Goal: Task Accomplishment & Management: Manage account settings

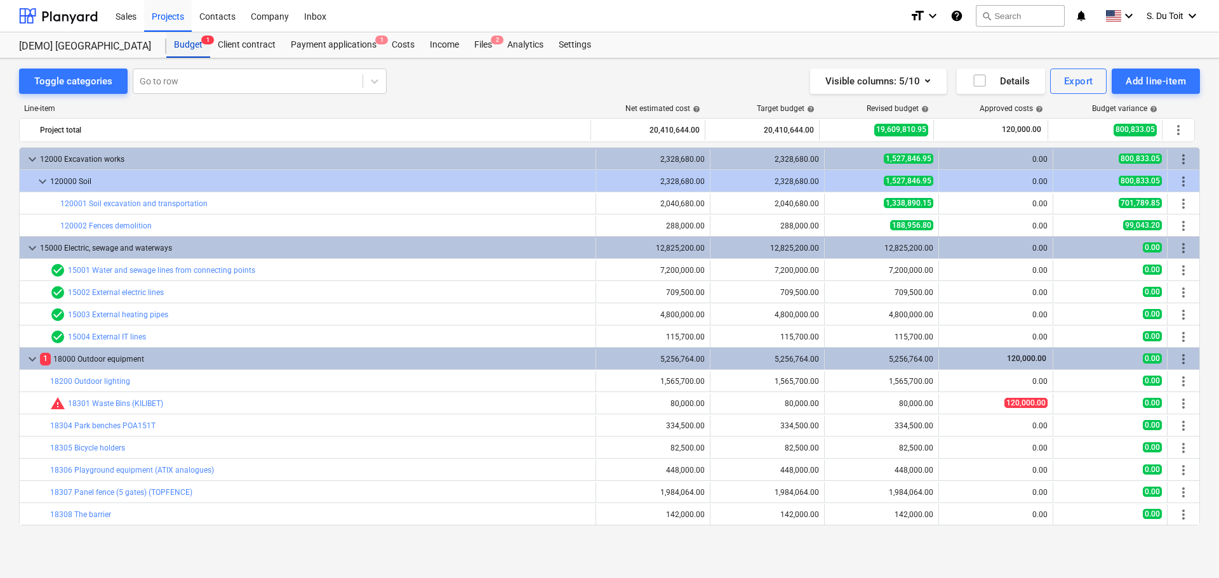
click at [196, 43] on div "Budget 1" at bounding box center [188, 44] width 44 height 25
click at [129, 13] on div "Sales" at bounding box center [126, 15] width 36 height 32
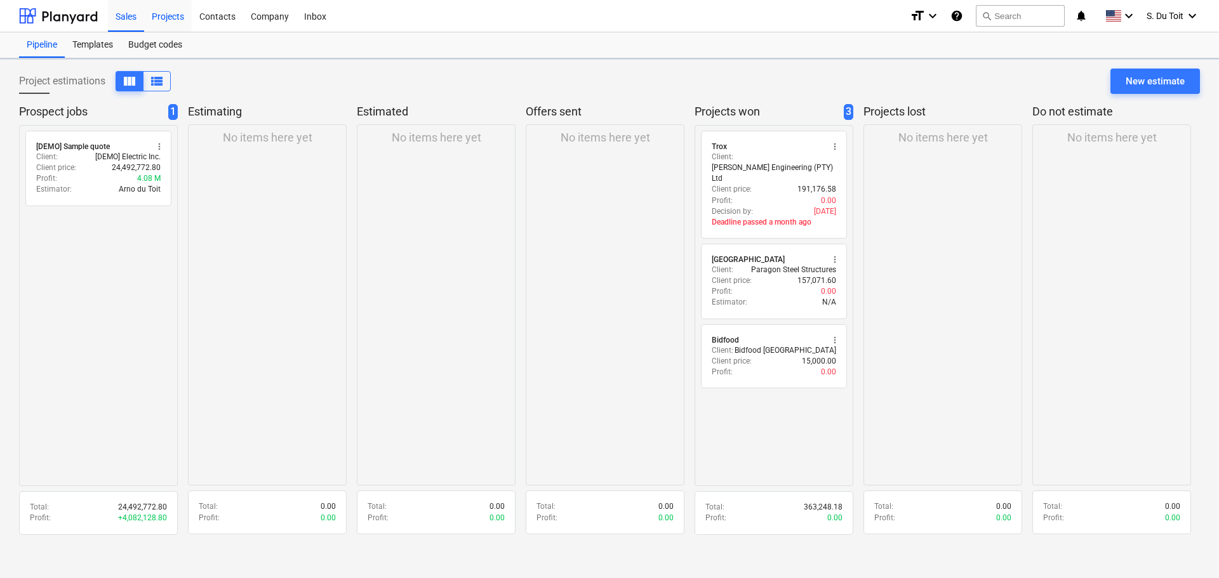
click at [154, 17] on div "Projects" at bounding box center [168, 15] width 48 height 32
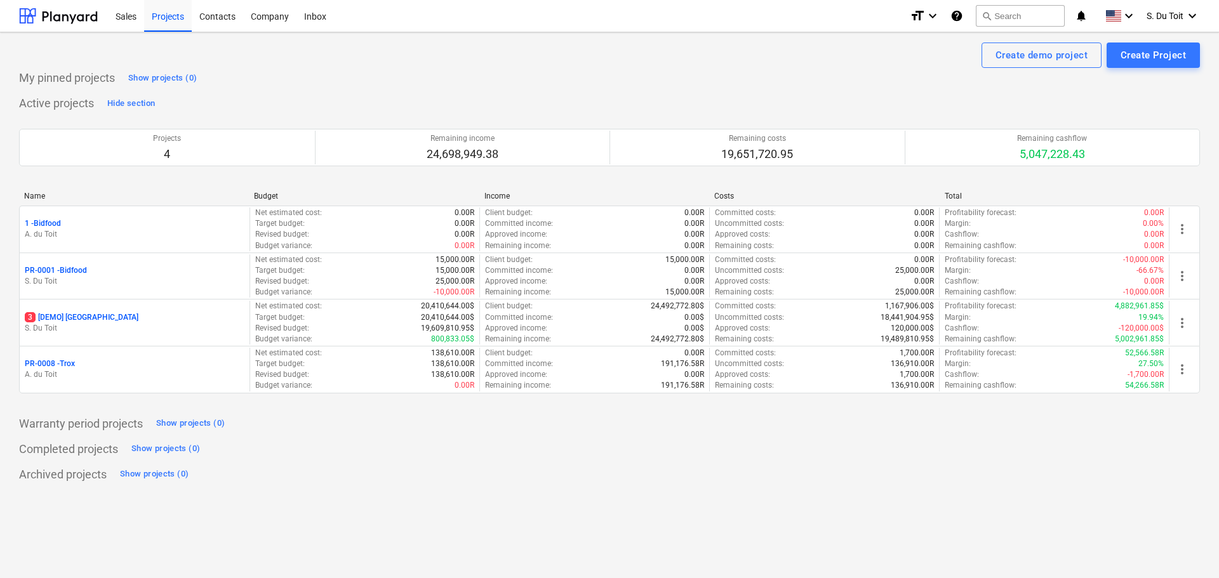
click at [73, 366] on p "PR-0008 - Trox" at bounding box center [50, 364] width 50 height 11
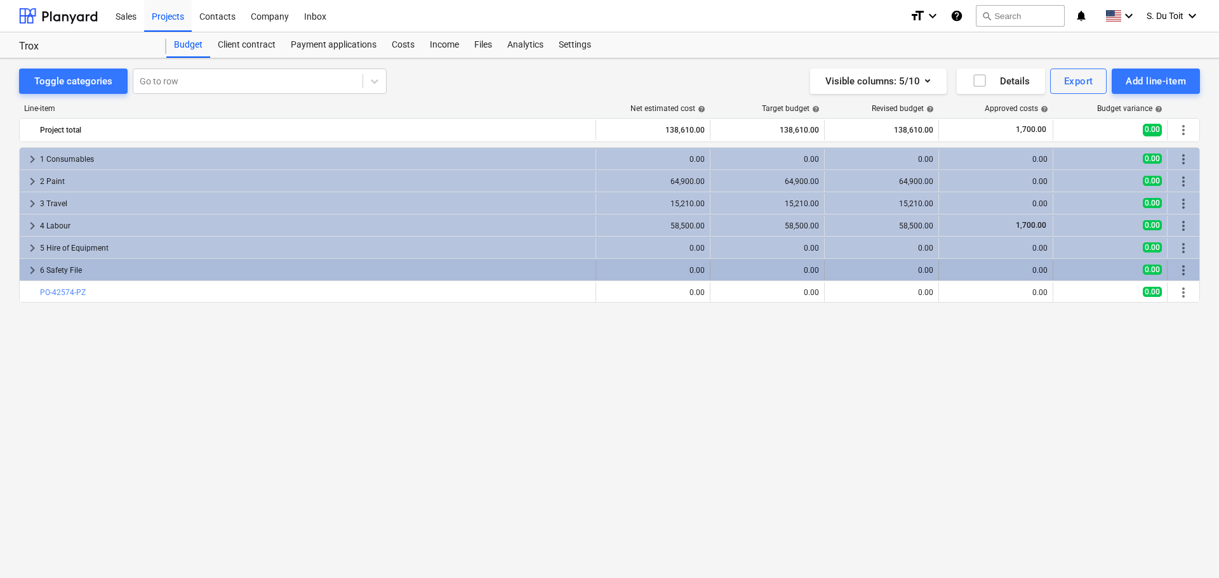
click at [105, 265] on div "6 Safety File" at bounding box center [315, 270] width 550 height 20
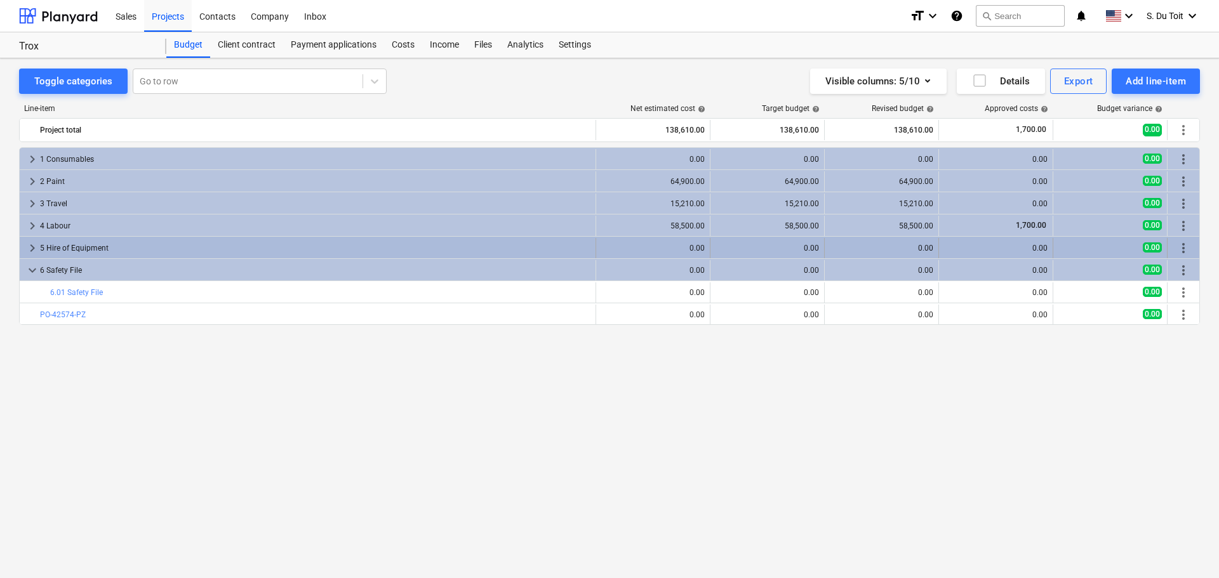
click at [103, 240] on div "5 Hire of Equipment" at bounding box center [315, 248] width 550 height 20
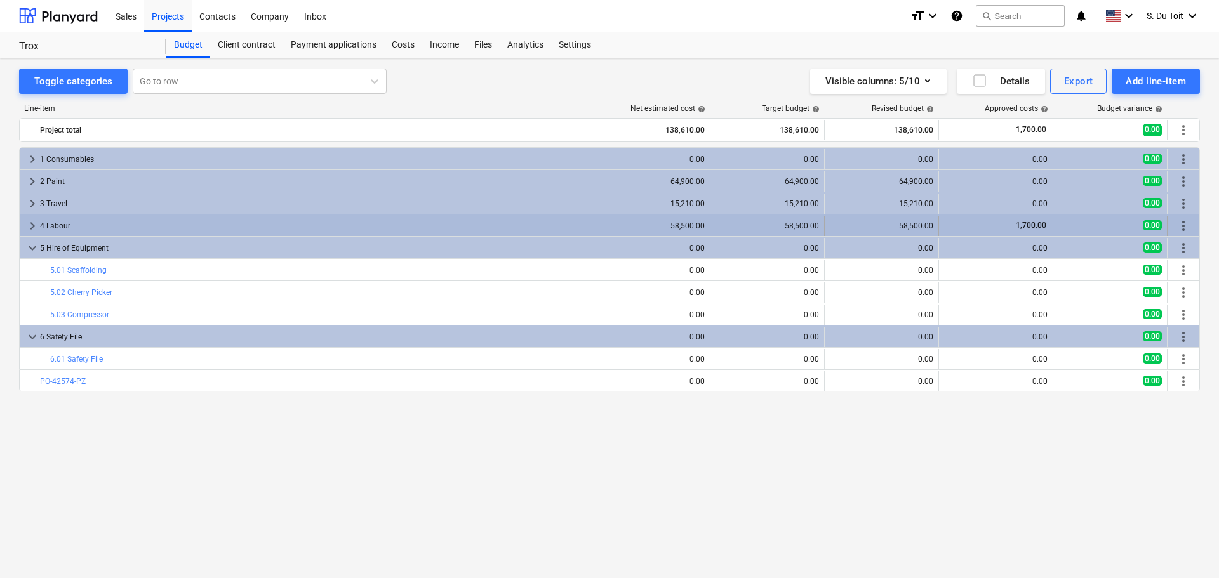
click at [107, 231] on div "4 Labour" at bounding box center [315, 226] width 550 height 20
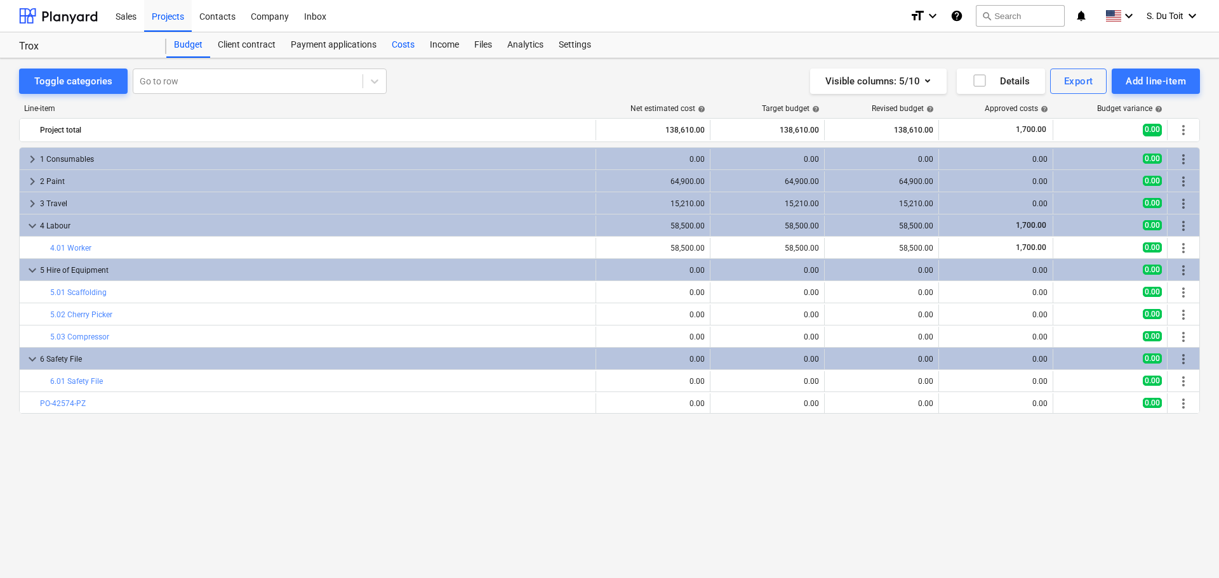
click at [399, 48] on div "Costs" at bounding box center [403, 44] width 38 height 25
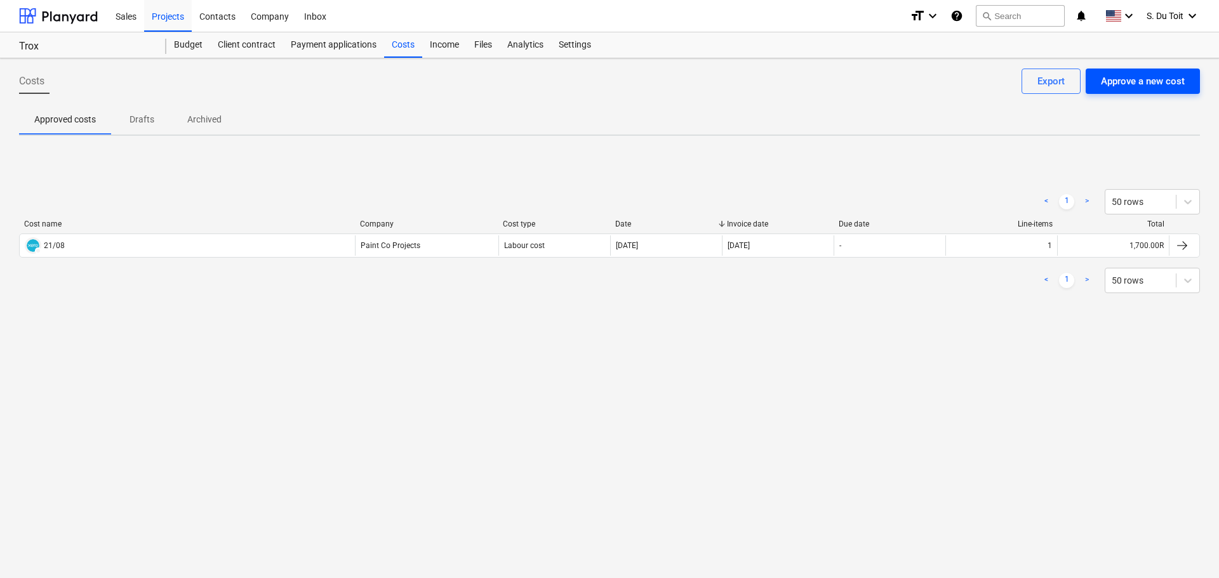
click at [1127, 83] on div "Approve a new cost" at bounding box center [1143, 81] width 84 height 17
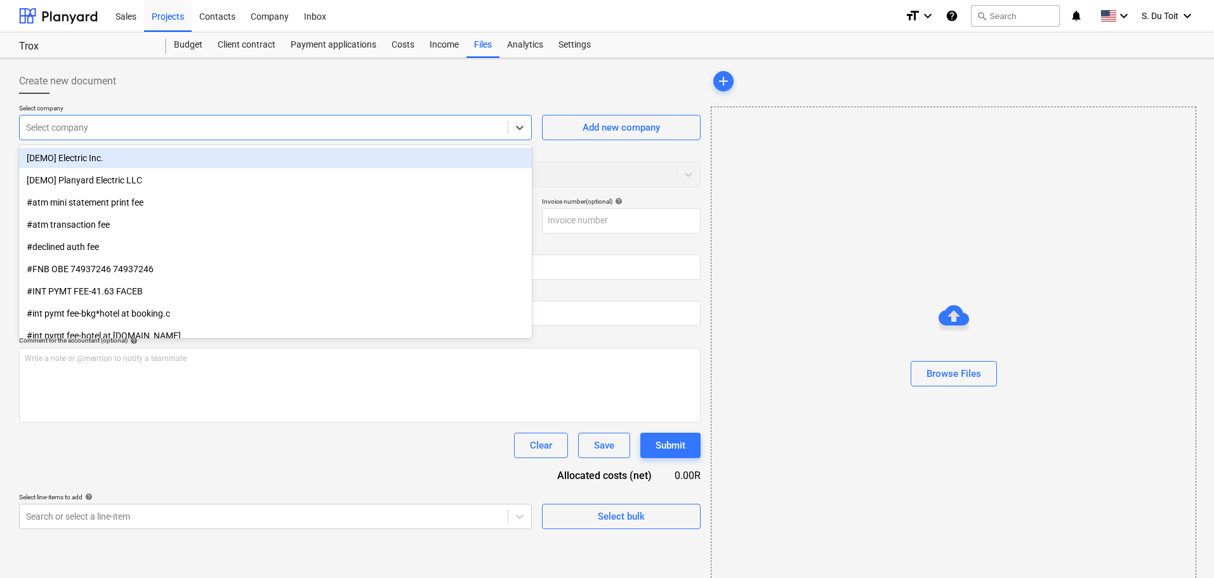
click at [166, 131] on div at bounding box center [263, 127] width 475 height 13
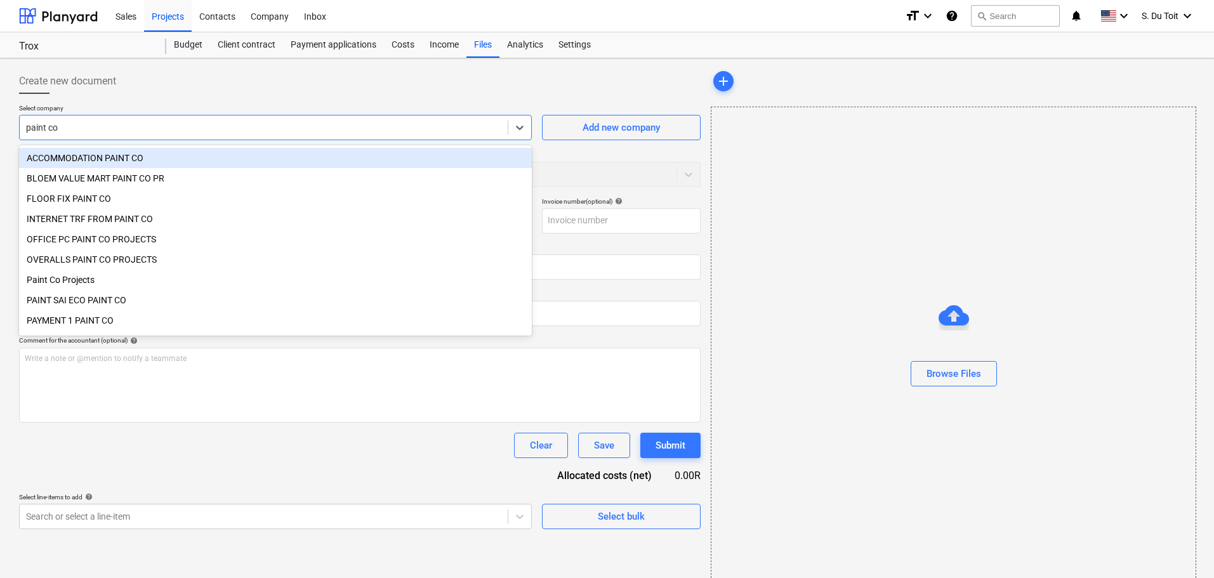
type input "paint co"
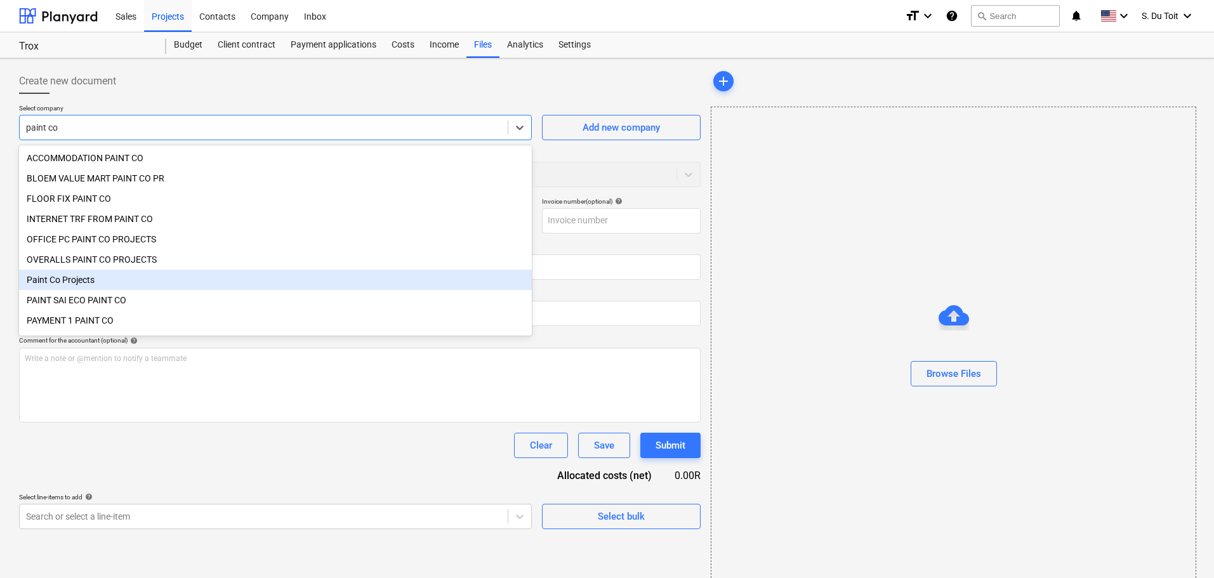
click at [34, 286] on div "Paint Co Projects" at bounding box center [275, 280] width 513 height 20
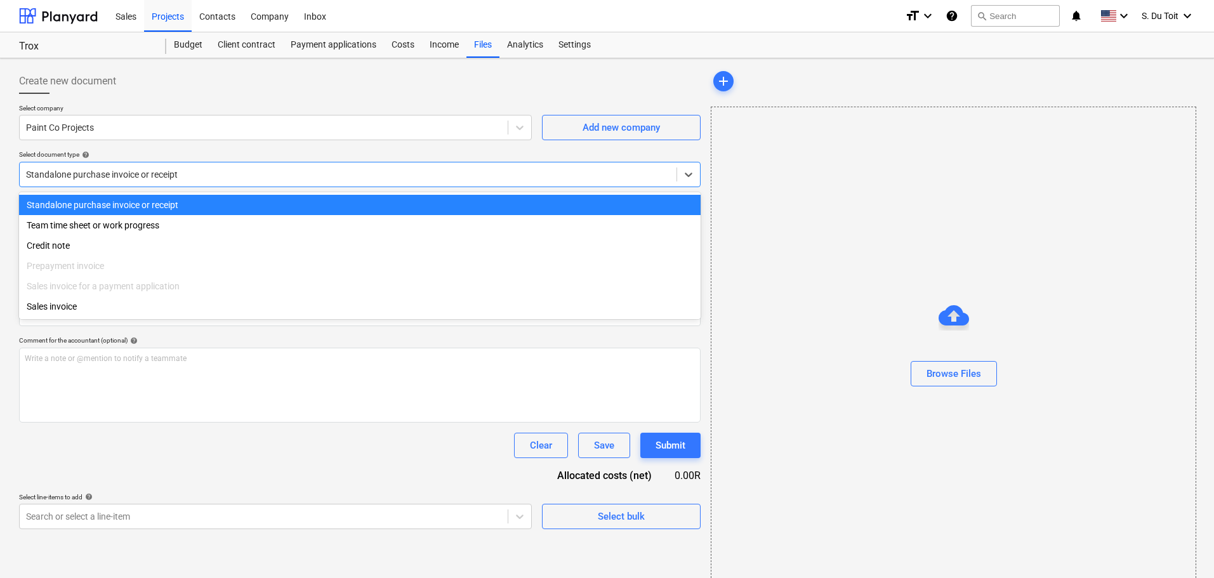
click at [95, 182] on div "Standalone purchase invoice or receipt" at bounding box center [348, 175] width 657 height 18
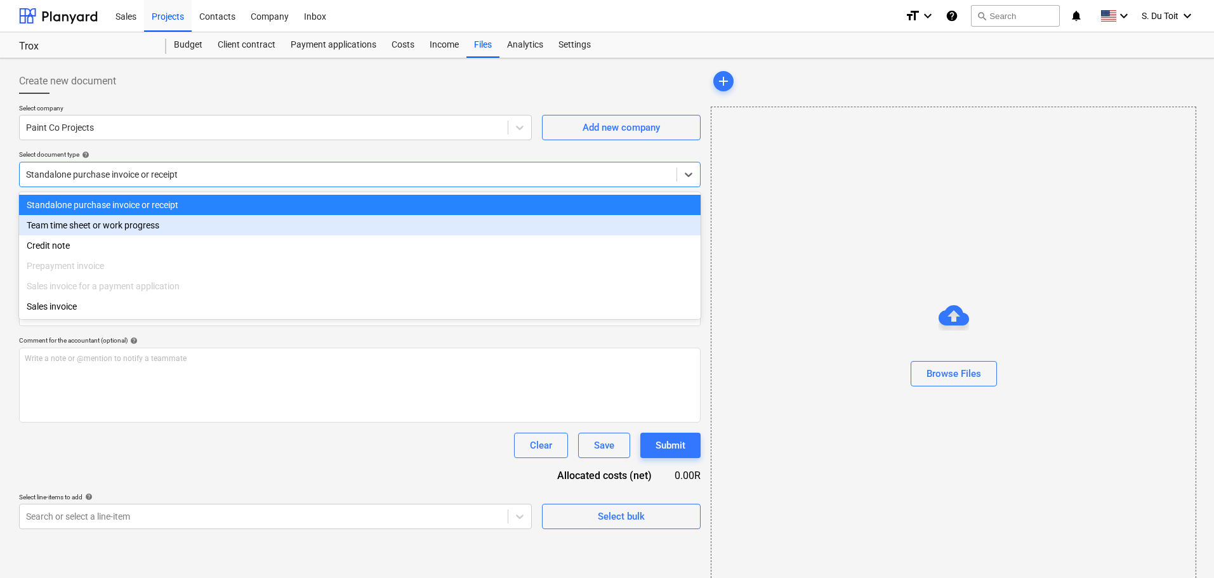
click at [84, 230] on div "Team time sheet or work progress" at bounding box center [360, 225] width 682 height 20
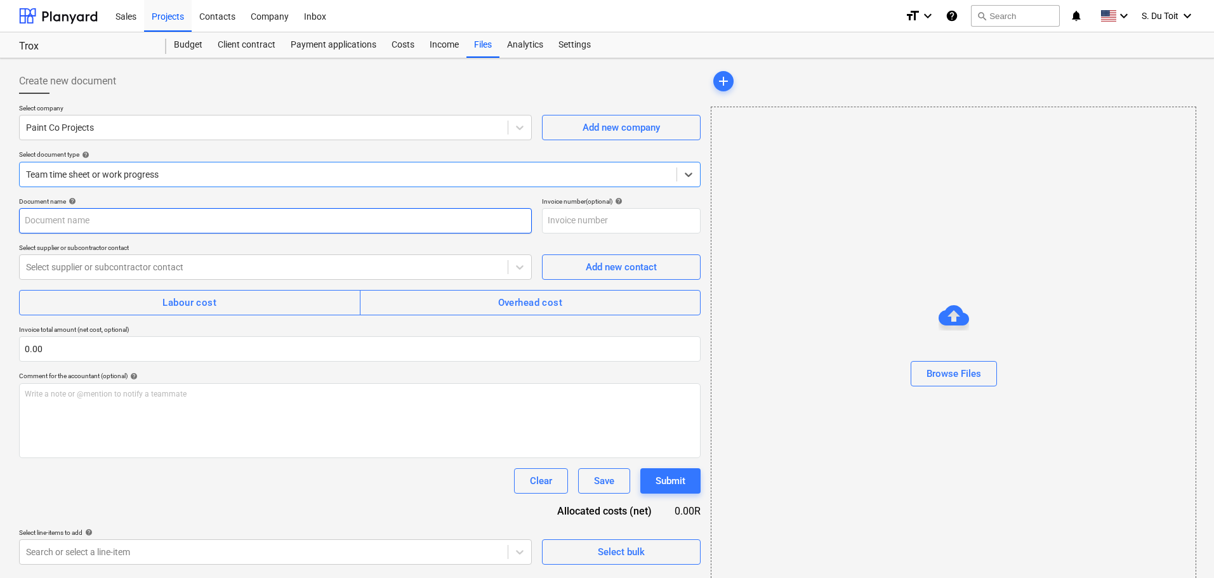
click at [95, 229] on input "text" at bounding box center [275, 220] width 513 height 25
click at [104, 222] on input "text" at bounding box center [275, 220] width 513 height 25
type input "22/08"
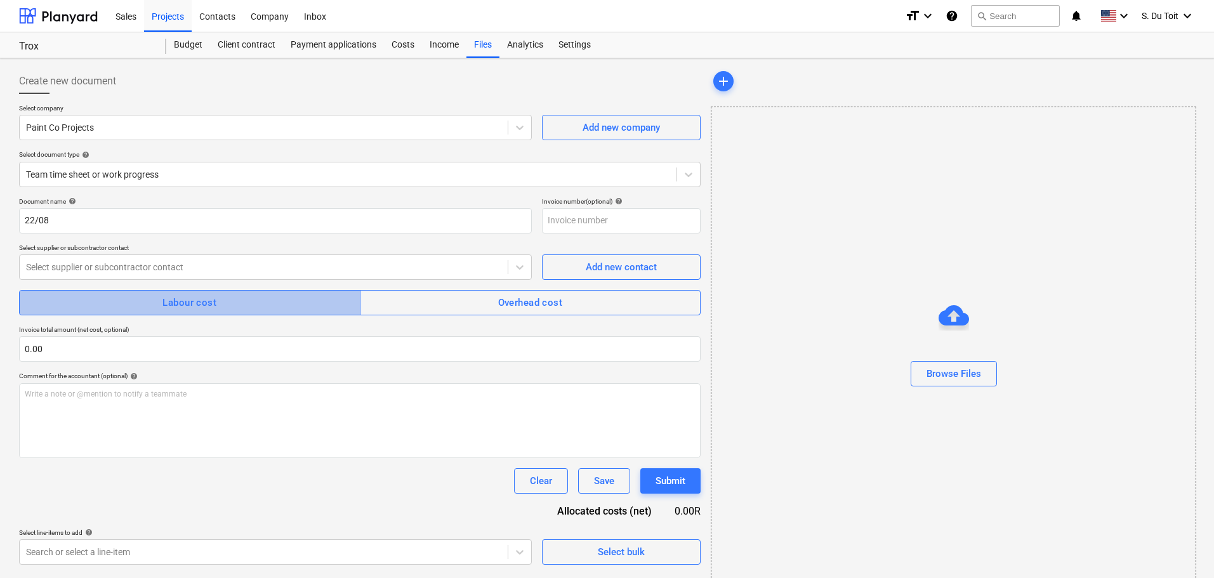
click at [169, 301] on div "Labour cost" at bounding box center [190, 303] width 54 height 17
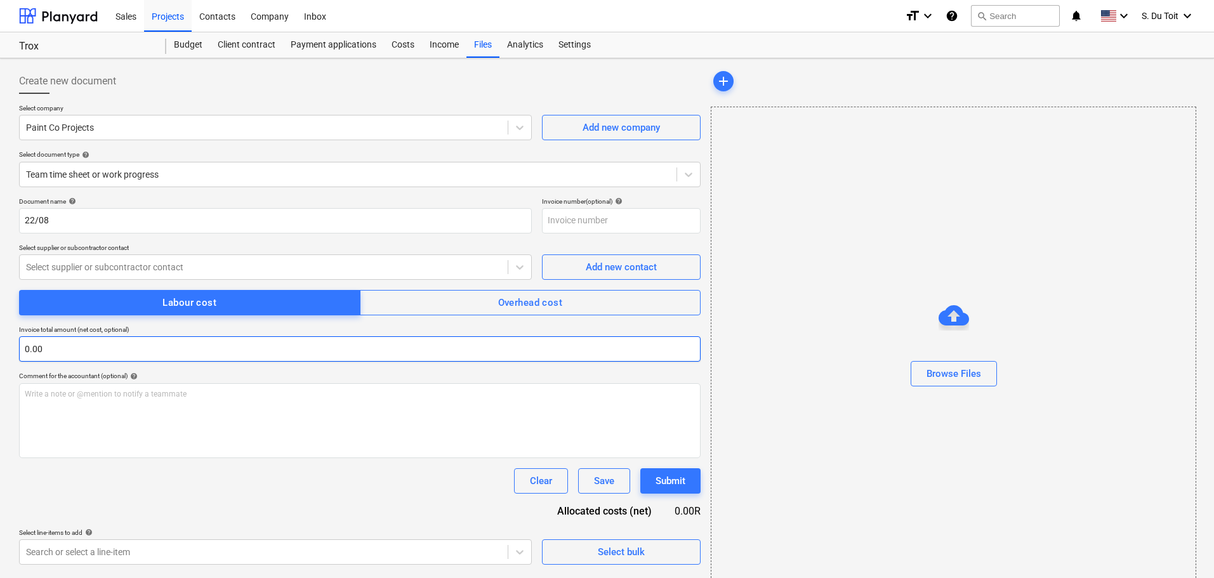
drag, startPoint x: 130, startPoint y: 364, endPoint x: 129, endPoint y: 357, distance: 6.4
click at [129, 362] on div "Document name help 22/08 Invoice number (optional) help Select supplier or subc…" at bounding box center [360, 381] width 682 height 368
drag, startPoint x: 116, startPoint y: 351, endPoint x: 36, endPoint y: 347, distance: 80.1
click at [36, 347] on input "text" at bounding box center [360, 348] width 682 height 25
click at [103, 352] on input "text" at bounding box center [360, 348] width 682 height 25
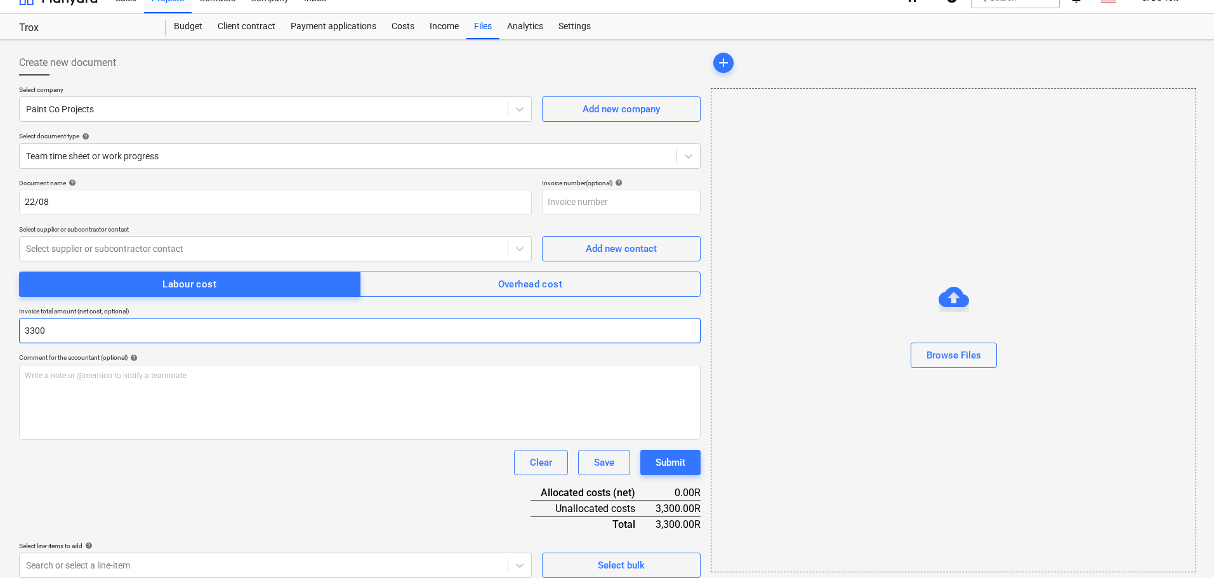
scroll to position [29, 0]
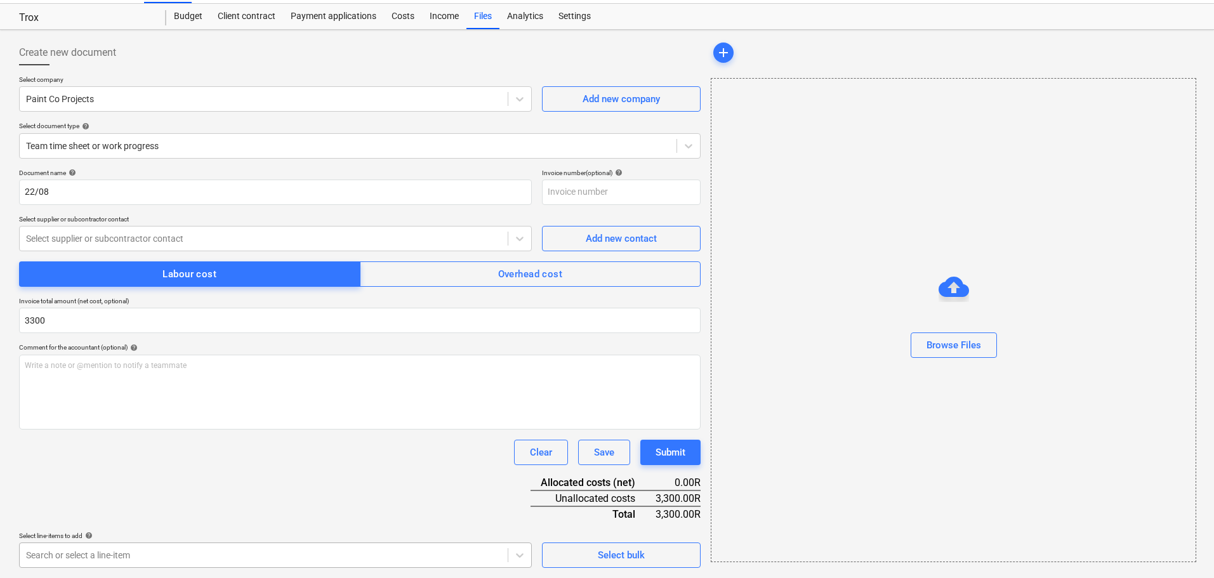
type input "3,300.00"
click at [230, 550] on body "Sales Projects Contacts Company Inbox format_size keyboard_arrow_down help sear…" at bounding box center [607, 260] width 1214 height 578
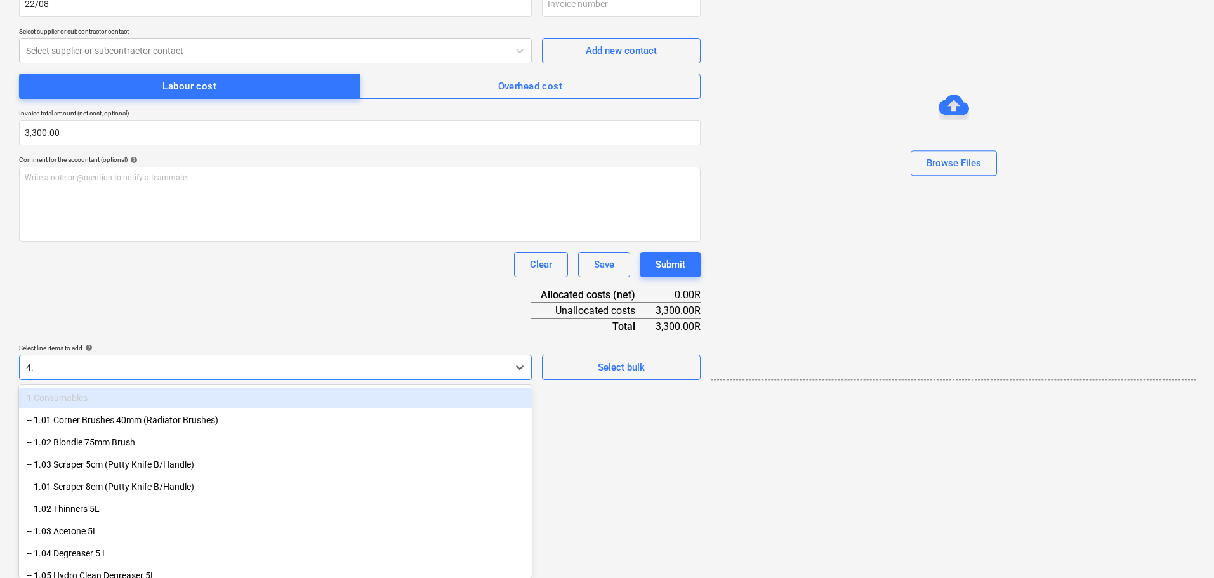
scroll to position [50, 0]
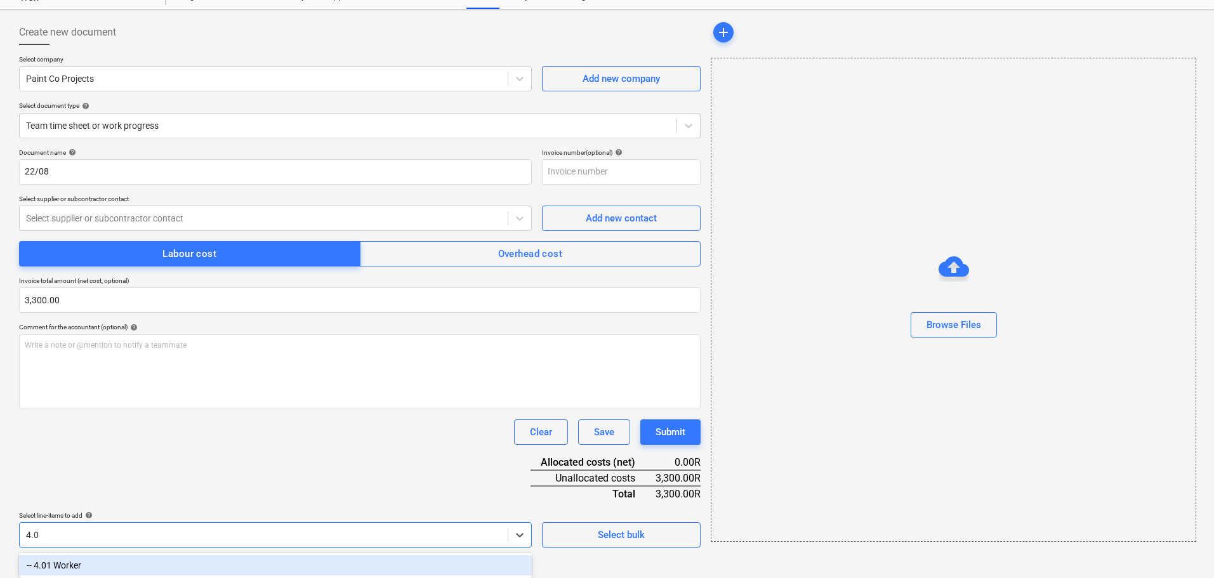
type input "4.01"
click at [110, 569] on div "-- 4.01 Worker" at bounding box center [275, 565] width 513 height 20
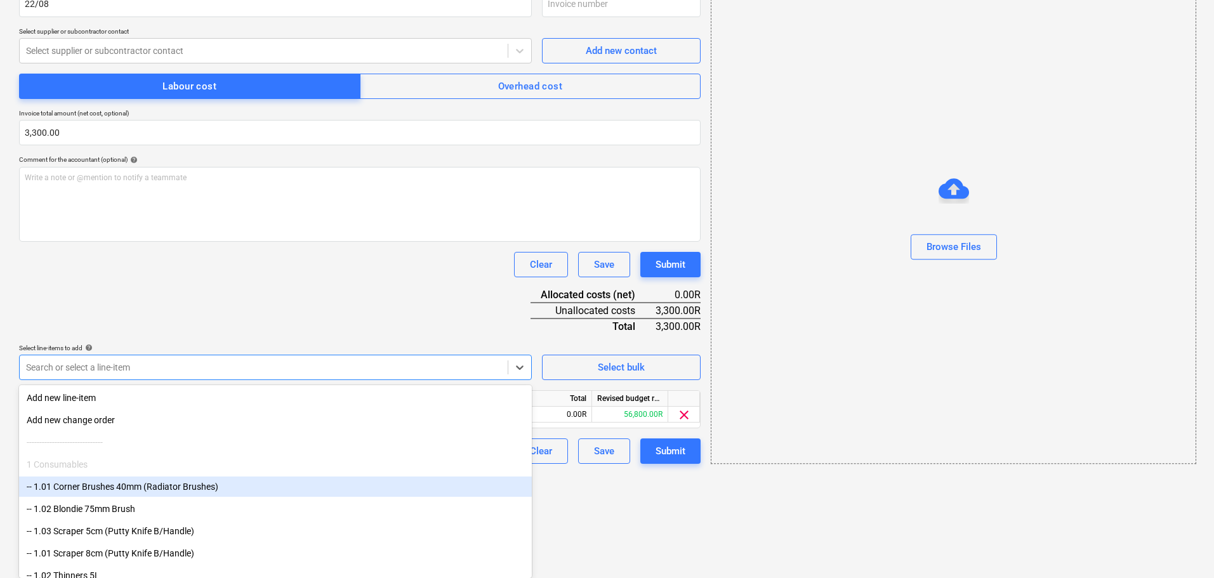
click at [590, 362] on html "Sales Projects Contacts Company Inbox format_size keyboard_arrow_down help sear…" at bounding box center [607, 73] width 1214 height 578
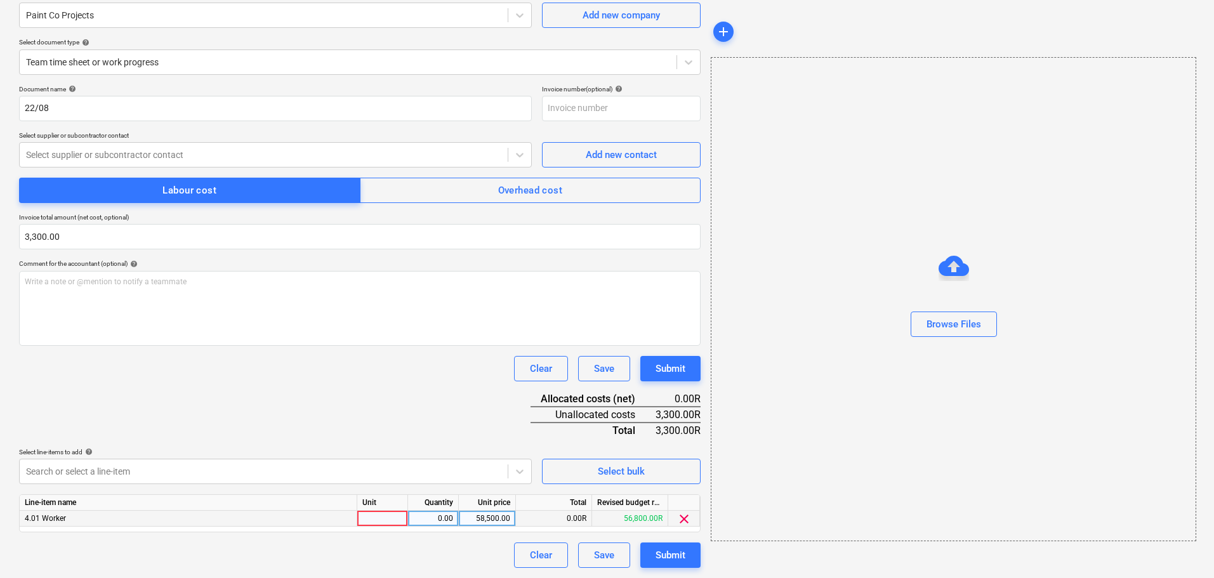
click at [413, 519] on div "0.00" at bounding box center [433, 519] width 51 height 16
type input "1"
click at [487, 514] on div "58,500.00" at bounding box center [487, 519] width 46 height 16
type input "3300"
click at [452, 536] on div "Document name help 22/08 Invoice number (optional) help Select supplier or subc…" at bounding box center [360, 326] width 682 height 483
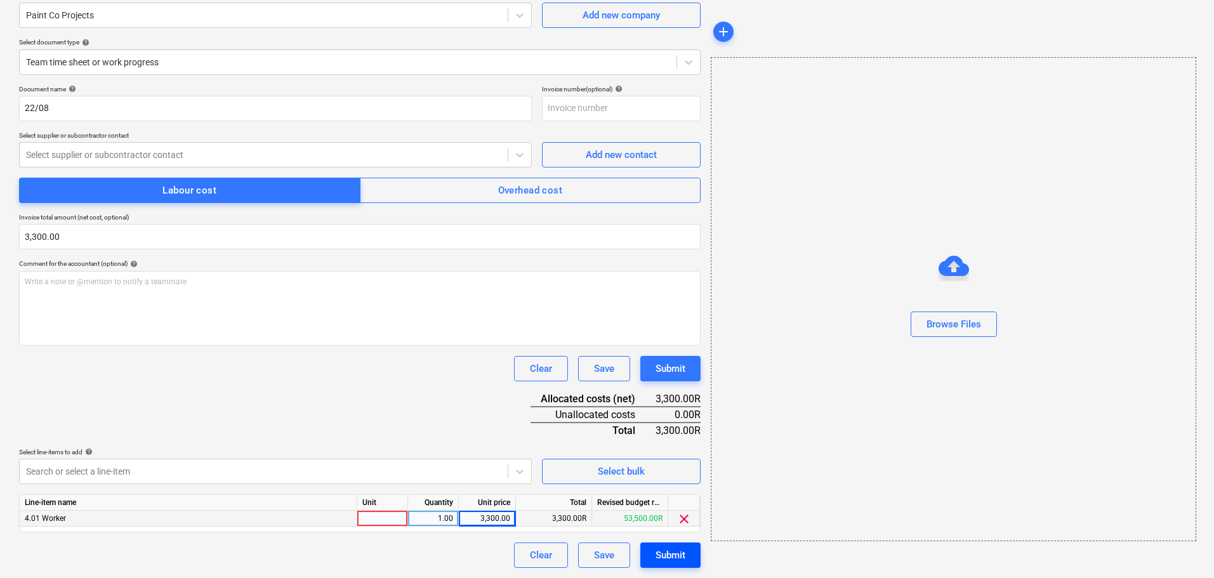
click at [680, 559] on div "Submit" at bounding box center [671, 555] width 30 height 17
click at [321, 149] on div at bounding box center [263, 155] width 475 height 13
click at [308, 156] on div at bounding box center [263, 155] width 475 height 13
click at [309, 157] on div at bounding box center [263, 155] width 475 height 13
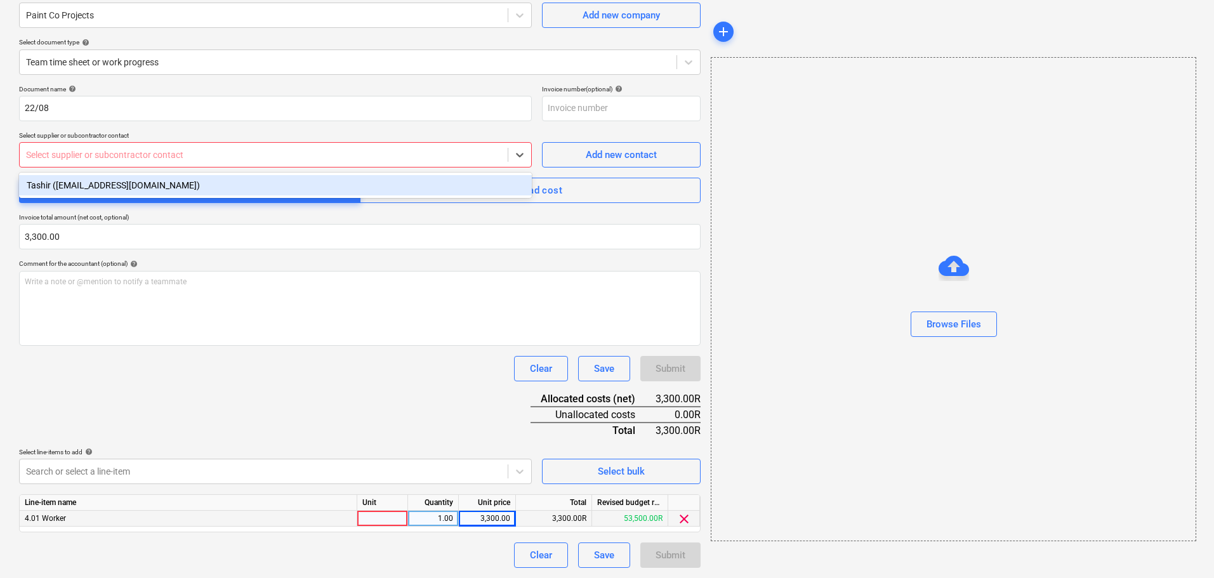
click at [302, 191] on div "Tashir ([EMAIL_ADDRESS][DOMAIN_NAME])" at bounding box center [275, 185] width 513 height 20
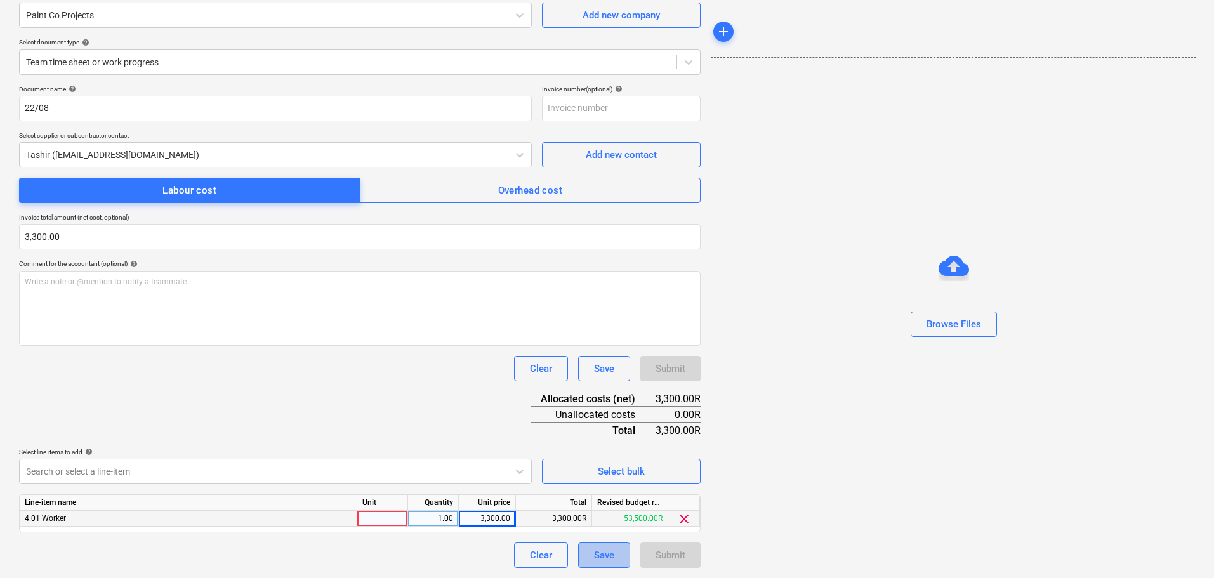
click at [616, 559] on button "Save" at bounding box center [604, 555] width 52 height 25
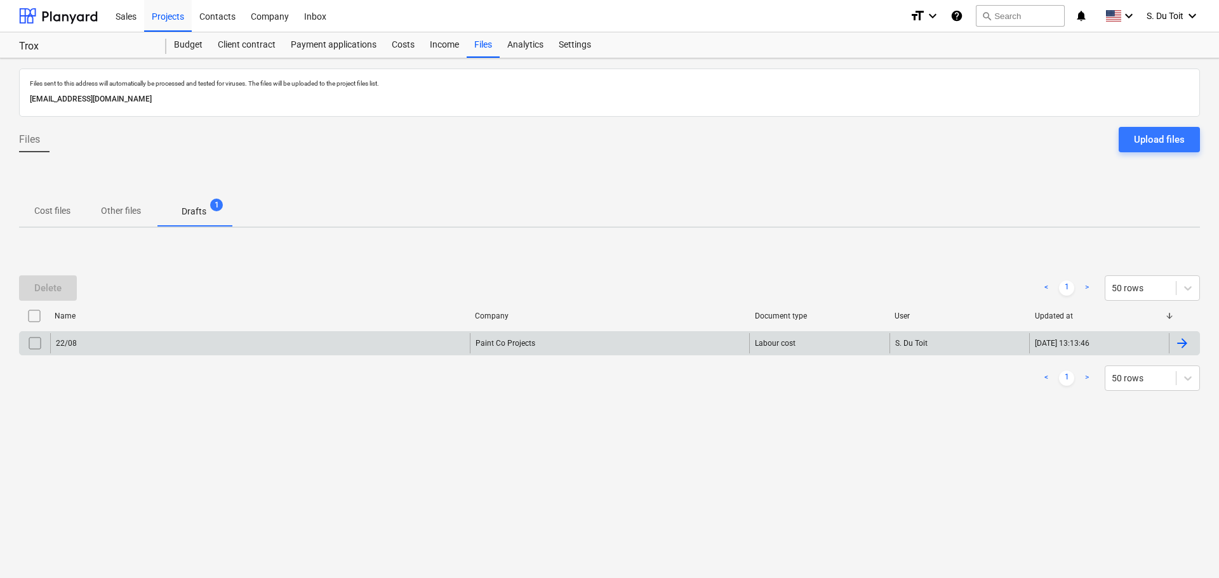
click at [414, 343] on div "22/08" at bounding box center [260, 343] width 420 height 20
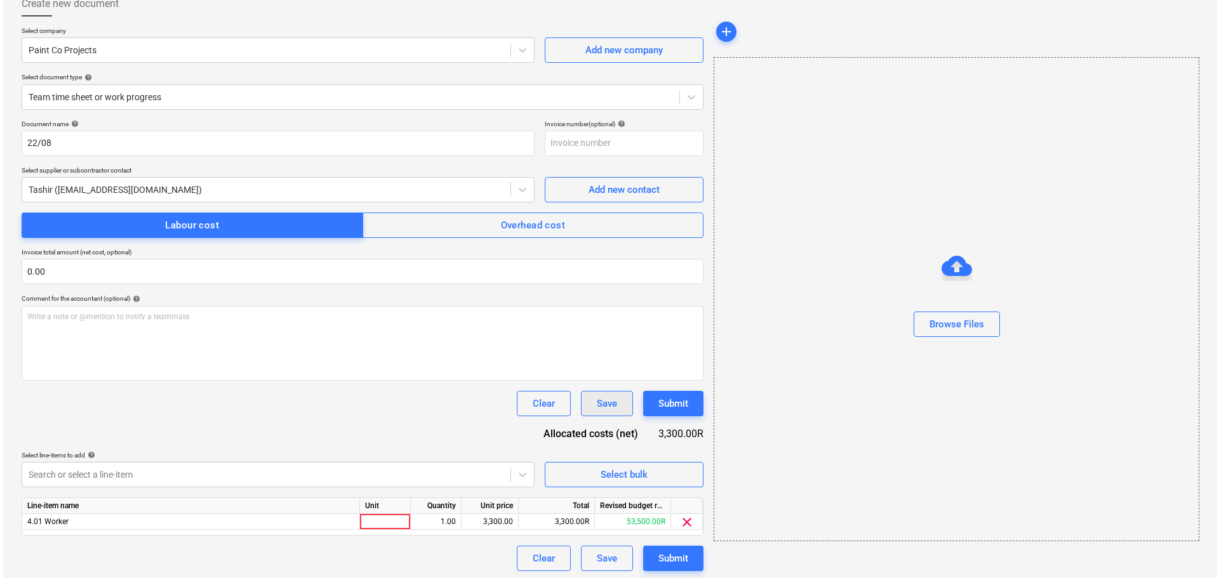
scroll to position [81, 0]
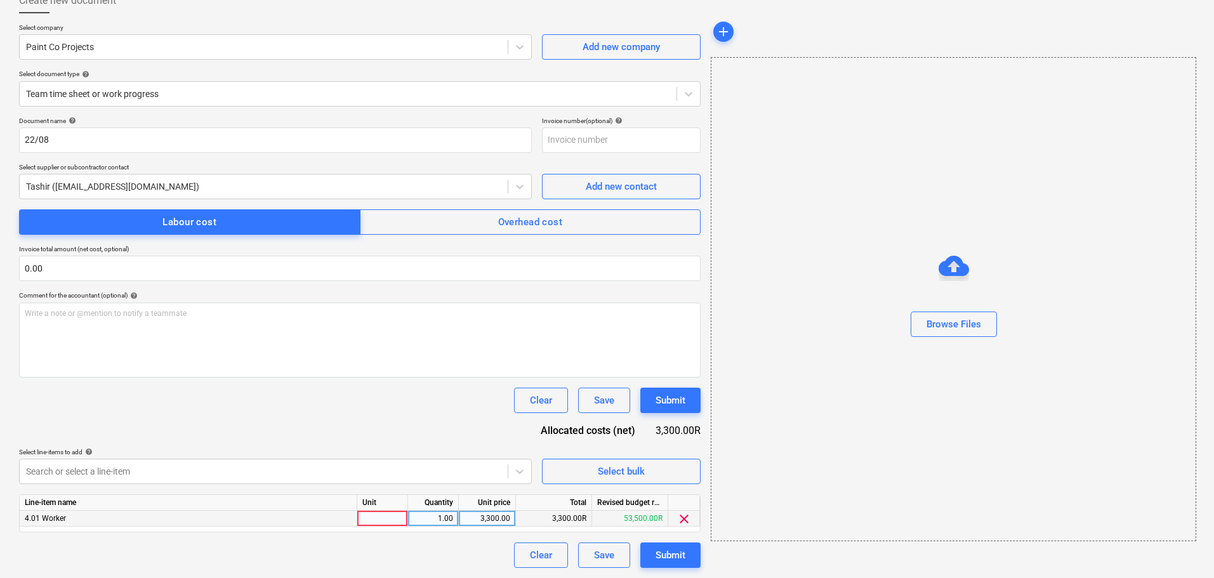
click at [396, 522] on div at bounding box center [382, 519] width 51 height 16
type input "team"
click at [673, 550] on div "Submit" at bounding box center [671, 555] width 30 height 17
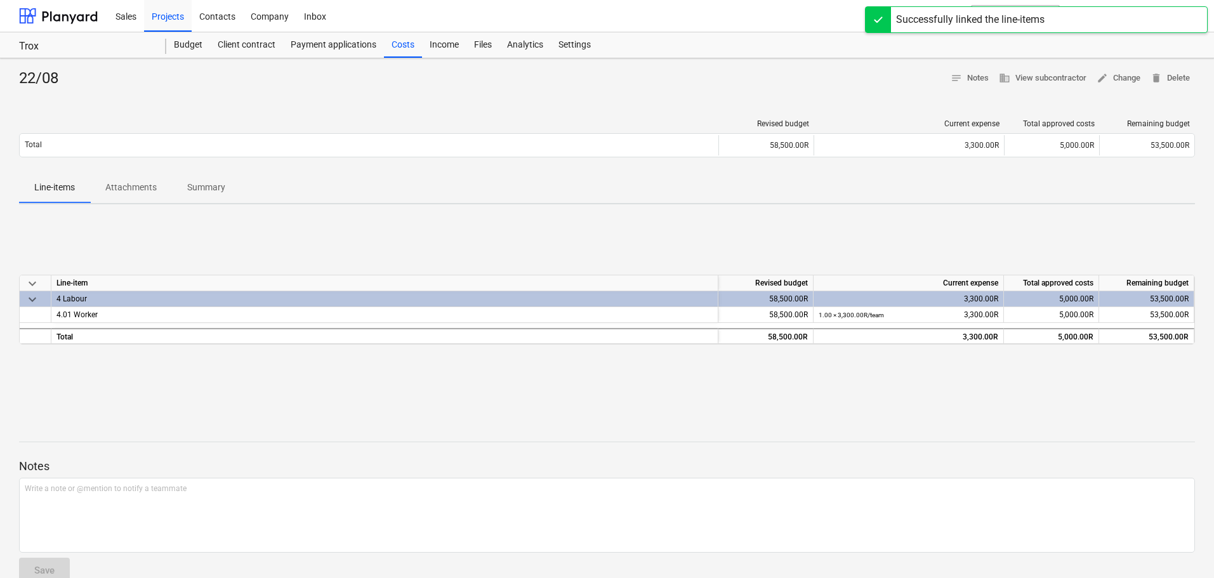
click at [757, 418] on div at bounding box center [607, 420] width 1176 height 10
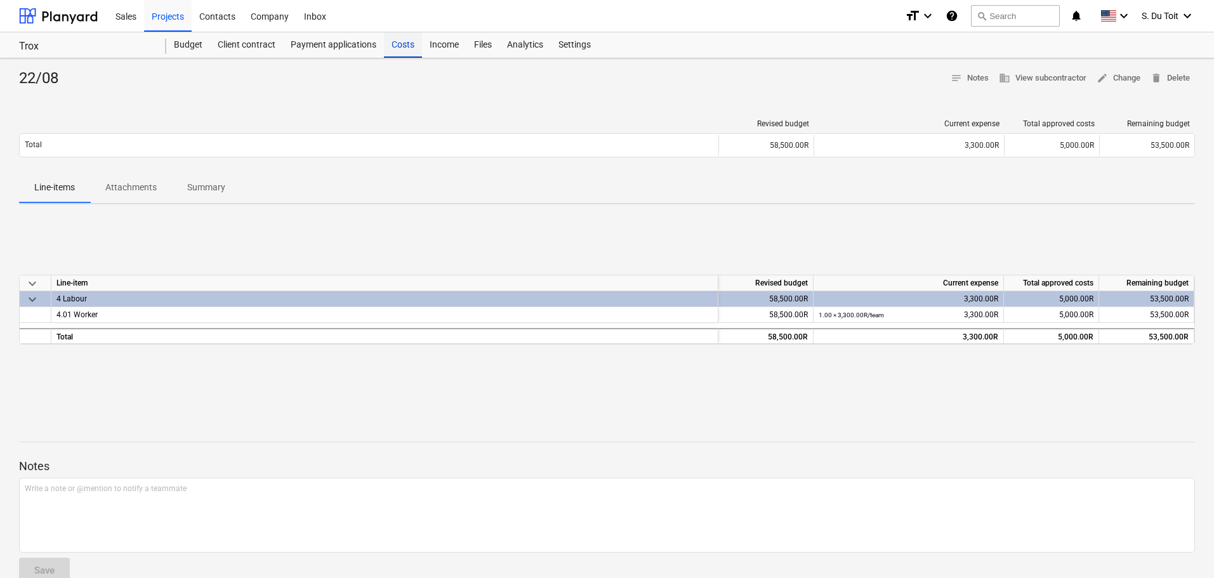
click at [402, 51] on div "Costs" at bounding box center [403, 44] width 38 height 25
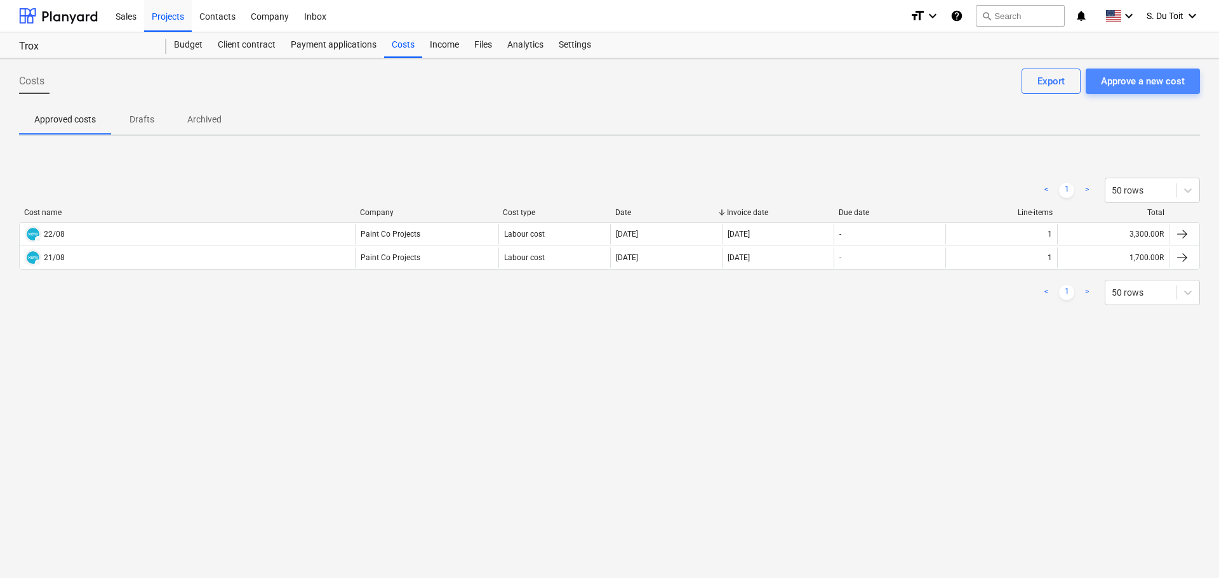
click at [1147, 85] on div "Approve a new cost" at bounding box center [1143, 81] width 84 height 17
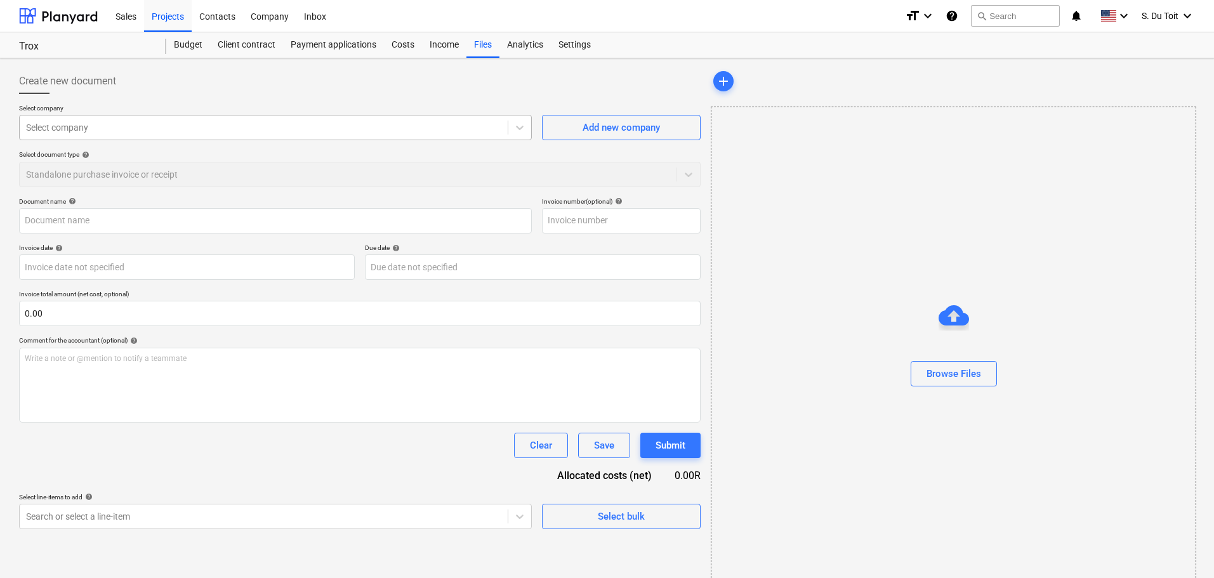
click at [166, 133] on div at bounding box center [263, 127] width 475 height 13
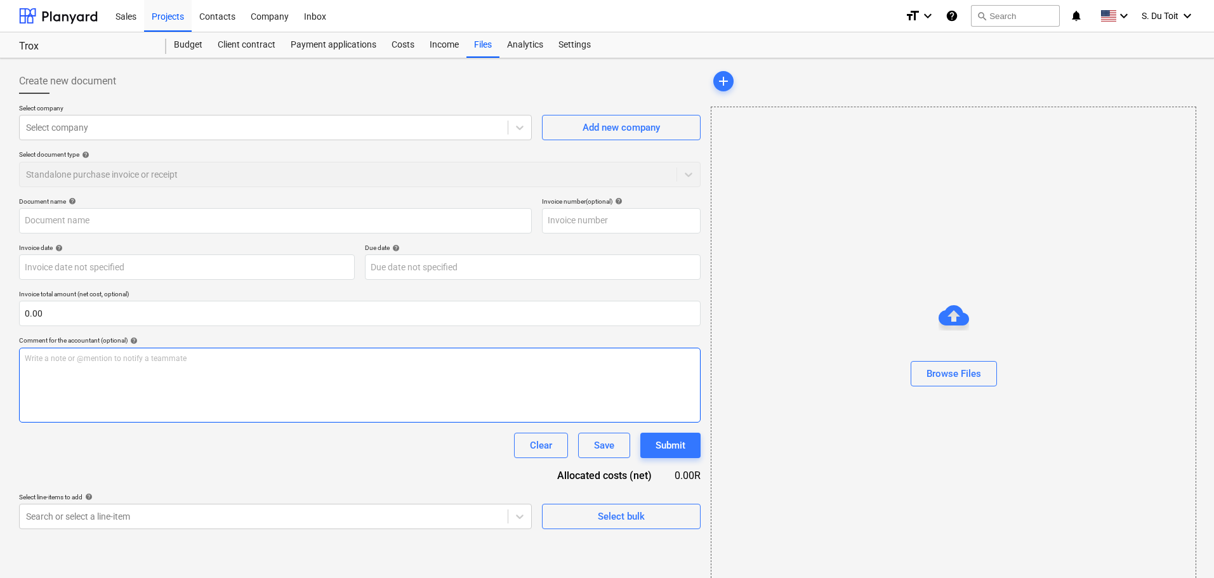
click at [123, 395] on div "Write a note or @mention to notify a teammate [PERSON_NAME]" at bounding box center [360, 385] width 682 height 75
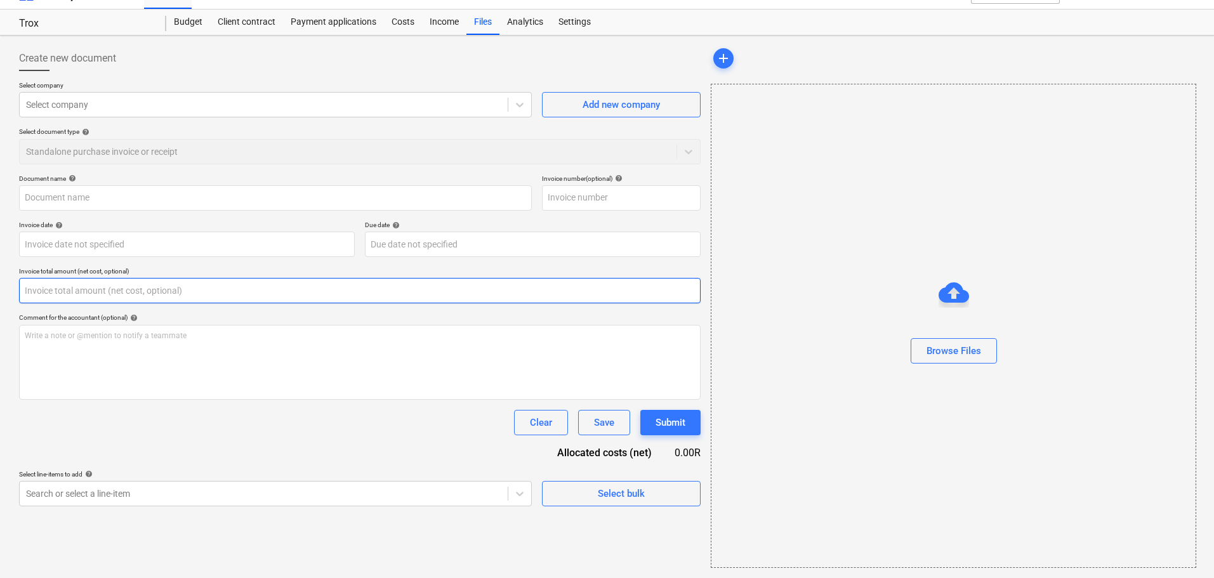
drag, startPoint x: 140, startPoint y: 285, endPoint x: 11, endPoint y: 283, distance: 128.2
click at [11, 283] on div "Create new document Select company Select company Add new company Select docume…" at bounding box center [607, 307] width 1214 height 543
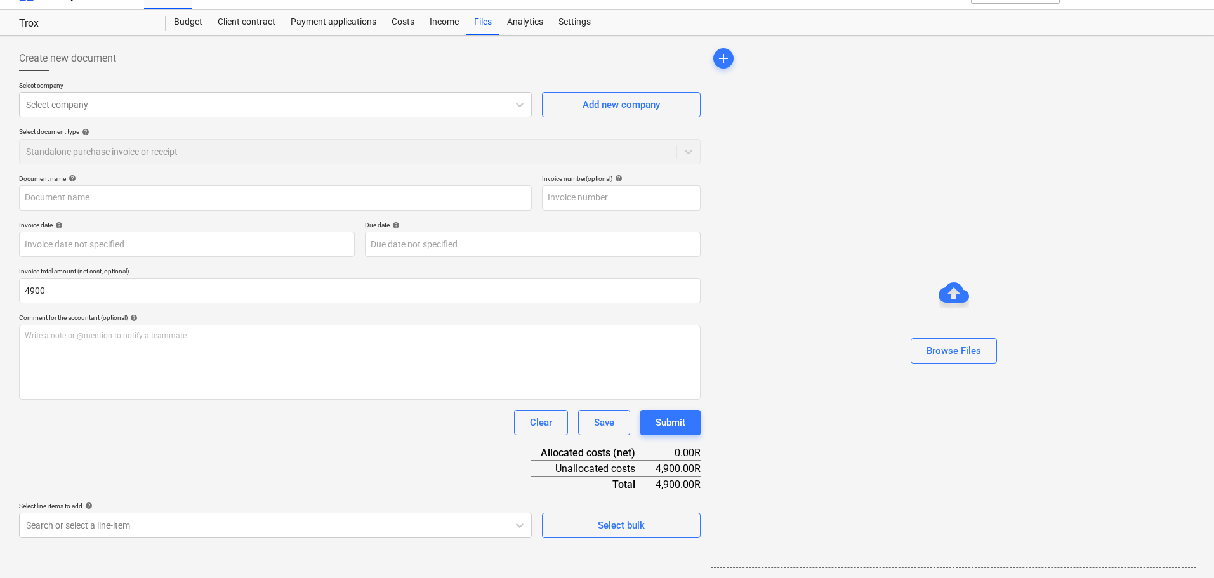
type input "4,900.00"
click at [303, 433] on div "Clear Save Submit" at bounding box center [360, 422] width 682 height 25
click at [204, 529] on body "Sales Projects Contacts Company Inbox format_size keyboard_arrow_down help sear…" at bounding box center [607, 266] width 1214 height 578
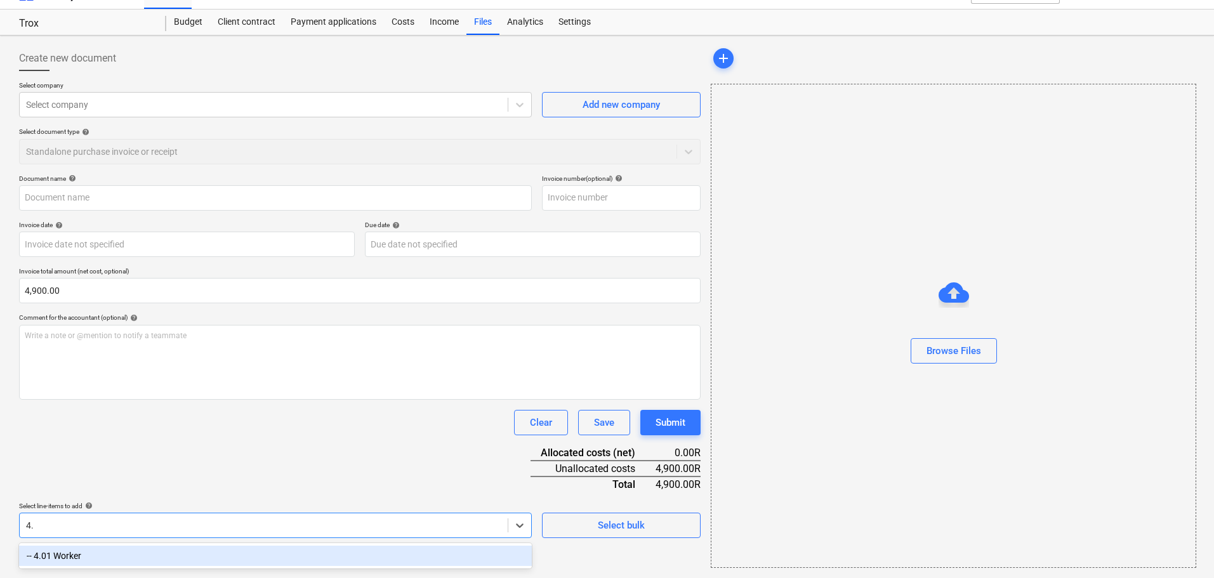
scroll to position [23, 0]
type input "4.01"
click at [239, 555] on div "-- 4.01 Worker" at bounding box center [275, 556] width 513 height 20
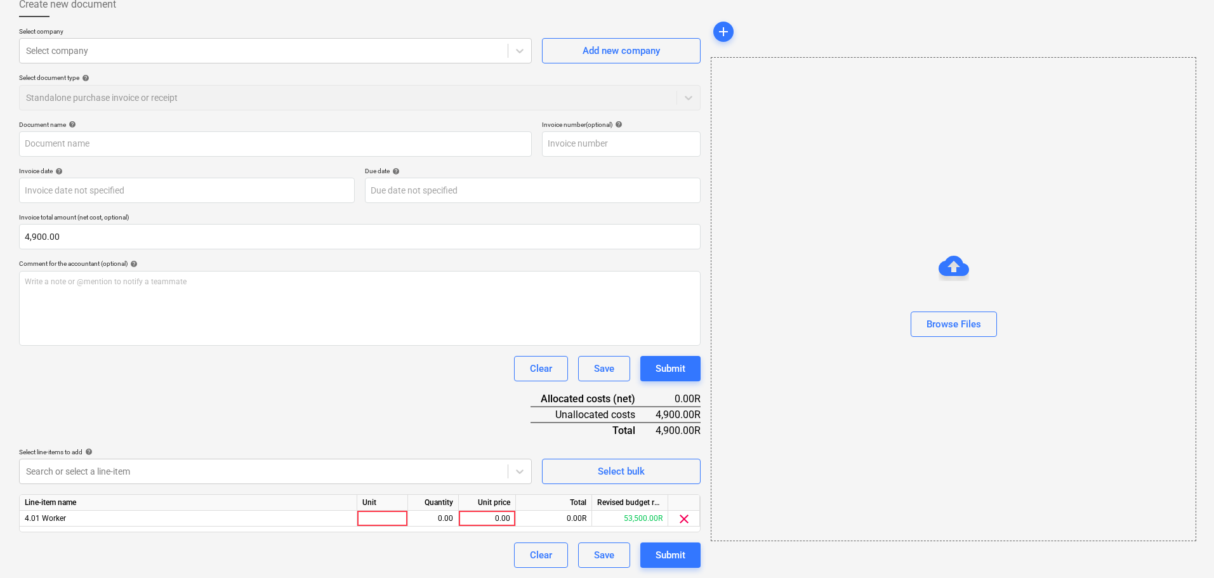
click at [589, 501] on html "Sales Projects Contacts Company Inbox format_size keyboard_arrow_down help sear…" at bounding box center [607, 212] width 1214 height 578
click at [491, 519] on div "0.00" at bounding box center [487, 519] width 46 height 16
type input "4900"
click at [447, 515] on div "0.00" at bounding box center [433, 519] width 40 height 16
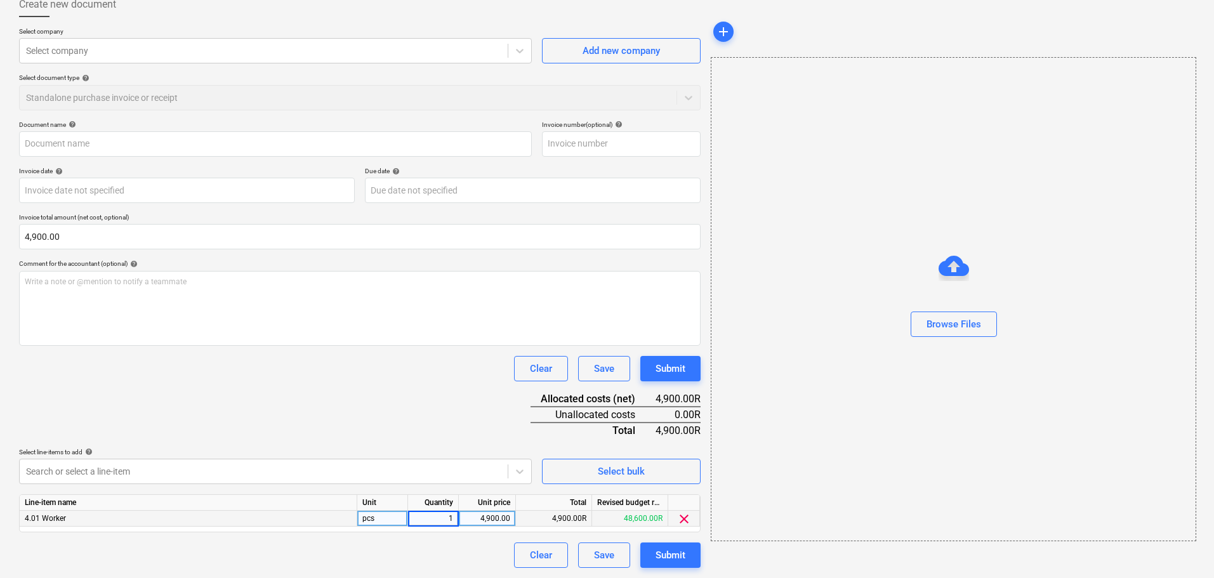
click at [468, 441] on div "Document name help Invoice number (optional) help Invoice date help Press the d…" at bounding box center [360, 345] width 682 height 448
click at [384, 514] on div "pcs" at bounding box center [382, 519] width 51 height 16
type input "u"
type input "team"
drag, startPoint x: 384, startPoint y: 514, endPoint x: 444, endPoint y: 549, distance: 69.5
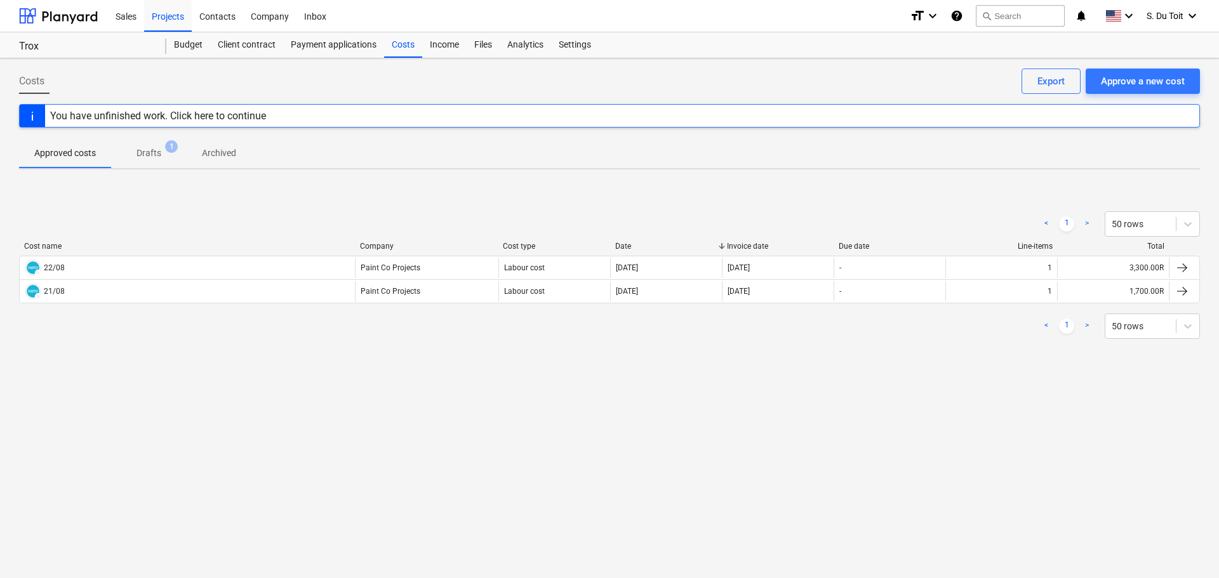
click at [134, 161] on span "Drafts 1" at bounding box center [149, 153] width 76 height 23
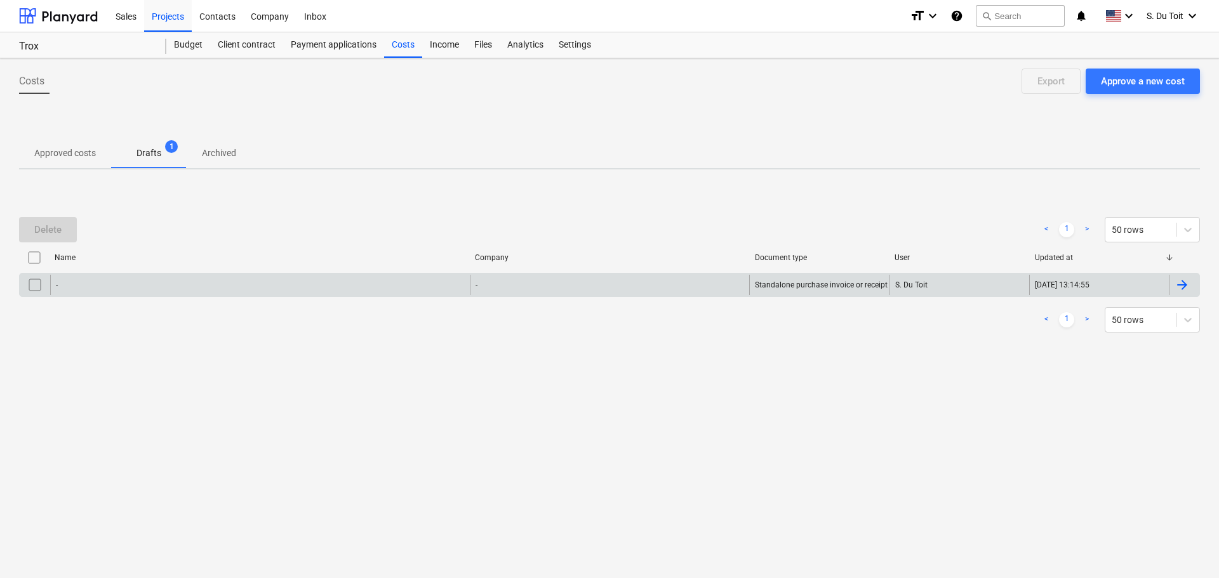
click at [147, 280] on div "-" at bounding box center [260, 285] width 420 height 20
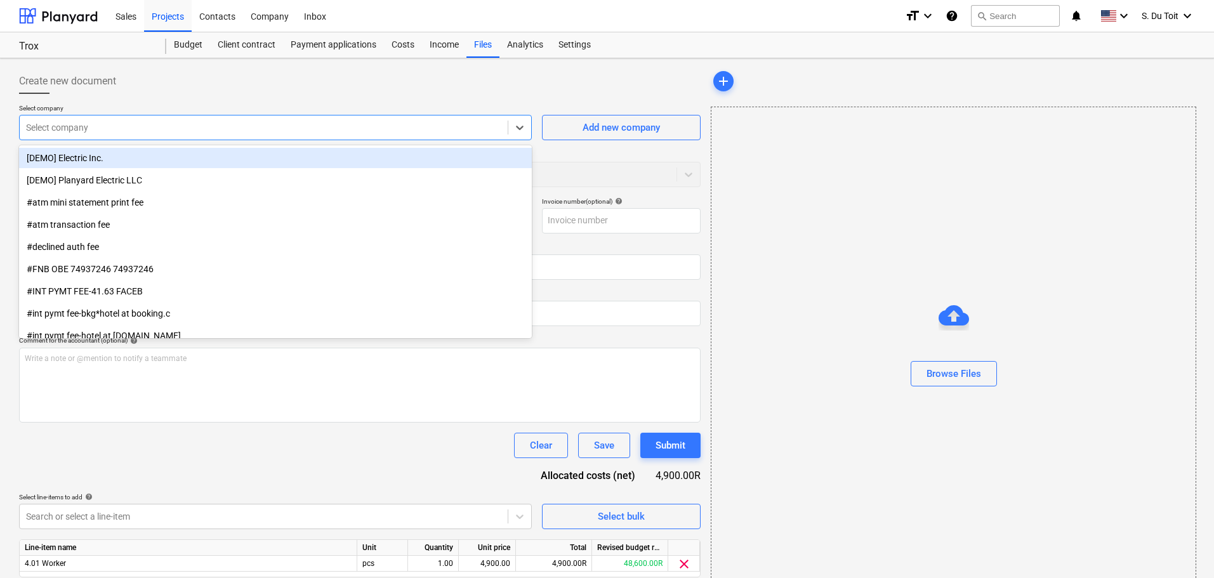
click at [84, 129] on div at bounding box center [263, 127] width 475 height 13
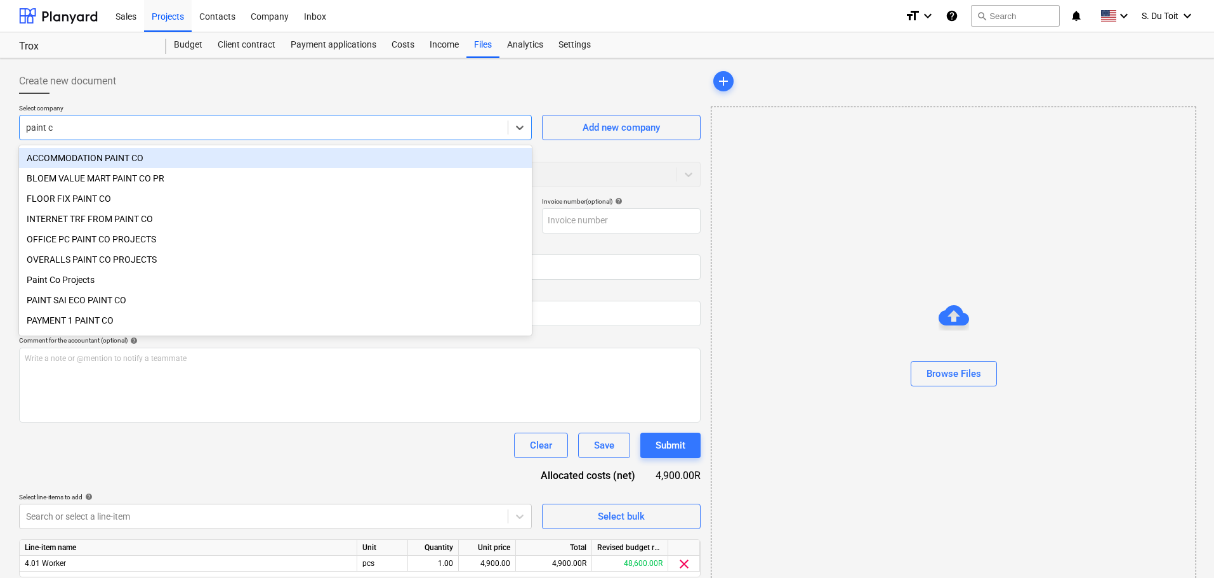
type input "paint co"
click at [100, 158] on div "ACCOMMODATION PAINT CO" at bounding box center [275, 158] width 513 height 20
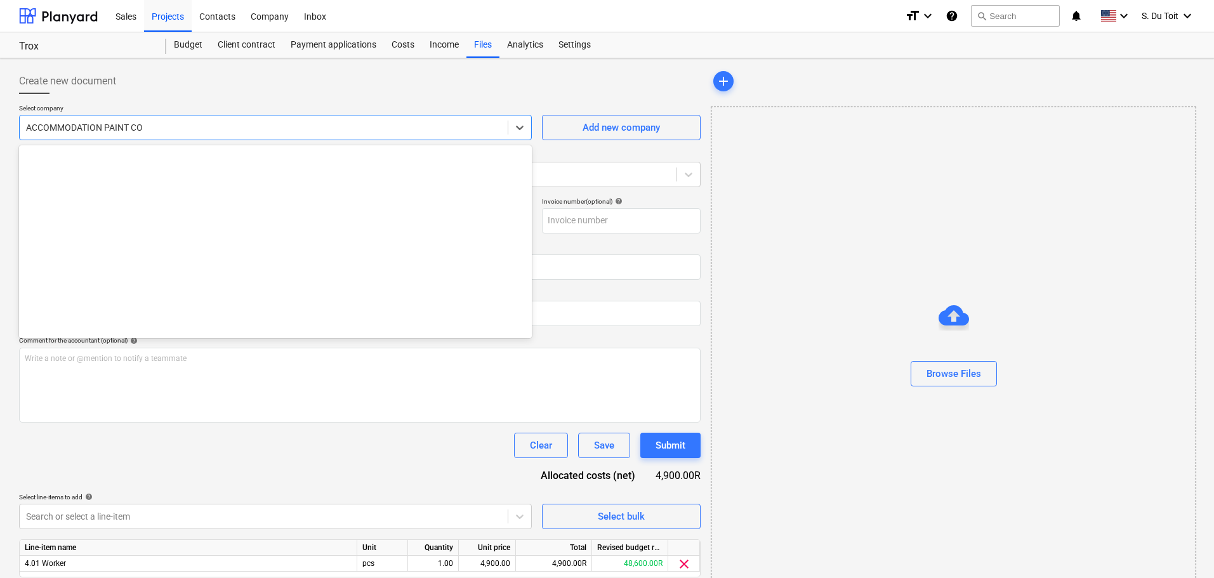
click at [155, 121] on div at bounding box center [263, 127] width 475 height 13
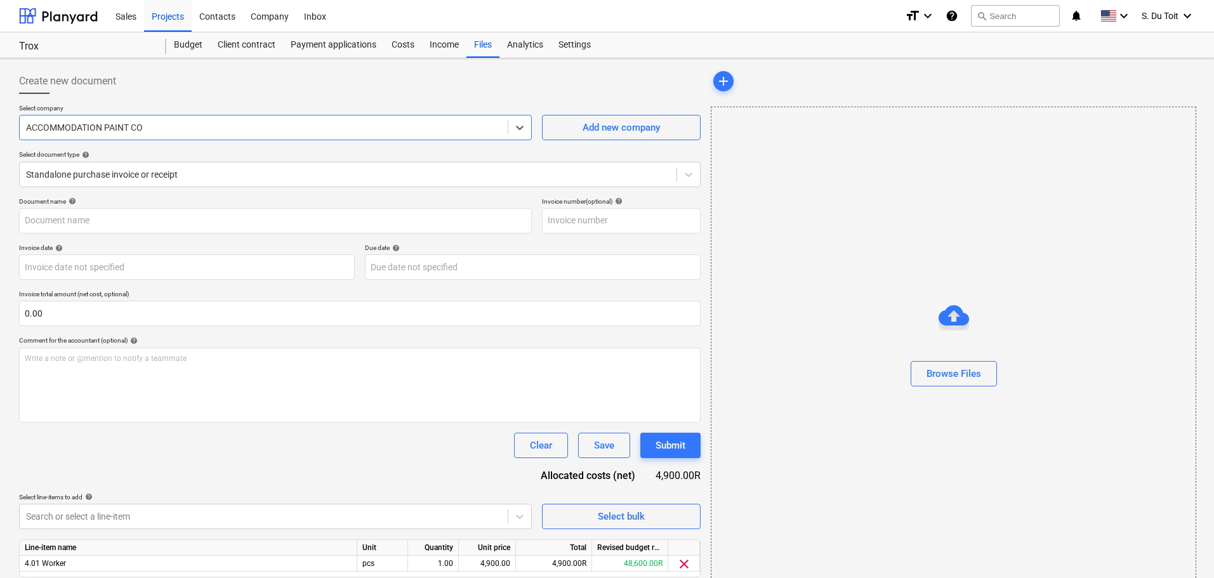
drag, startPoint x: 146, startPoint y: 128, endPoint x: 37, endPoint y: 122, distance: 108.7
click at [1, 123] on div "Create new document Select company option ACCOMMODATION PAINT CO , selected. Se…" at bounding box center [607, 340] width 1214 height 565
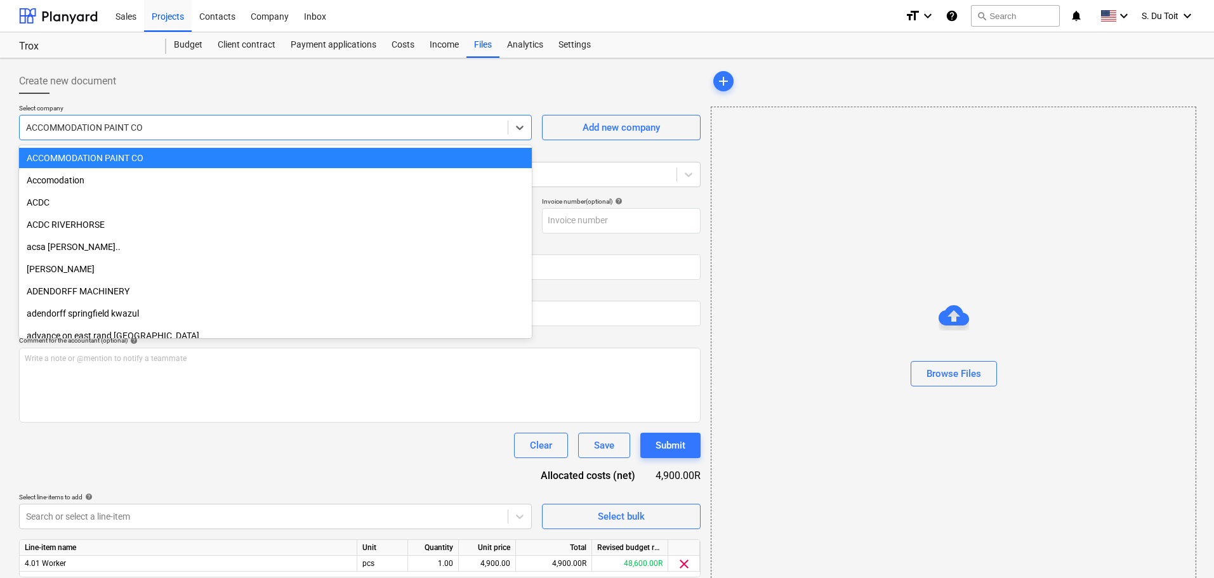
drag, startPoint x: 23, startPoint y: 126, endPoint x: 111, endPoint y: 125, distance: 87.6
click at [111, 125] on div "ACCOMMODATION PAINT CO" at bounding box center [264, 128] width 488 height 18
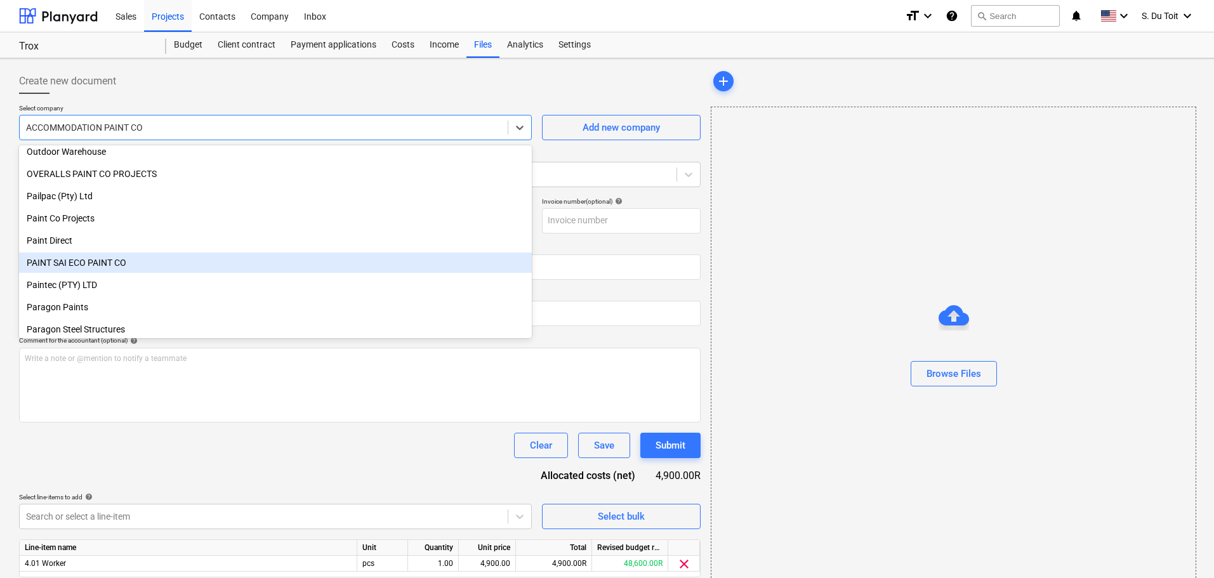
scroll to position [15491, 0]
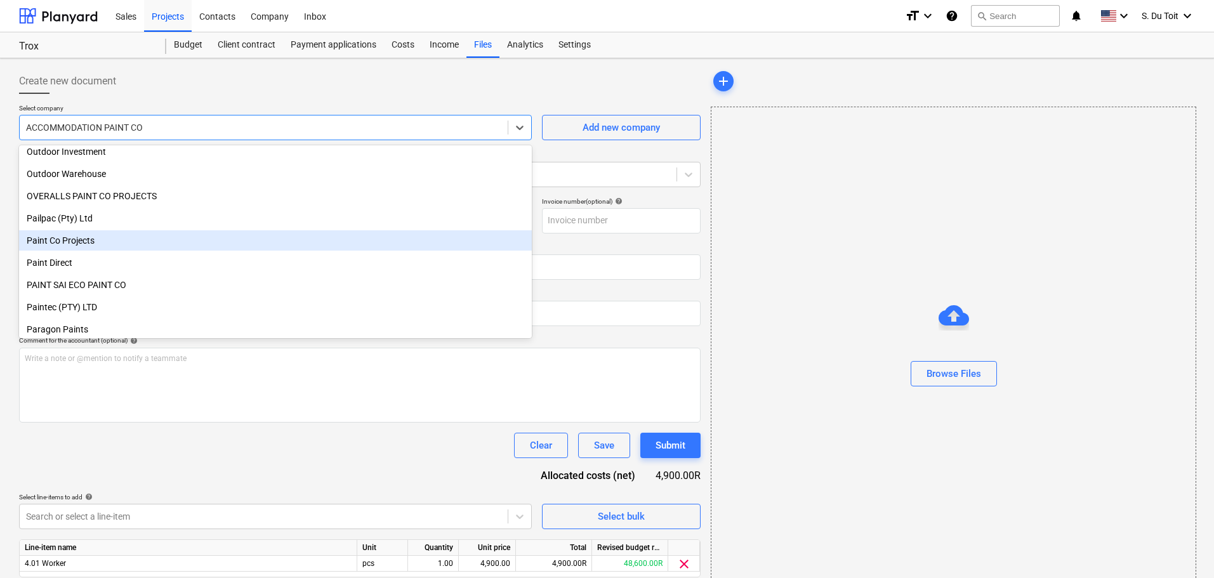
click at [111, 239] on div "Paint Co Projects" at bounding box center [275, 240] width 513 height 20
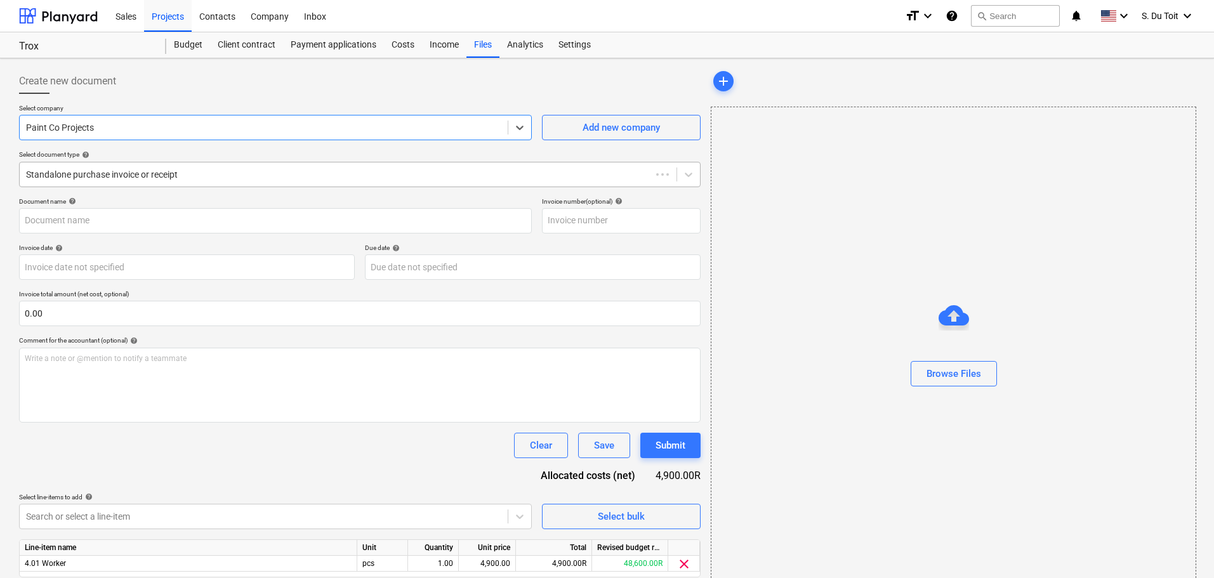
click at [108, 175] on div at bounding box center [335, 174] width 619 height 13
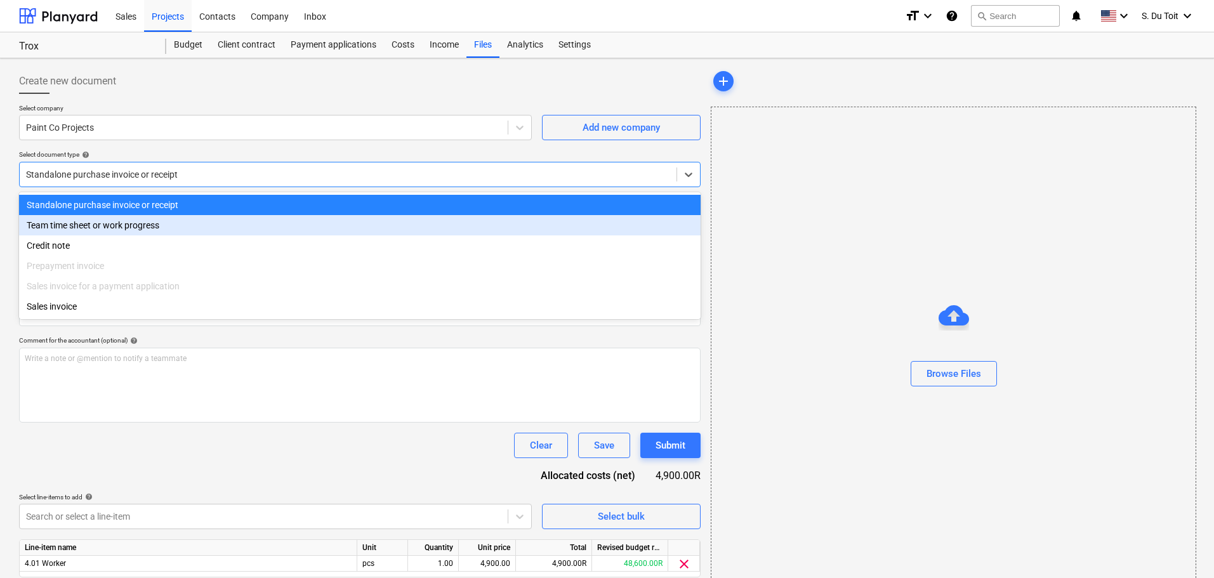
click at [114, 232] on div "Team time sheet or work progress" at bounding box center [360, 225] width 682 height 20
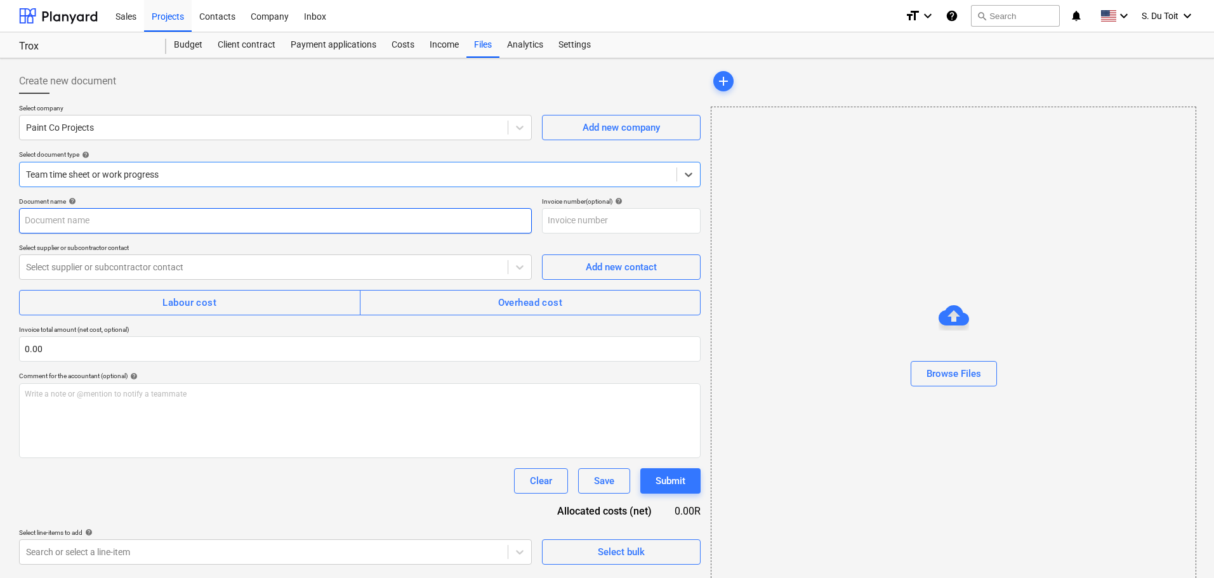
click at [128, 222] on input "text" at bounding box center [275, 220] width 513 height 25
type input "25/08"
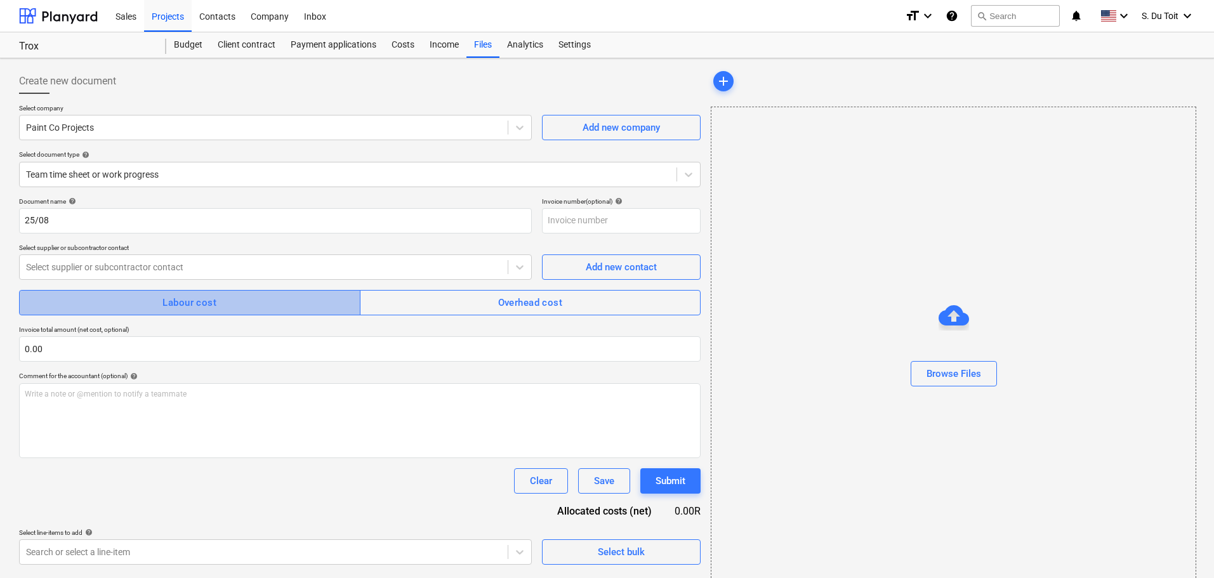
click at [221, 302] on span "Labour cost" at bounding box center [190, 303] width 314 height 17
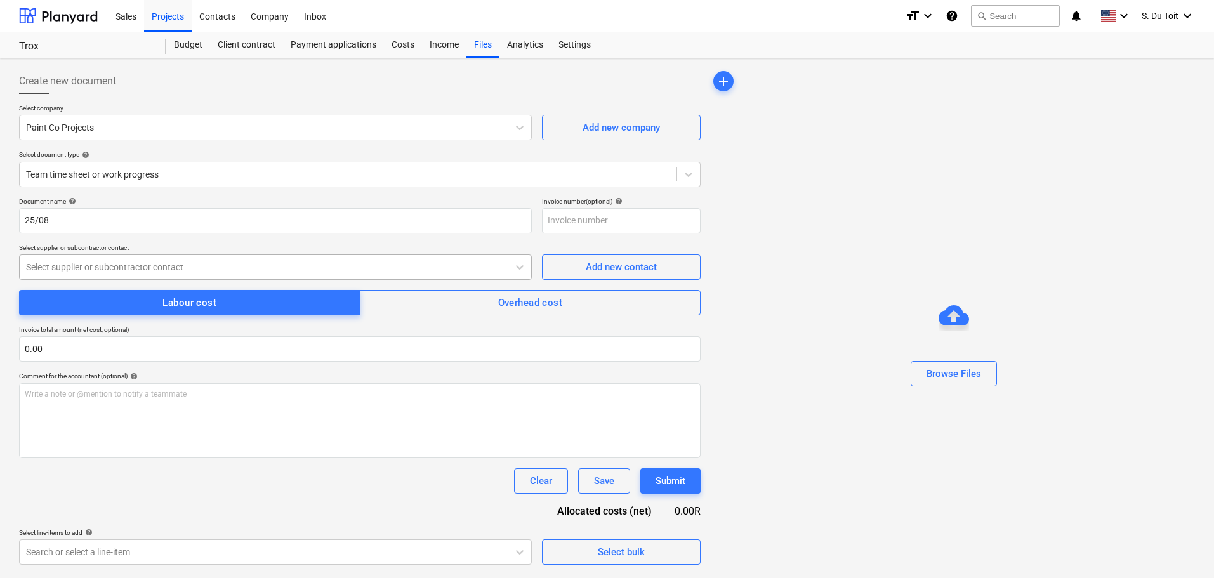
click at [141, 268] on div at bounding box center [263, 267] width 475 height 13
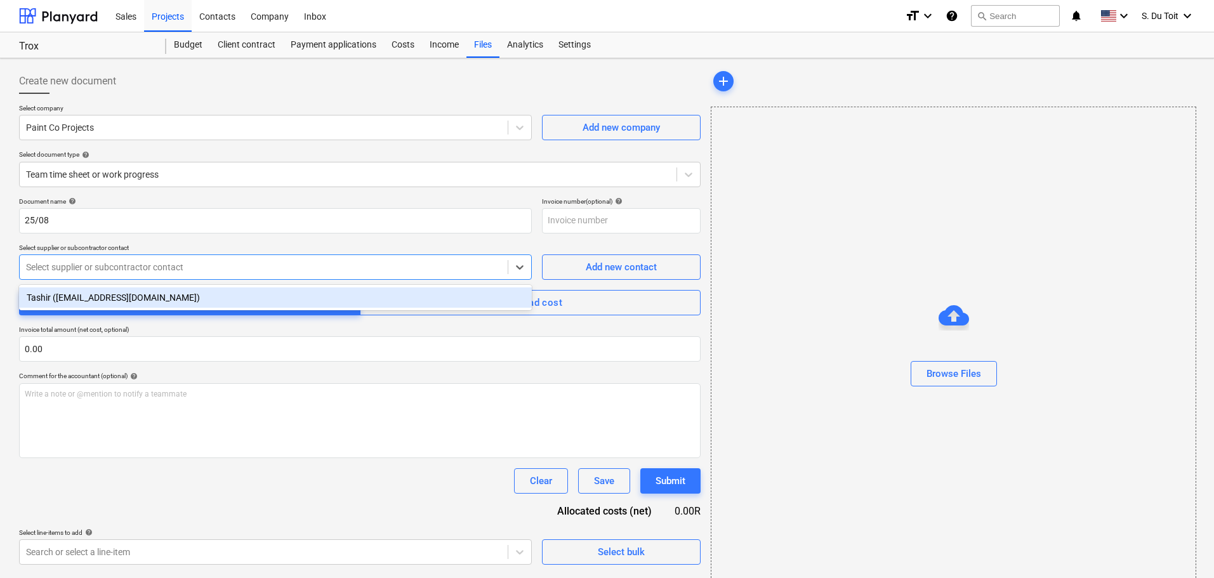
click at [141, 297] on div "Tashir ([EMAIL_ADDRESS][DOMAIN_NAME])" at bounding box center [275, 298] width 513 height 20
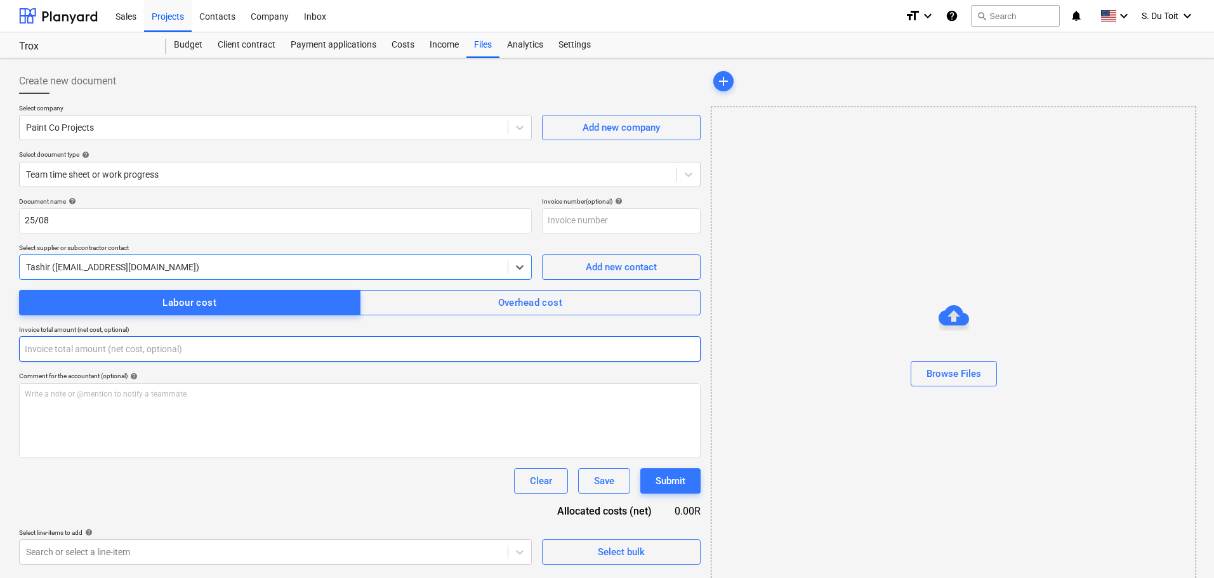
click at [99, 352] on input "text" at bounding box center [360, 348] width 682 height 25
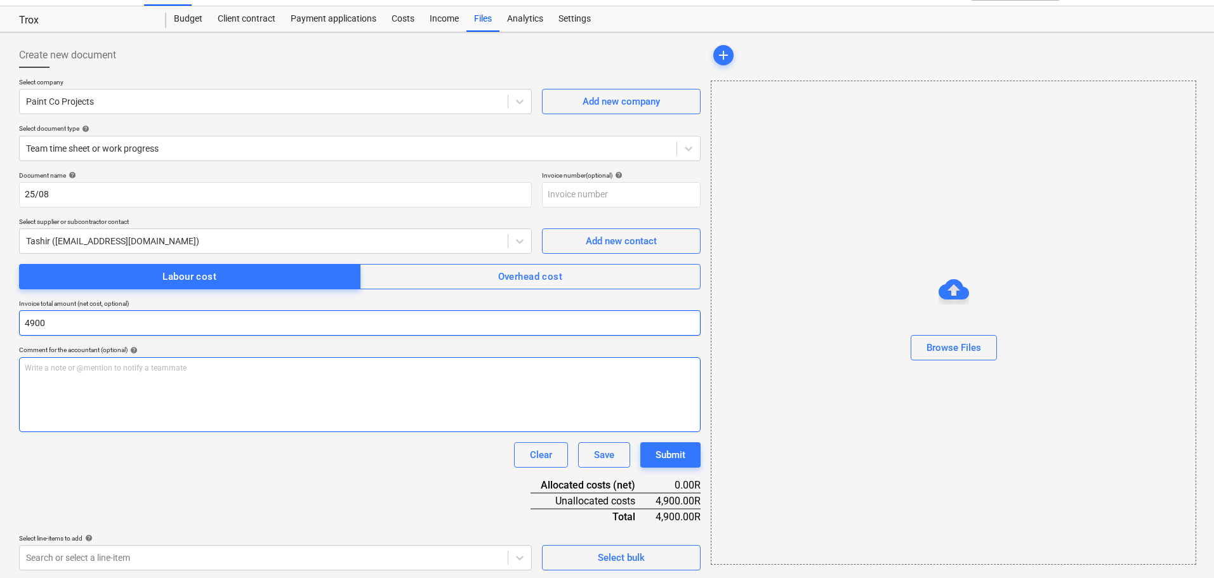
scroll to position [29, 0]
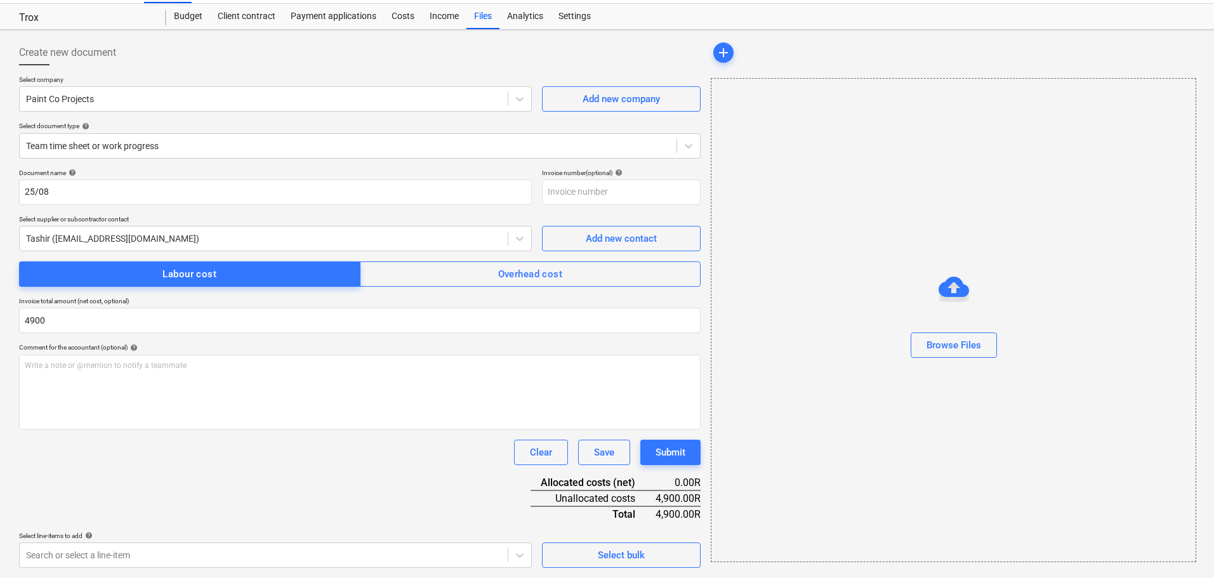
type input "4,900.00"
click at [292, 540] on div "Select line-items to add help" at bounding box center [275, 536] width 513 height 8
click at [248, 550] on body "Sales Projects Contacts Company Inbox format_size keyboard_arrow_down help sear…" at bounding box center [607, 260] width 1214 height 578
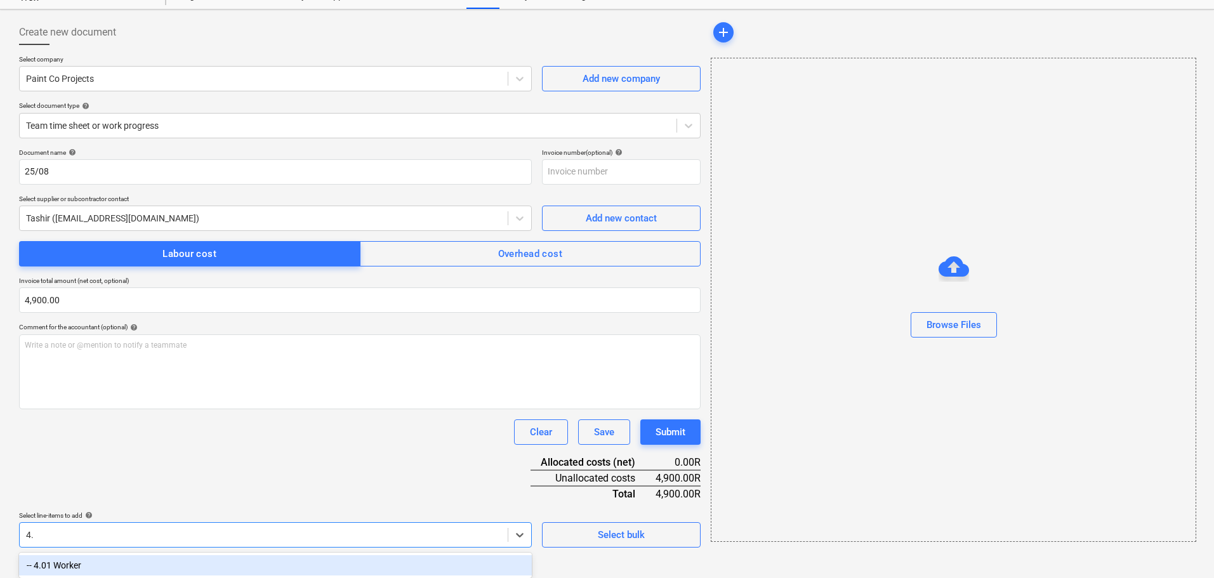
scroll to position [50, 0]
type input "4.01"
click at [258, 567] on div "-- 4.01 Worker" at bounding box center [275, 565] width 513 height 20
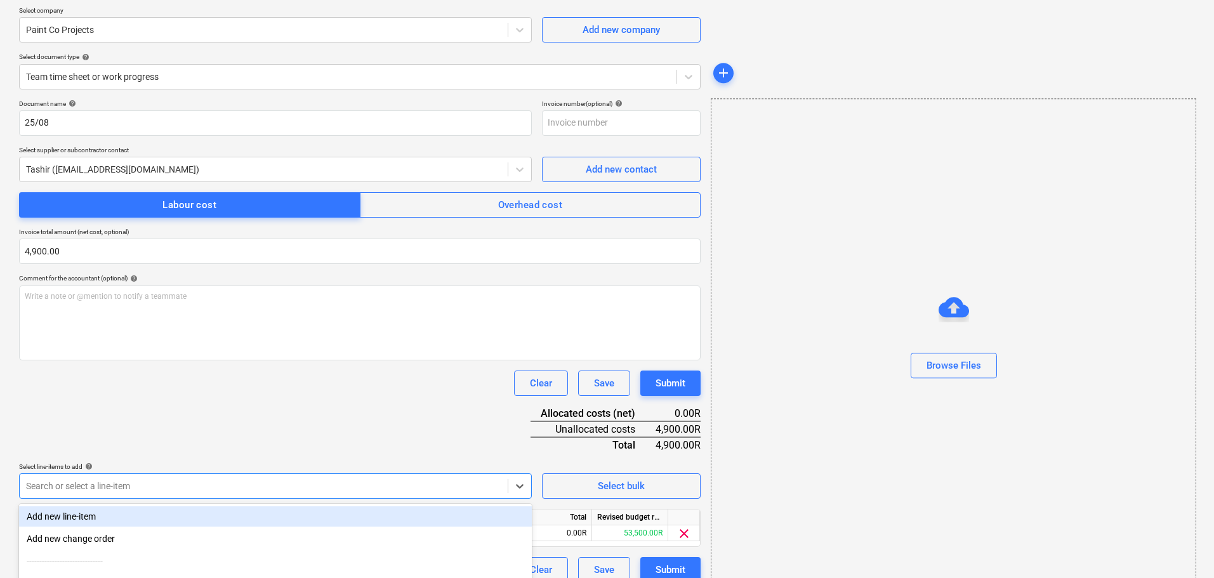
scroll to position [216, 0]
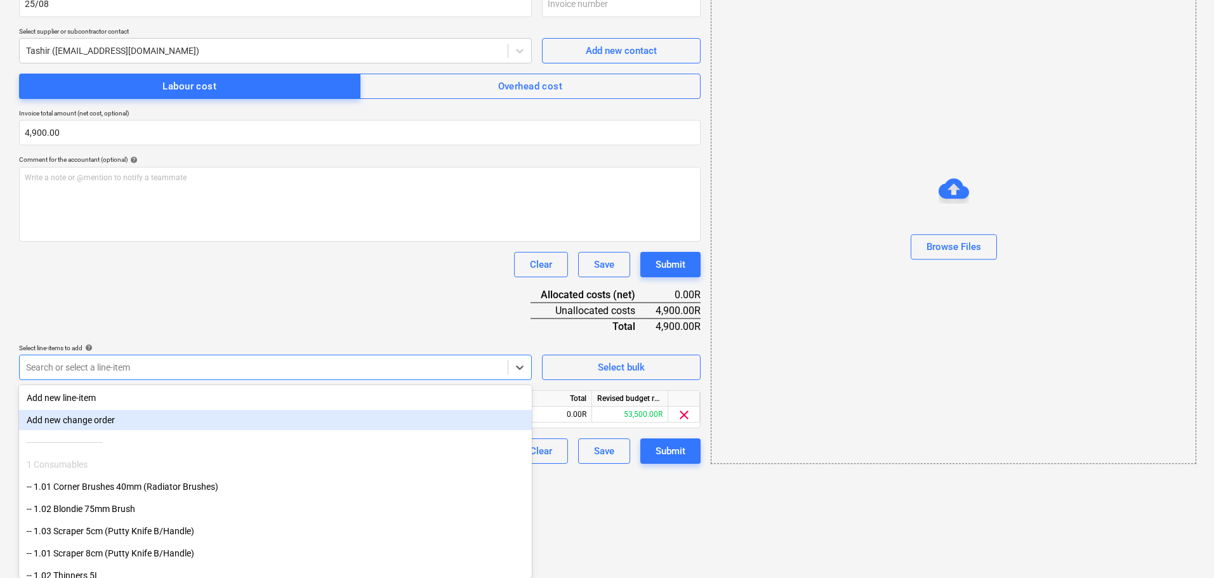
click at [564, 362] on html "Sales Projects Contacts Company Inbox format_size keyboard_arrow_down help sear…" at bounding box center [607, 73] width 1214 height 578
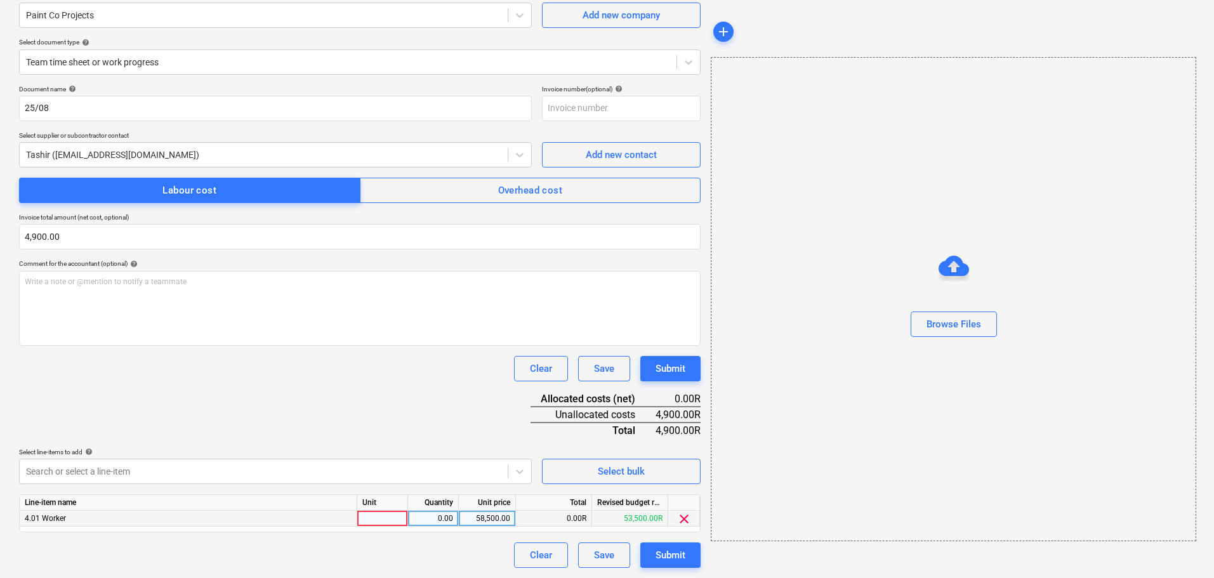
click at [431, 518] on div "0.00" at bounding box center [433, 519] width 40 height 16
click at [475, 518] on div "58,500.00" at bounding box center [487, 519] width 46 height 16
type input "4900"
click at [428, 515] on div "0.00" at bounding box center [433, 519] width 40 height 16
click at [686, 557] on div "Submit" at bounding box center [671, 555] width 30 height 17
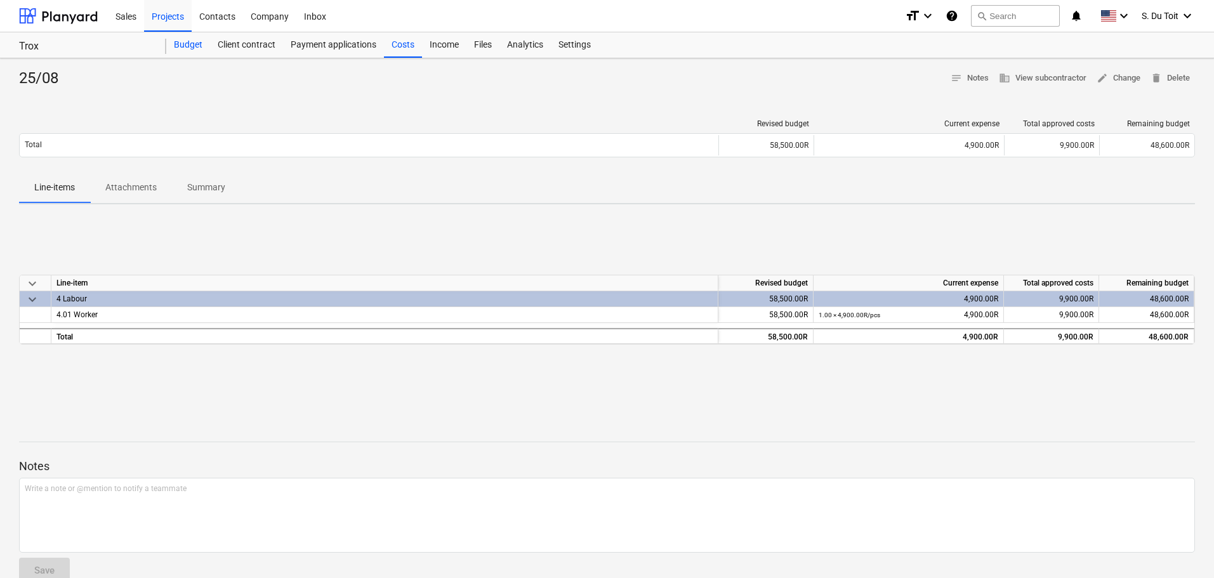
click at [187, 43] on div "Budget" at bounding box center [188, 44] width 44 height 25
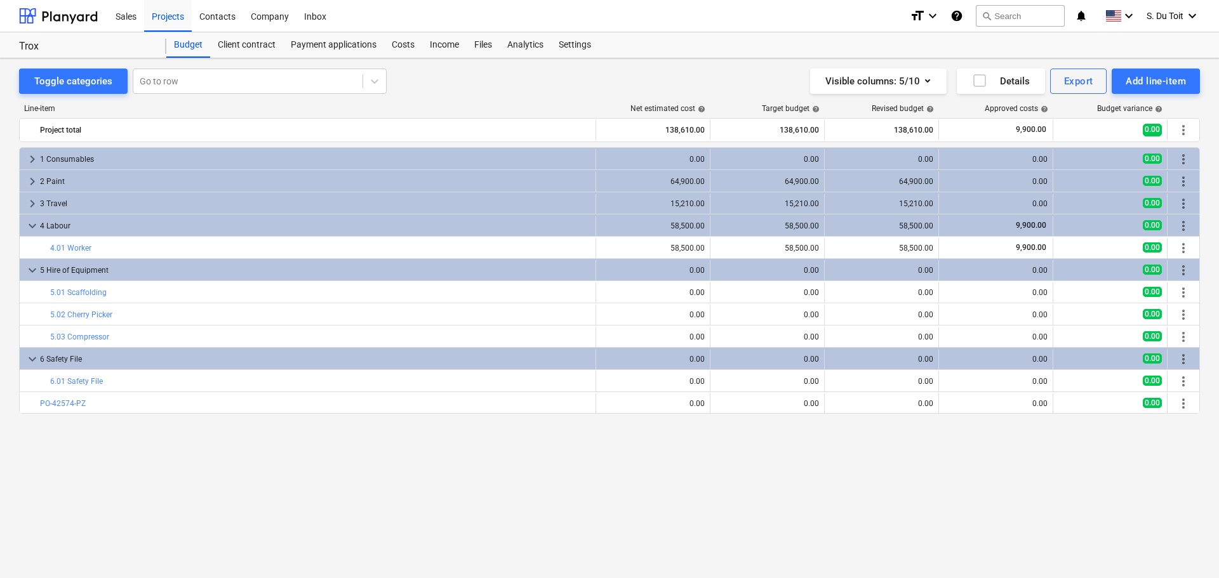
click at [825, 510] on div "keyboard_arrow_right 1 Consumables 0.00 0.00 0.00 0.00 0.00 more_vert keyboard_…" at bounding box center [609, 336] width 1181 height 378
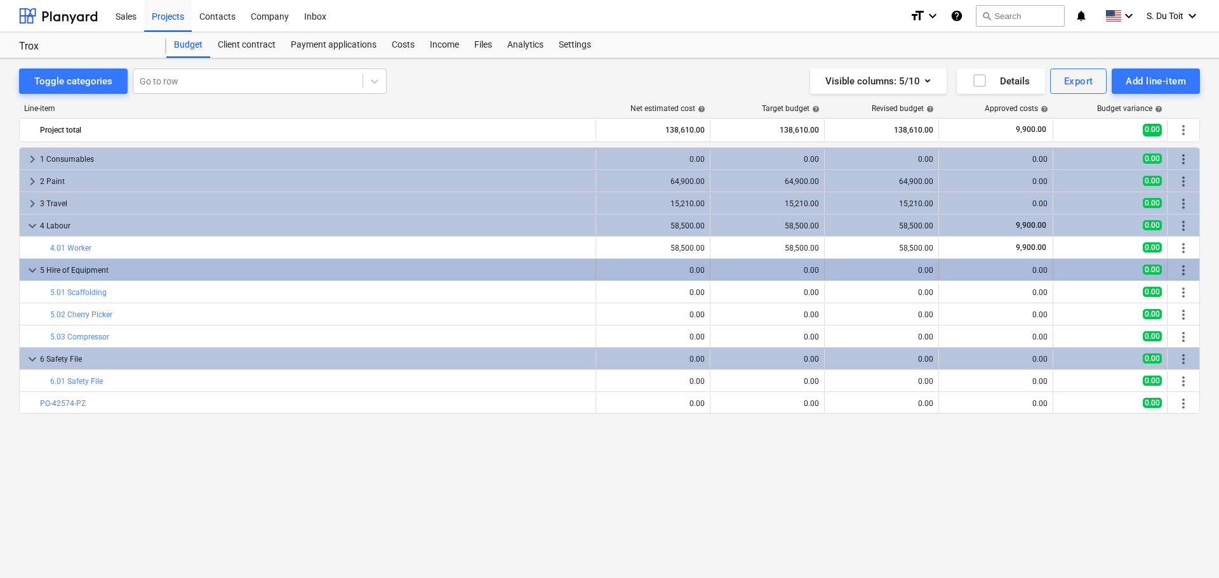
click at [51, 269] on div "5 Hire of Equipment" at bounding box center [315, 270] width 550 height 20
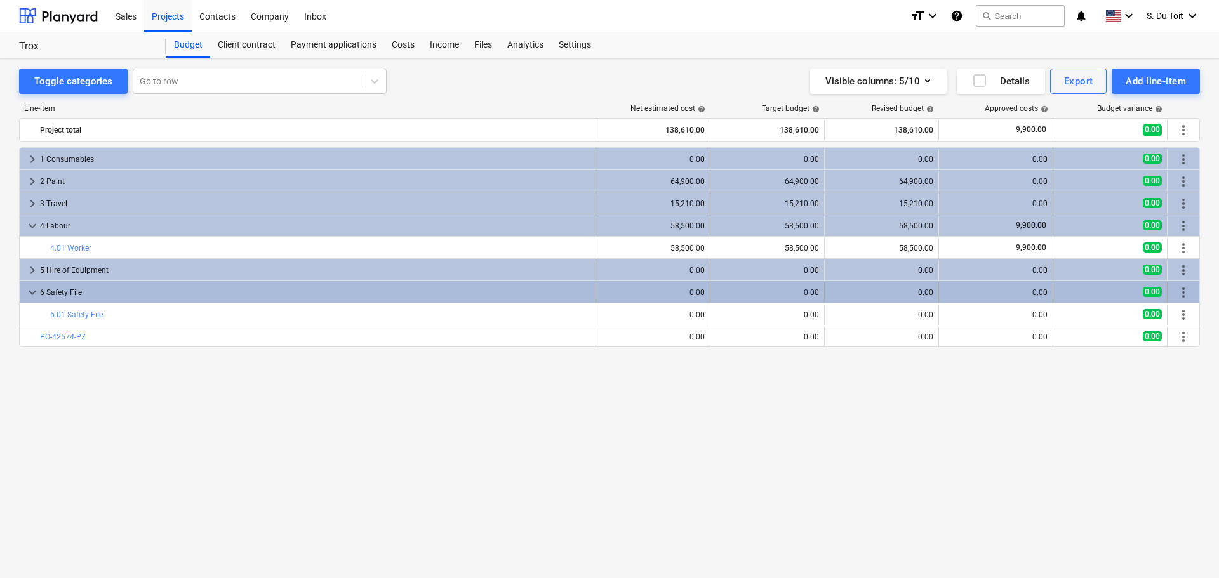
click at [66, 293] on div "6 Safety File" at bounding box center [315, 292] width 550 height 20
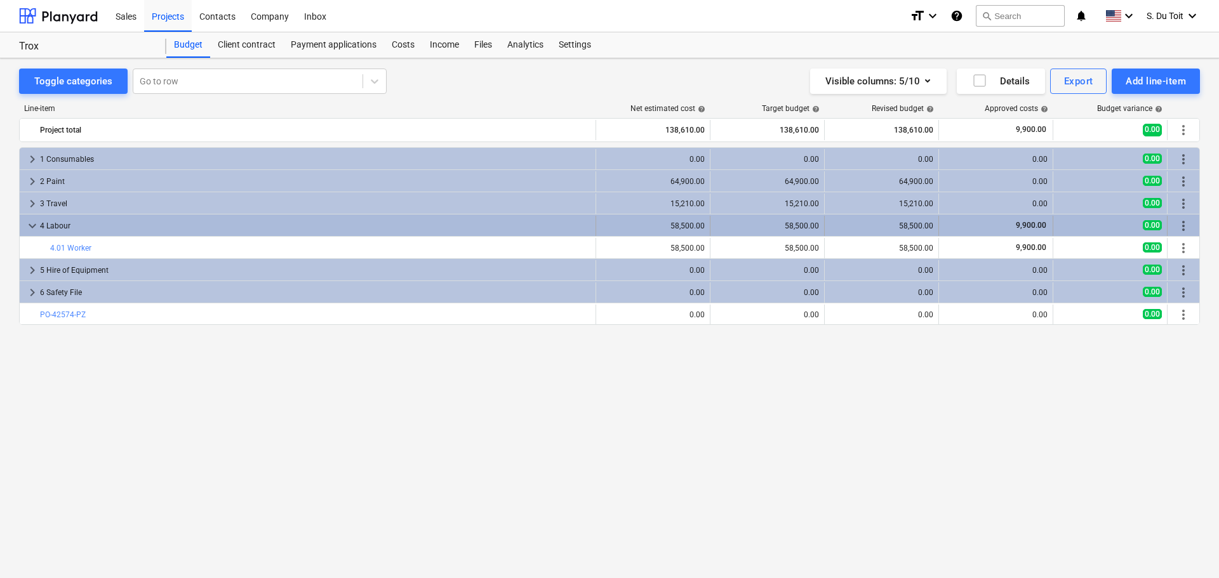
click at [127, 229] on div "4 Labour" at bounding box center [315, 226] width 550 height 20
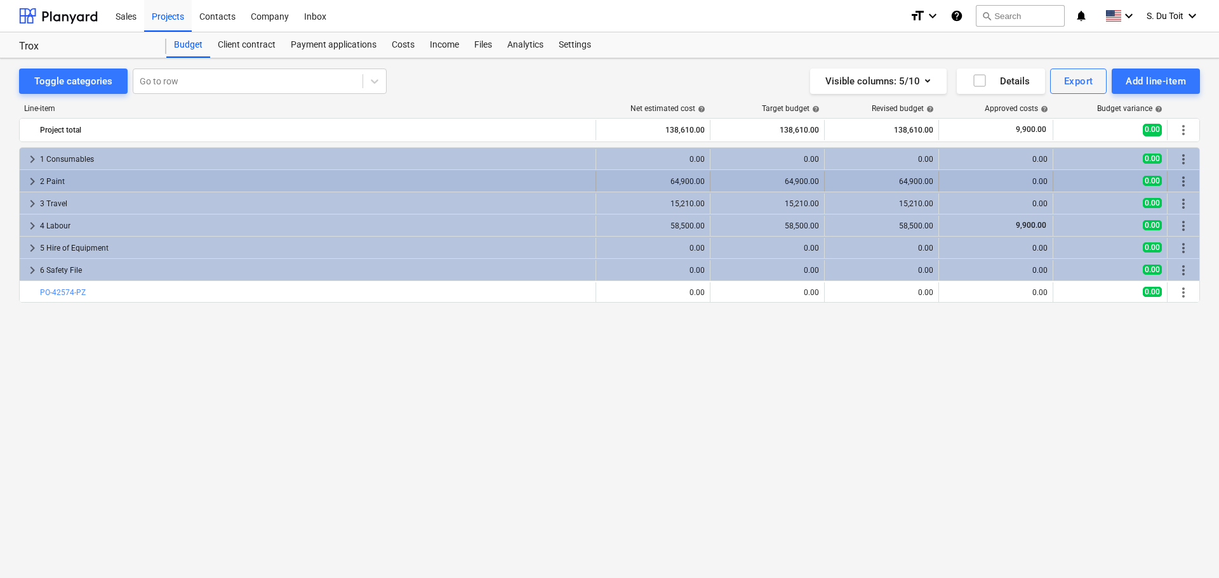
click at [149, 180] on div "2 Paint" at bounding box center [315, 181] width 550 height 20
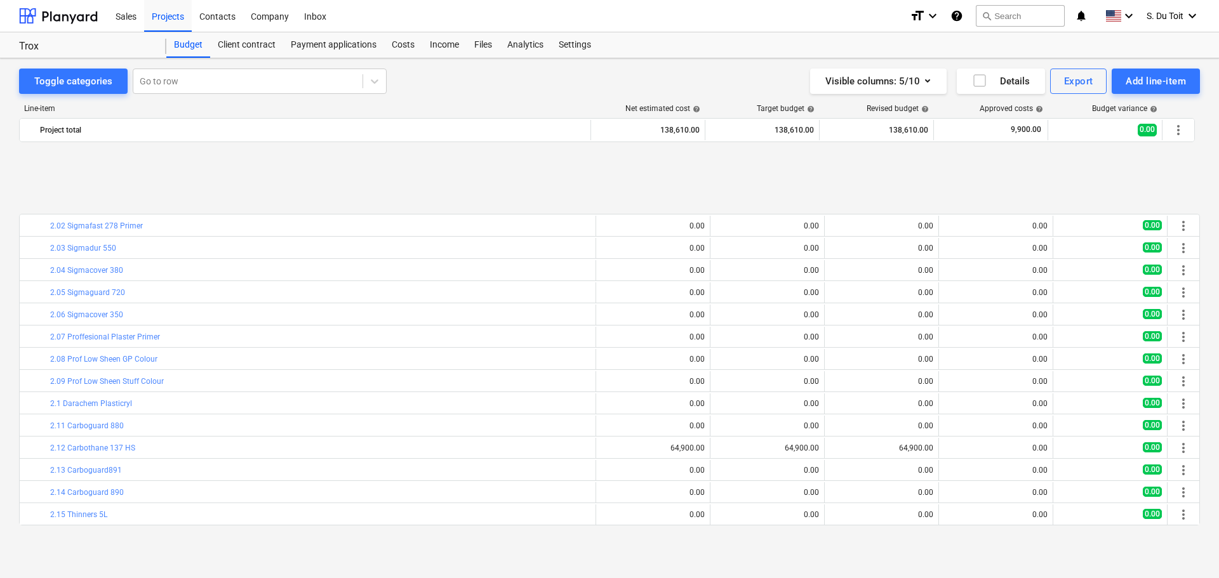
scroll to position [110, 0]
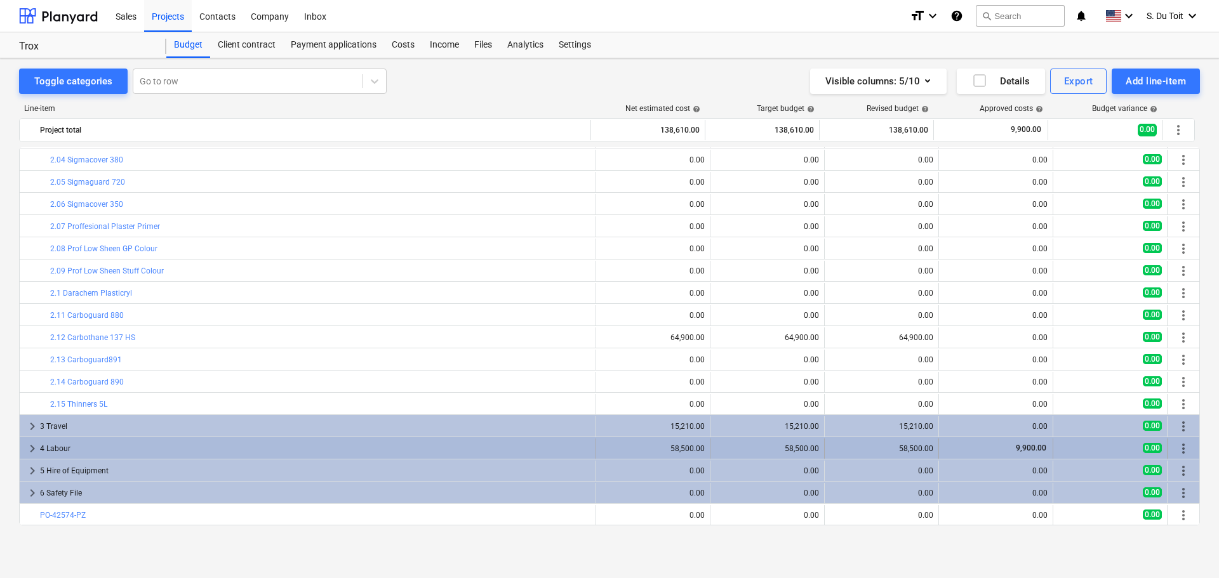
click at [265, 437] on div "keyboard_arrow_right 4 Labour 58,500.00 58,500.00 58,500.00 9,900.00 0.00 more_…" at bounding box center [609, 448] width 1179 height 22
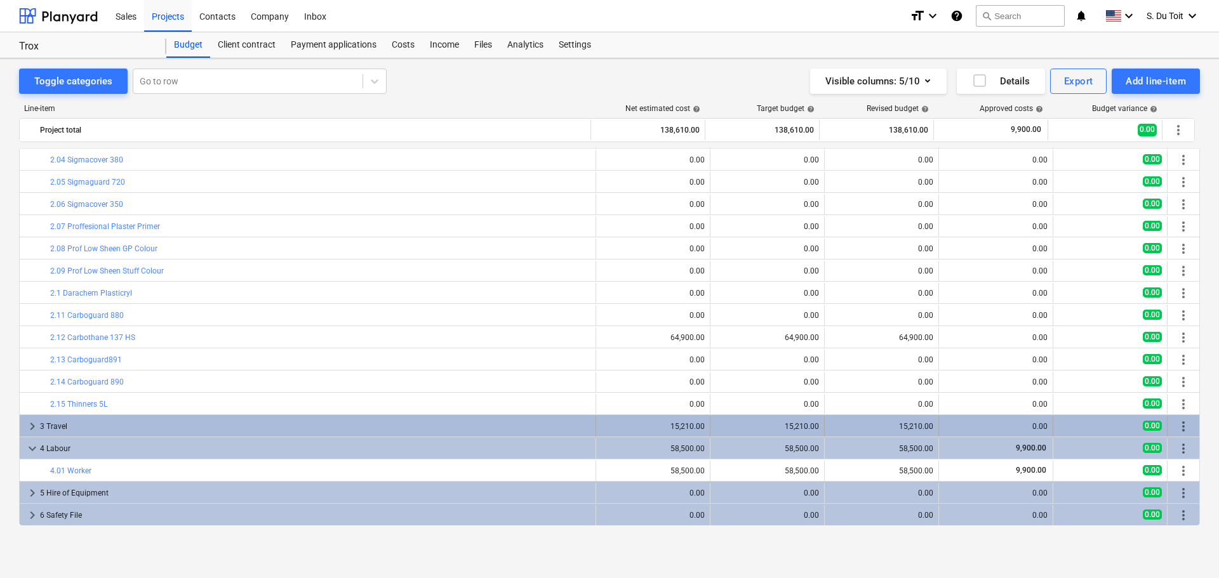
click at [267, 425] on div "3 Travel" at bounding box center [315, 426] width 550 height 20
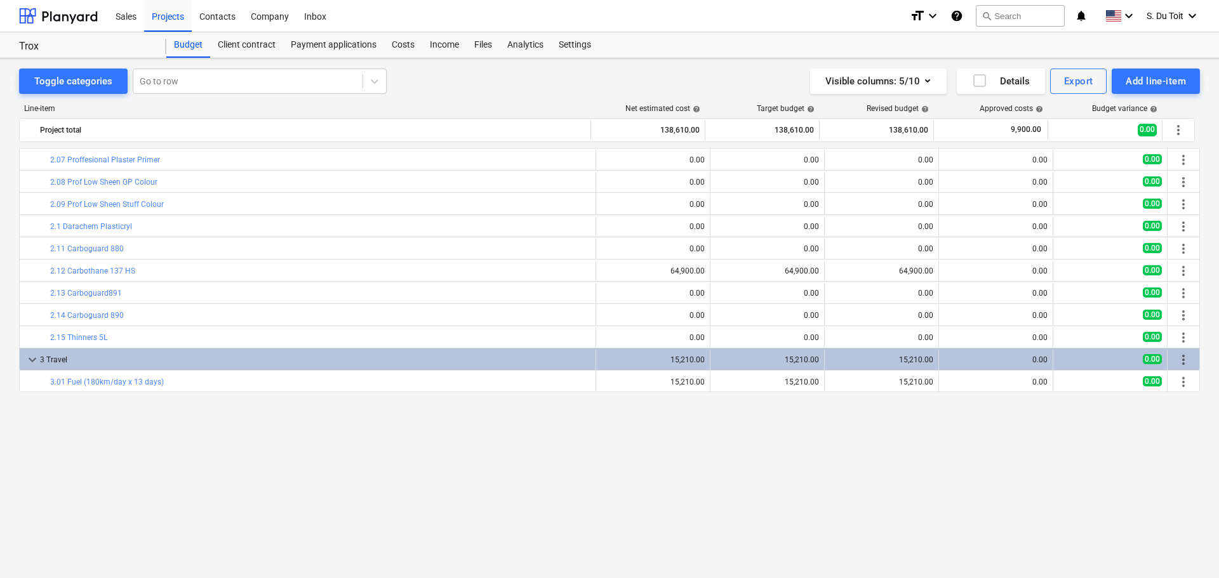
scroll to position [0, 0]
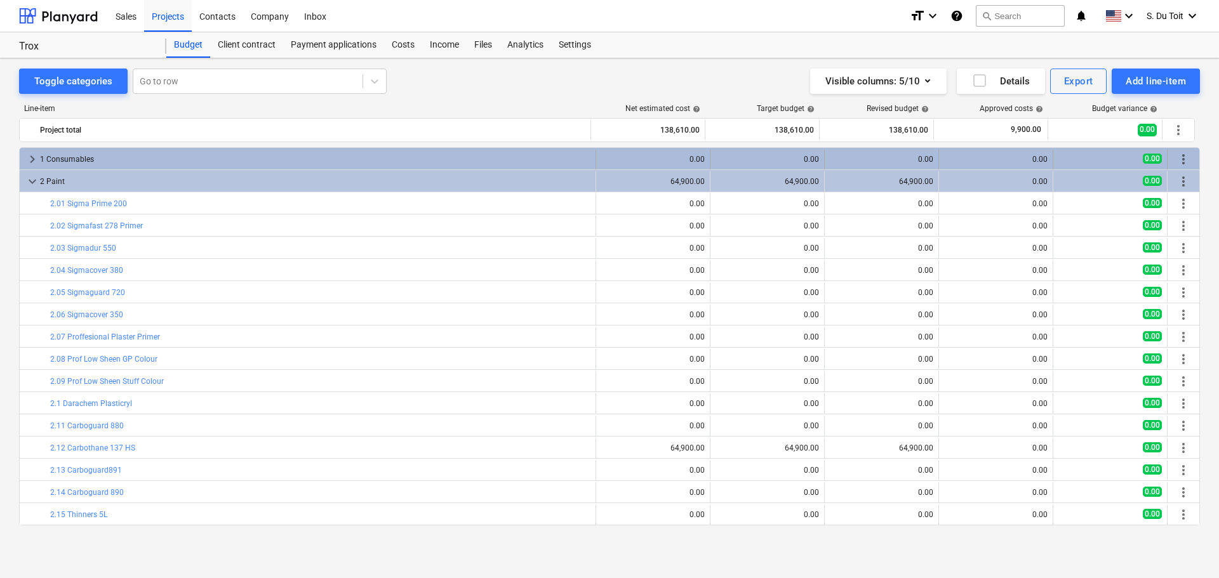
click at [194, 160] on div "1 Consumables" at bounding box center [315, 159] width 550 height 20
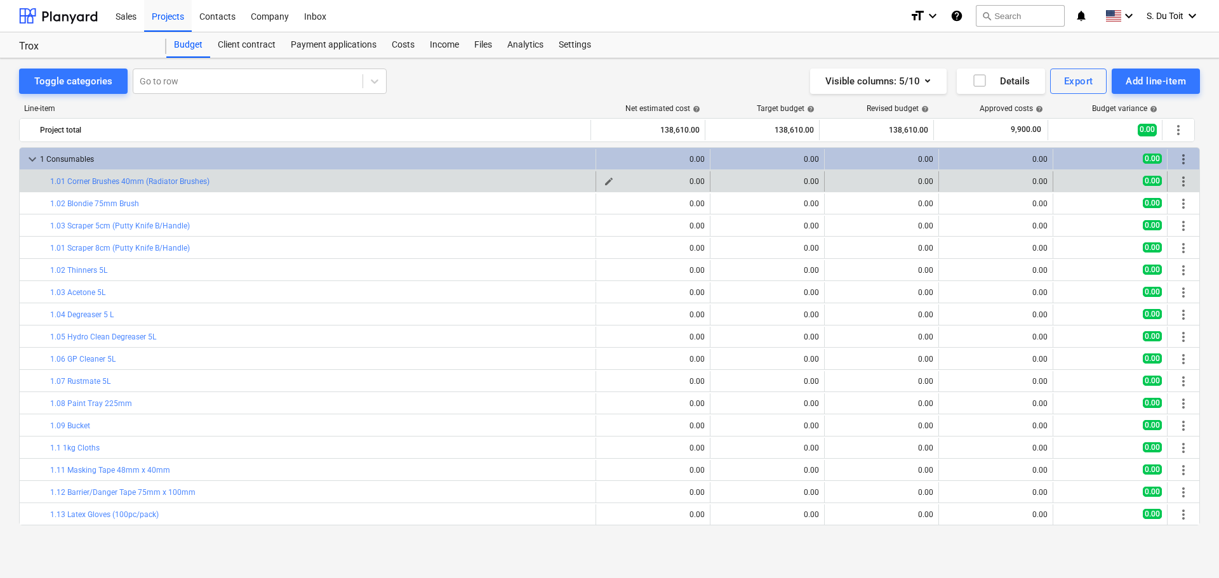
click at [685, 184] on div "0.00" at bounding box center [652, 181] width 103 height 9
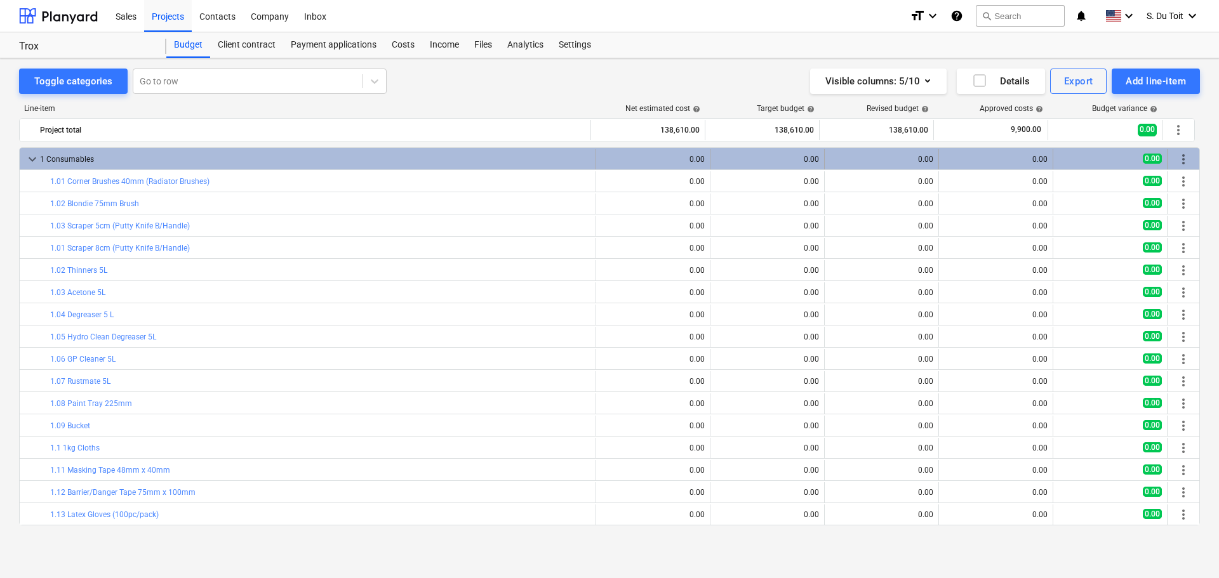
click at [670, 159] on div "0.00" at bounding box center [652, 159] width 103 height 9
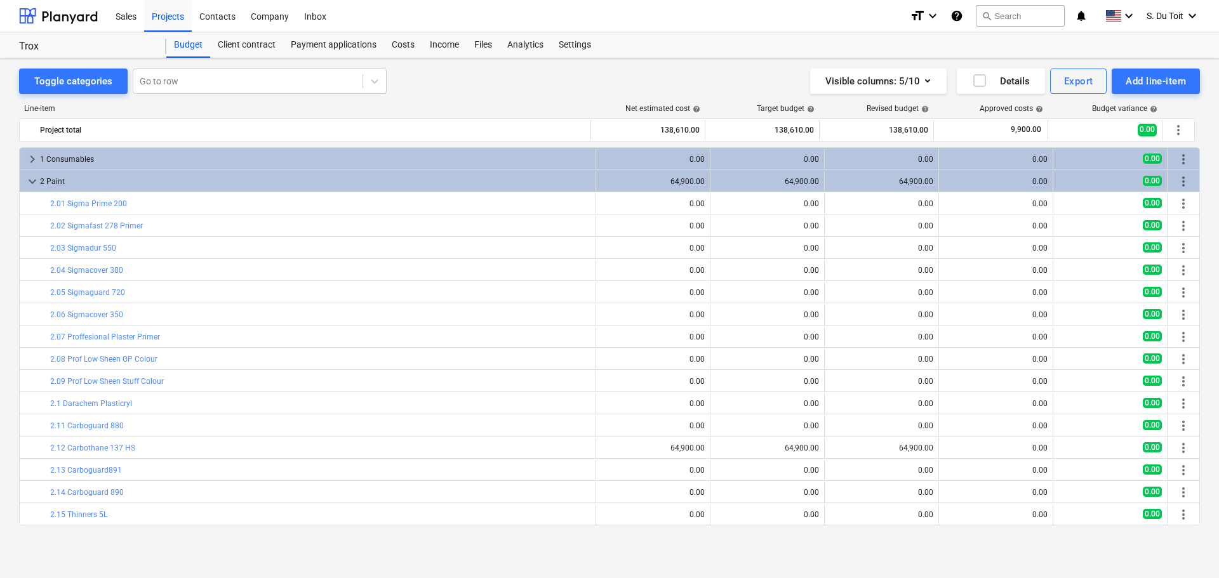
click at [670, 159] on div "0.00" at bounding box center [652, 159] width 103 height 9
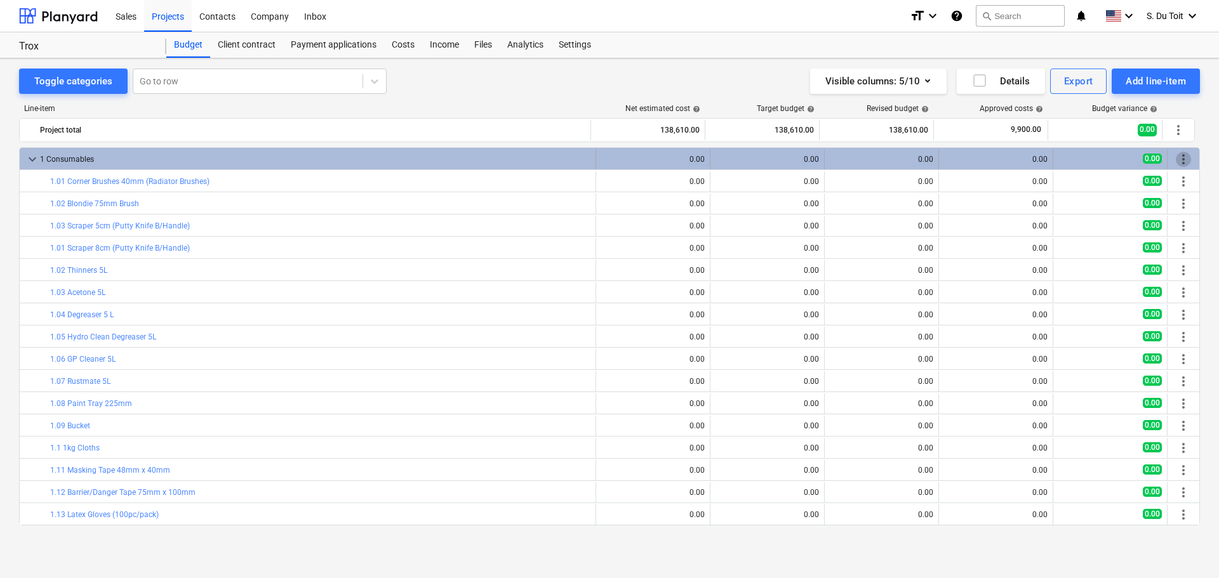
click at [1180, 160] on span "more_vert" at bounding box center [1183, 159] width 15 height 15
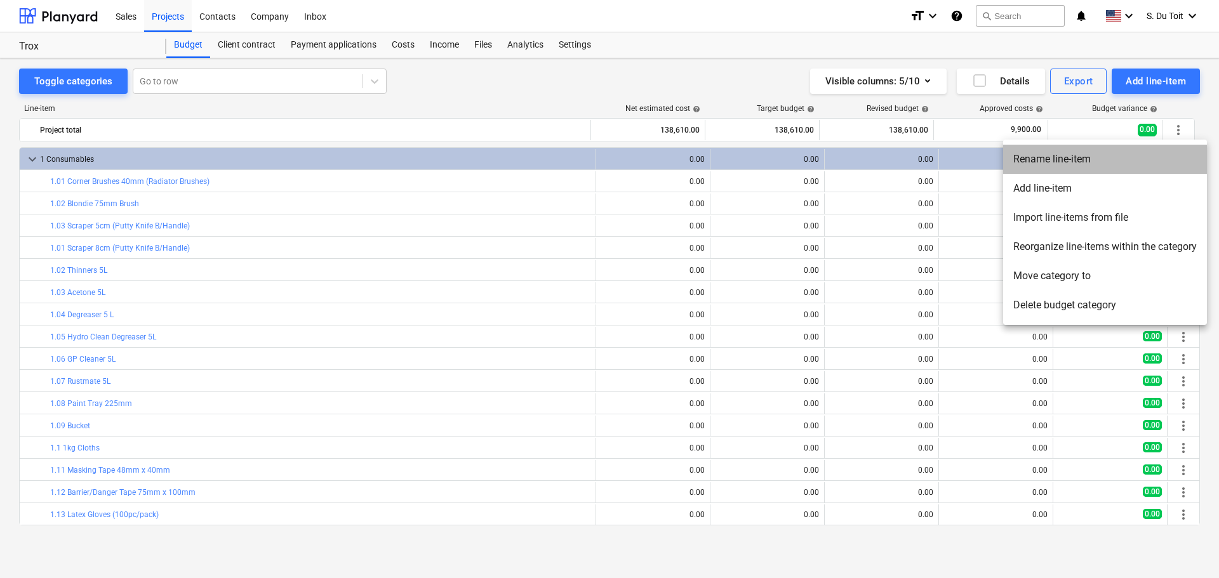
click at [1136, 157] on li "Rename line-item" at bounding box center [1105, 159] width 204 height 29
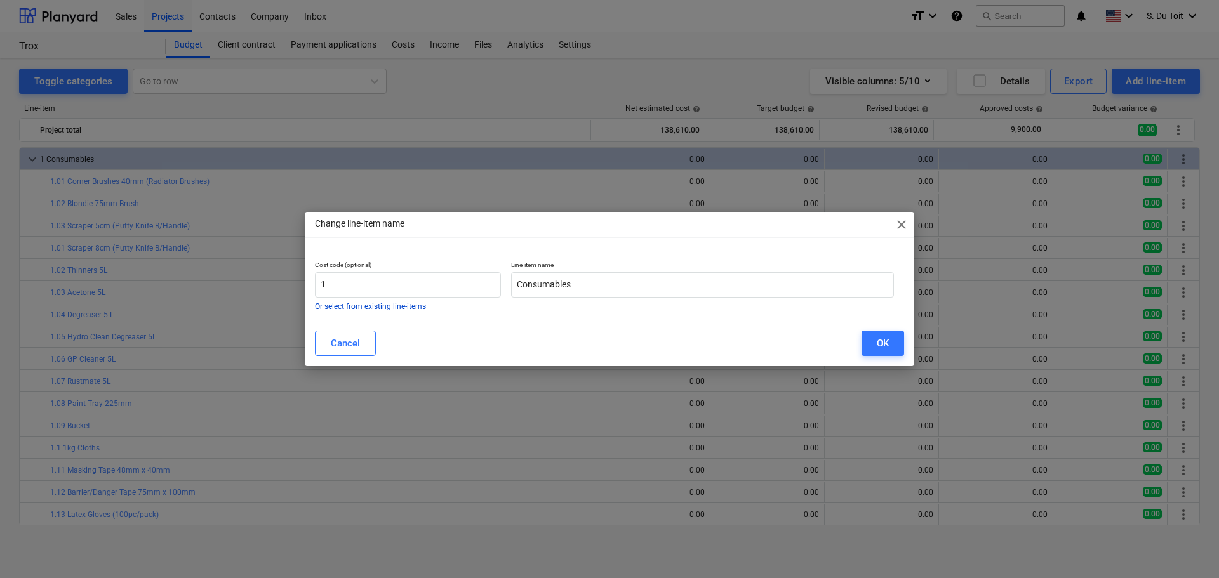
click at [412, 307] on button "Or select from existing line-items" at bounding box center [370, 307] width 111 height 8
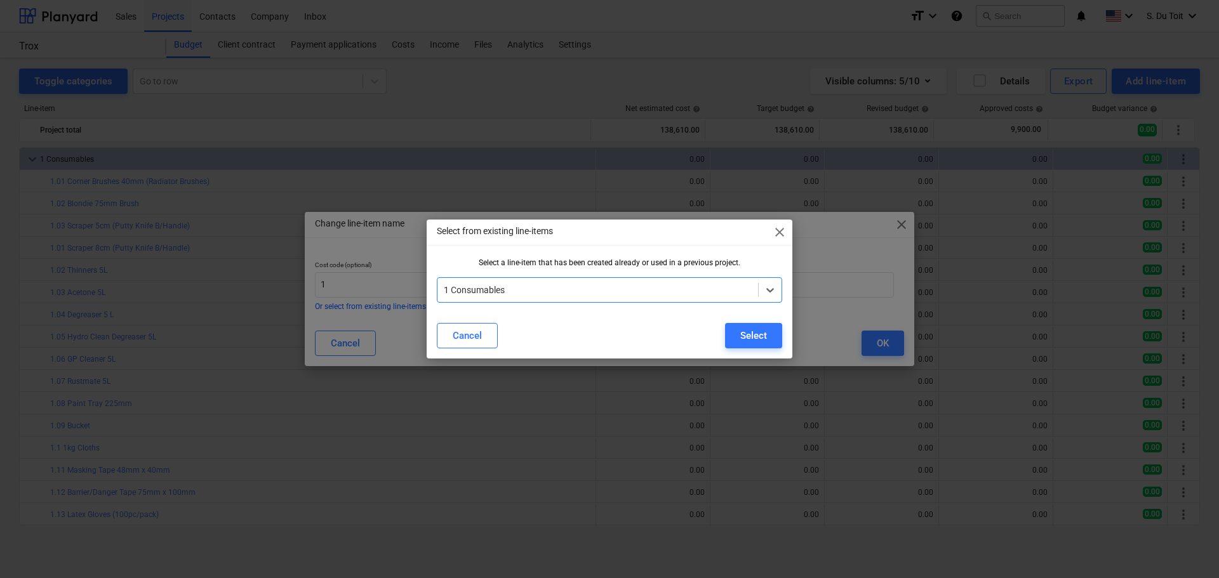
click at [476, 335] on div "Cancel" at bounding box center [467, 336] width 29 height 17
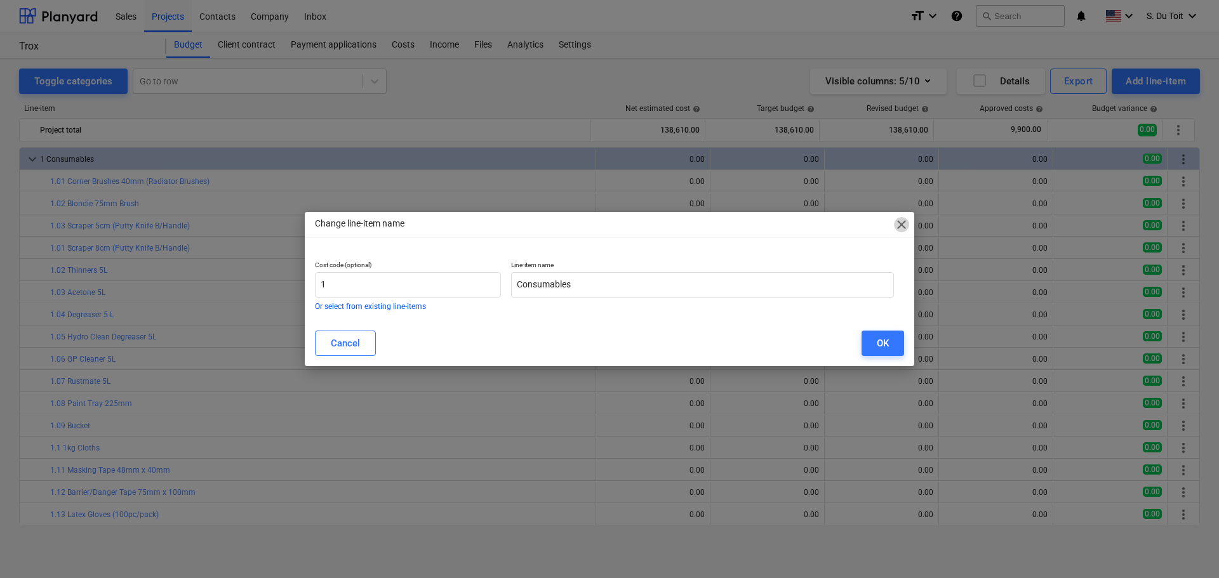
click at [895, 228] on span "close" at bounding box center [901, 224] width 15 height 15
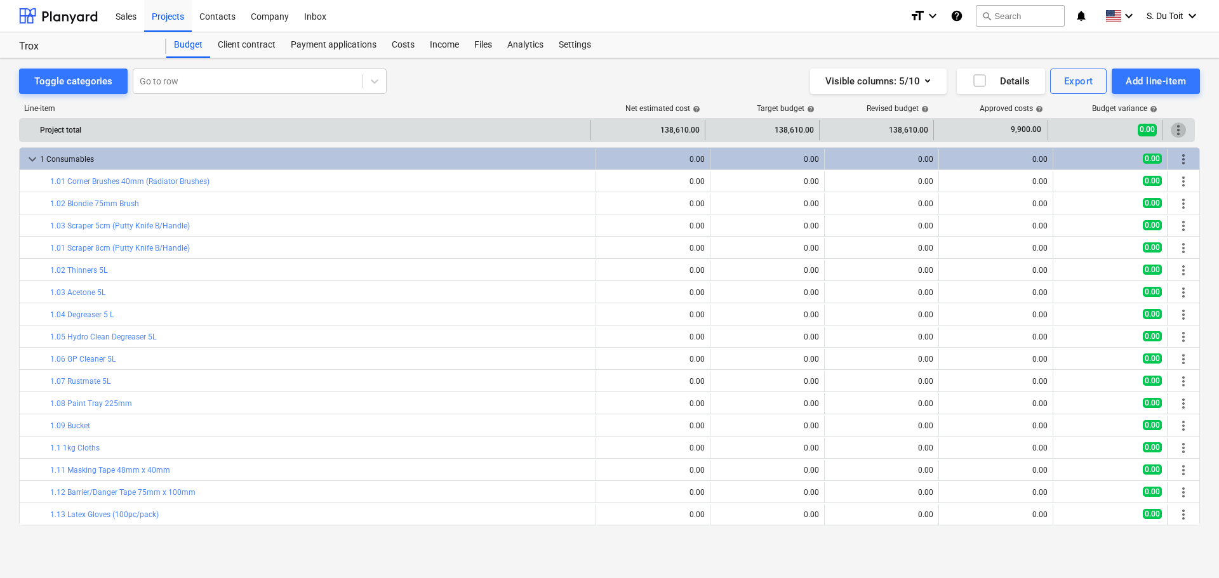
click at [1180, 131] on span "more_vert" at bounding box center [1178, 130] width 15 height 15
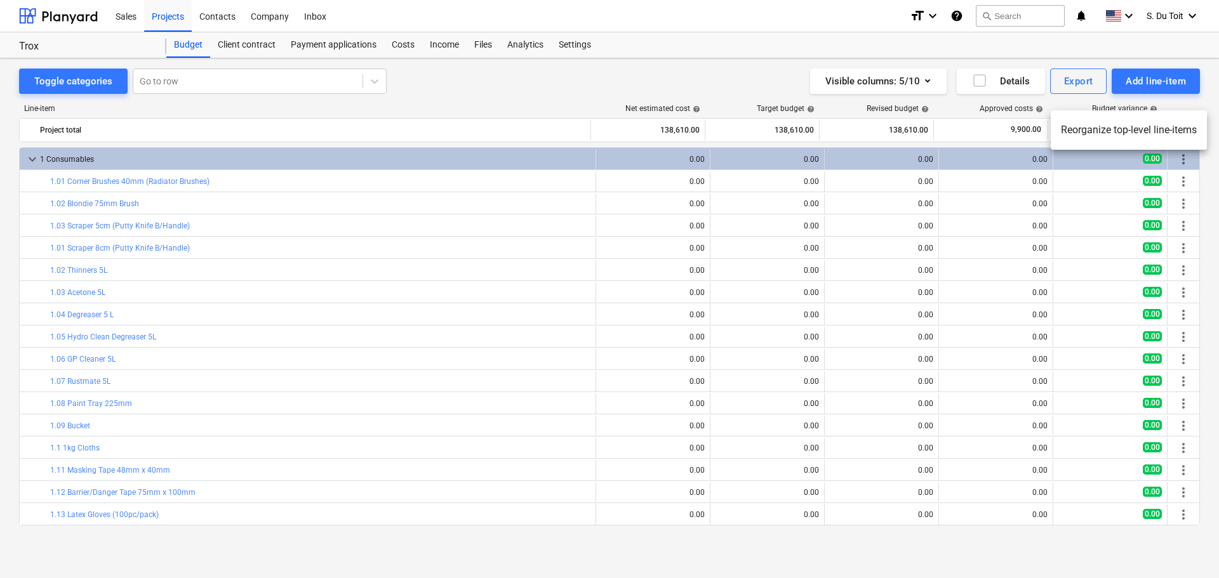
click at [731, 183] on div at bounding box center [609, 289] width 1219 height 578
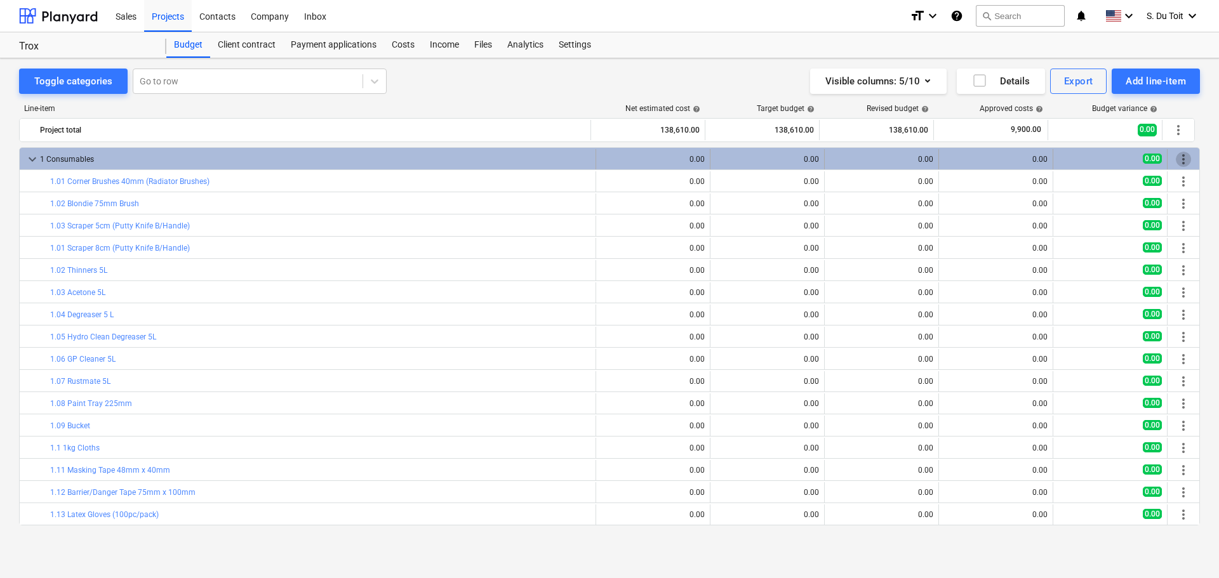
click at [1183, 159] on span "more_vert" at bounding box center [1183, 159] width 15 height 15
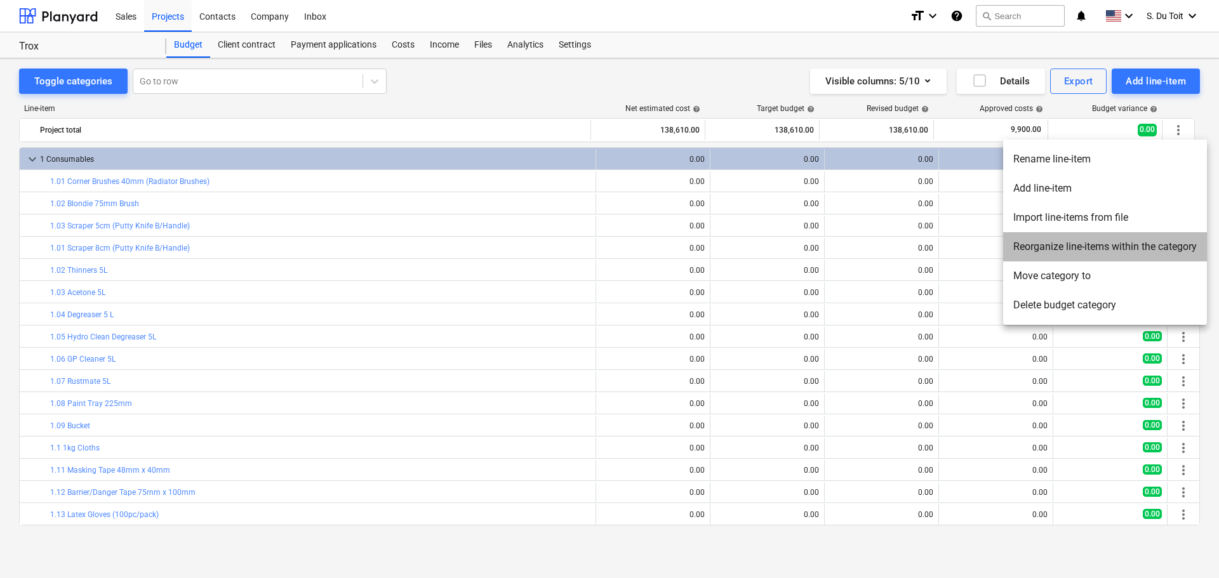
click at [1101, 244] on li "Reorganize line-items within the category" at bounding box center [1105, 246] width 204 height 29
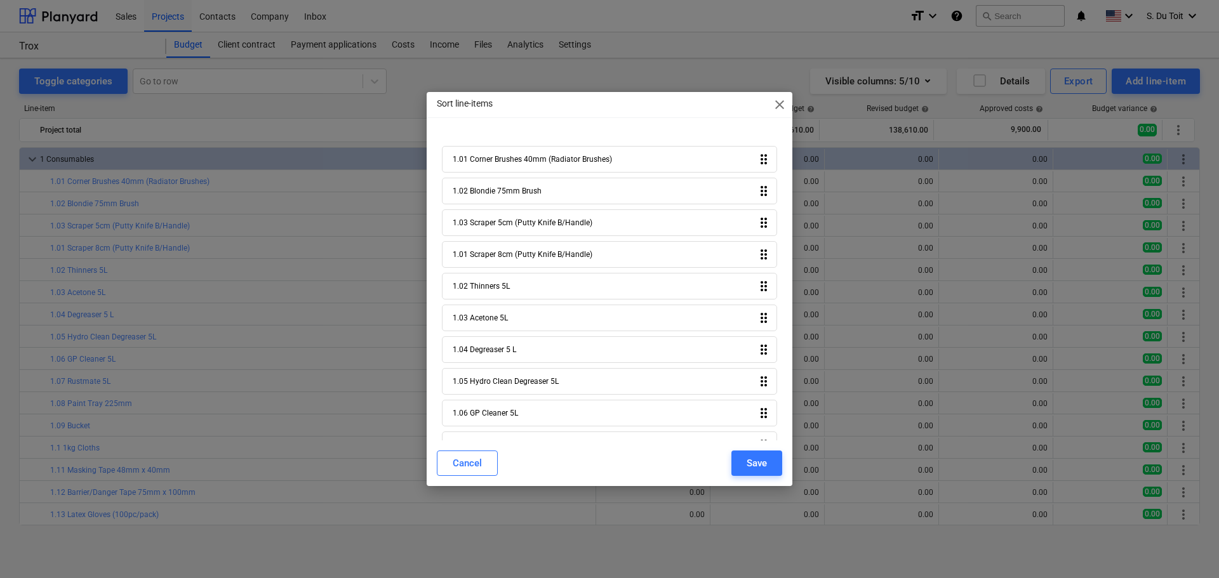
click at [780, 103] on span "close" at bounding box center [779, 104] width 15 height 15
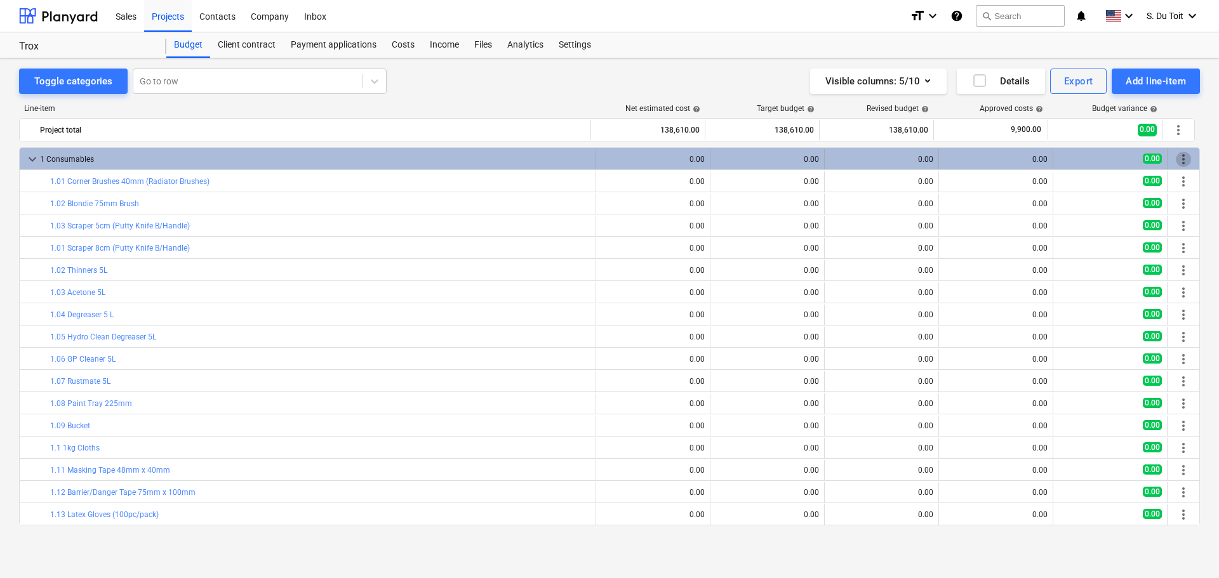
click at [1179, 157] on span "more_vert" at bounding box center [1183, 159] width 15 height 15
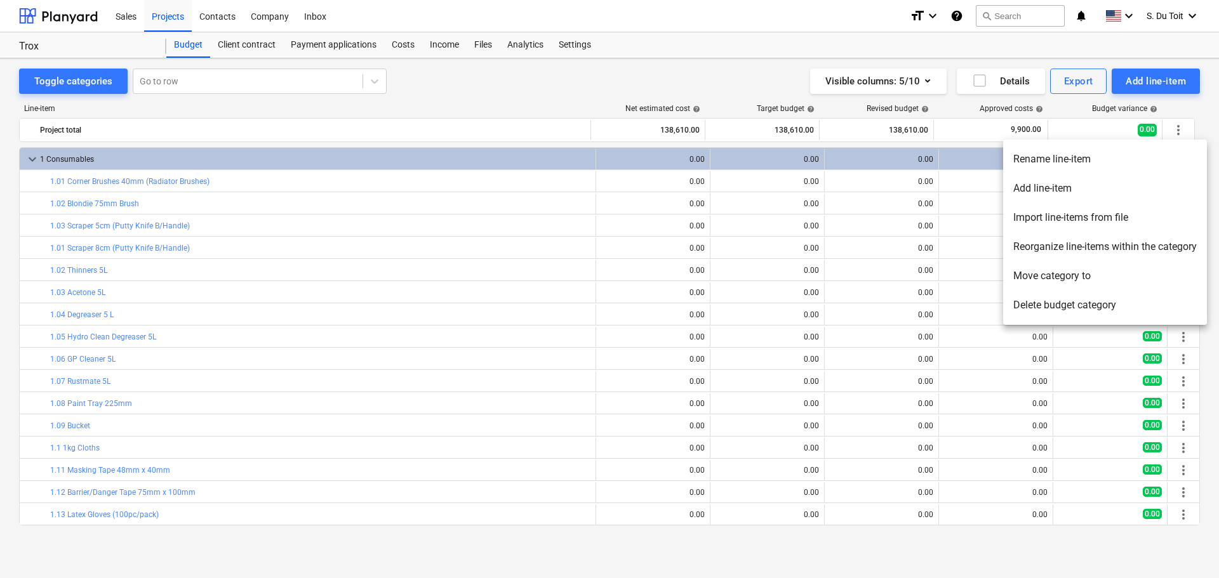
click at [1100, 248] on li "Reorganize line-items within the category" at bounding box center [1105, 246] width 204 height 29
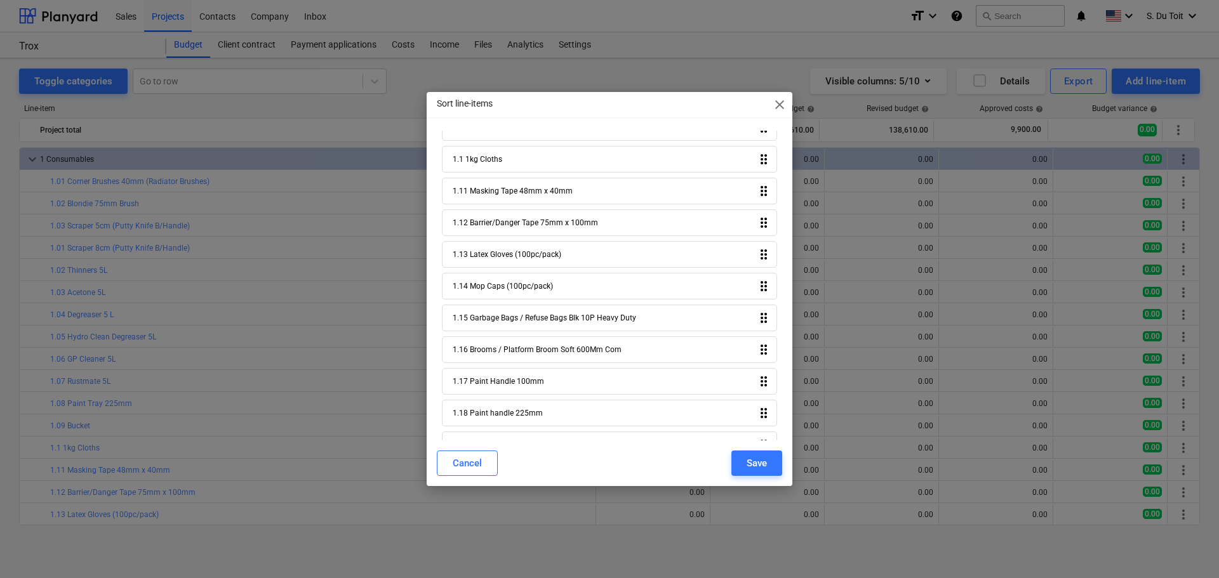
scroll to position [698, 0]
drag, startPoint x: 470, startPoint y: 458, endPoint x: 731, endPoint y: 349, distance: 282.6
click at [471, 458] on div "Cancel" at bounding box center [467, 463] width 29 height 17
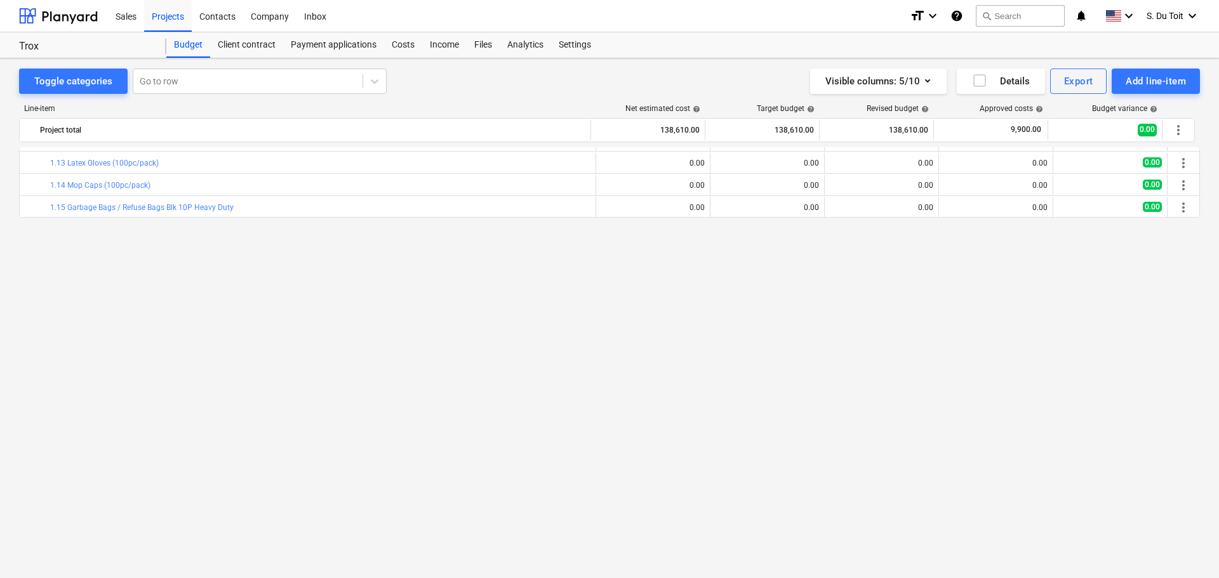
scroll to position [0, 0]
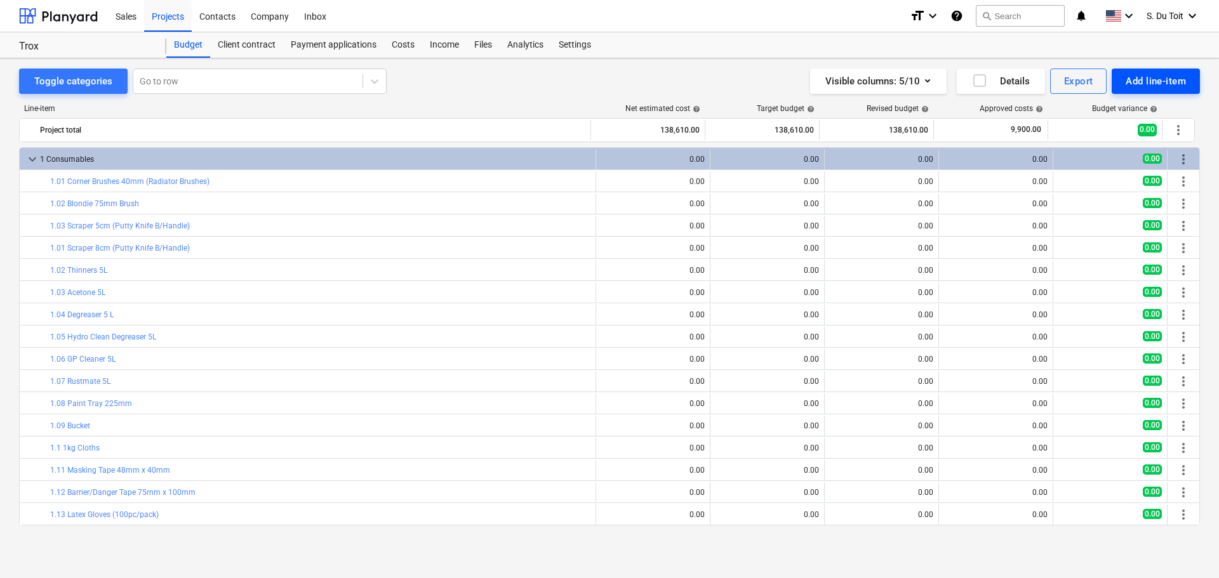
click at [1167, 83] on div "Add line-item" at bounding box center [1155, 81] width 60 height 17
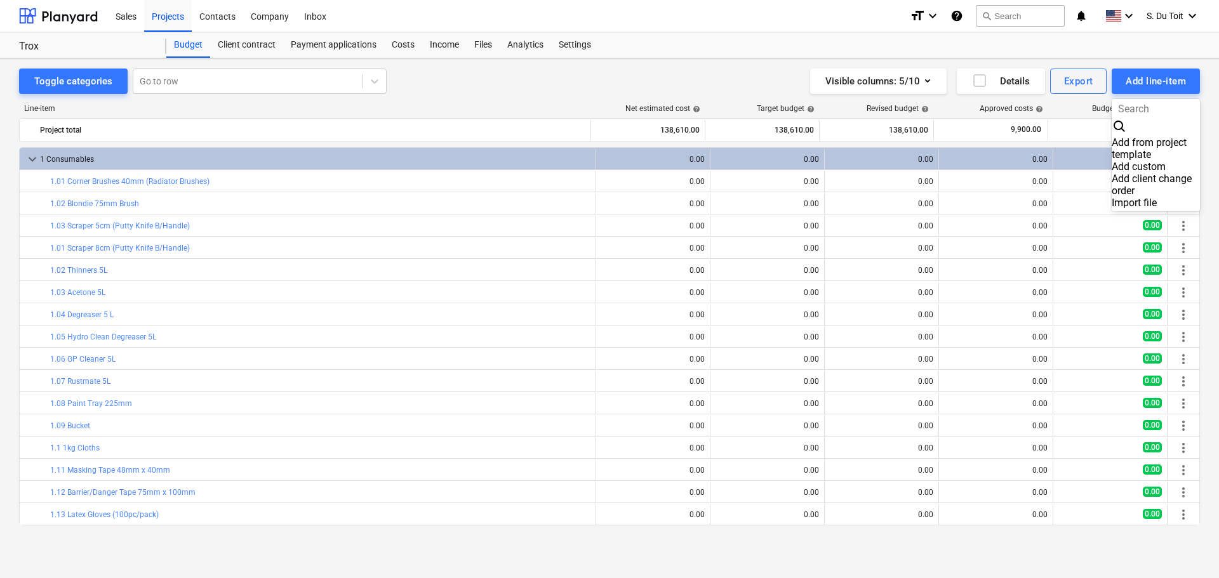
click at [1136, 161] on div "Add custom" at bounding box center [1155, 167] width 88 height 12
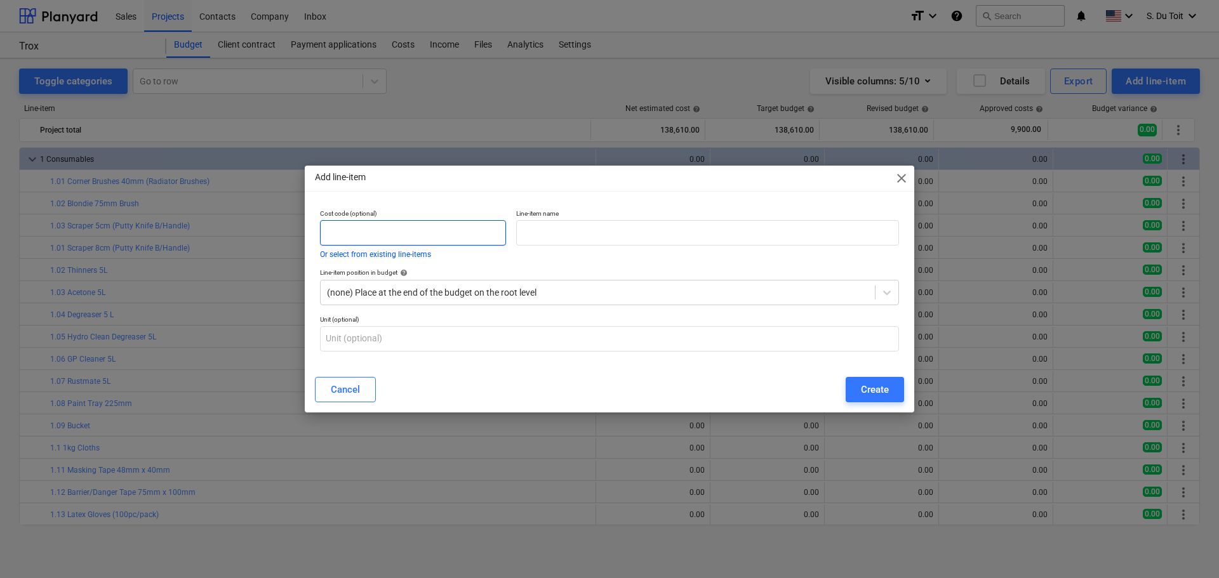
click at [373, 232] on input "text" at bounding box center [413, 232] width 186 height 25
click at [399, 340] on input "text" at bounding box center [609, 338] width 579 height 25
click at [451, 293] on div at bounding box center [597, 292] width 541 height 13
click at [397, 340] on input "text" at bounding box center [609, 338] width 579 height 25
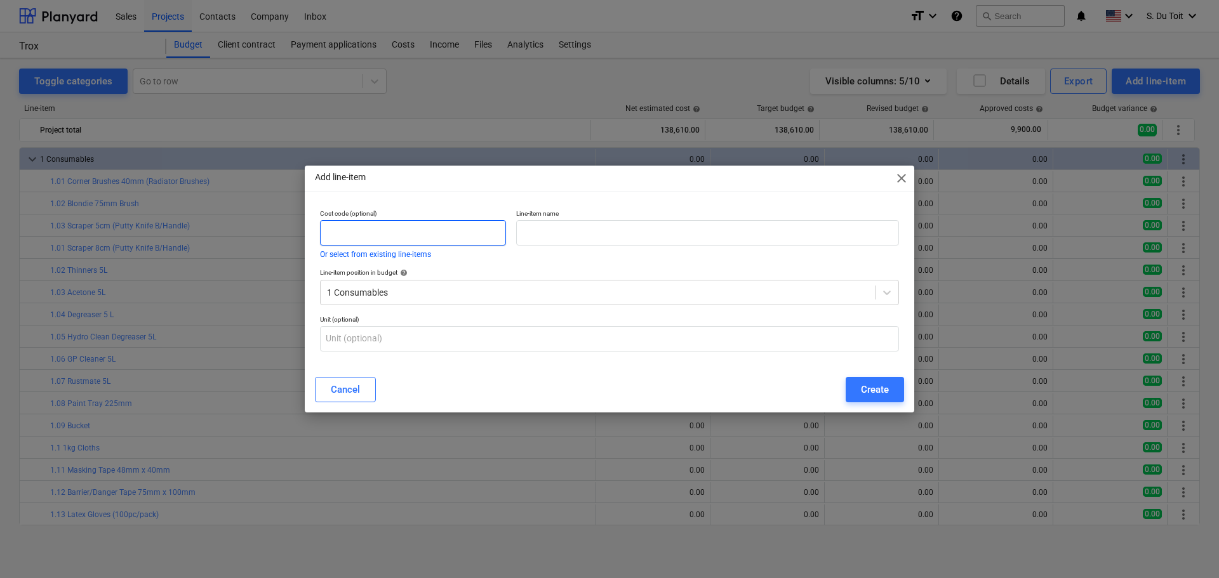
click at [374, 238] on input "text" at bounding box center [413, 232] width 186 height 25
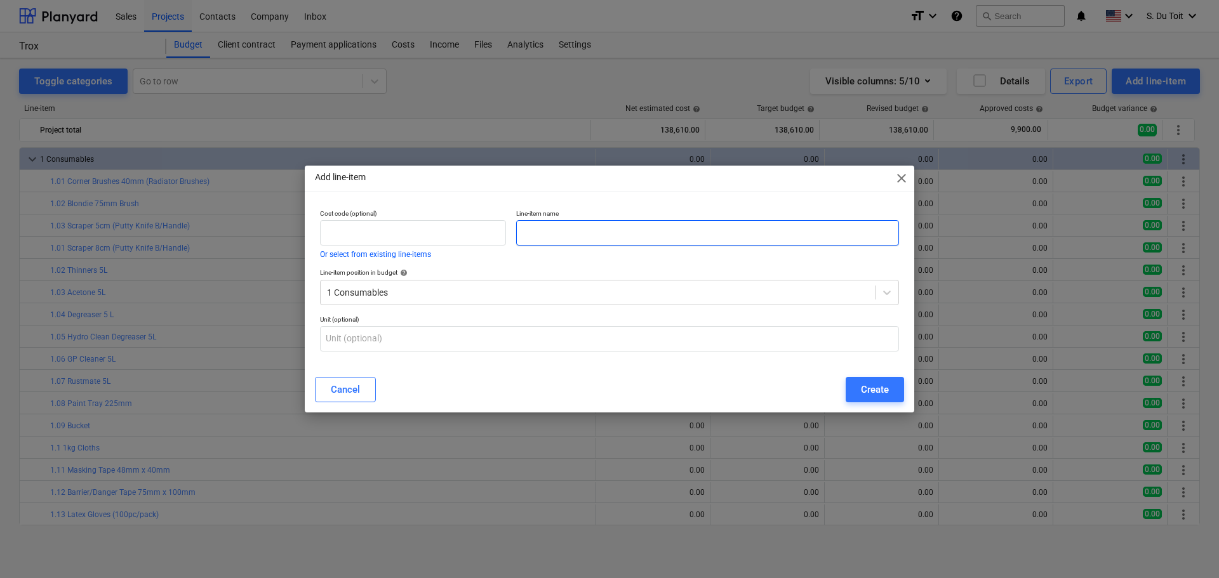
click at [621, 232] on input "text" at bounding box center [707, 232] width 383 height 25
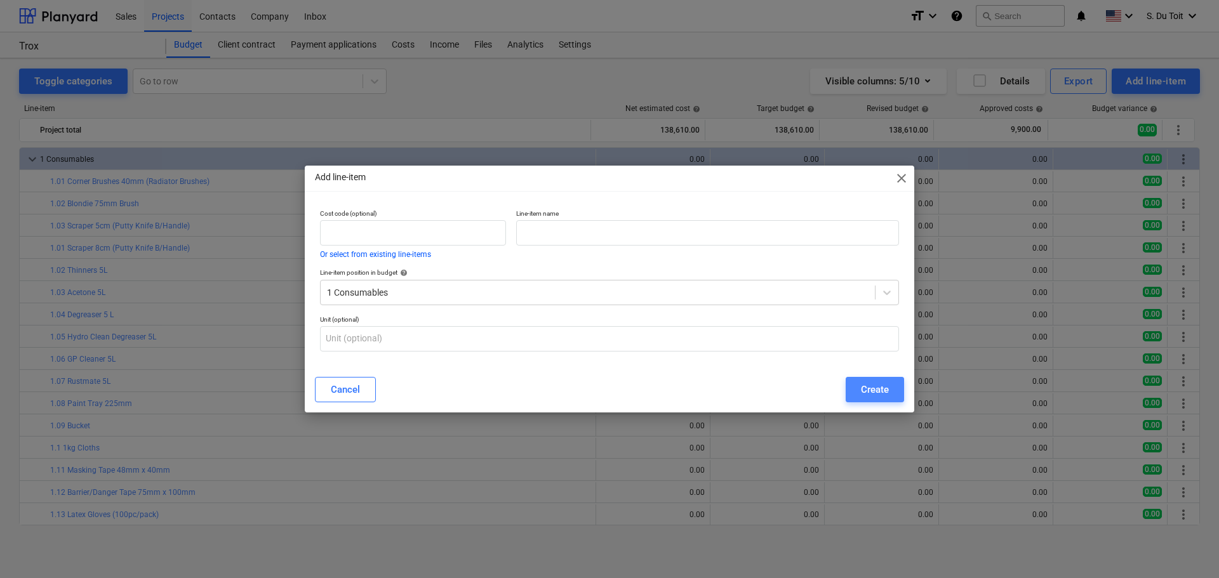
click at [875, 388] on div "Create" at bounding box center [875, 389] width 28 height 17
click at [906, 174] on span "close" at bounding box center [901, 178] width 15 height 15
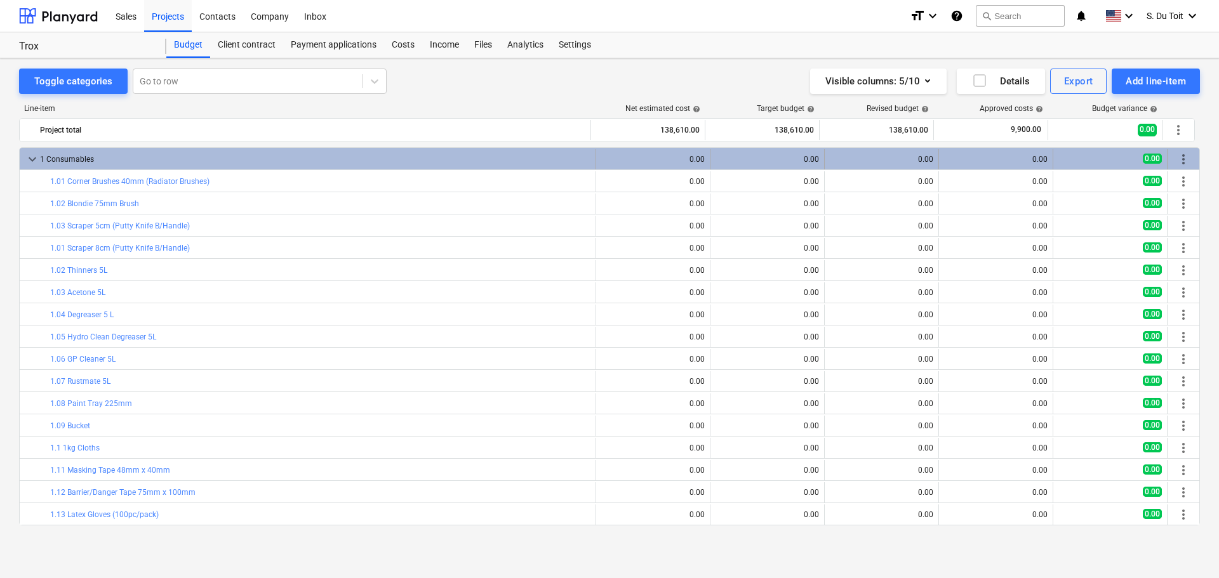
click at [88, 159] on div "1 Consumables" at bounding box center [315, 159] width 550 height 20
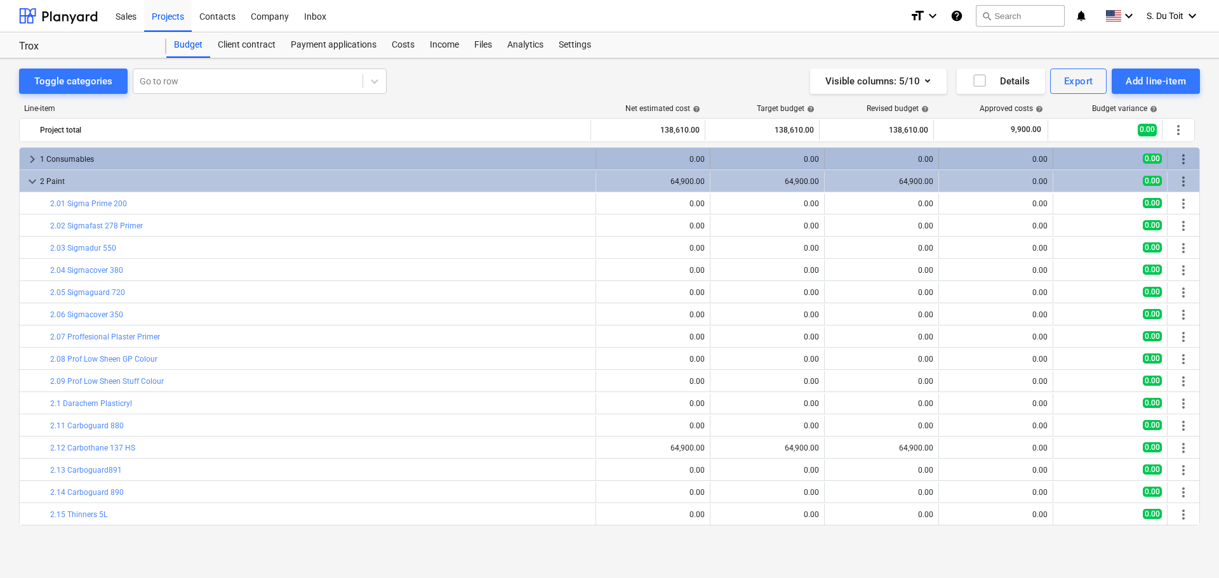
click at [88, 159] on div "1 Consumables" at bounding box center [315, 159] width 550 height 20
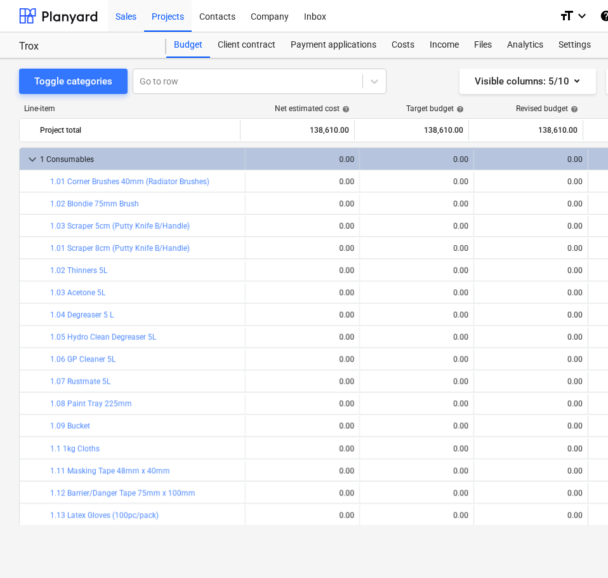
click at [134, 22] on div "Sales" at bounding box center [126, 15] width 36 height 32
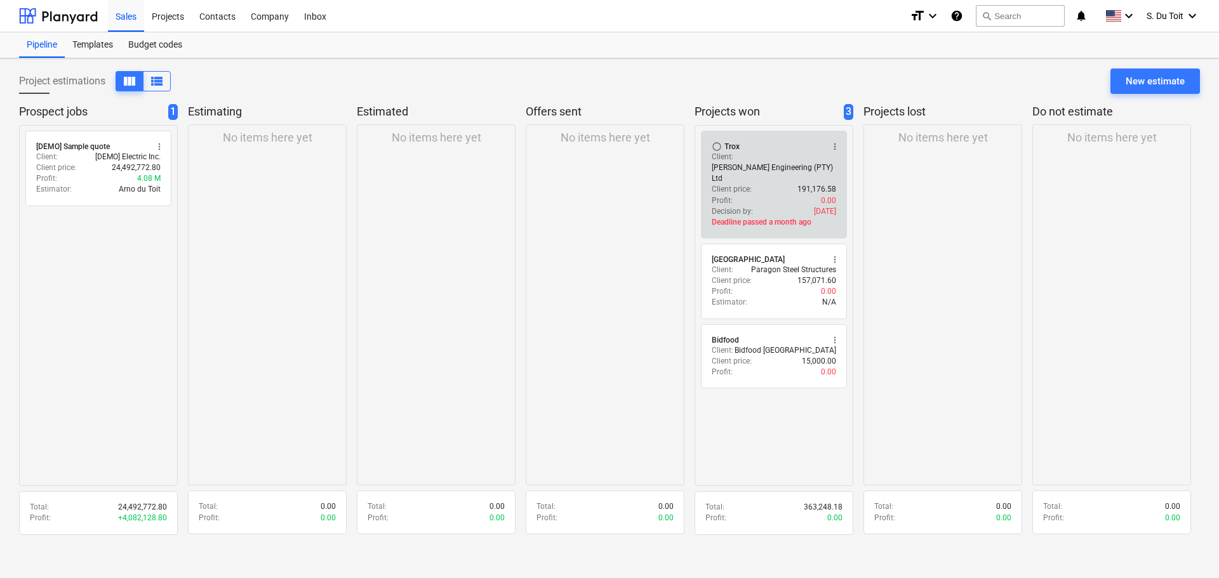
click at [813, 217] on p "Deadline passed a month ago" at bounding box center [774, 222] width 124 height 11
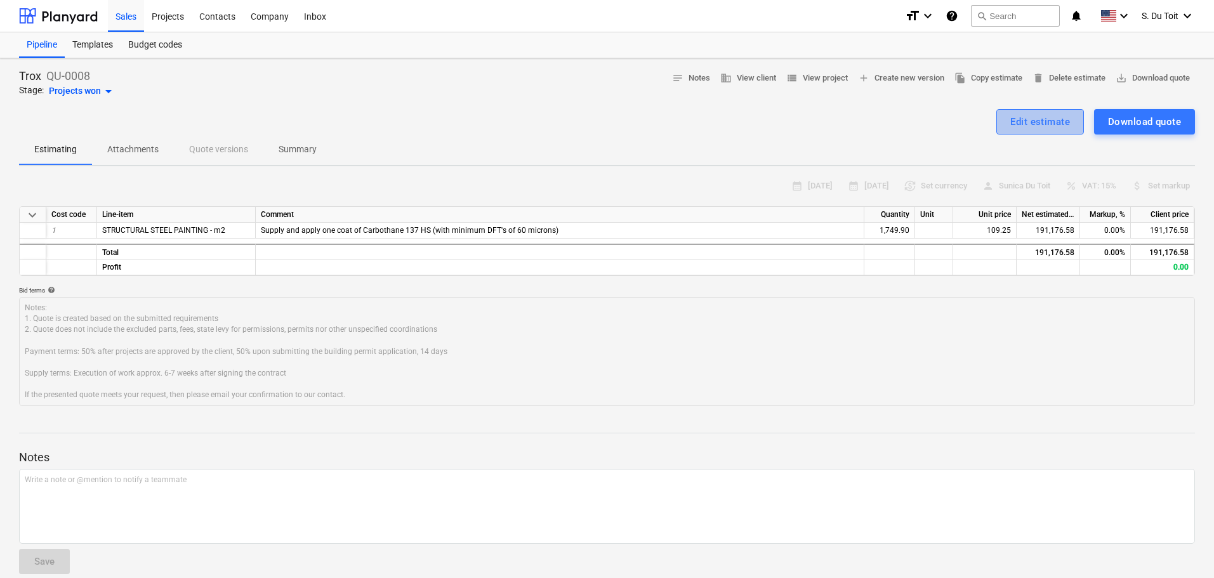
click at [1054, 125] on div "Edit estimate" at bounding box center [1041, 122] width 60 height 17
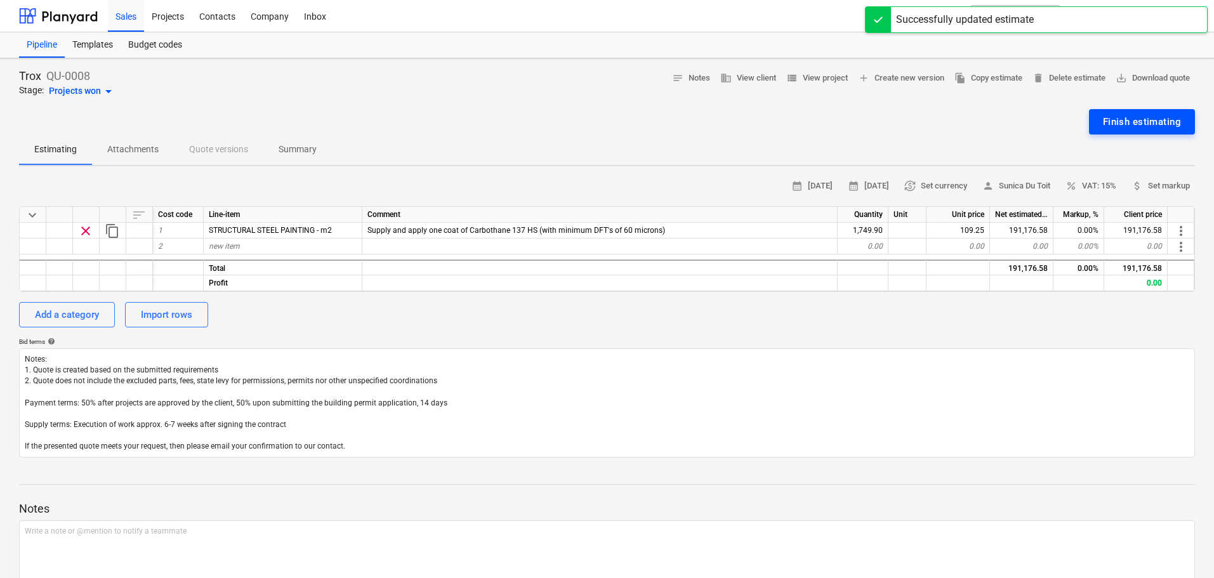
click at [1156, 127] on div "Finish estimating" at bounding box center [1142, 122] width 78 height 17
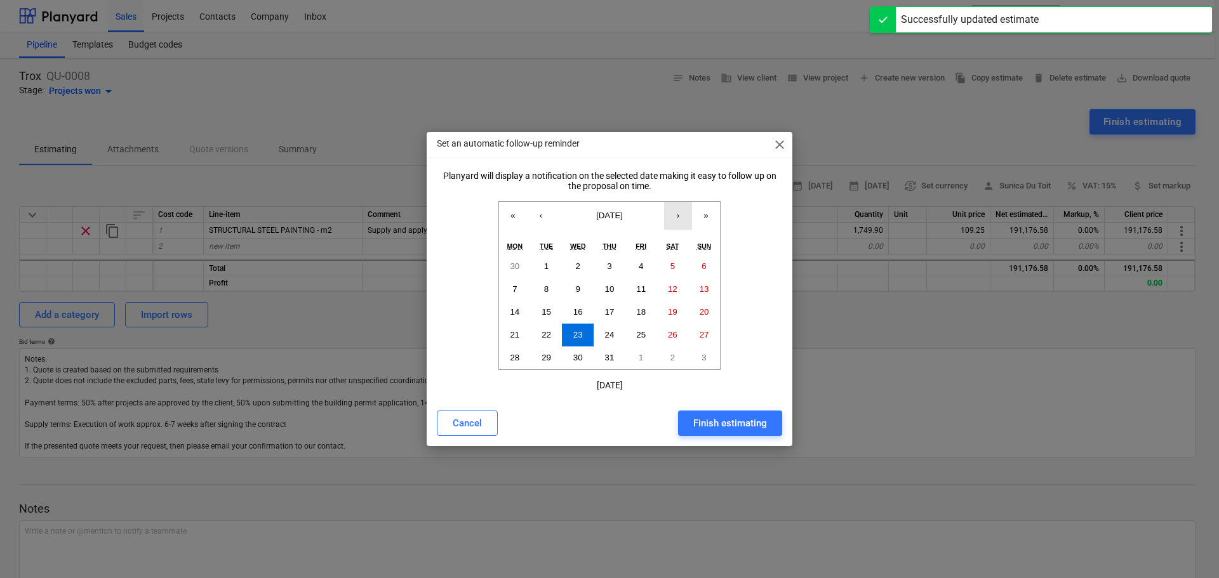
click at [682, 219] on button "›" at bounding box center [678, 216] width 28 height 28
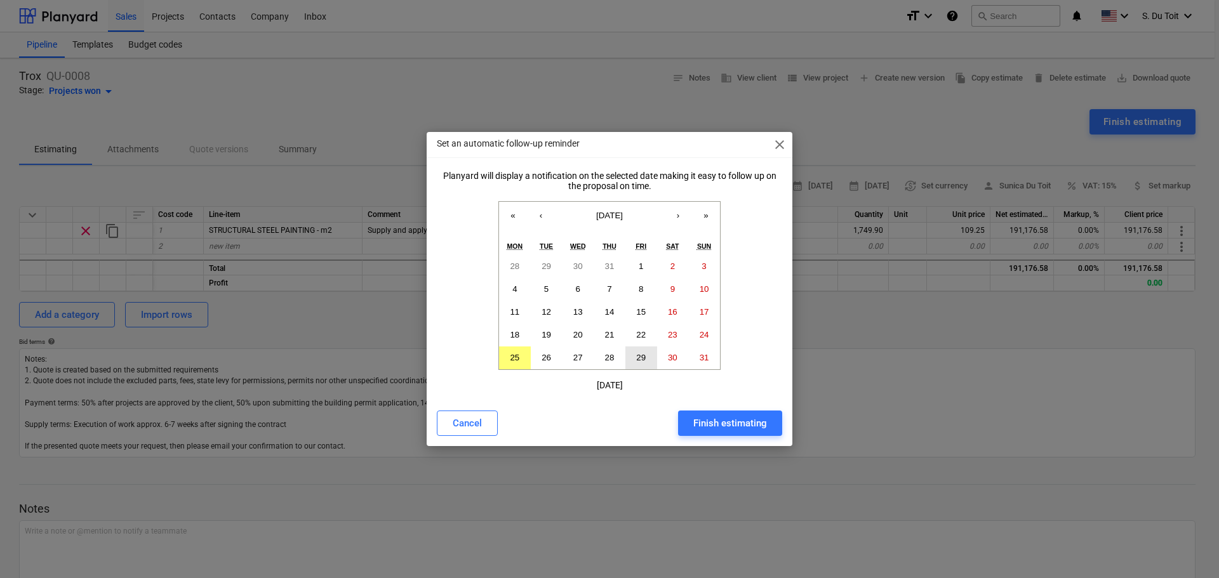
click at [654, 360] on button "29" at bounding box center [641, 358] width 32 height 23
click at [725, 424] on div "Finish estimating" at bounding box center [730, 423] width 74 height 17
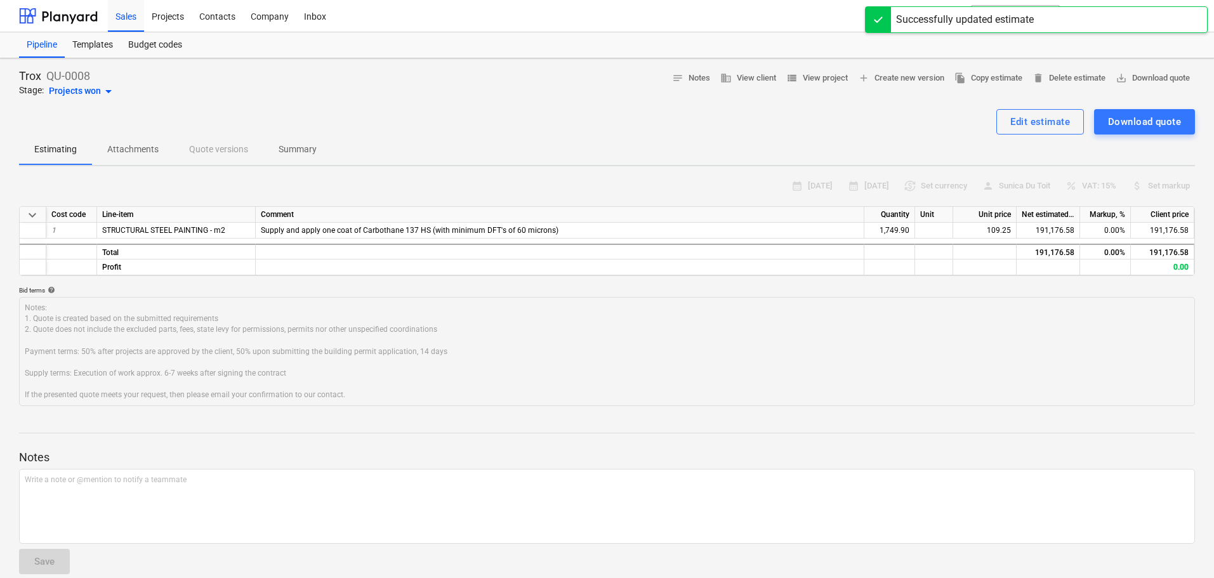
click at [95, 91] on div "Projects won arrow_drop_down" at bounding box center [82, 91] width 67 height 15
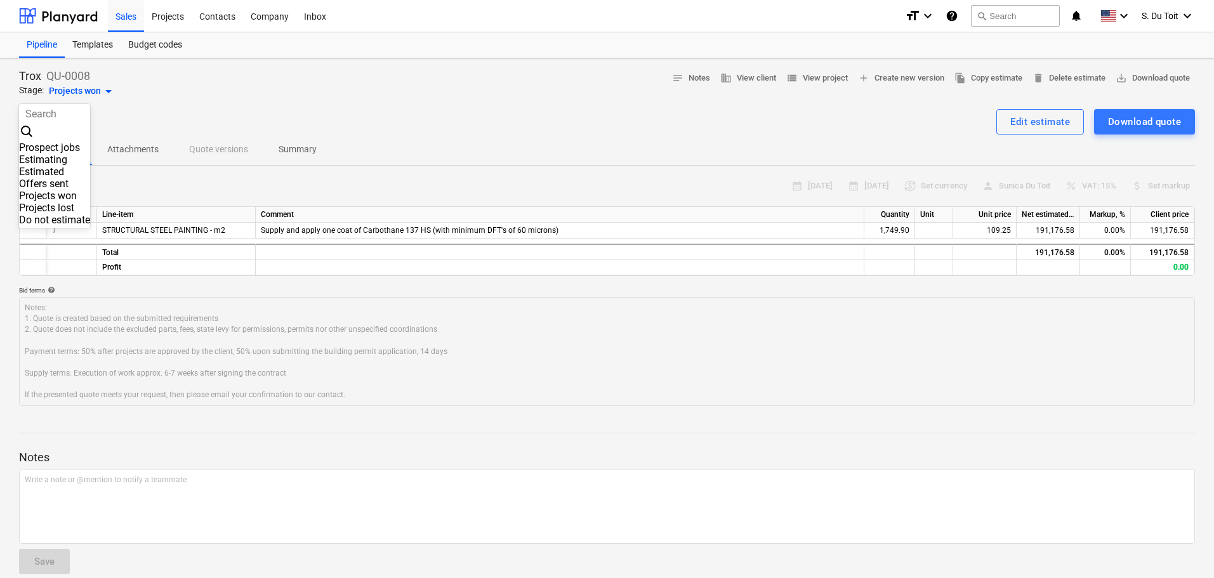
click at [167, 21] on div at bounding box center [607, 289] width 1214 height 578
click at [167, 22] on div "Projects" at bounding box center [168, 15] width 48 height 32
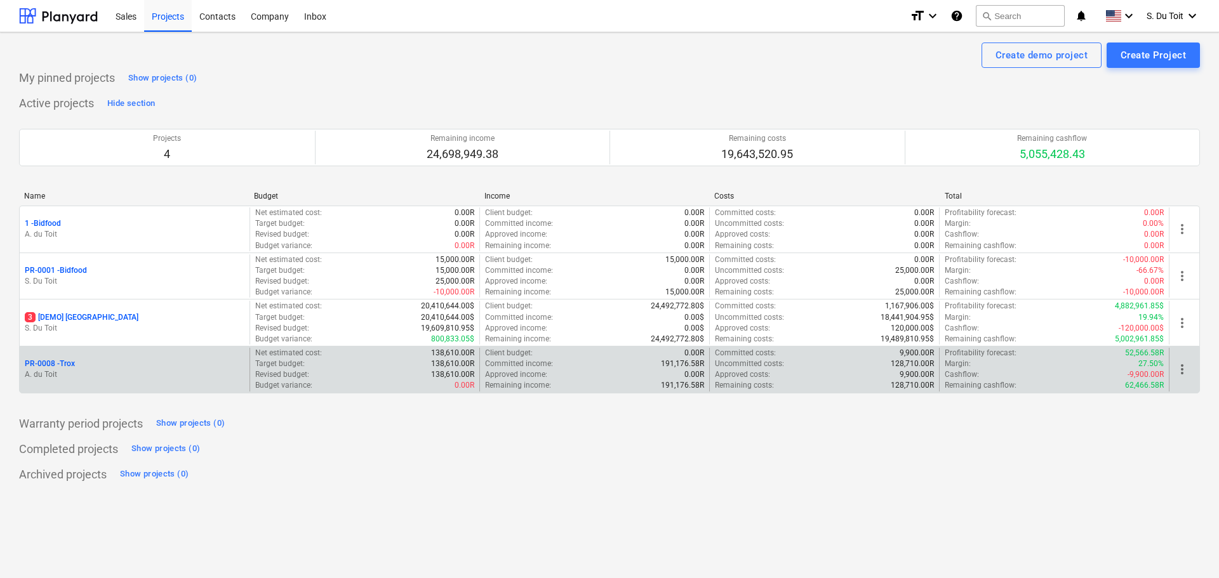
click at [674, 365] on p "191,176.58R" at bounding box center [682, 364] width 43 height 11
click at [46, 365] on p "PR-0008 - Trox" at bounding box center [50, 364] width 50 height 11
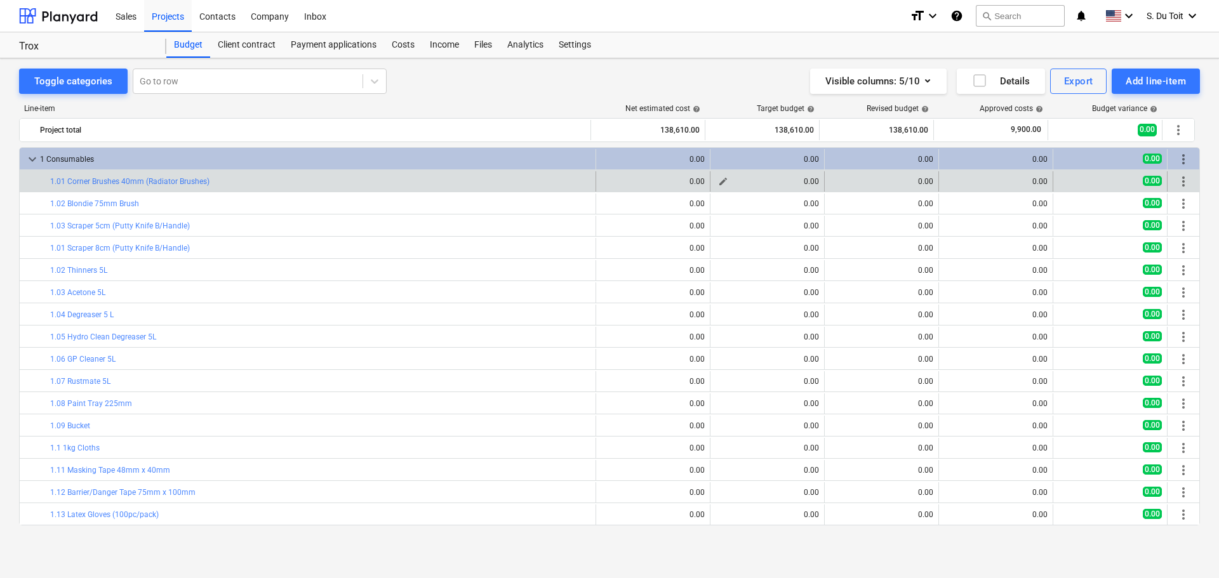
click at [715, 180] on button "edit" at bounding box center [722, 181] width 15 height 15
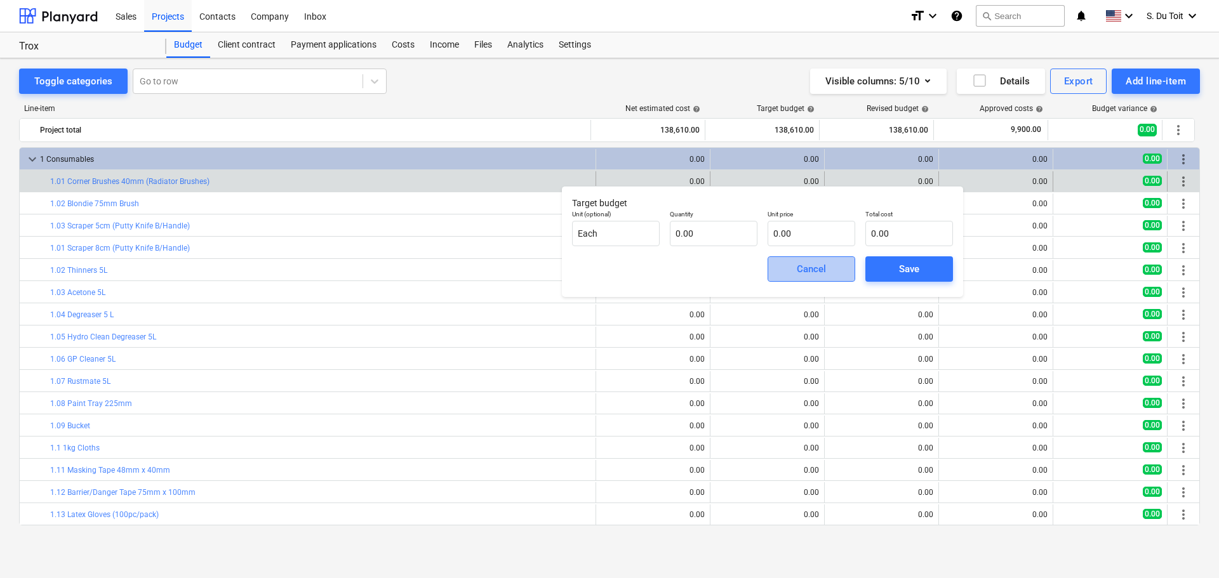
click at [833, 273] on span "Cancel" at bounding box center [811, 269] width 56 height 17
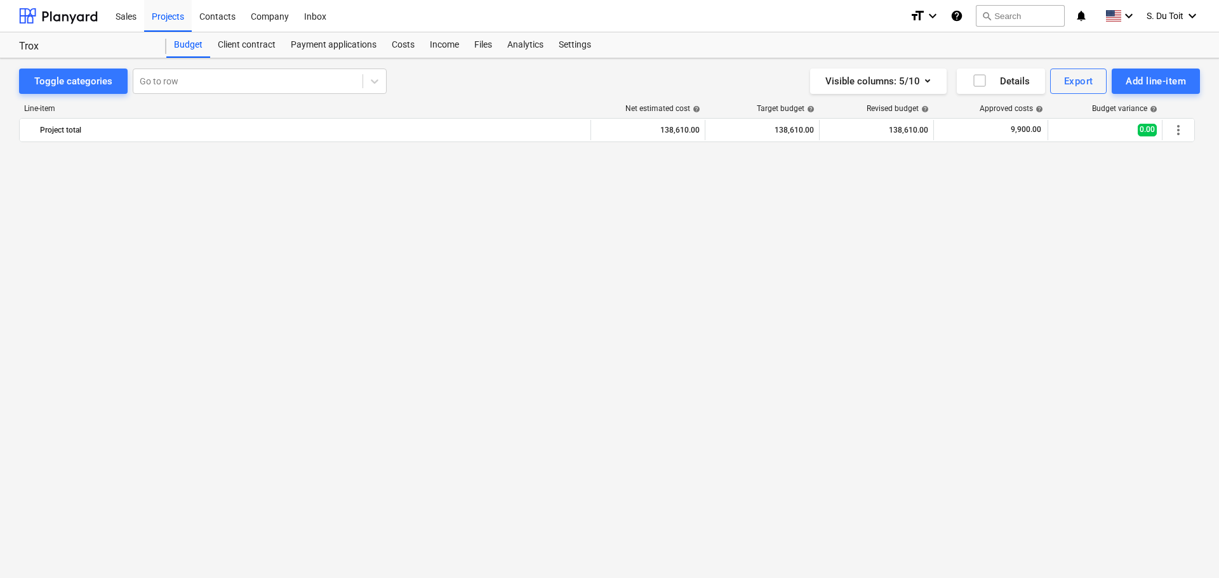
scroll to position [762, 0]
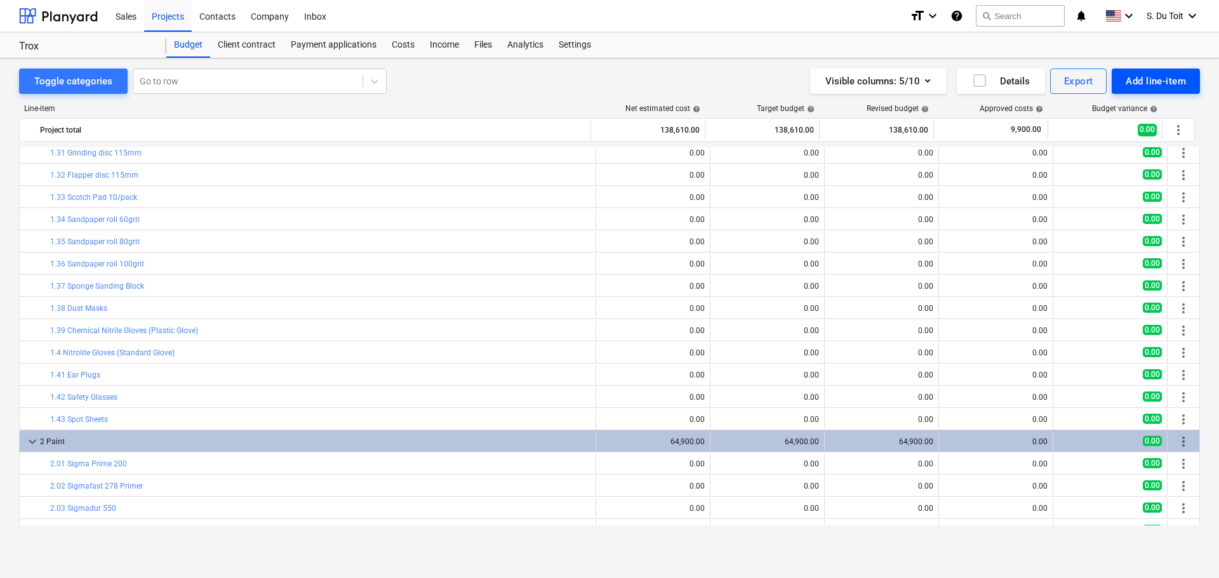
click at [1139, 86] on div "Add line-item" at bounding box center [1155, 81] width 60 height 17
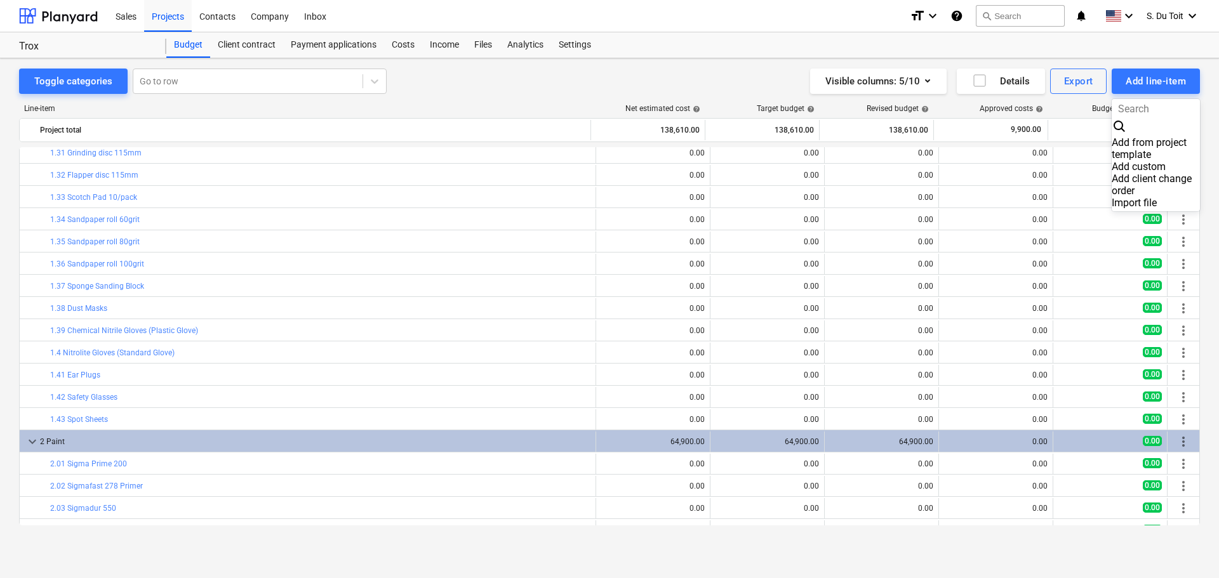
click at [899, 295] on div at bounding box center [609, 289] width 1219 height 578
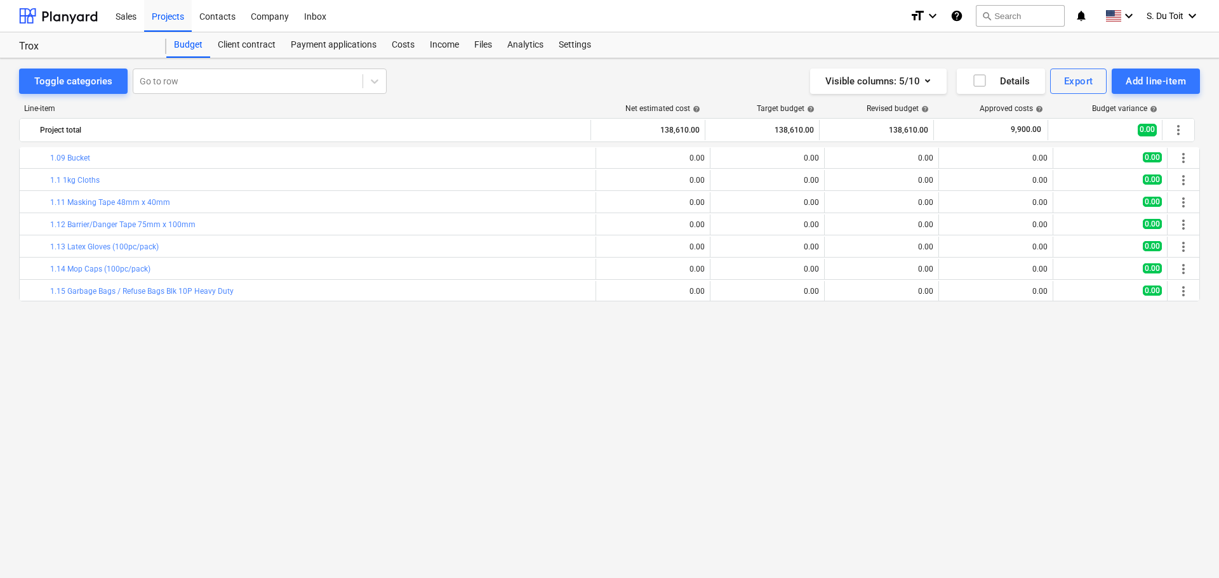
scroll to position [0, 0]
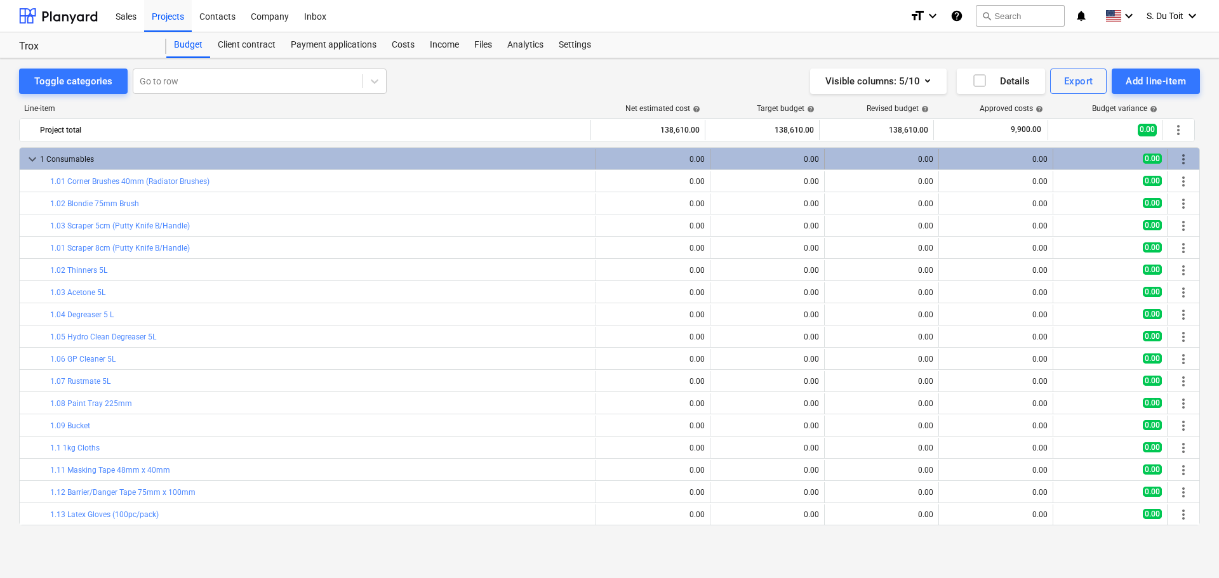
click at [1184, 157] on span "more_vert" at bounding box center [1183, 159] width 15 height 15
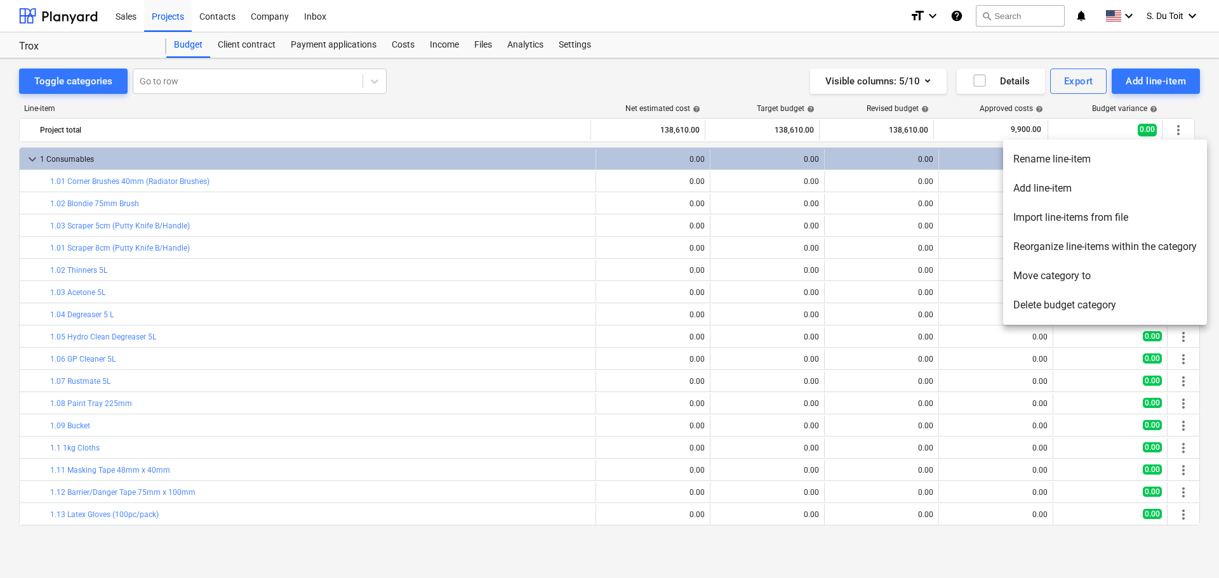
click at [1133, 309] on li "Delete budget category" at bounding box center [1105, 305] width 204 height 29
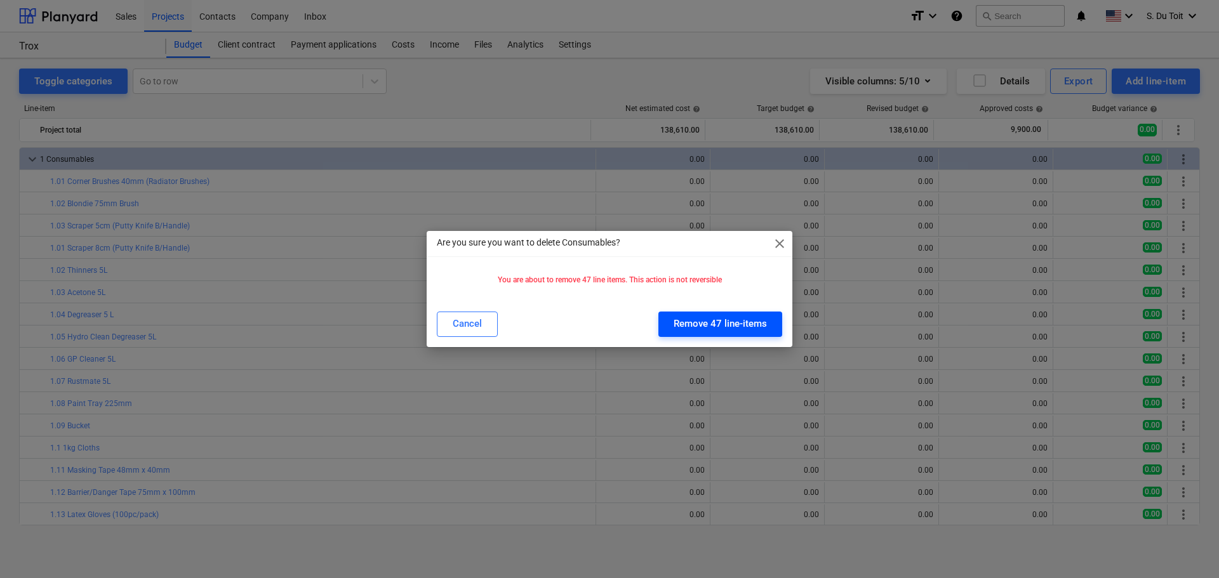
click at [685, 325] on div "Remove 47 line-items" at bounding box center [719, 323] width 93 height 17
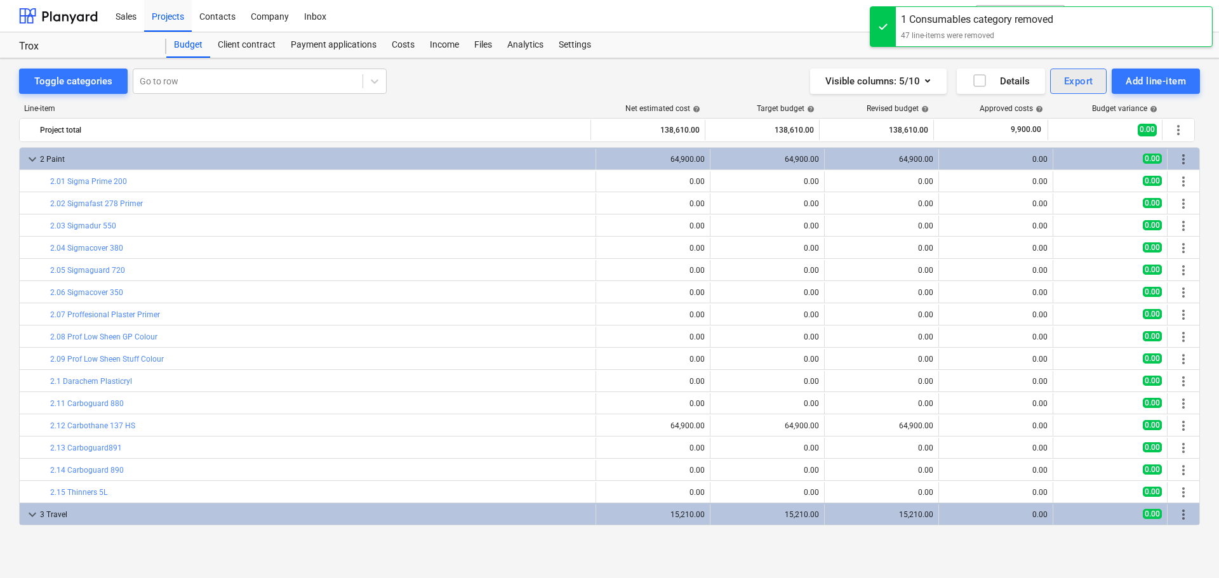
click at [1081, 83] on div "Export" at bounding box center [1078, 81] width 29 height 17
click at [1139, 73] on div at bounding box center [609, 289] width 1219 height 578
click at [1139, 73] on div "Add line-item" at bounding box center [1155, 81] width 60 height 17
click at [1127, 197] on div "Import file" at bounding box center [1155, 203] width 88 height 12
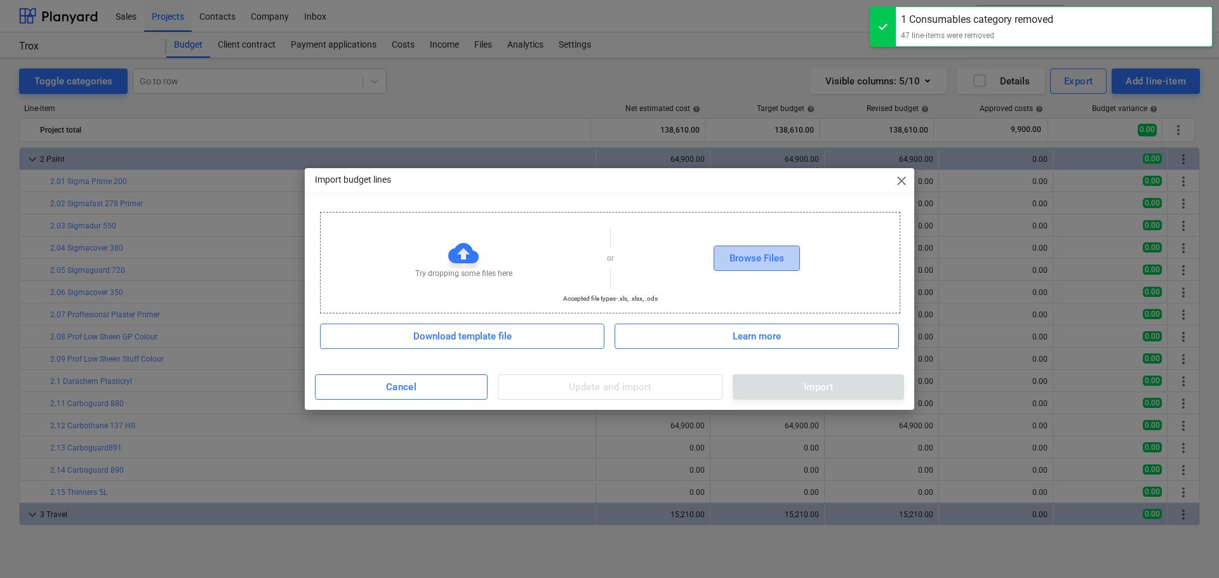
click at [761, 260] on div "Browse Files" at bounding box center [756, 258] width 55 height 17
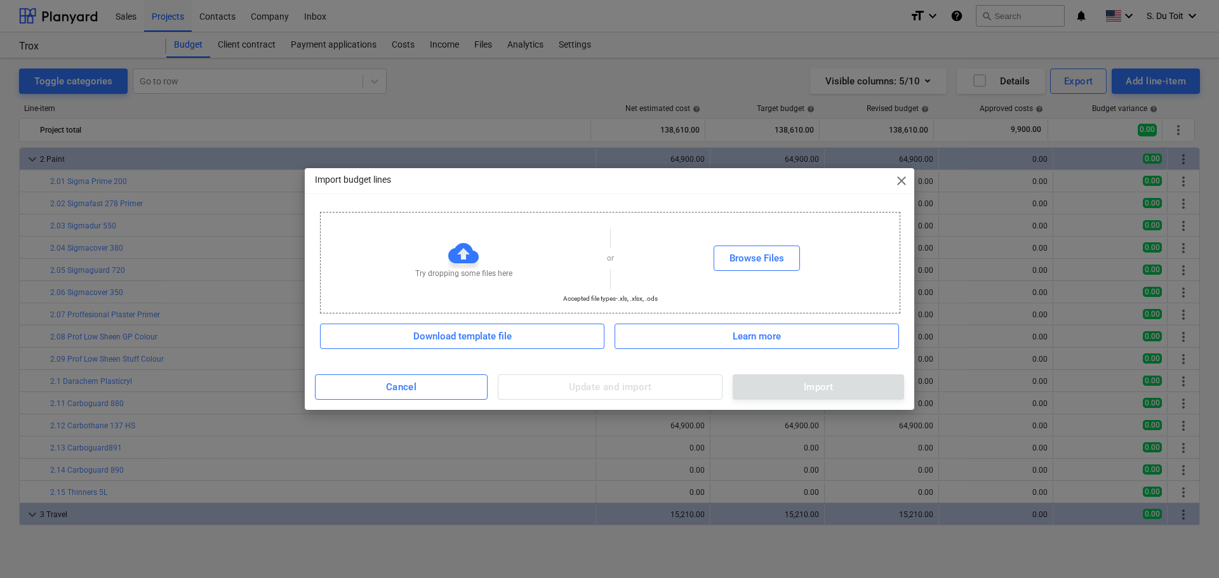
click at [899, 190] on div "Import budget lines close" at bounding box center [609, 180] width 609 height 25
click at [906, 177] on span "close" at bounding box center [901, 180] width 15 height 15
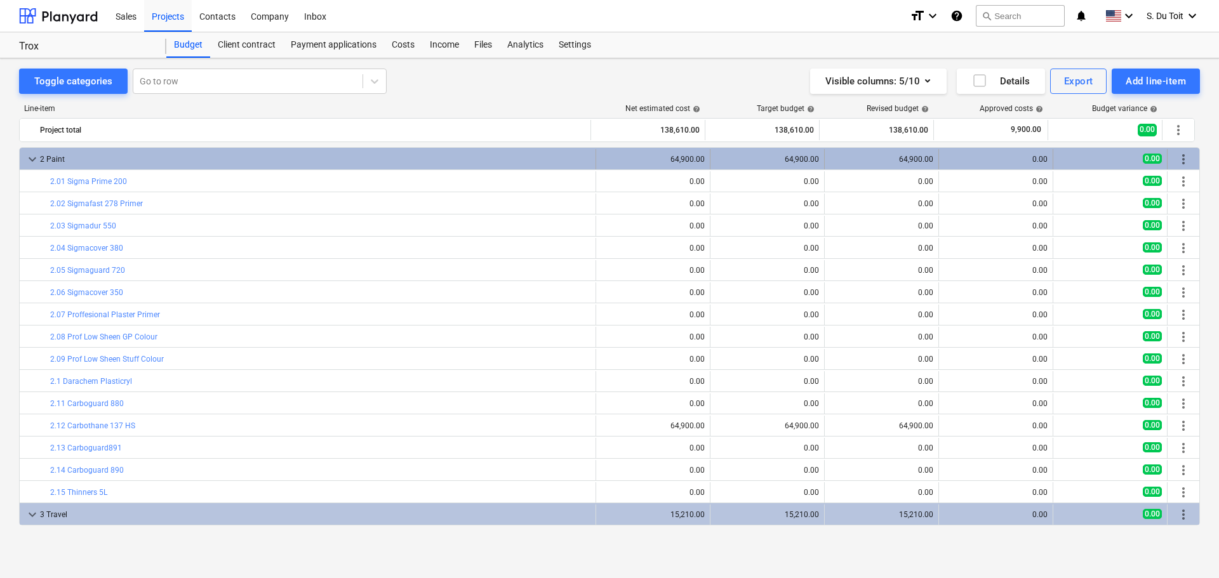
click at [1184, 157] on span "more_vert" at bounding box center [1183, 159] width 15 height 15
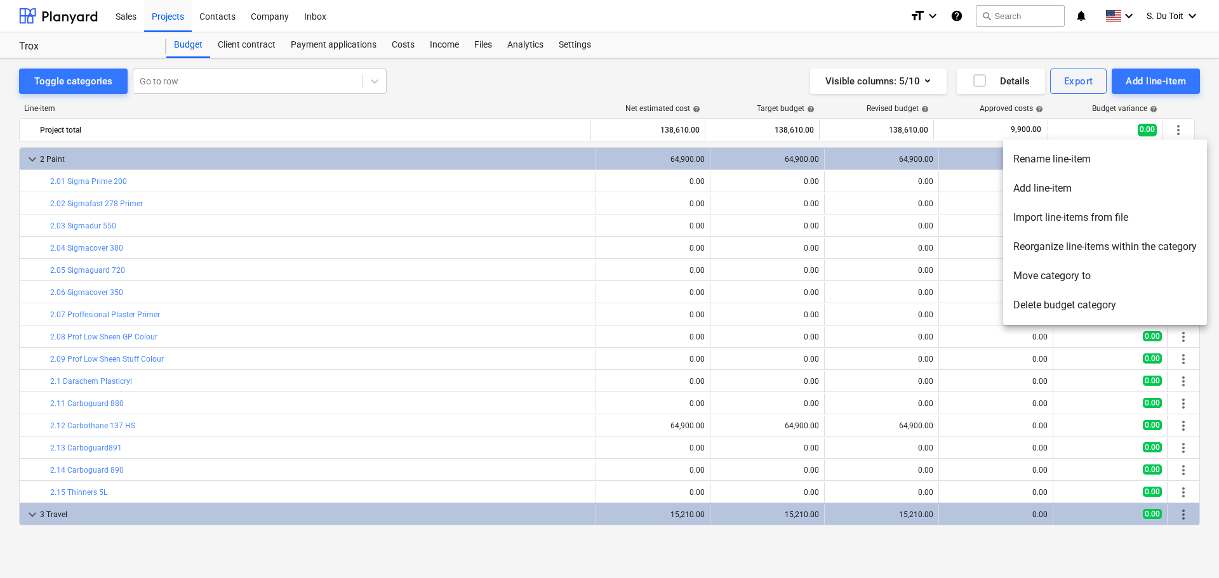
click at [1131, 306] on li "Delete budget category" at bounding box center [1105, 305] width 204 height 29
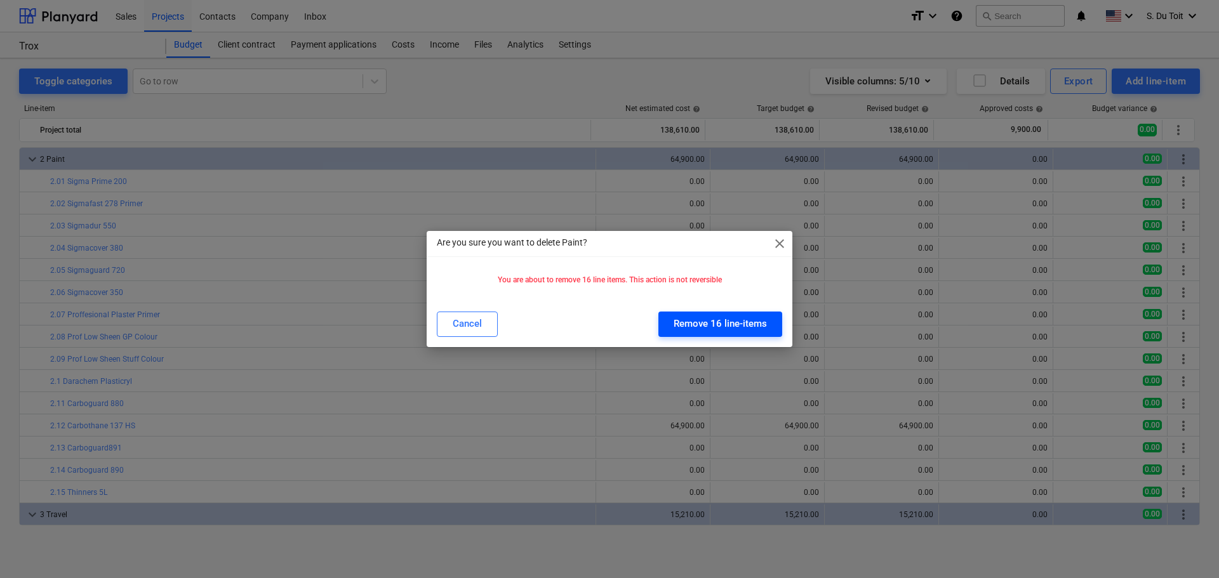
drag, startPoint x: 732, startPoint y: 307, endPoint x: 729, endPoint y: 316, distance: 9.2
click at [731, 314] on div "Cancel Remove 16 line-items" at bounding box center [609, 325] width 361 height 36
click at [729, 324] on div "Remove 16 line-items" at bounding box center [719, 323] width 93 height 17
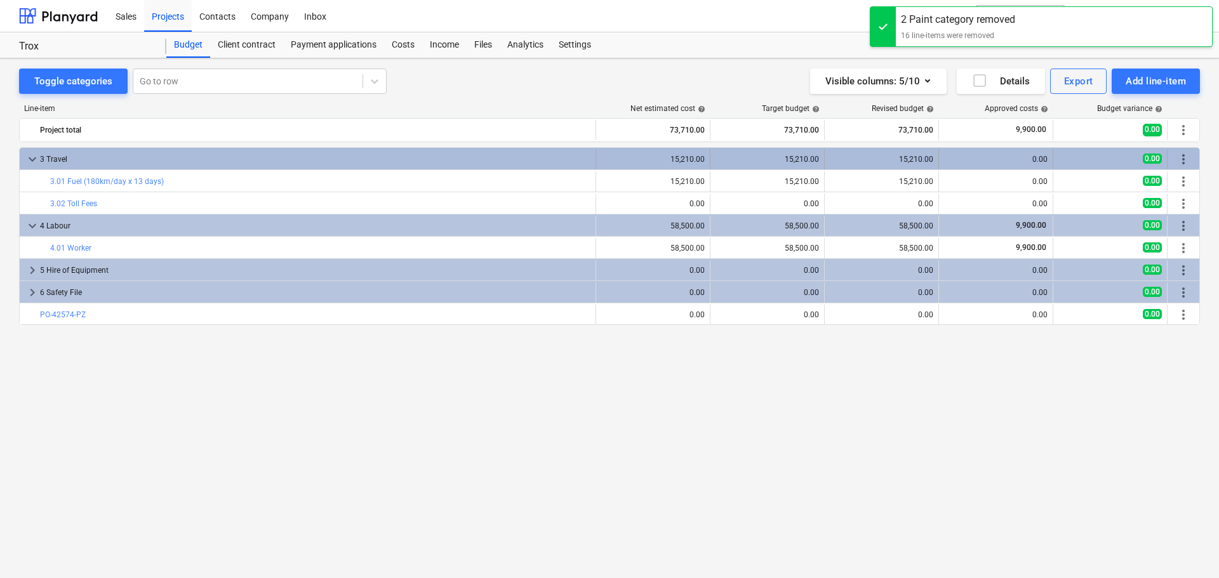
click at [1189, 157] on span "more_vert" at bounding box center [1183, 159] width 15 height 15
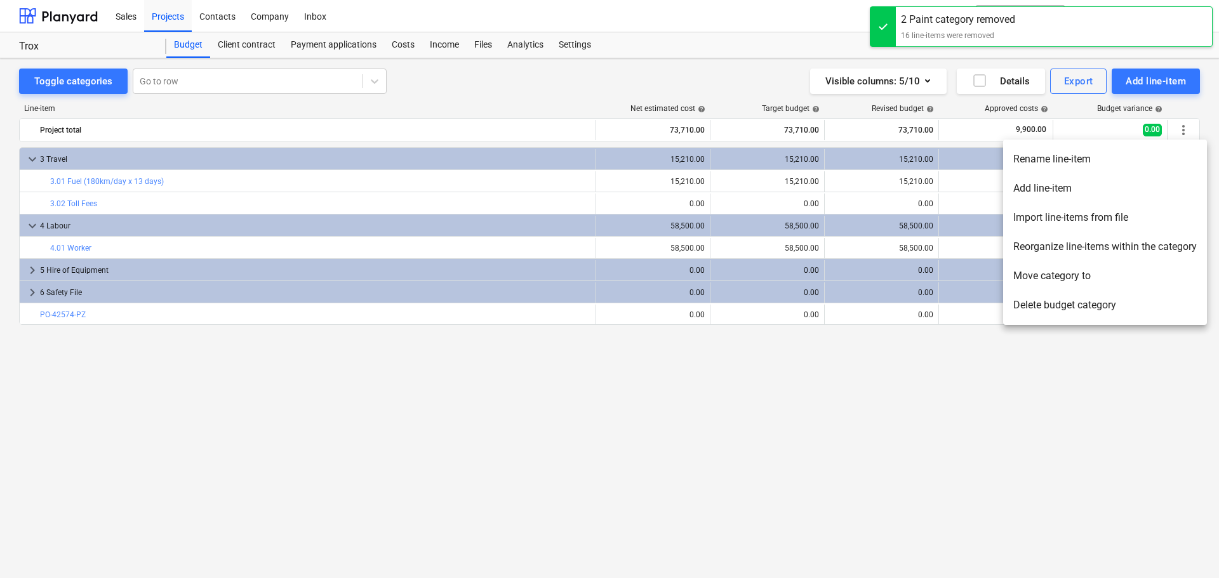
click at [1117, 299] on li "Delete budget category" at bounding box center [1105, 305] width 204 height 29
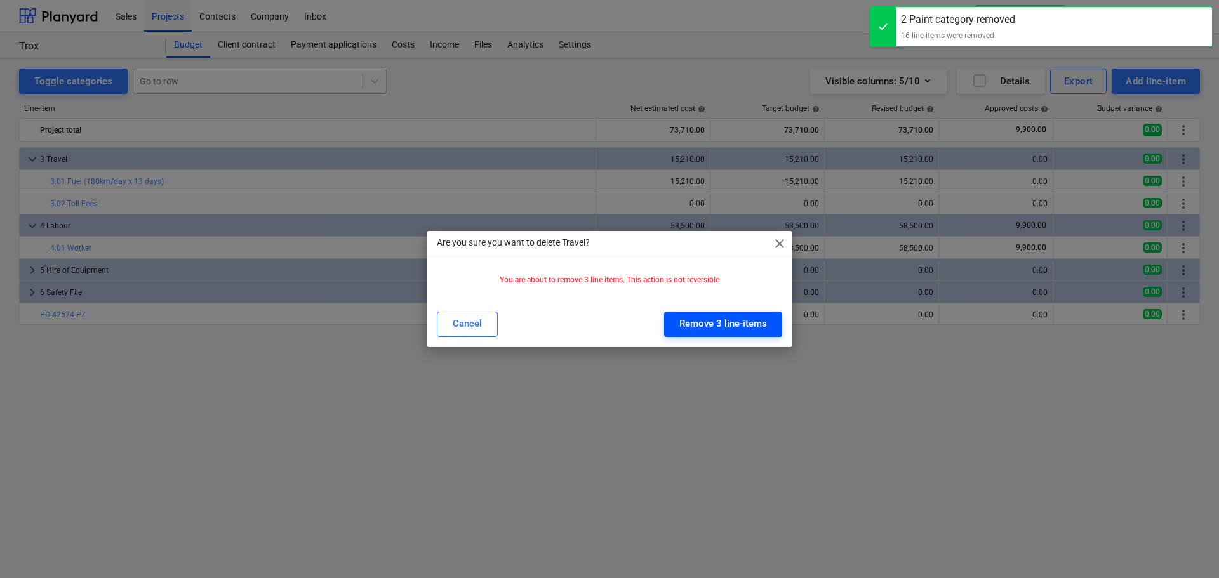
click at [743, 318] on div "Remove 3 line-items" at bounding box center [723, 323] width 88 height 17
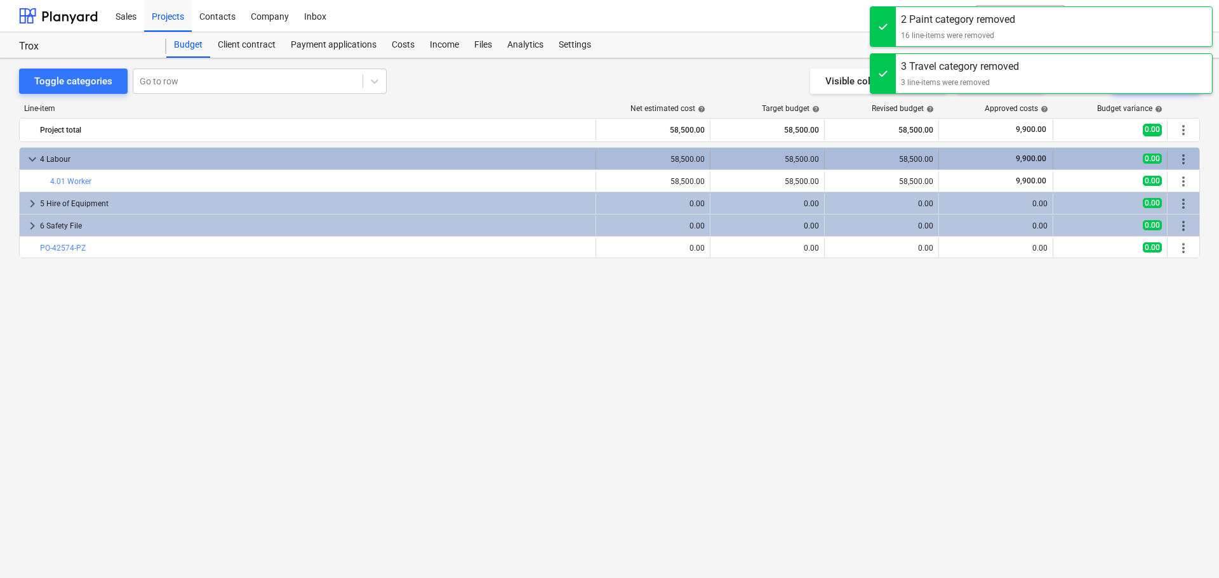
click at [1181, 161] on span "more_vert" at bounding box center [1183, 159] width 15 height 15
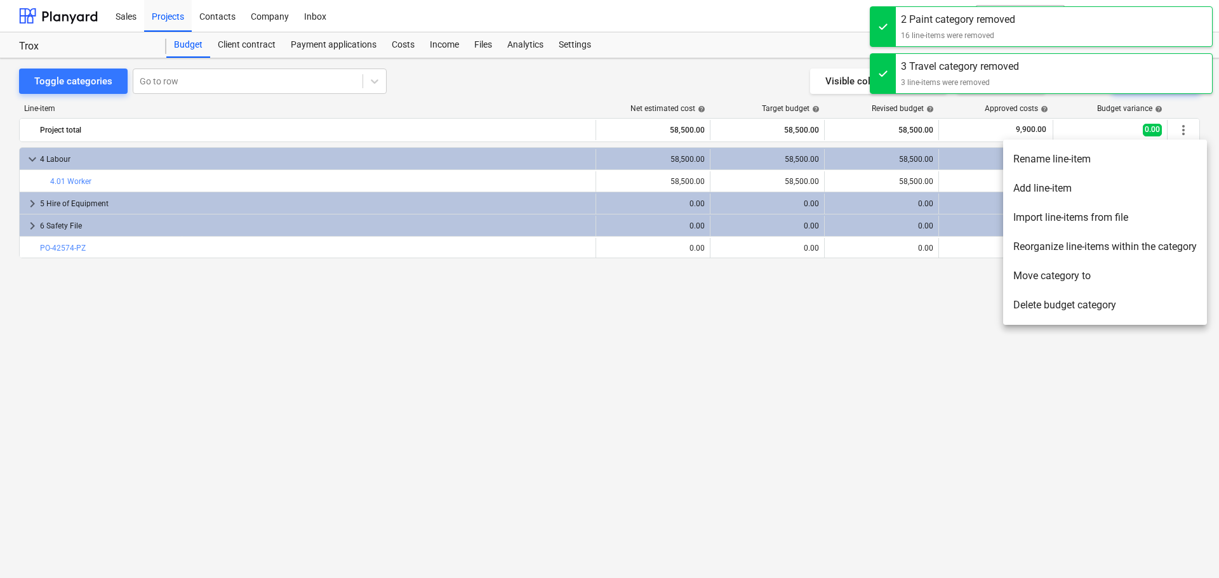
click at [1090, 308] on li "Delete budget category" at bounding box center [1105, 305] width 204 height 29
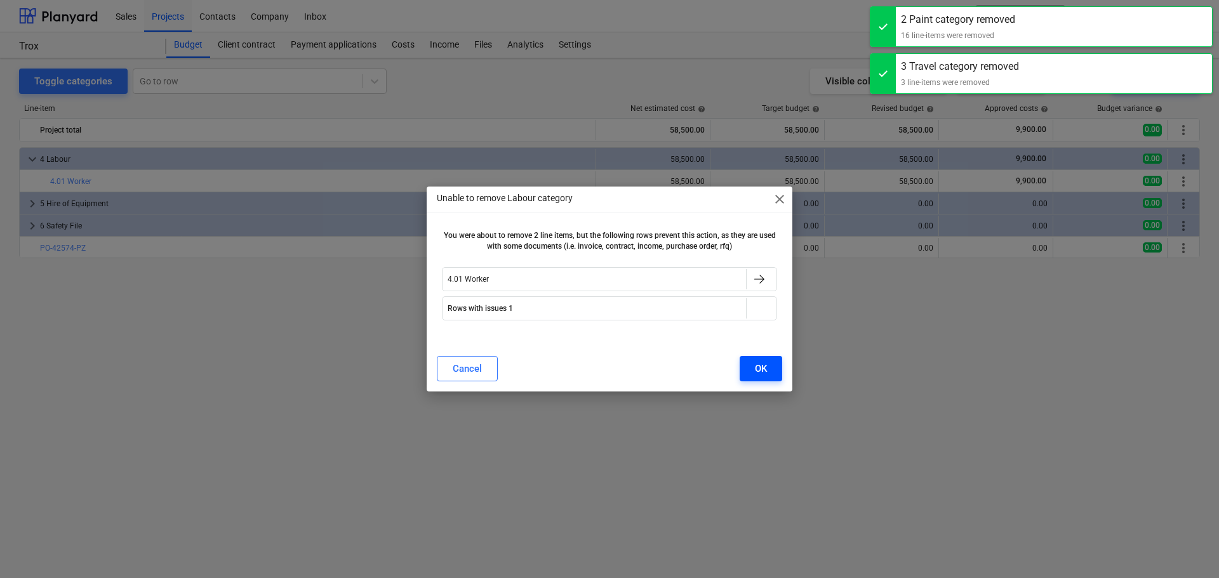
click at [766, 369] on div "OK" at bounding box center [761, 369] width 12 height 17
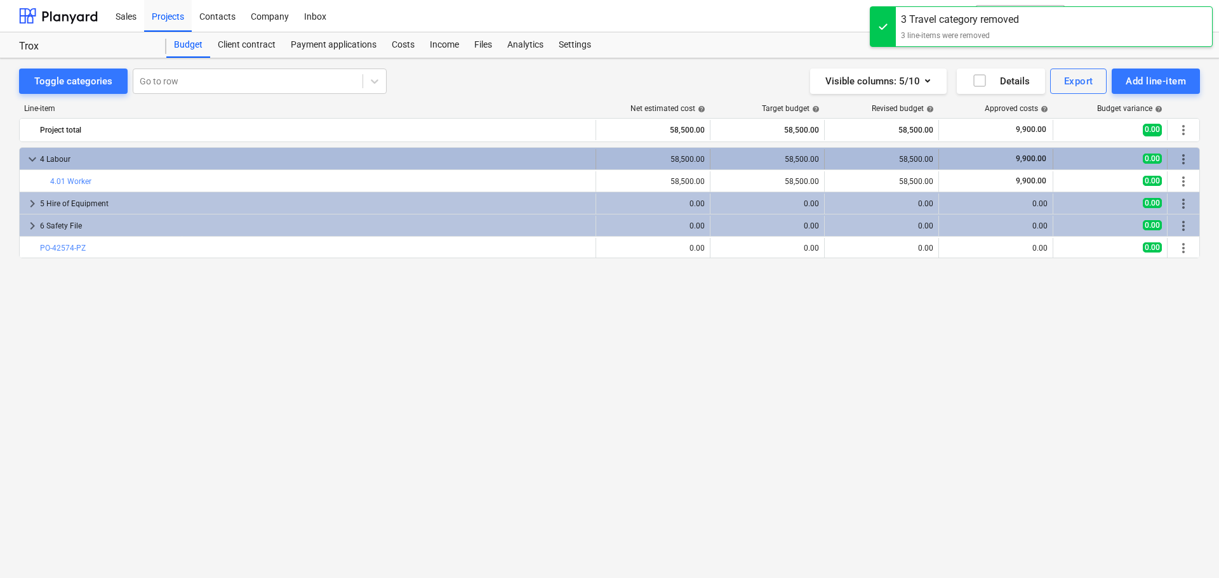
click at [1181, 162] on span "more_vert" at bounding box center [1183, 159] width 15 height 15
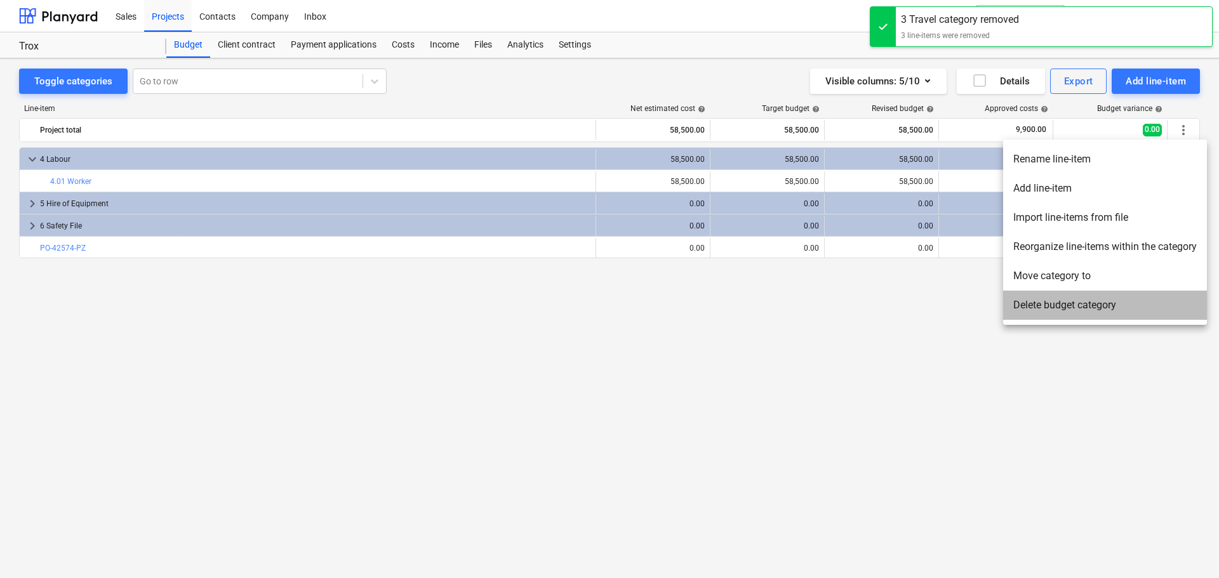
click at [1104, 309] on li "Delete budget category" at bounding box center [1105, 305] width 204 height 29
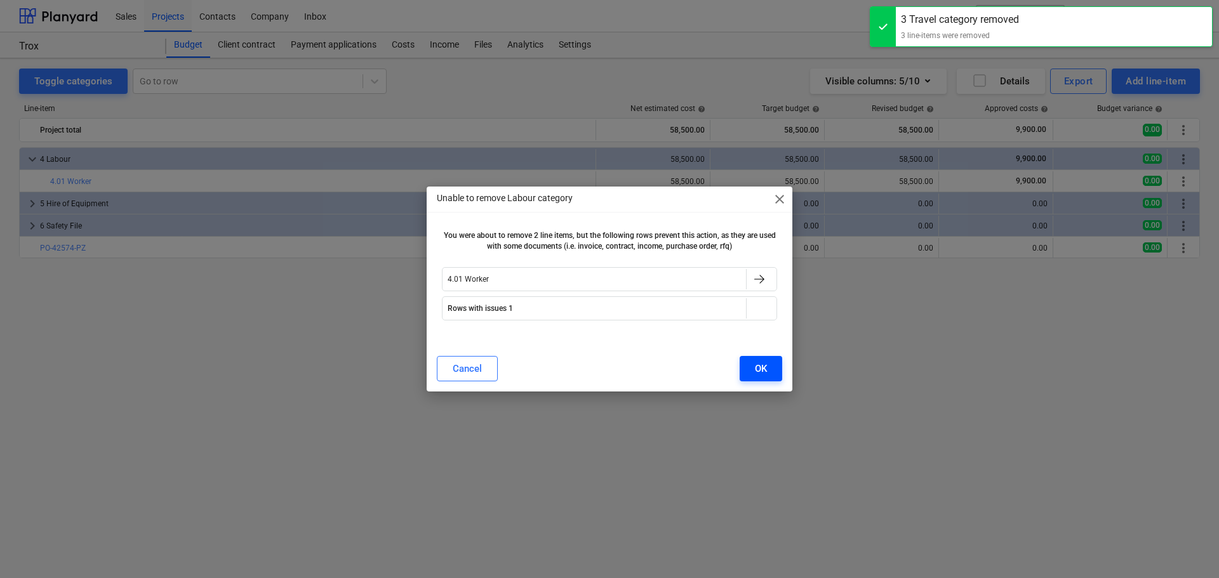
click at [760, 372] on div "OK" at bounding box center [761, 369] width 12 height 17
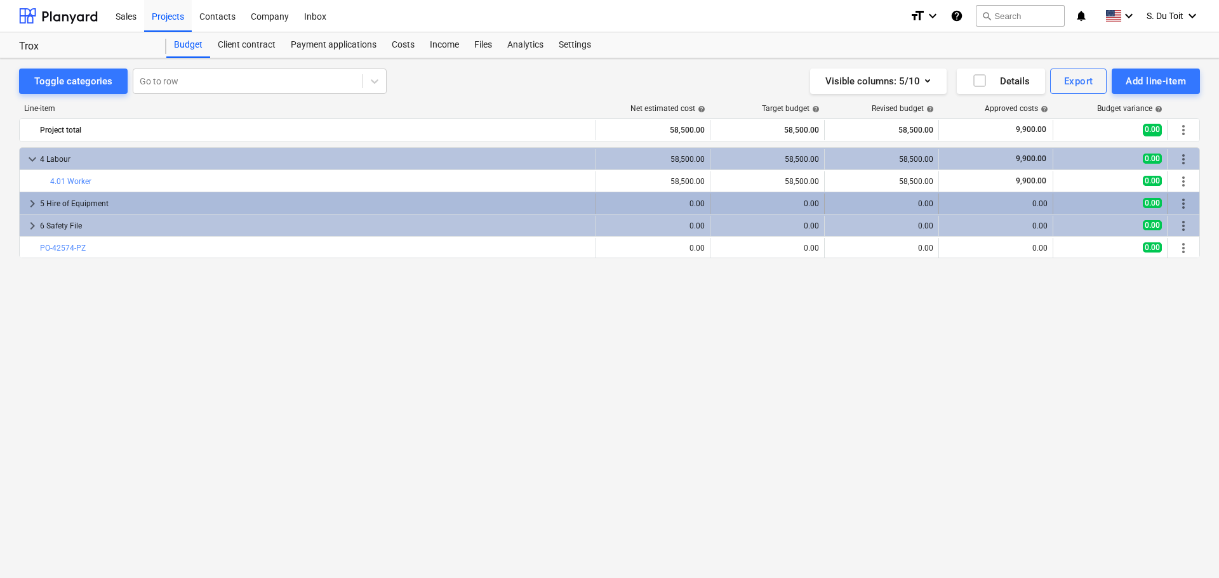
click at [1182, 199] on span "more_vert" at bounding box center [1183, 203] width 15 height 15
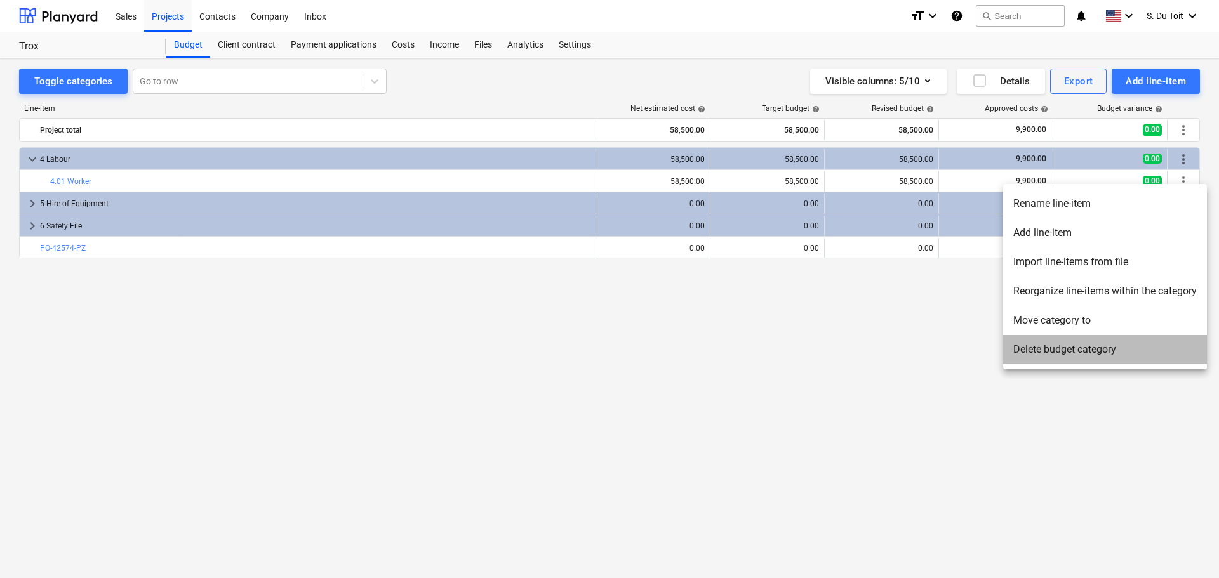
click at [1078, 343] on li "Delete budget category" at bounding box center [1105, 349] width 204 height 29
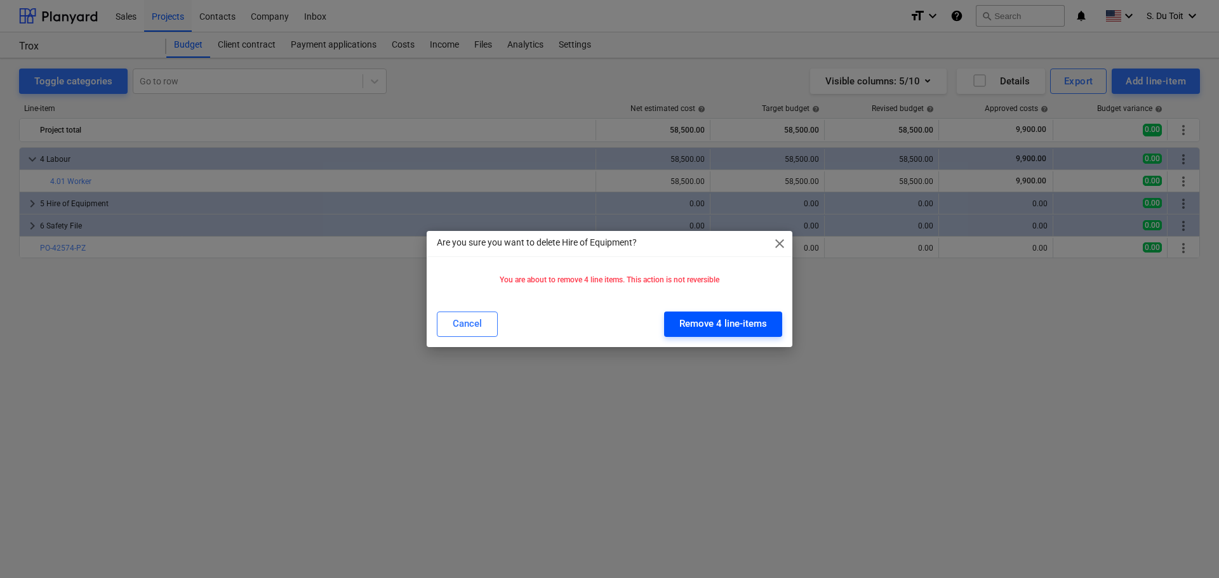
click at [742, 320] on div "Remove 4 line-items" at bounding box center [723, 323] width 88 height 17
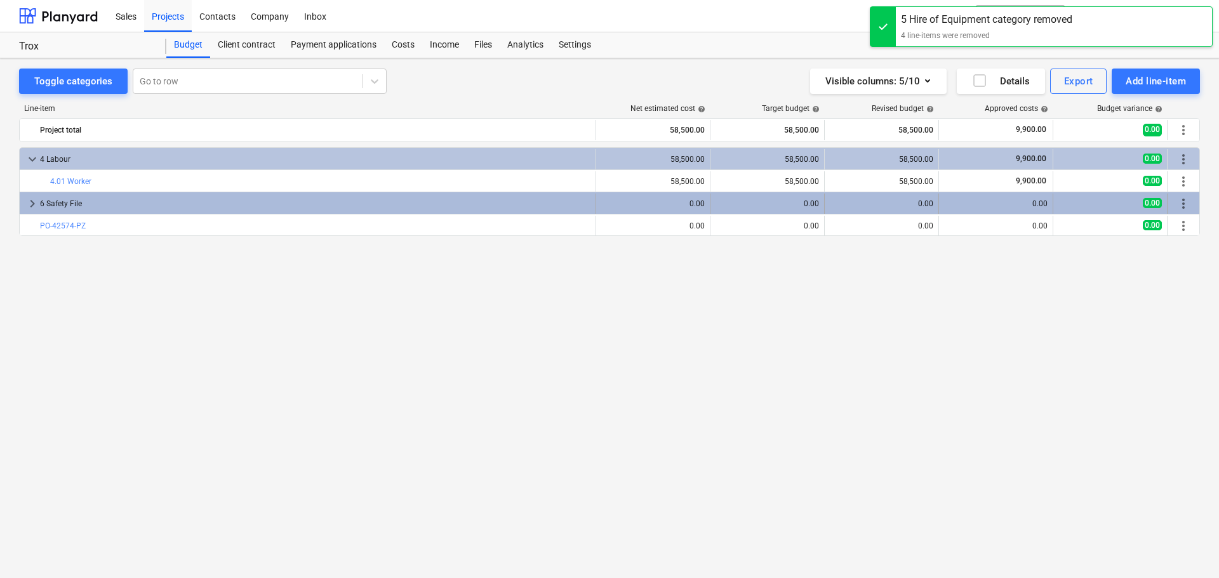
click at [1186, 204] on span "more_vert" at bounding box center [1183, 203] width 15 height 15
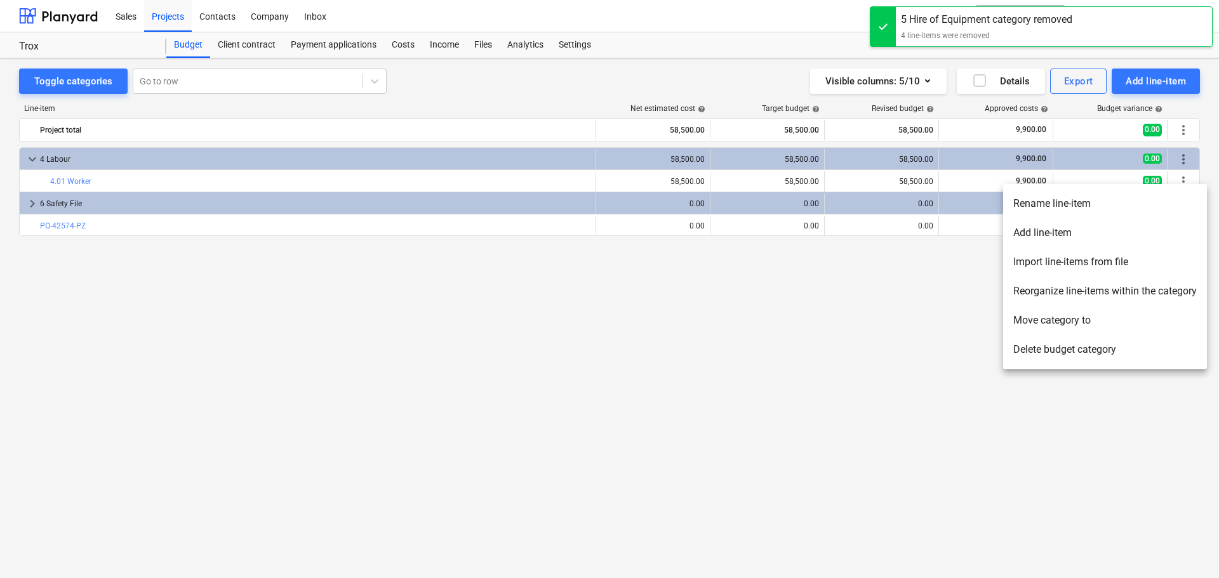
click at [1086, 343] on li "Delete budget category" at bounding box center [1105, 349] width 204 height 29
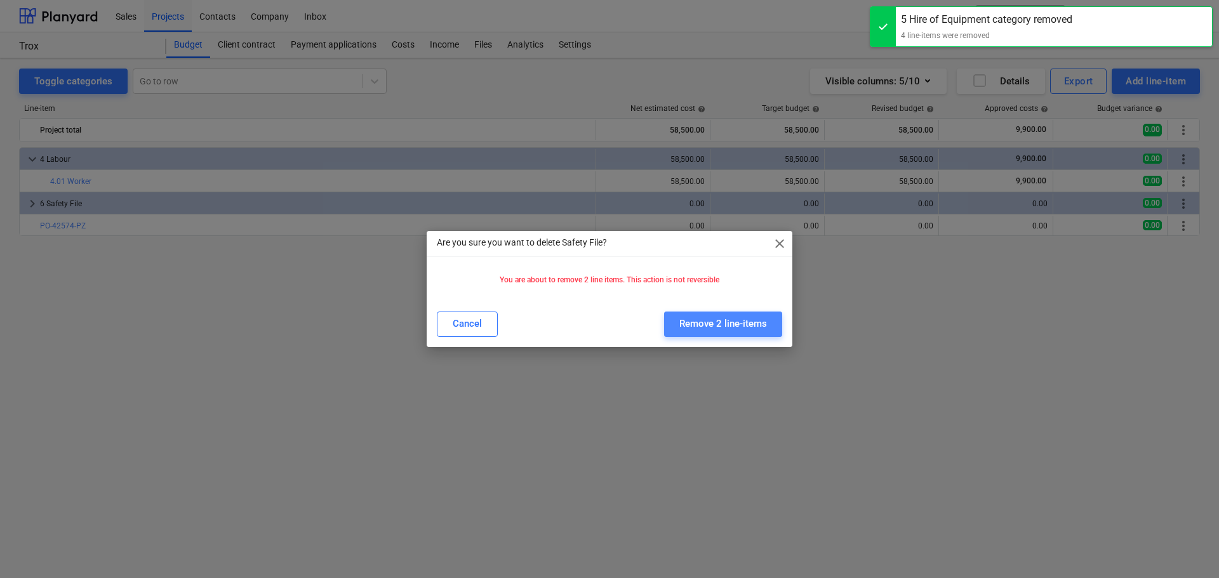
click at [726, 321] on div "Remove 2 line-items" at bounding box center [723, 323] width 88 height 17
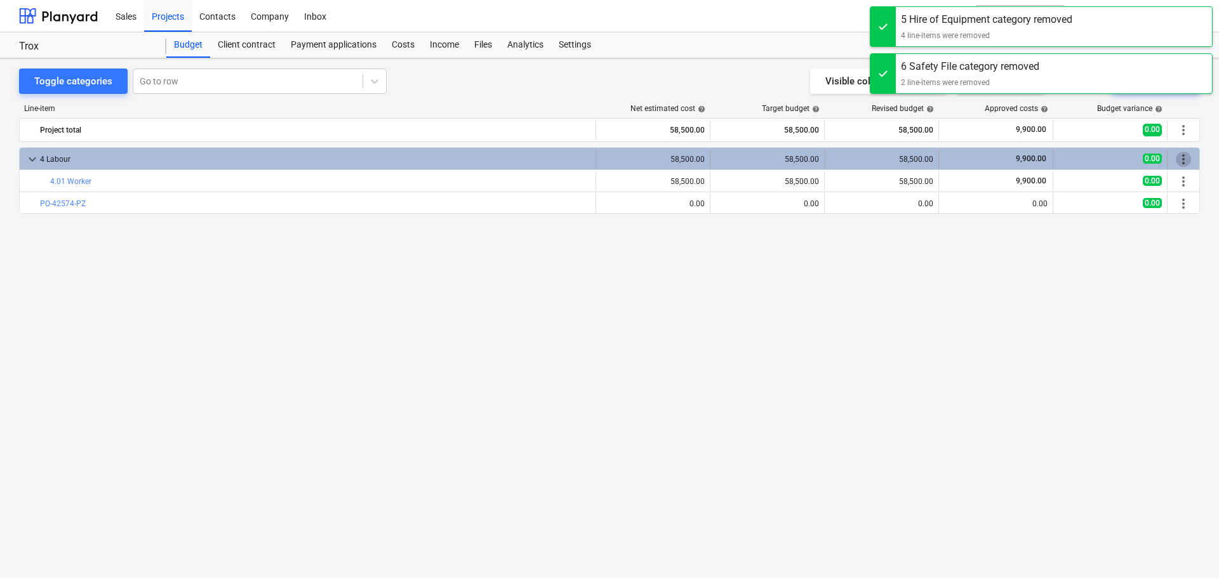
click at [1183, 157] on span "more_vert" at bounding box center [1183, 159] width 15 height 15
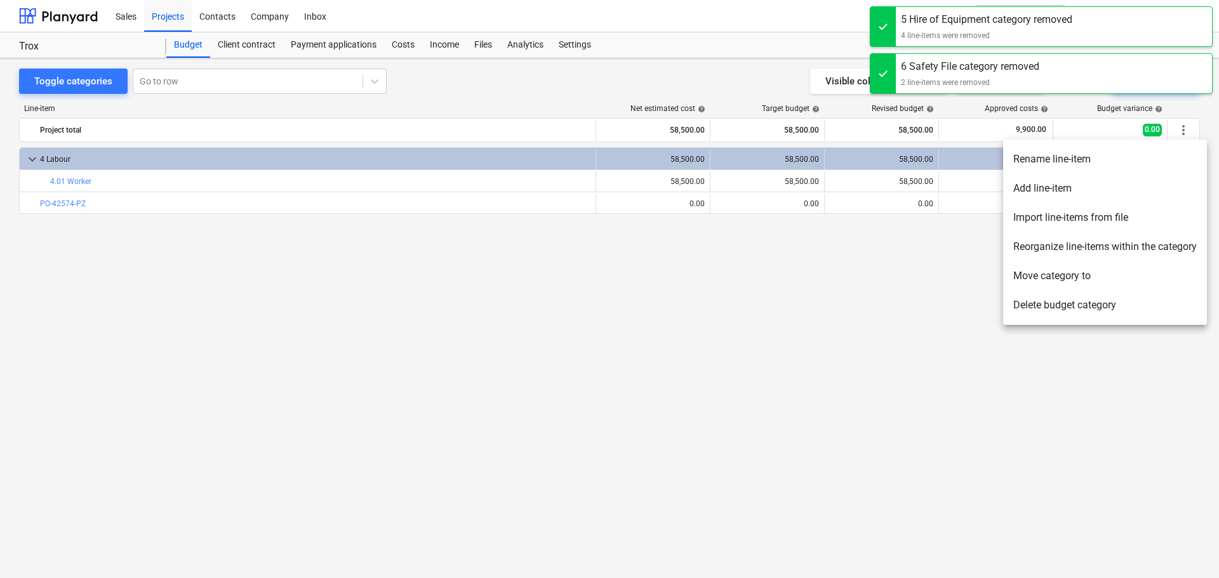
click at [1077, 307] on li "Delete budget category" at bounding box center [1105, 305] width 204 height 29
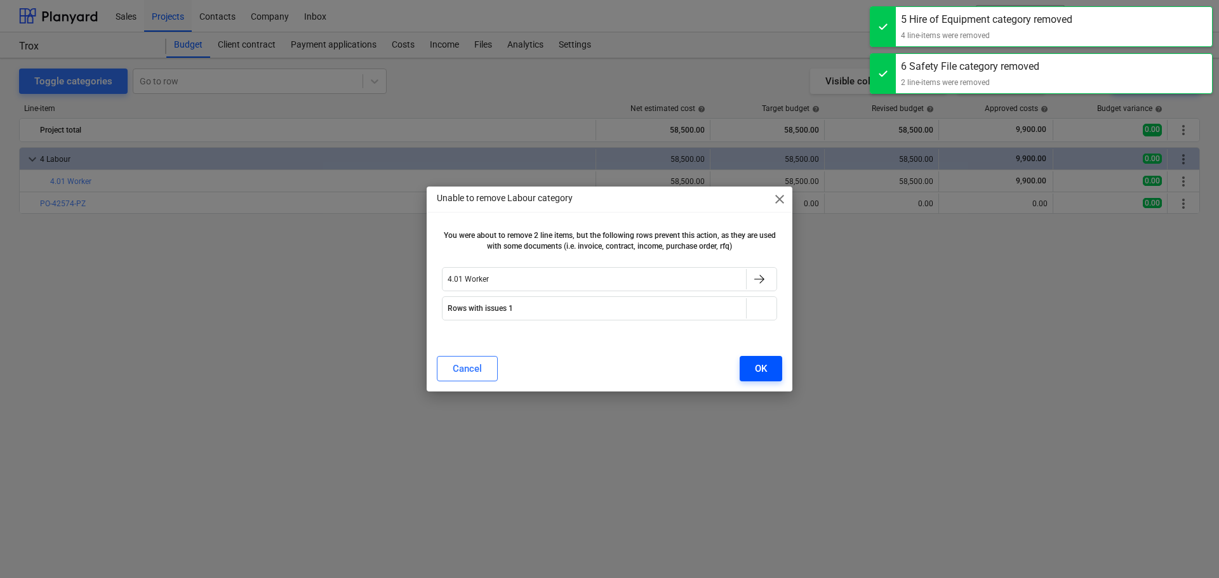
click at [760, 366] on div "OK" at bounding box center [761, 369] width 12 height 17
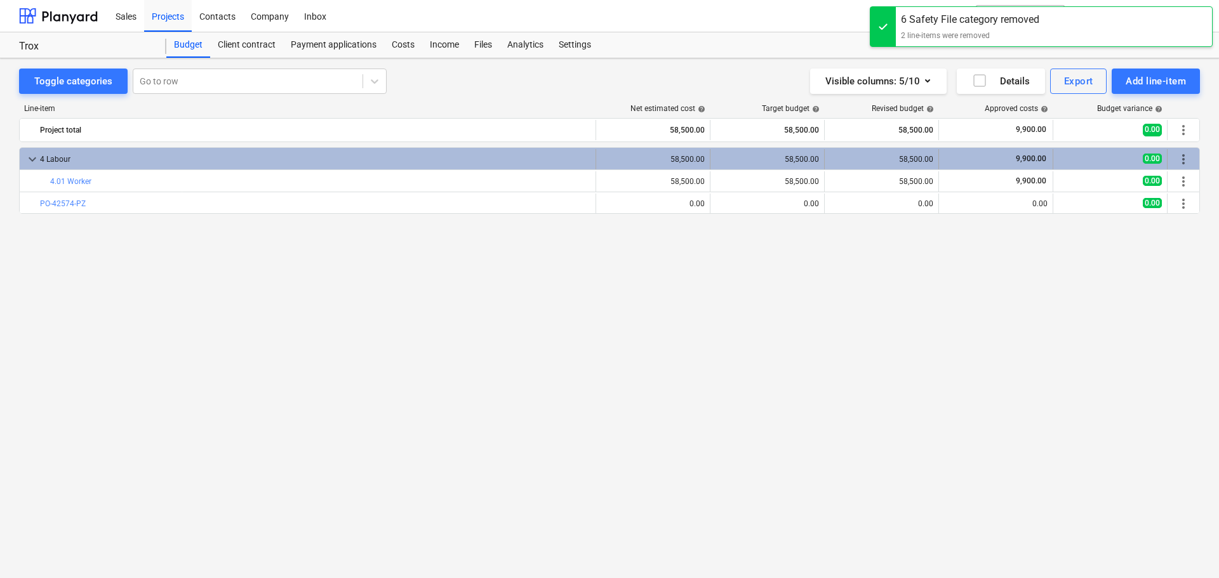
click at [1184, 165] on span "more_vert" at bounding box center [1183, 159] width 15 height 15
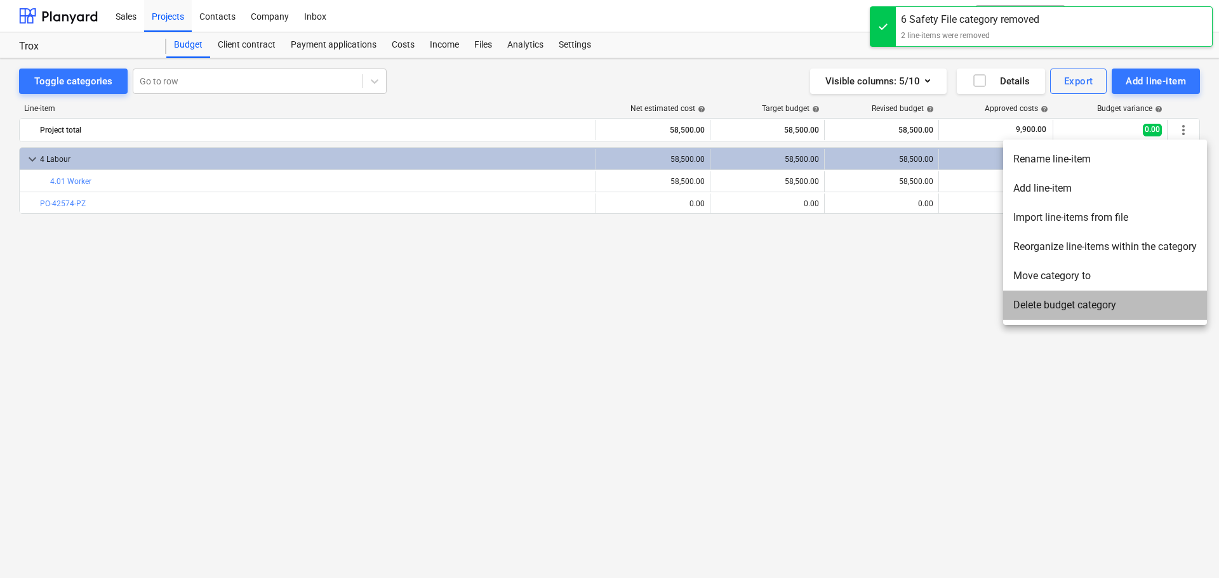
click at [1101, 312] on li "Delete budget category" at bounding box center [1105, 305] width 204 height 29
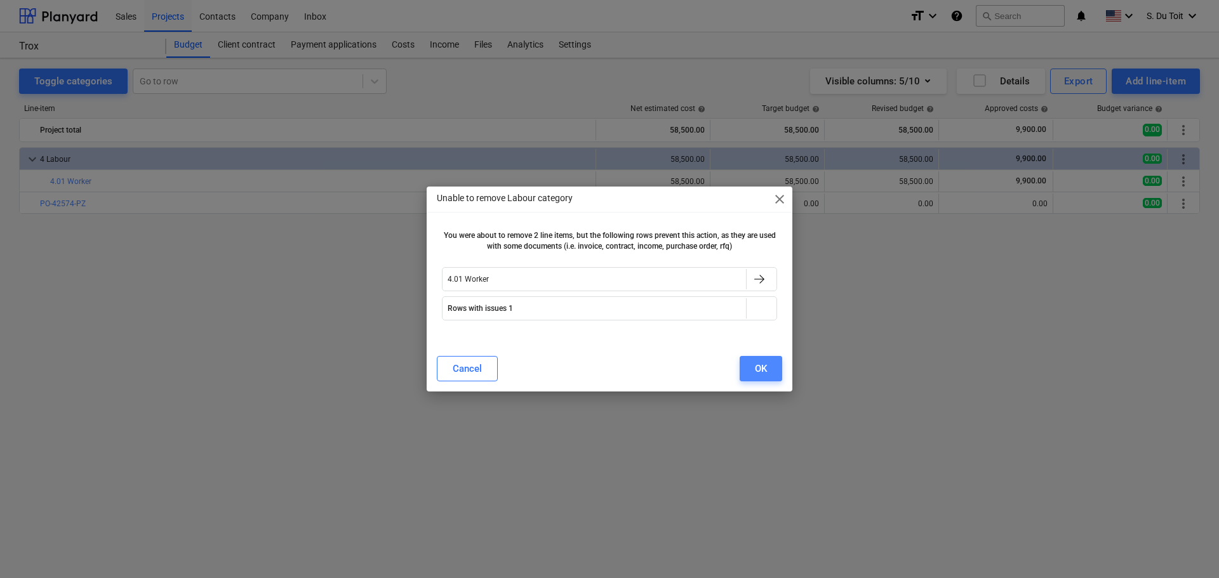
click at [749, 373] on button "OK" at bounding box center [761, 368] width 43 height 25
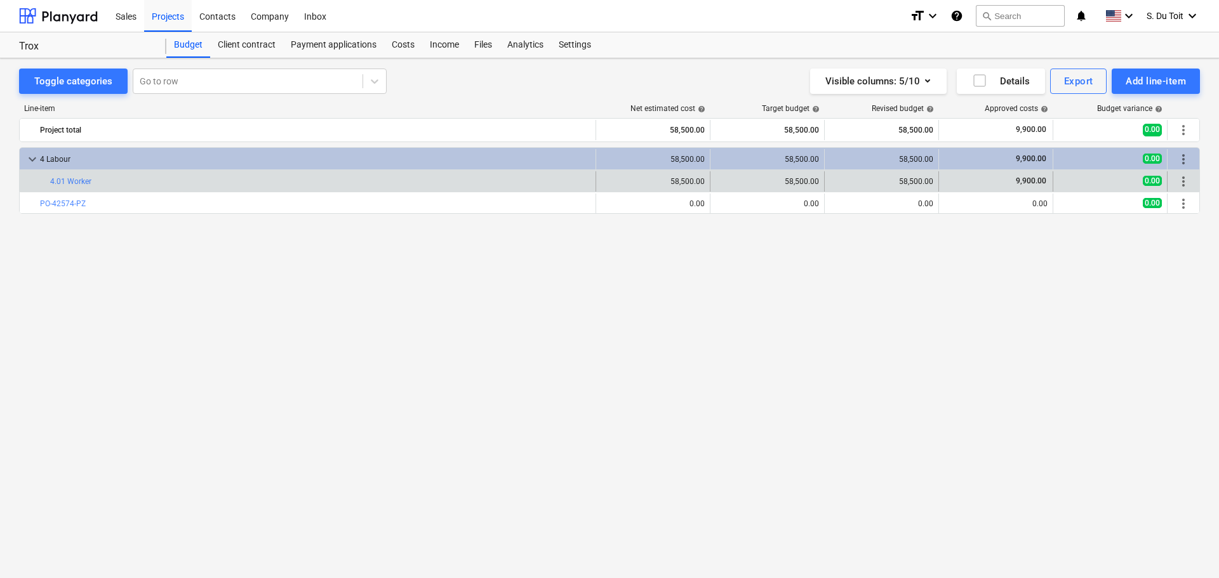
click at [1177, 185] on span "more_vert" at bounding box center [1183, 181] width 15 height 15
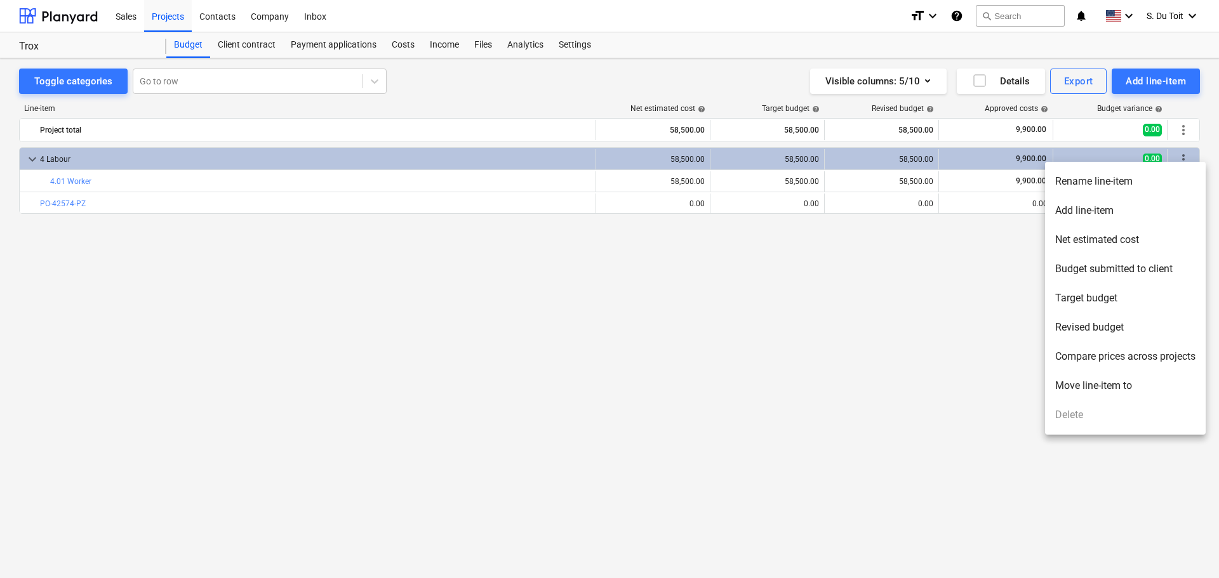
click at [887, 368] on div at bounding box center [609, 289] width 1219 height 578
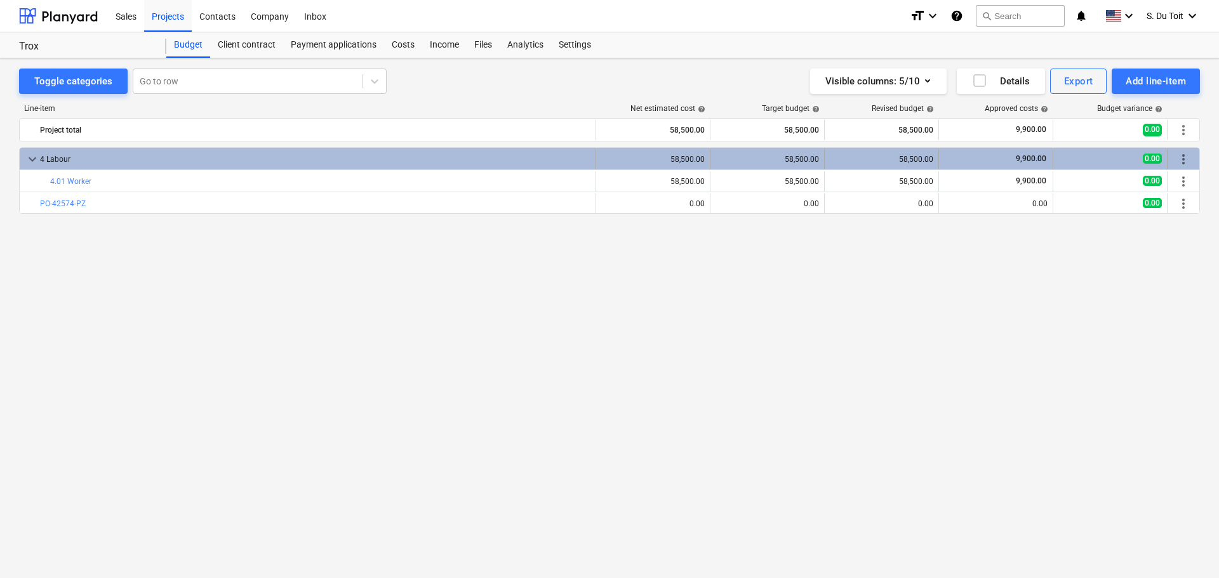
click at [1179, 152] on span "more_vert" at bounding box center [1183, 159] width 15 height 15
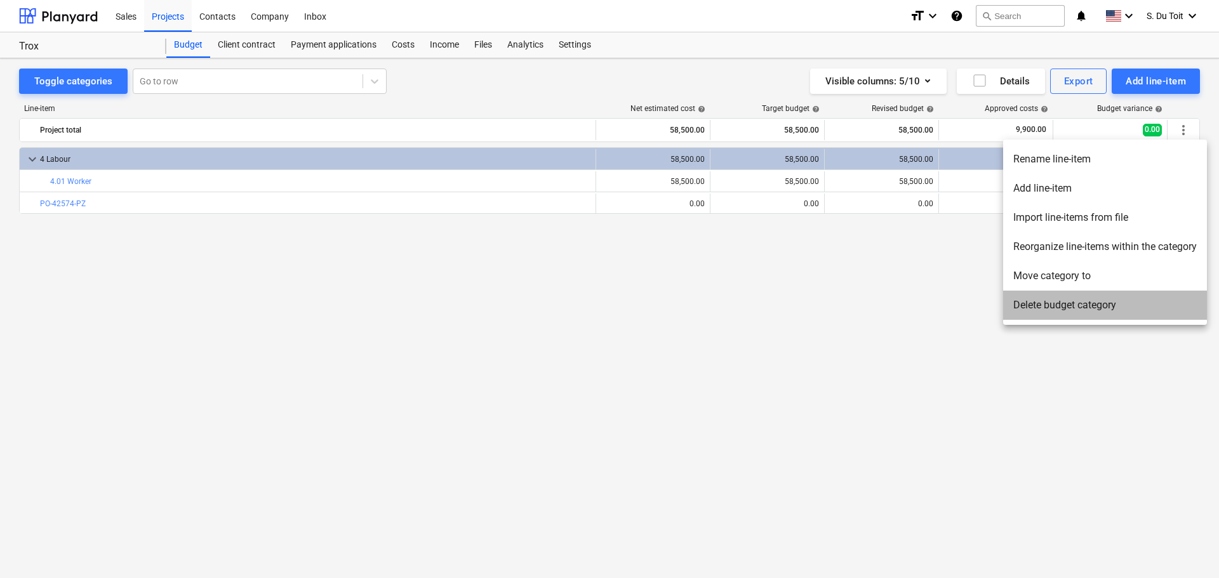
click at [1085, 310] on li "Delete budget category" at bounding box center [1105, 305] width 204 height 29
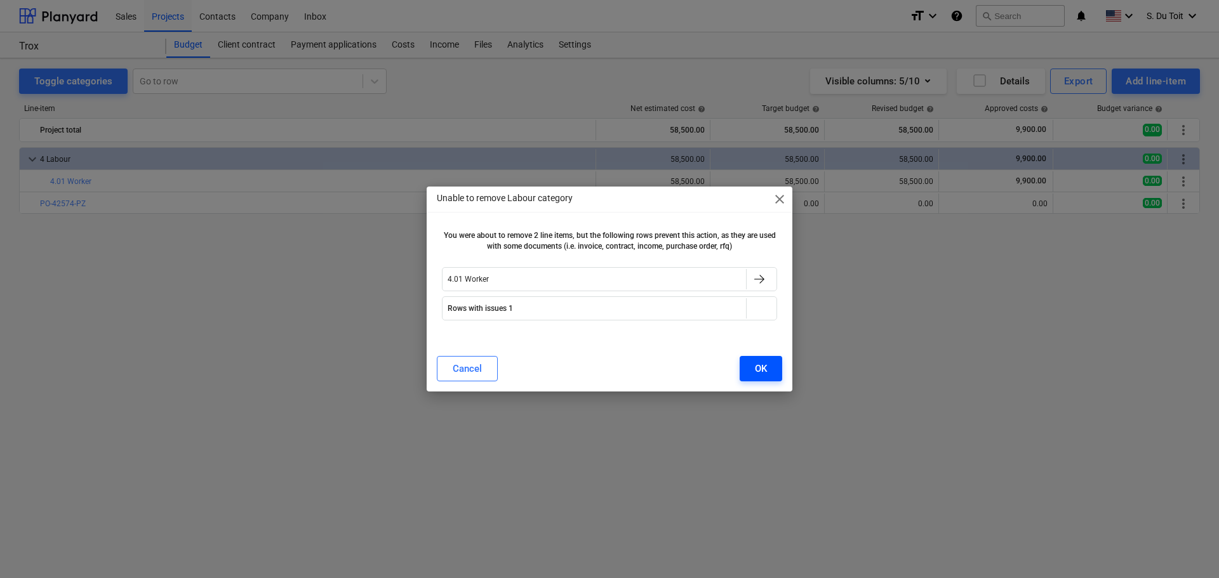
click at [771, 370] on button "OK" at bounding box center [761, 368] width 43 height 25
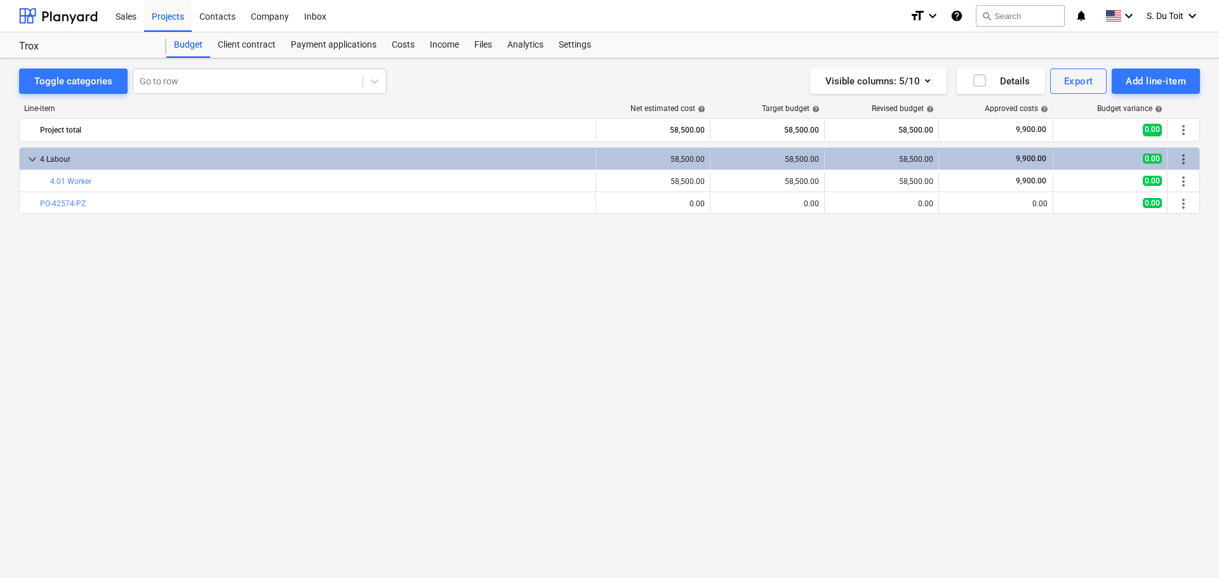
click at [766, 281] on div "keyboard_arrow_down 4 Labour 58,500.00 58,500.00 58,500.00 9,900.00 0.00 more_v…" at bounding box center [609, 336] width 1181 height 378
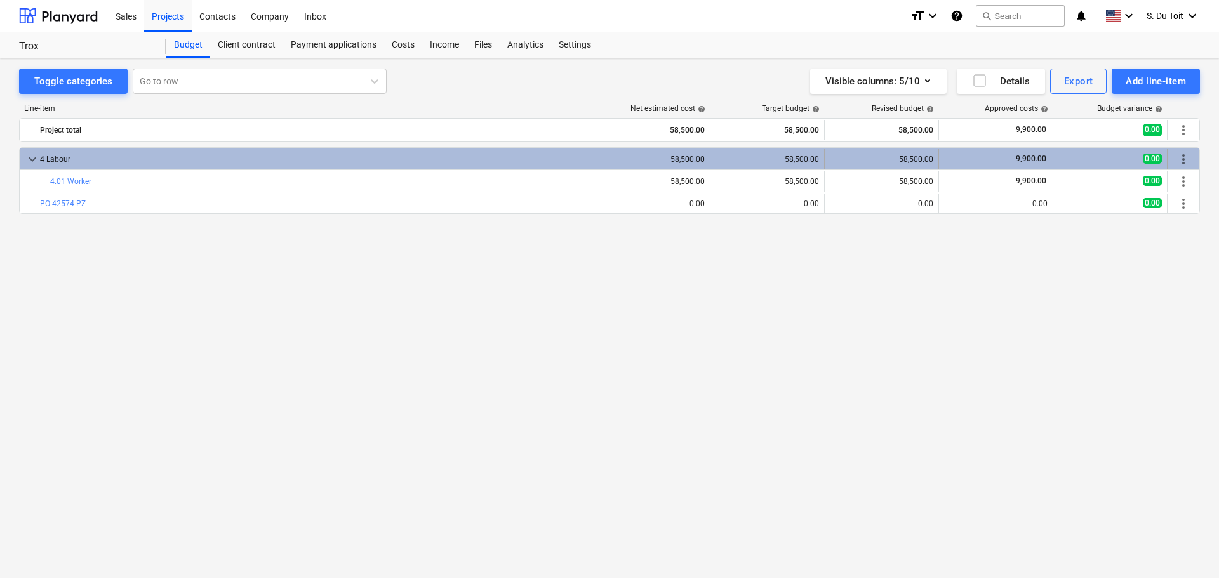
click at [1018, 156] on span "9,900.00" at bounding box center [1030, 158] width 33 height 9
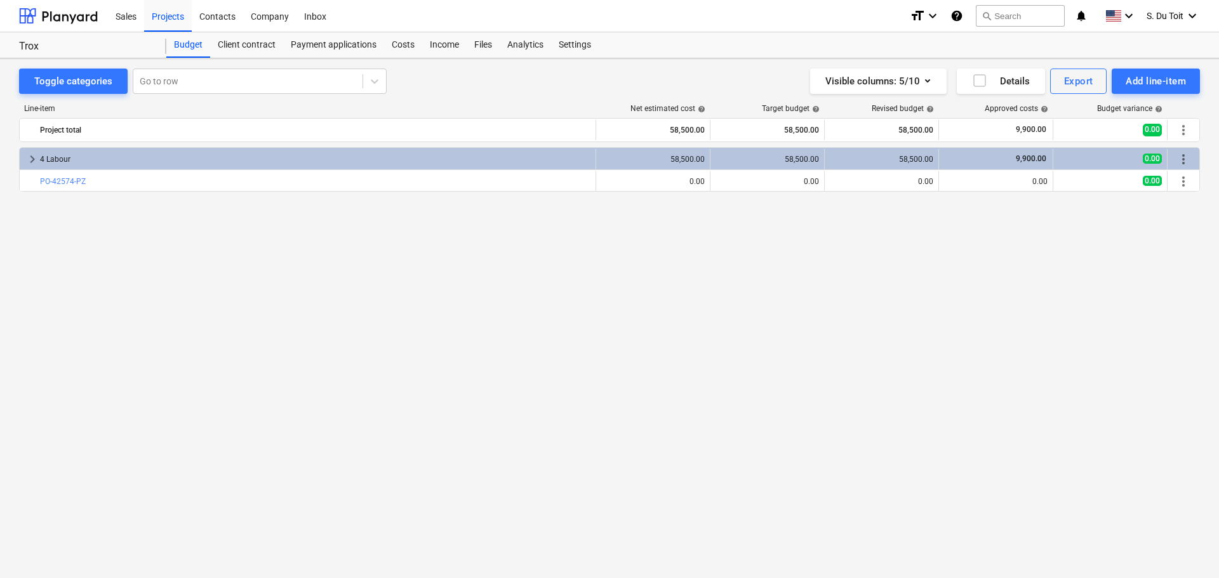
click at [880, 286] on div "keyboard_arrow_right 4 Labour 58,500.00 58,500.00 58,500.00 9,900.00 0.00 more_…" at bounding box center [609, 336] width 1181 height 378
click at [1182, 73] on div "Add line-item" at bounding box center [1155, 81] width 60 height 17
click at [1133, 197] on div "Import file" at bounding box center [1155, 203] width 88 height 12
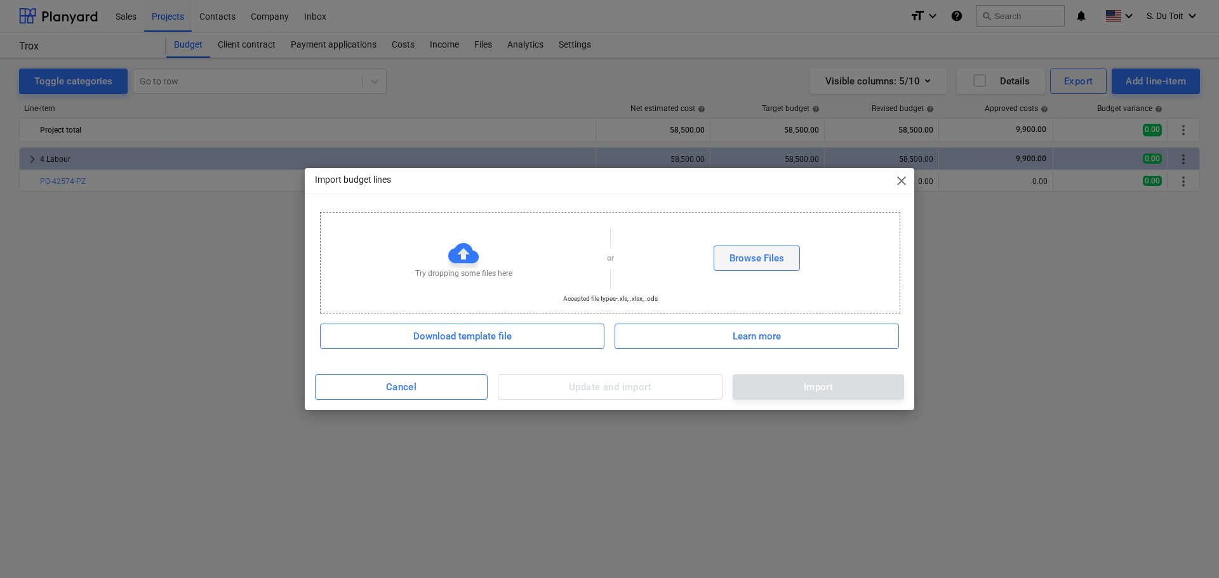
click at [753, 269] on button "Browse Files" at bounding box center [756, 258] width 86 height 25
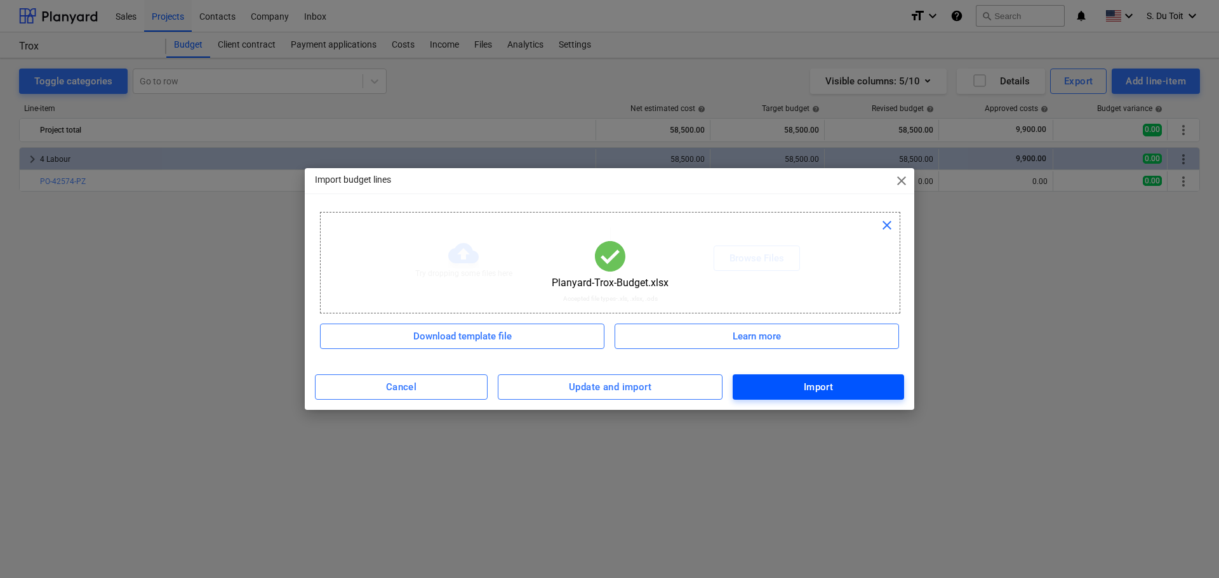
click at [863, 385] on span "Import" at bounding box center [817, 387] width 143 height 17
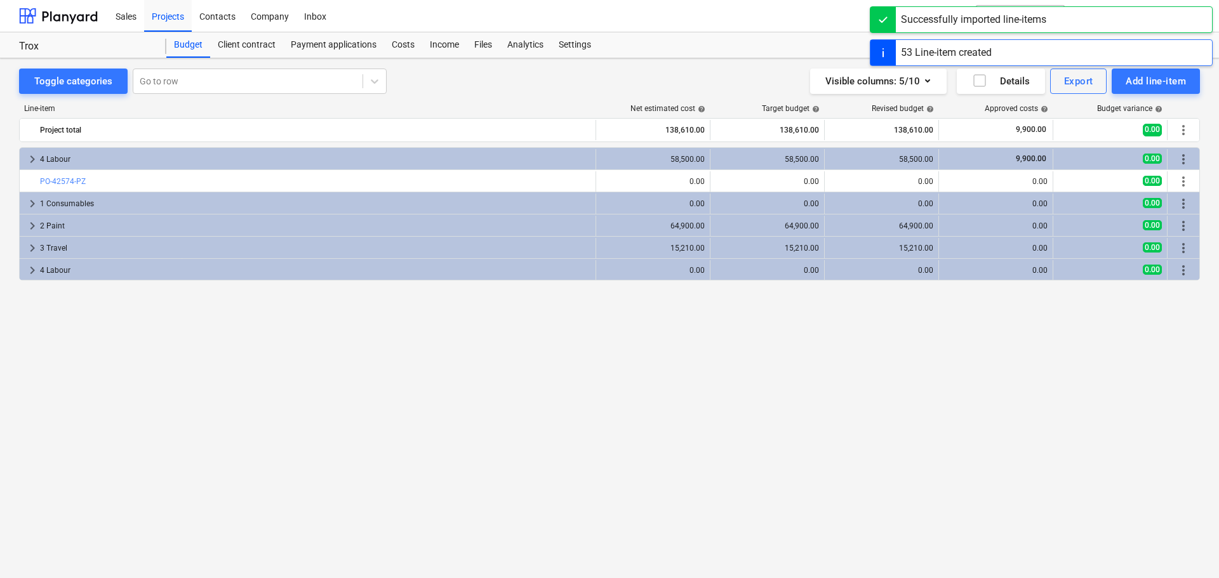
click at [781, 484] on div "keyboard_arrow_right 4 Labour 58,500.00 58,500.00 58,500.00 9,900.00 0.00 more_…" at bounding box center [609, 336] width 1181 height 378
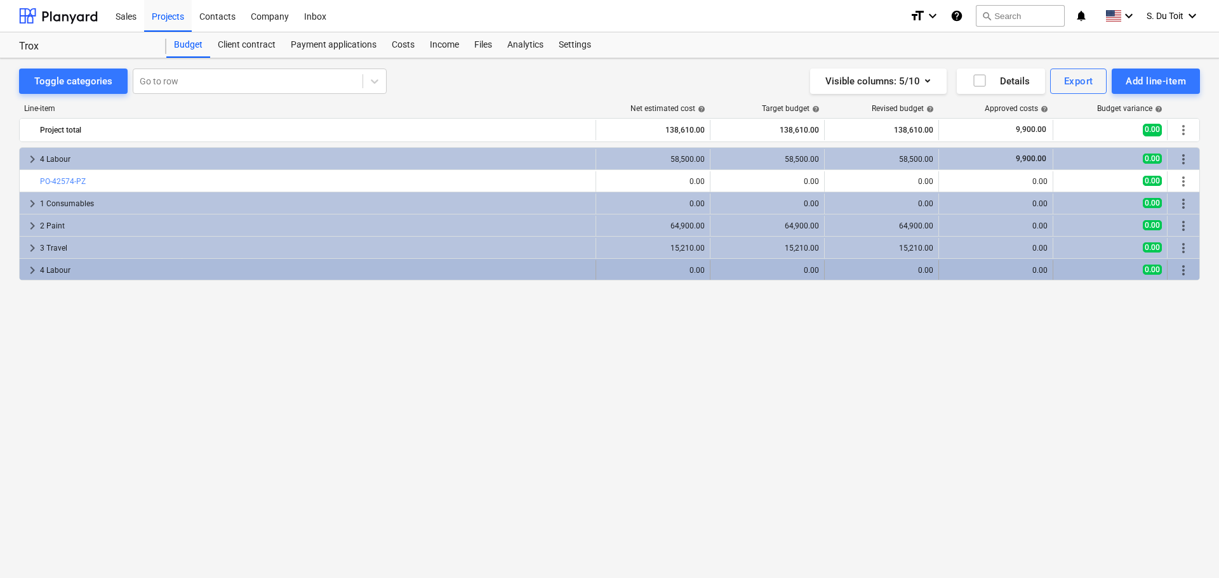
click at [1179, 268] on span "more_vert" at bounding box center [1183, 270] width 15 height 15
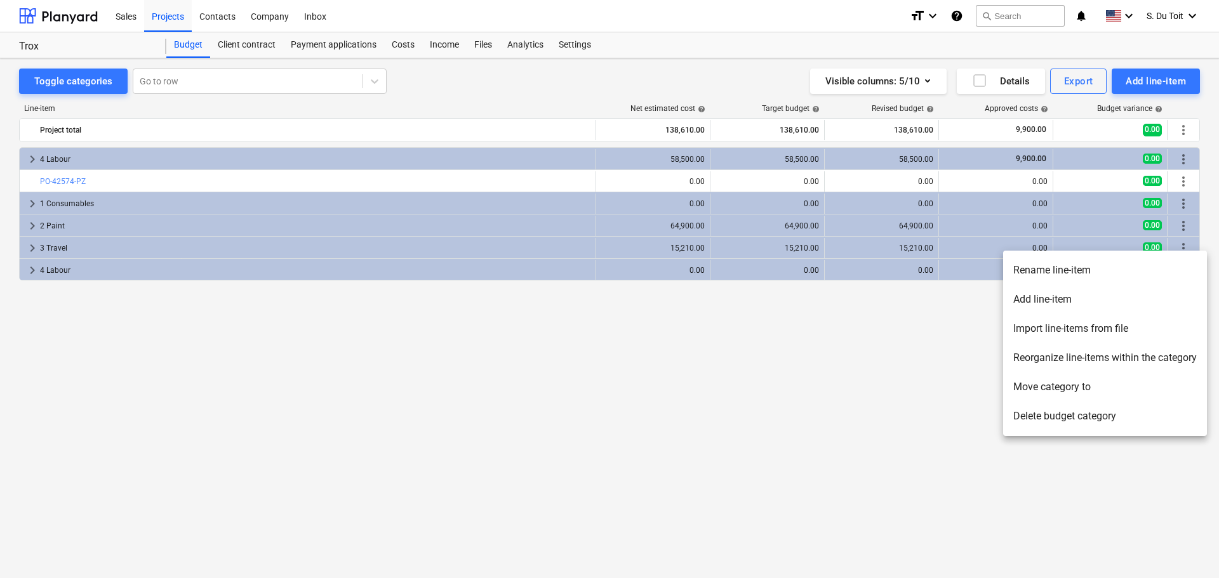
click at [1091, 412] on li "Delete budget category" at bounding box center [1105, 416] width 204 height 29
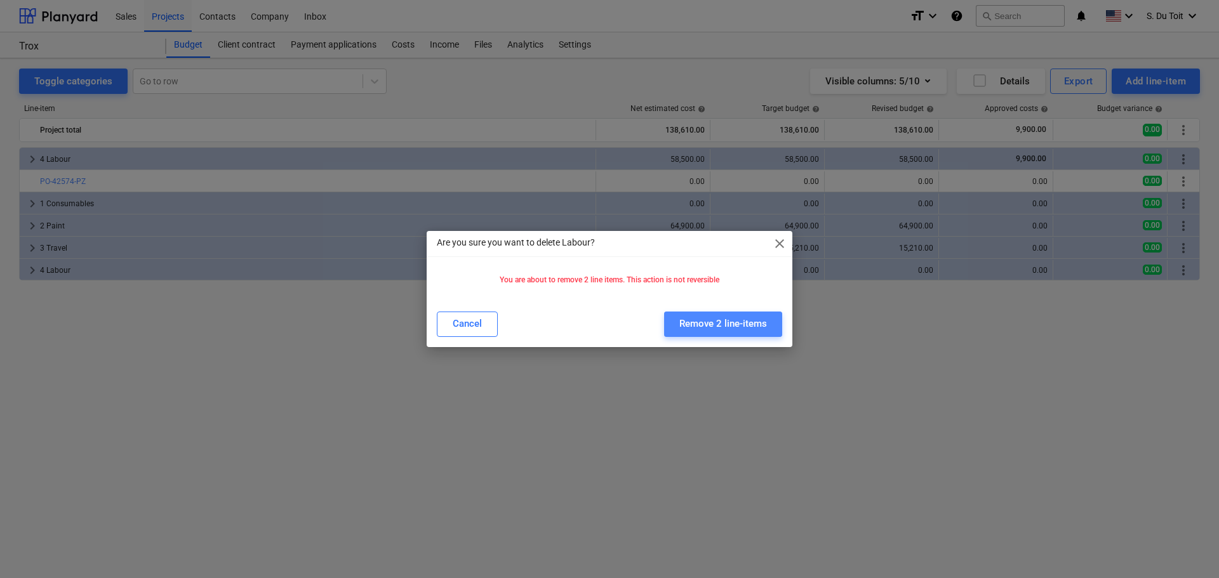
click at [759, 319] on div "Remove 2 line-items" at bounding box center [723, 323] width 88 height 17
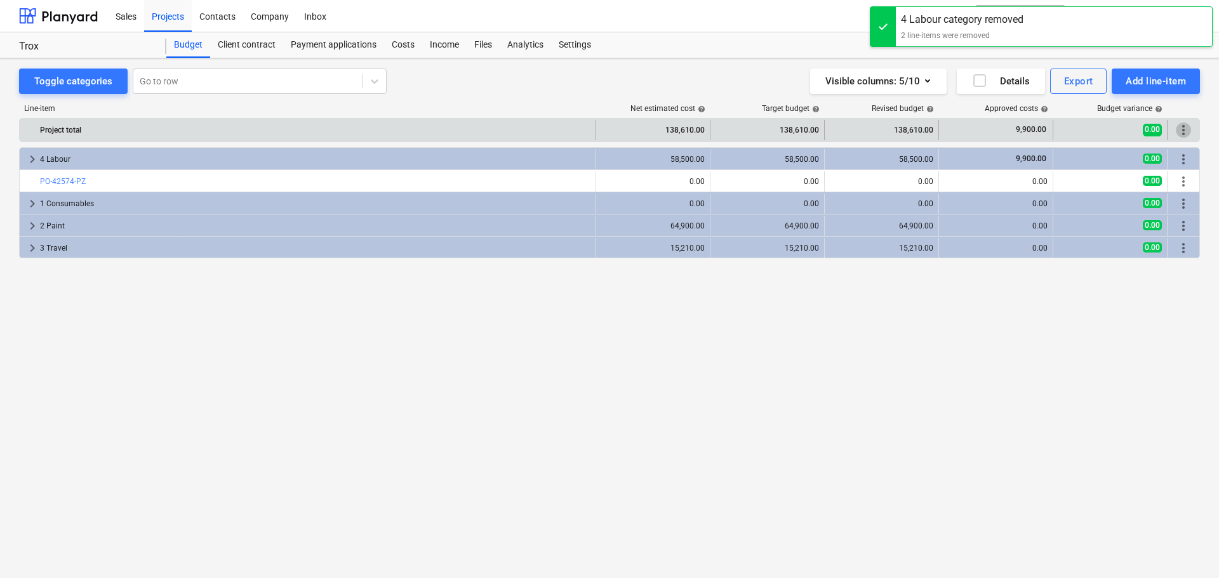
click at [1187, 131] on span "more_vert" at bounding box center [1183, 130] width 15 height 15
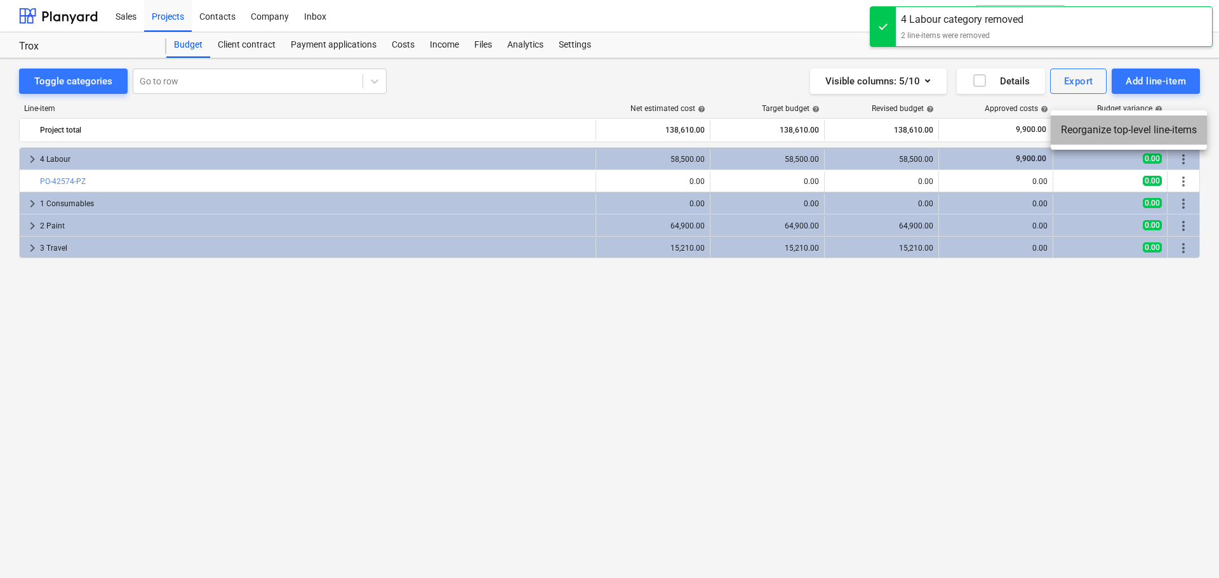
click at [1182, 126] on li "Reorganize top-level line-items" at bounding box center [1129, 130] width 156 height 29
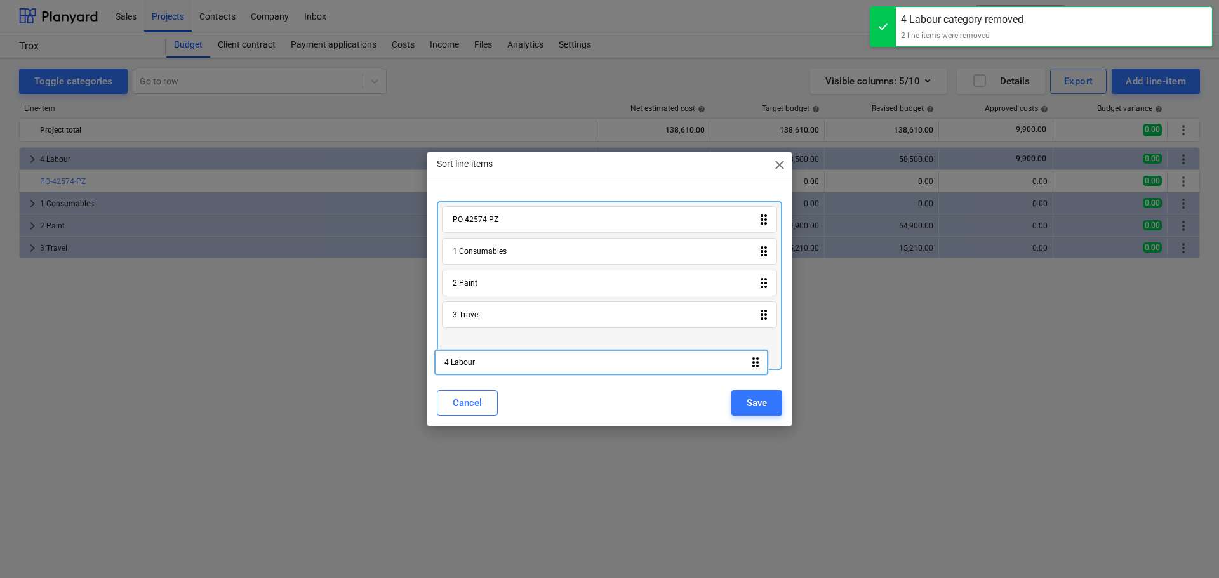
drag, startPoint x: 768, startPoint y: 220, endPoint x: 770, endPoint y: 307, distance: 87.6
click at [760, 365] on div "4 Labour drag_indicator PO-42574-PZ drag_indicator 1 Consumables drag_indicator…" at bounding box center [609, 285] width 345 height 169
drag, startPoint x: 766, startPoint y: 222, endPoint x: 766, endPoint y: 375, distance: 153.0
click at [766, 375] on div "PO-42574-PZ drag_indicator 1 Consumables drag_indicator 2 Paint drag_indicator …" at bounding box center [610, 285] width 366 height 189
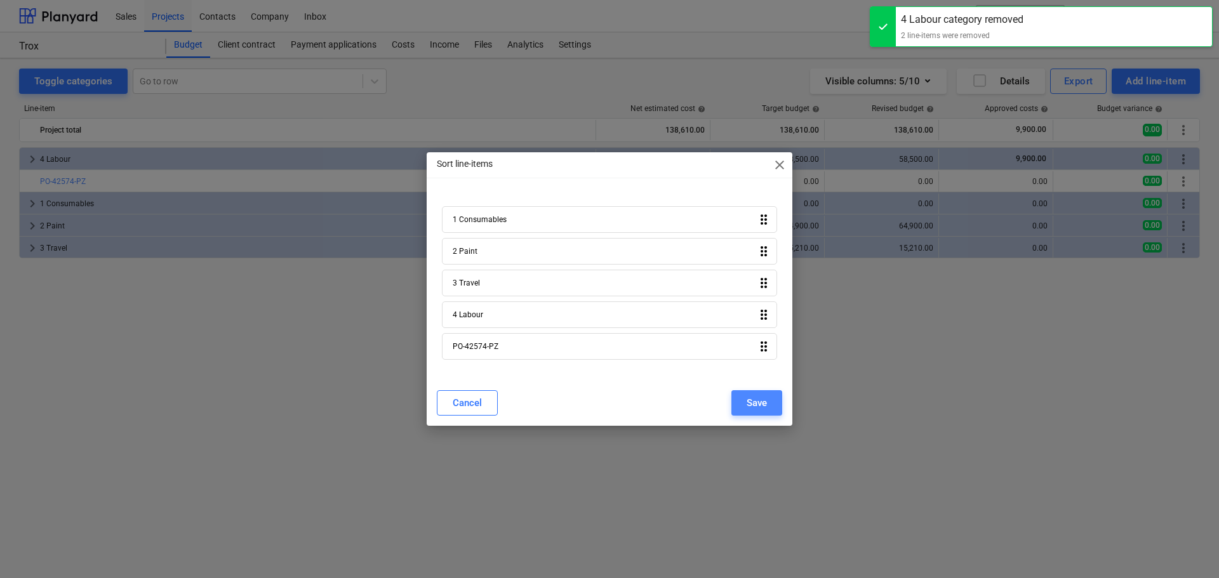
click at [757, 407] on div "Save" at bounding box center [756, 403] width 20 height 17
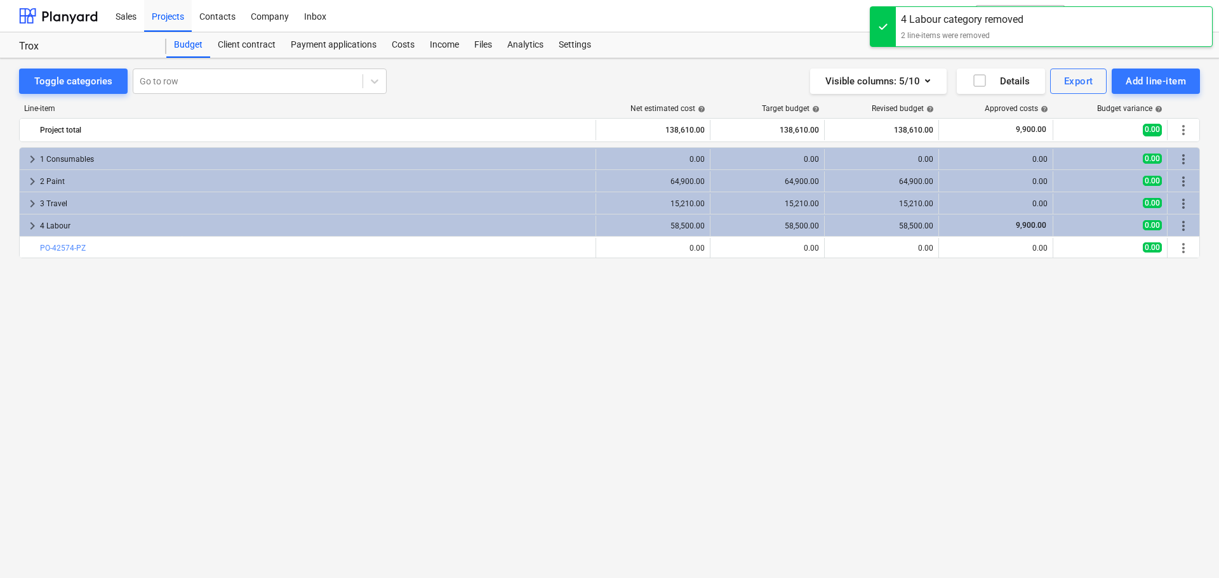
click at [992, 409] on div "keyboard_arrow_right 1 Consumables 0.00 0.00 0.00 0.00 0.00 more_vert keyboard_…" at bounding box center [609, 336] width 1181 height 378
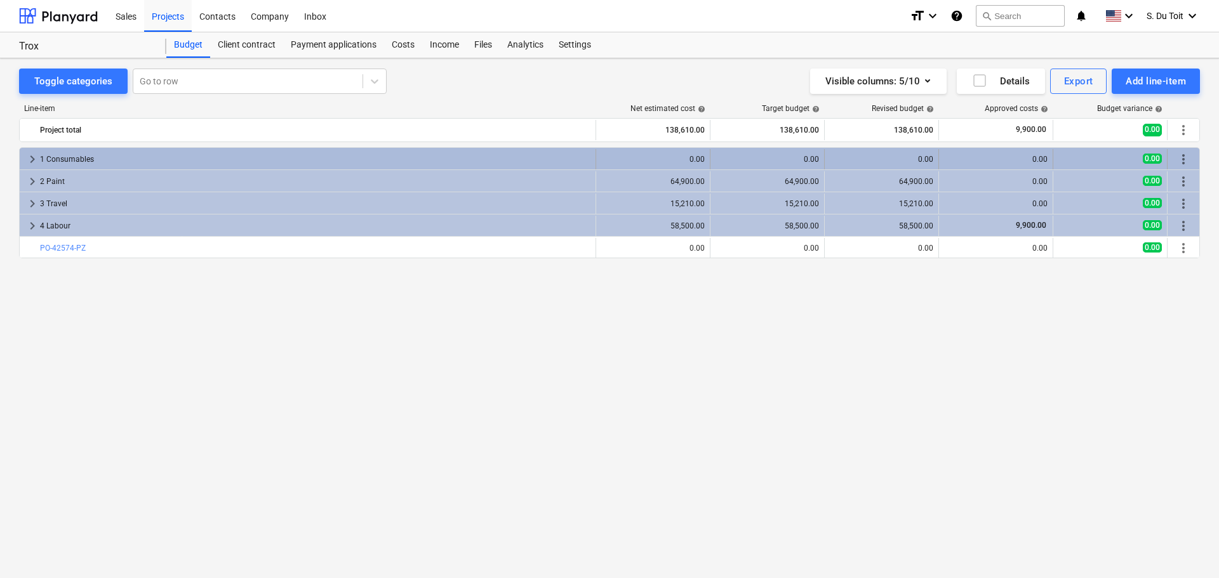
click at [110, 149] on div "keyboard_arrow_right 1 Consumables 0.00 0.00 0.00 0.00 0.00 more_vert" at bounding box center [609, 159] width 1179 height 22
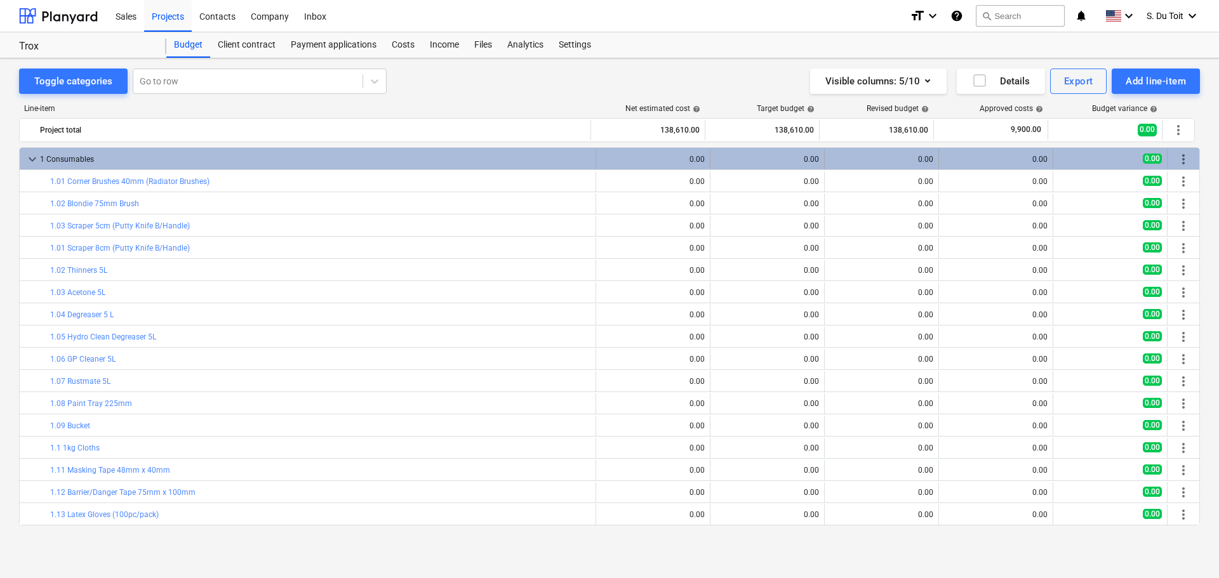
click at [112, 152] on div "1 Consumables" at bounding box center [315, 159] width 550 height 20
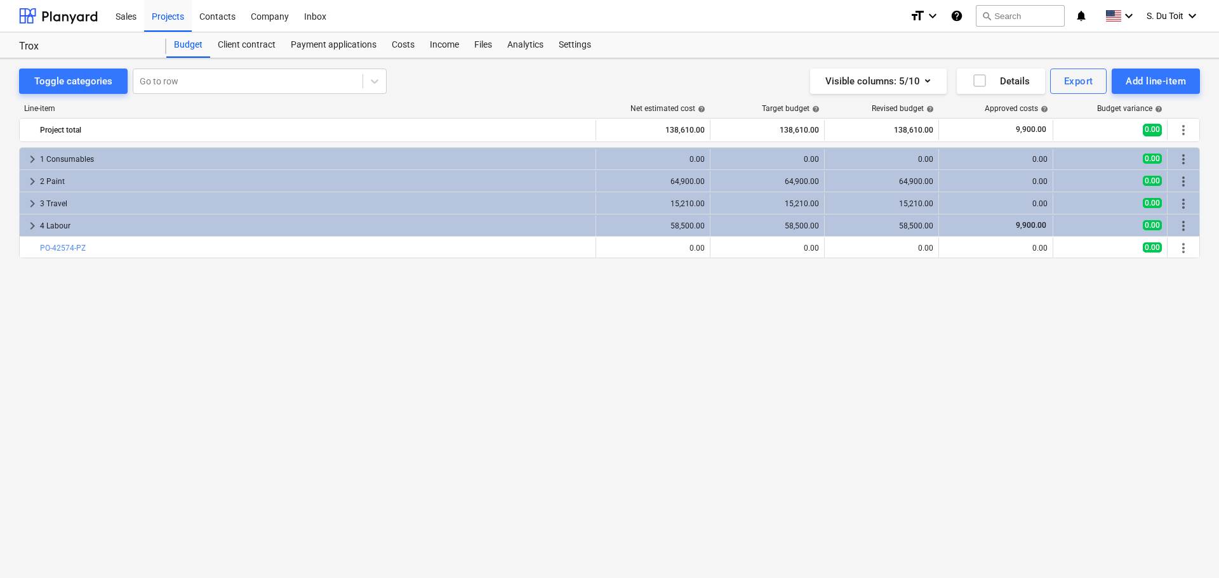
click at [112, 152] on div "1 Consumables" at bounding box center [315, 159] width 550 height 20
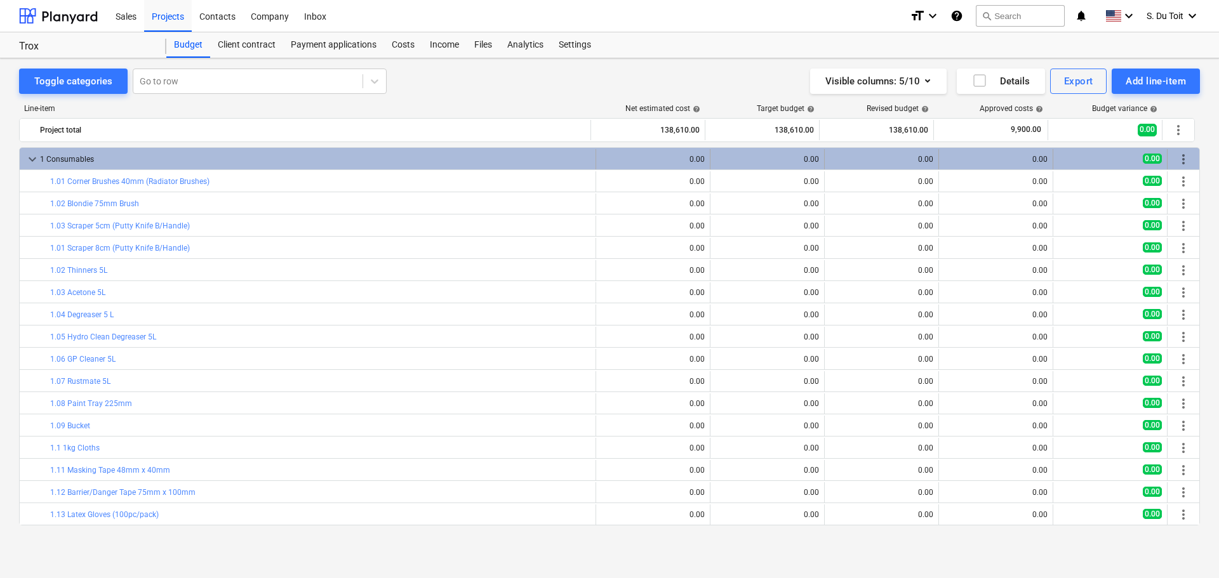
click at [691, 152] on div "0.00" at bounding box center [652, 159] width 103 height 20
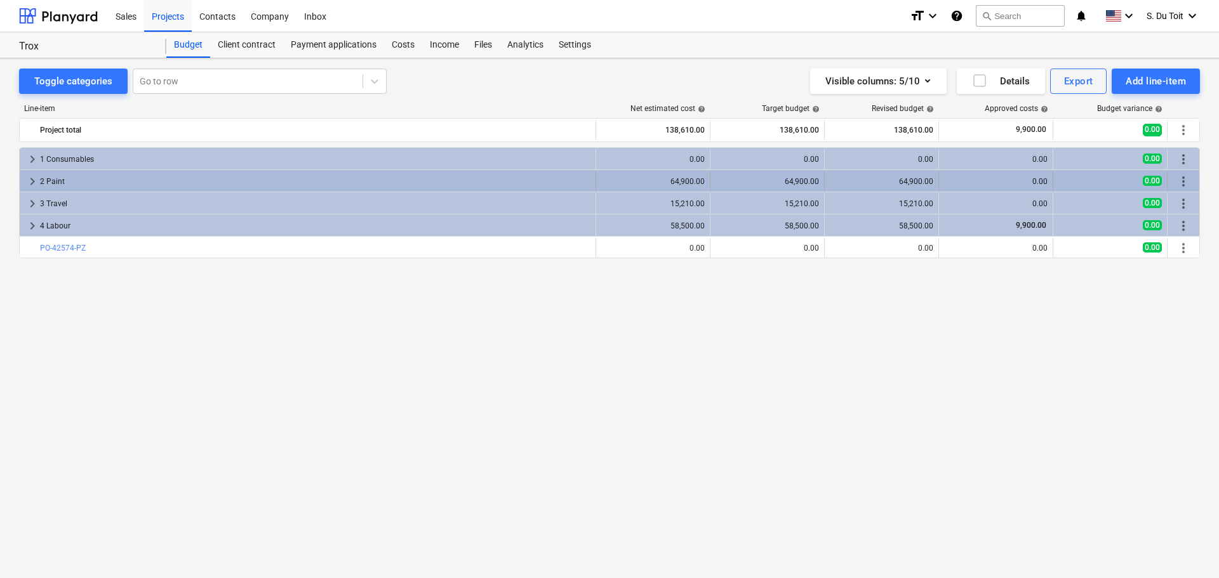
click at [677, 180] on div "64,900.00" at bounding box center [652, 181] width 103 height 9
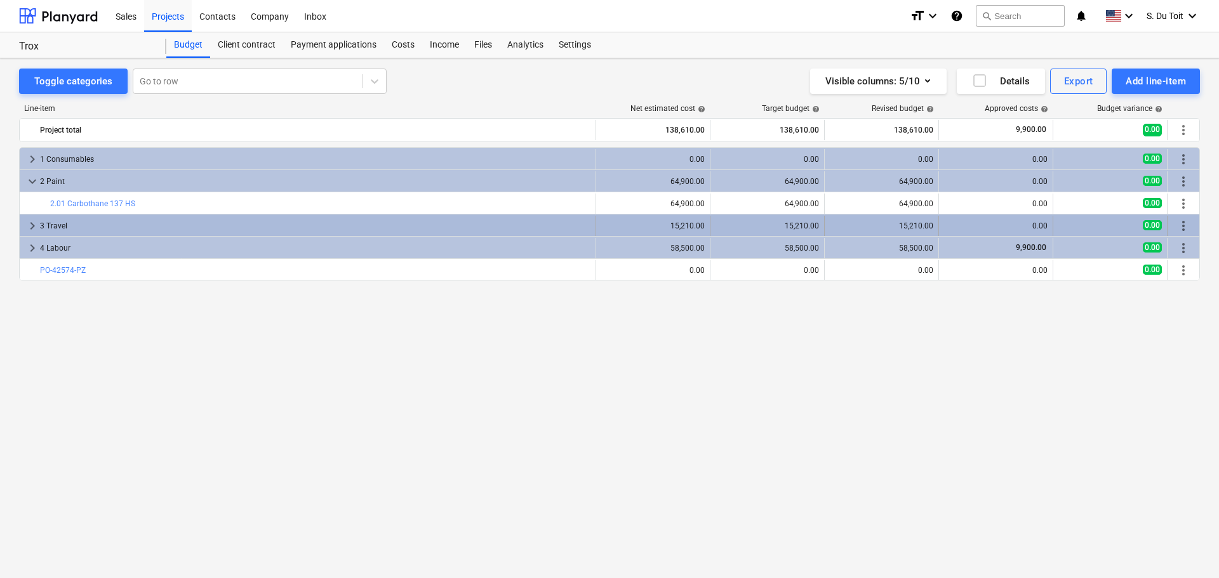
click at [660, 229] on div "15,210.00" at bounding box center [652, 226] width 103 height 9
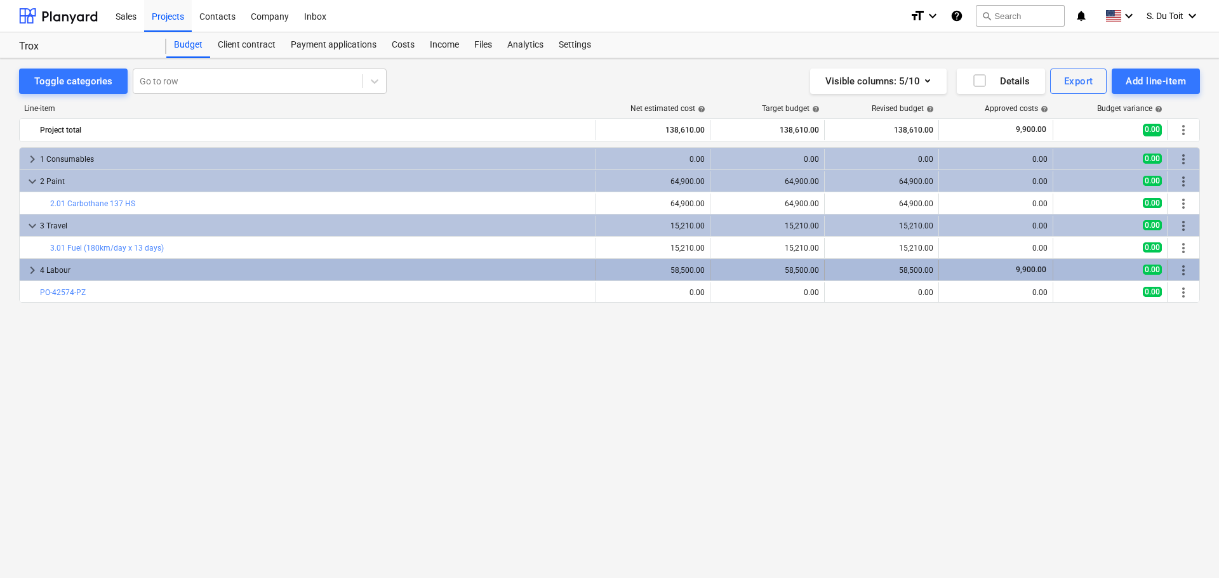
click at [670, 269] on div "58,500.00" at bounding box center [652, 270] width 103 height 9
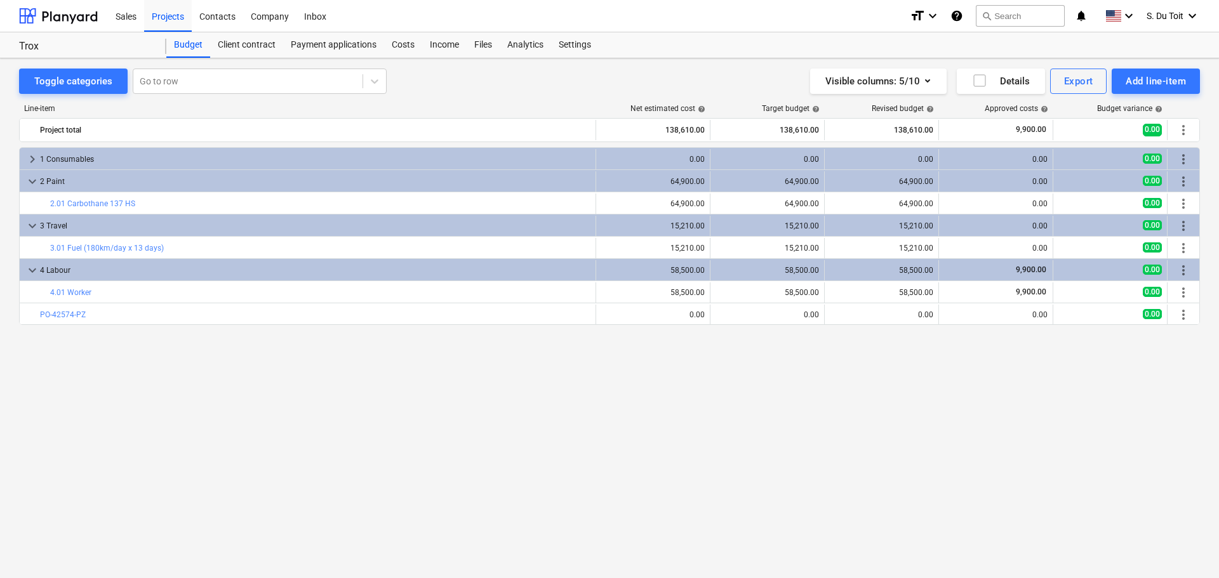
click at [706, 362] on div "keyboard_arrow_right 1 Consumables 0.00 0.00 0.00 0.00 0.00 more_vert keyboard_…" at bounding box center [609, 336] width 1181 height 378
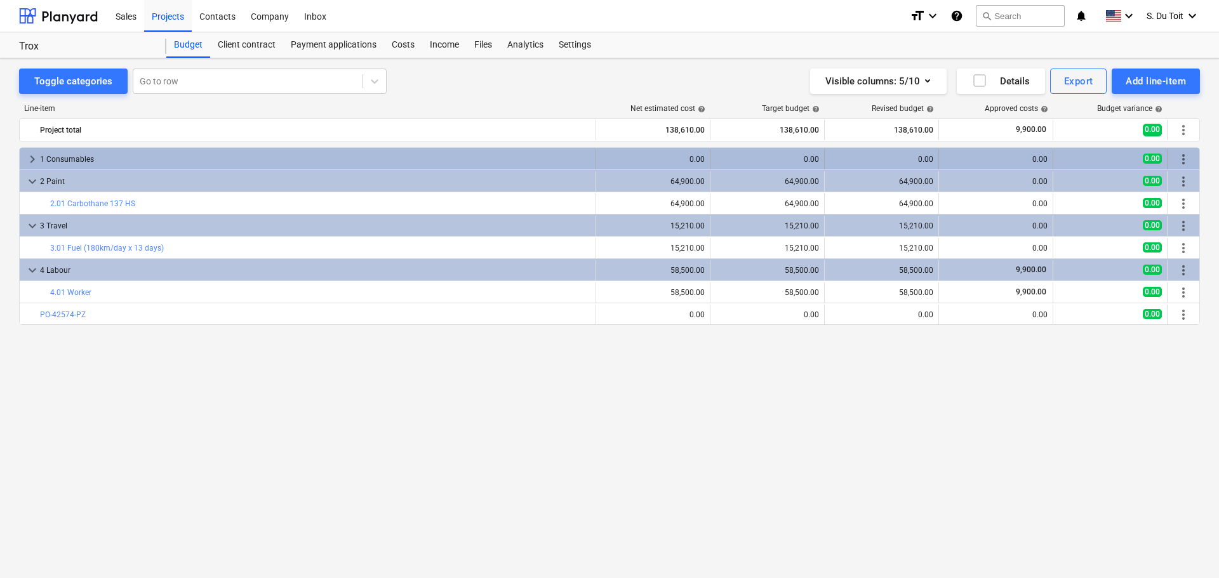
click at [386, 157] on div "1 Consumables" at bounding box center [315, 159] width 550 height 20
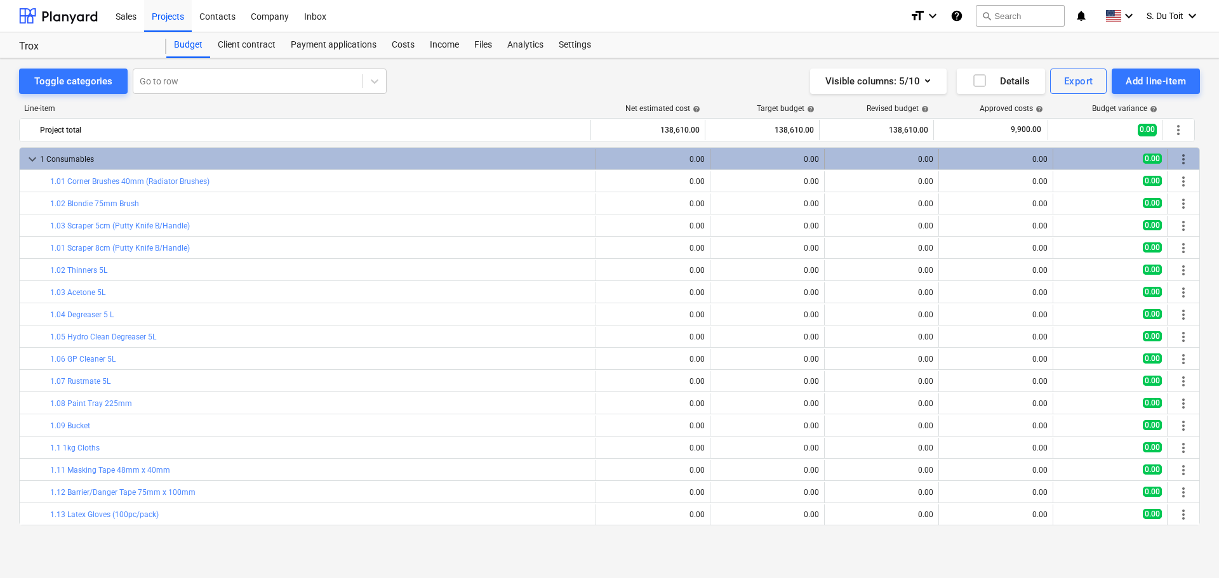
click at [1190, 161] on div "more_vert" at bounding box center [1183, 159] width 32 height 20
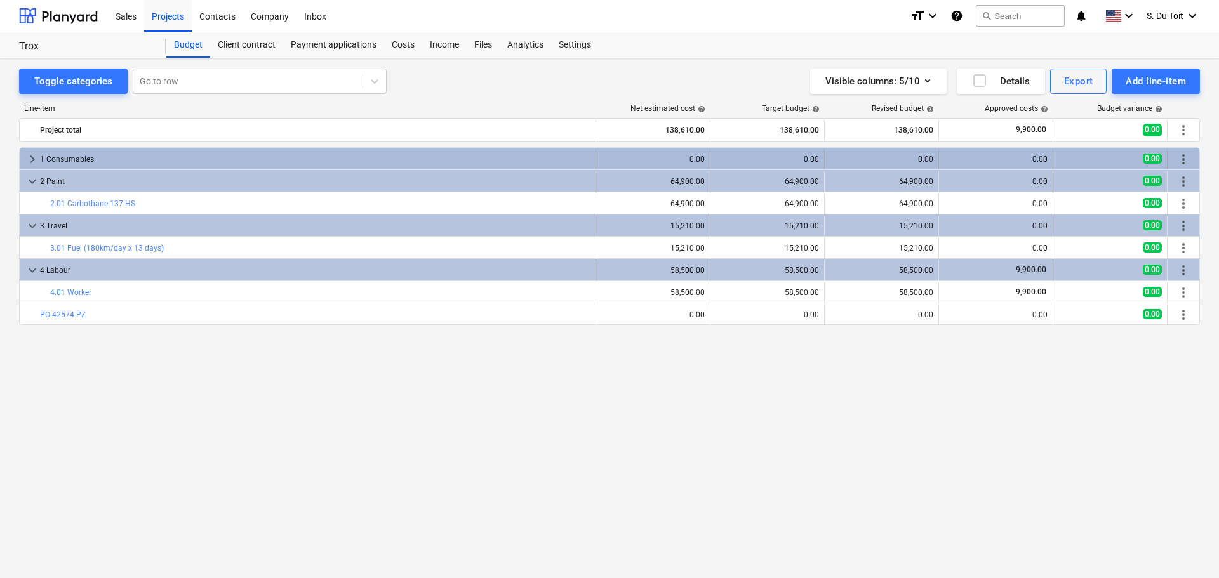
click at [1190, 161] on span "more_vert" at bounding box center [1183, 159] width 15 height 15
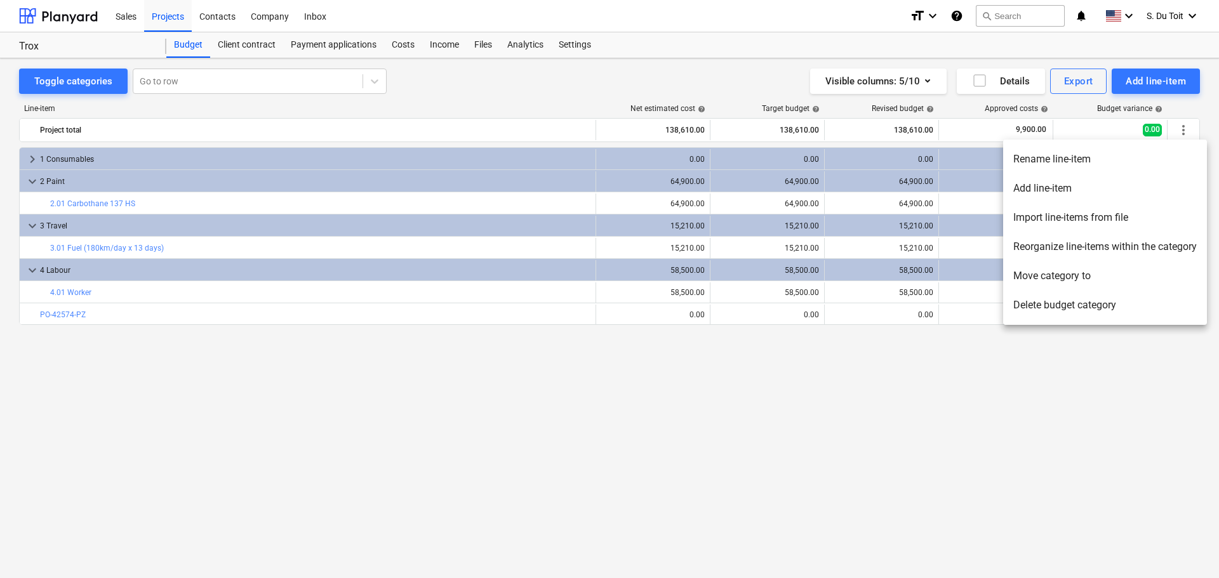
click at [216, 161] on div at bounding box center [609, 289] width 1219 height 578
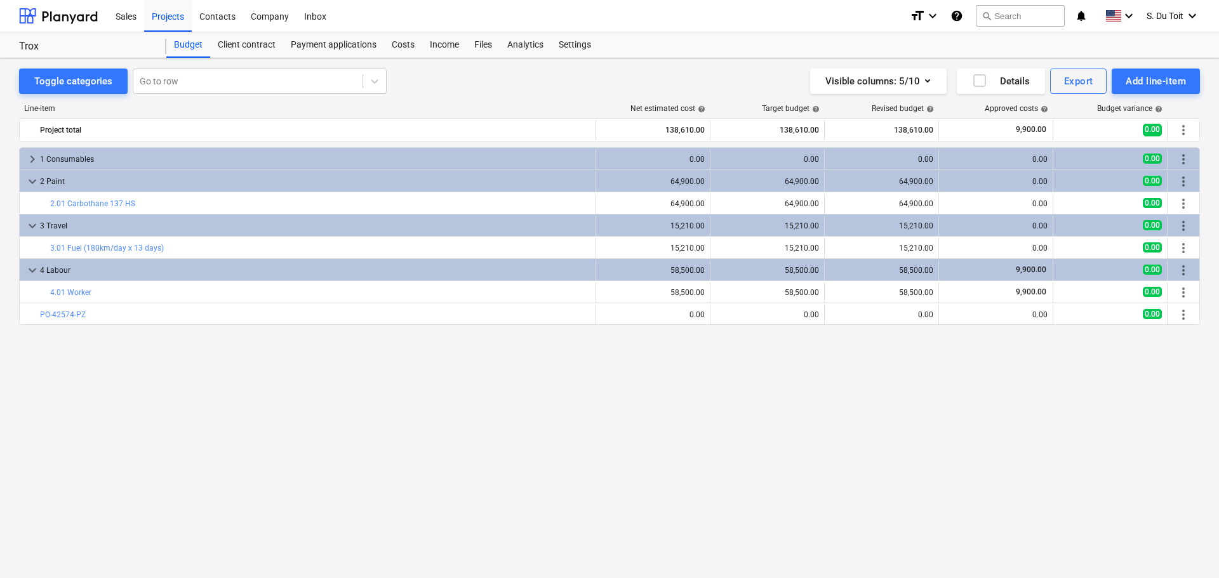
click at [223, 156] on div "1 Consumables" at bounding box center [315, 159] width 550 height 20
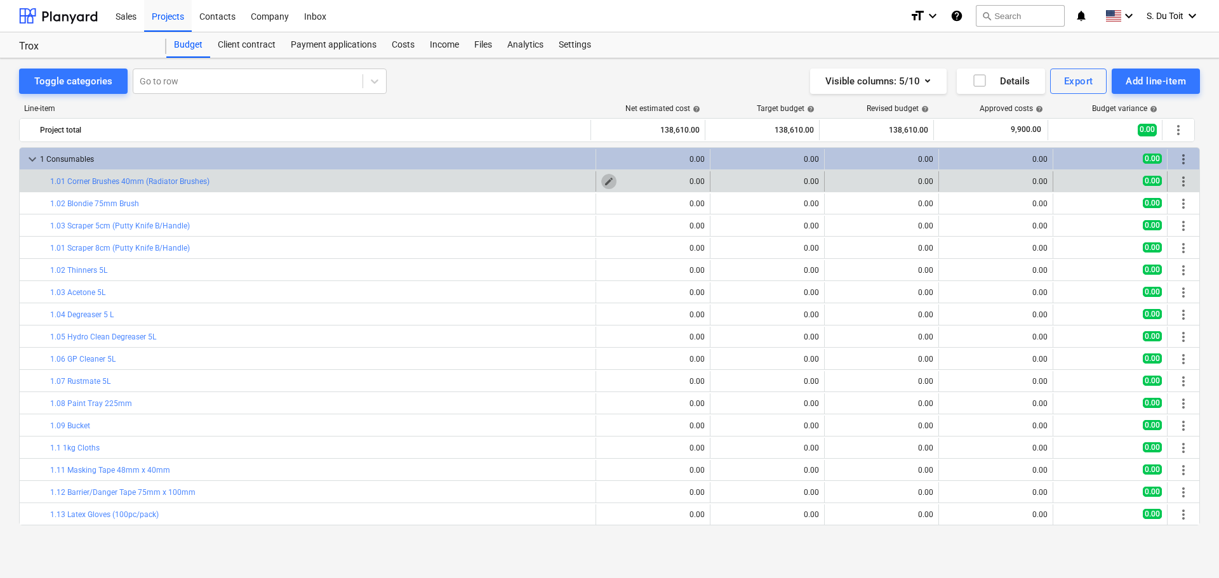
click at [607, 183] on span "edit" at bounding box center [609, 181] width 10 height 10
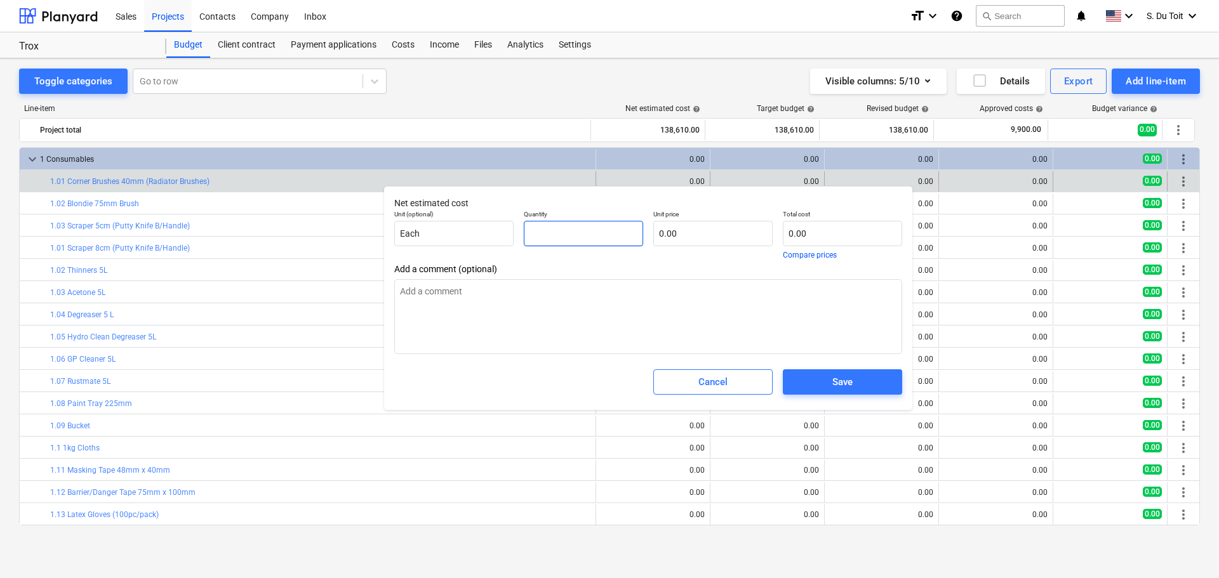
click at [594, 237] on input "text" at bounding box center [583, 233] width 119 height 25
type input "0.00"
click at [727, 545] on div "Toggle categories Go to row Visible columns : 5/10 Details Export Add line-item…" at bounding box center [609, 304] width 1219 height 493
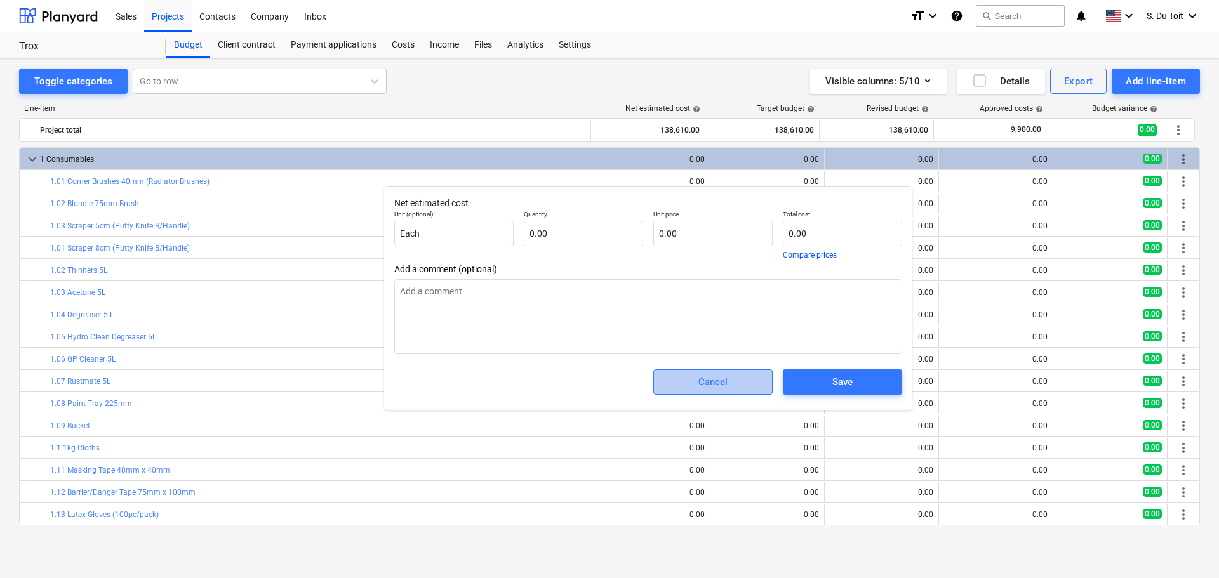
click at [715, 388] on div "Cancel" at bounding box center [712, 382] width 29 height 17
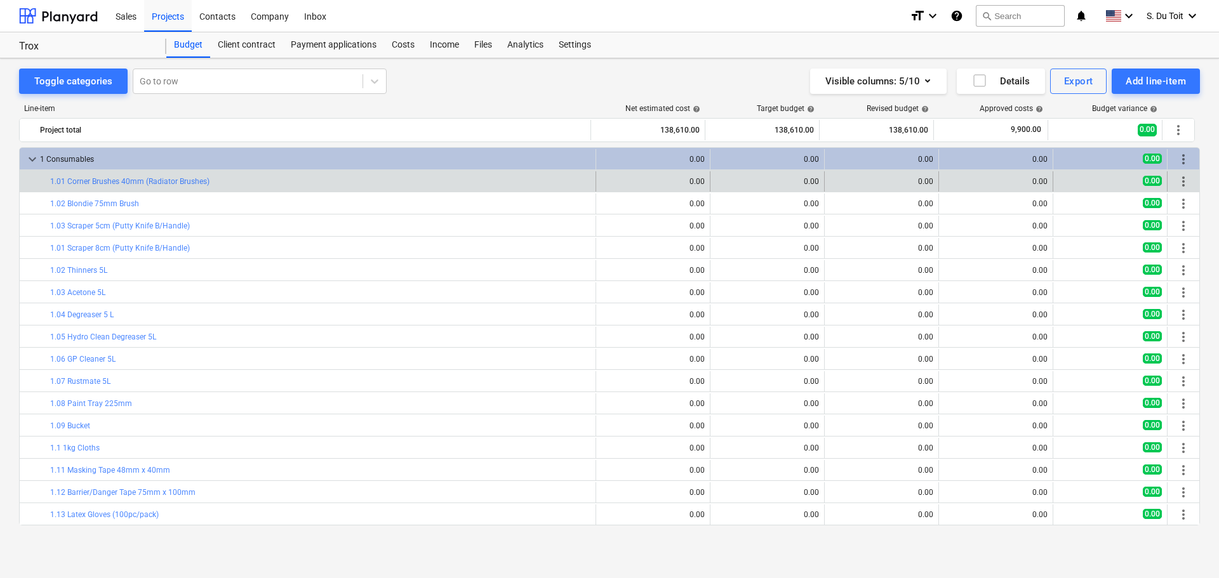
click at [396, 170] on div "bar_chart 1.01 Corner Brushes 40mm (Radiator Brushes) edit 0.00 edit 0.00 edit …" at bounding box center [609, 181] width 1179 height 22
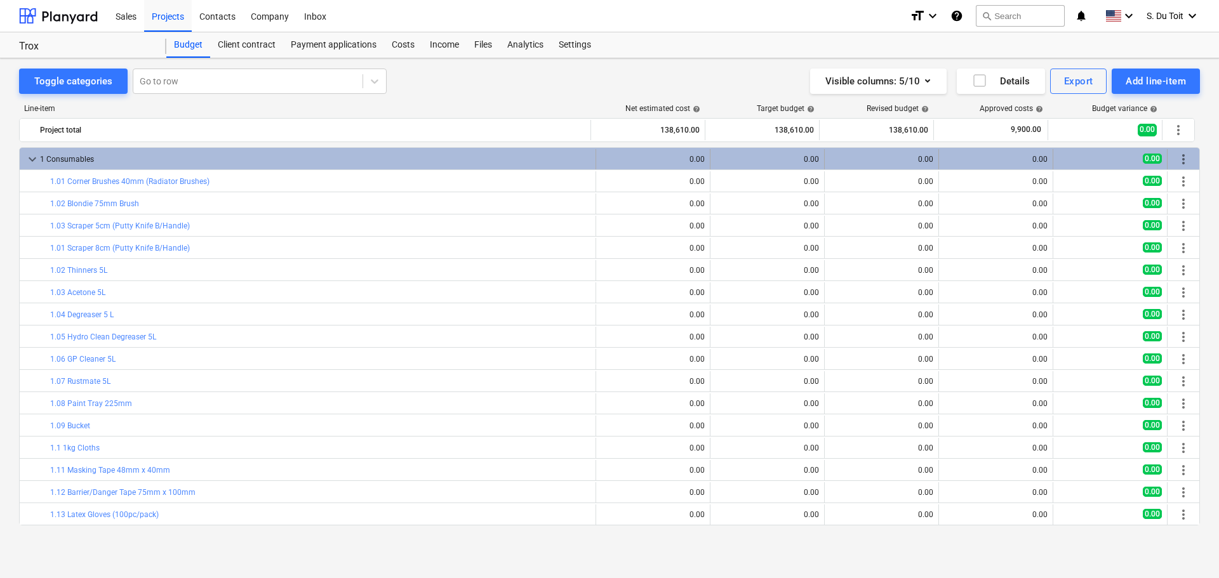
click at [1177, 157] on span "more_vert" at bounding box center [1183, 159] width 15 height 15
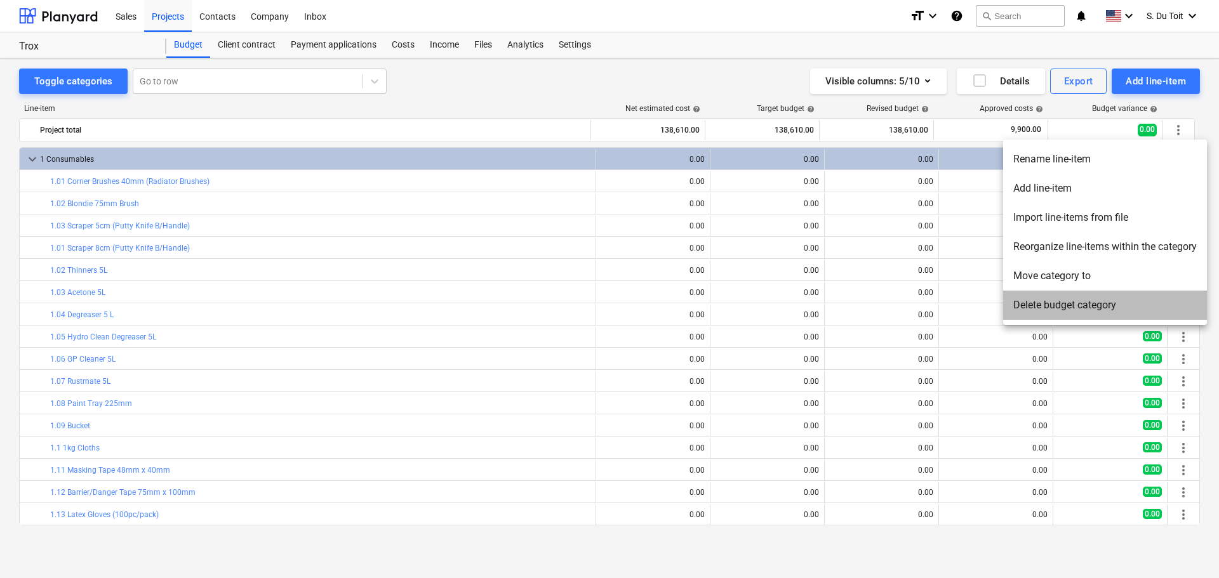
click at [1087, 303] on li "Delete budget category" at bounding box center [1105, 305] width 204 height 29
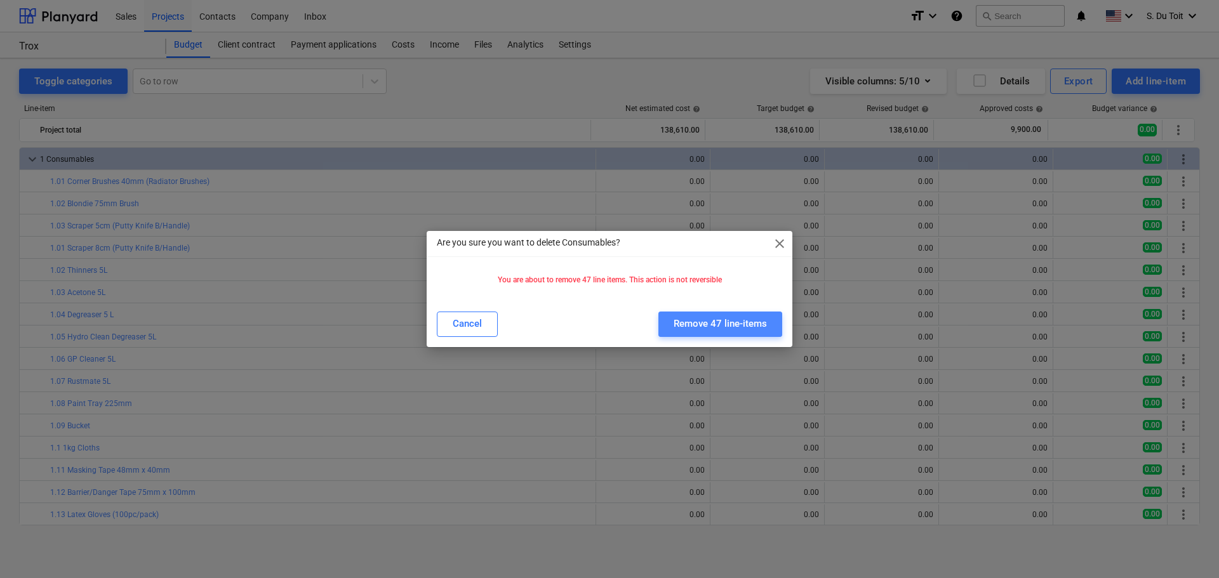
click at [742, 321] on div "Remove 47 line-items" at bounding box center [719, 323] width 93 height 17
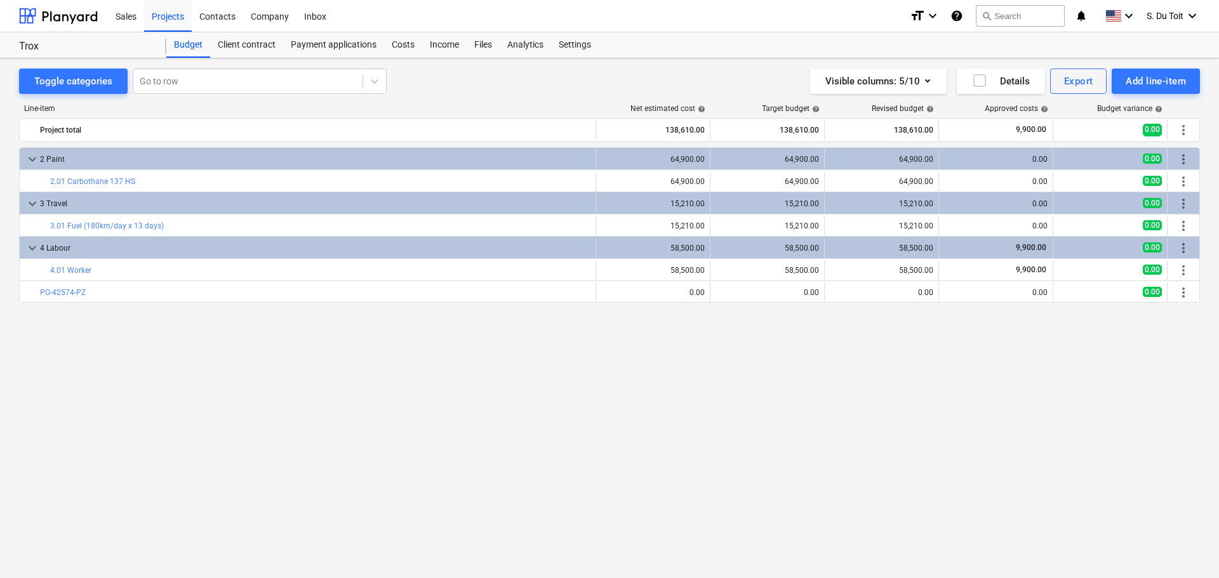
click at [908, 413] on div "keyboard_arrow_down 2 Paint 64,900.00 64,900.00 64,900.00 0.00 0.00 more_vert b…" at bounding box center [609, 336] width 1181 height 378
click at [1164, 73] on div "Add line-item" at bounding box center [1155, 81] width 60 height 17
click at [1111, 197] on div "Import file" at bounding box center [1155, 203] width 88 height 12
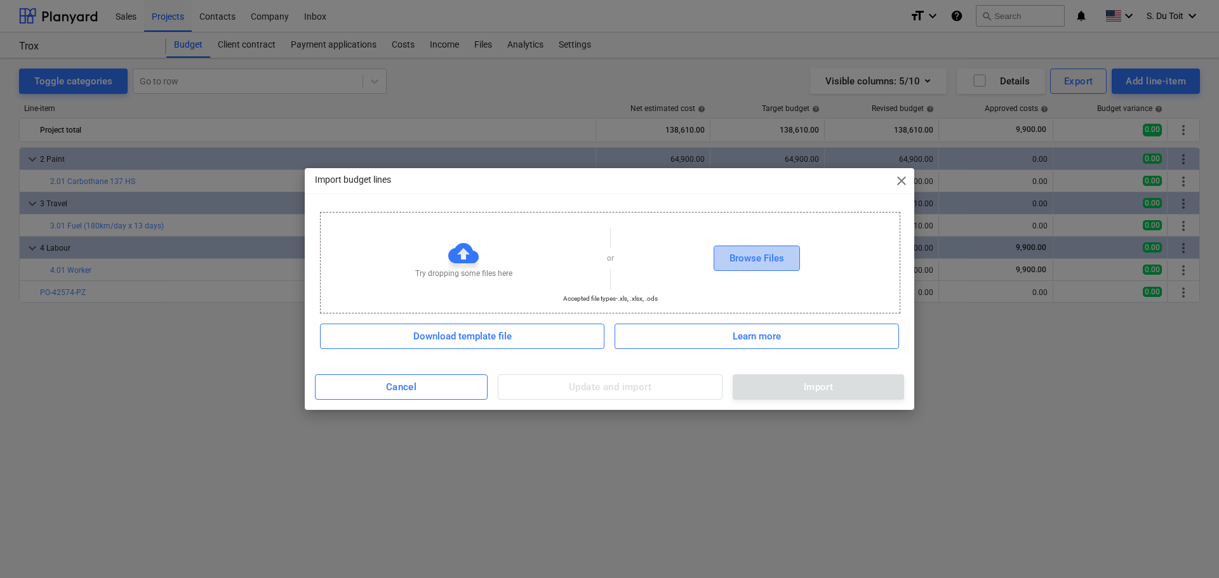
click at [785, 267] on button "Browse Files" at bounding box center [756, 258] width 86 height 25
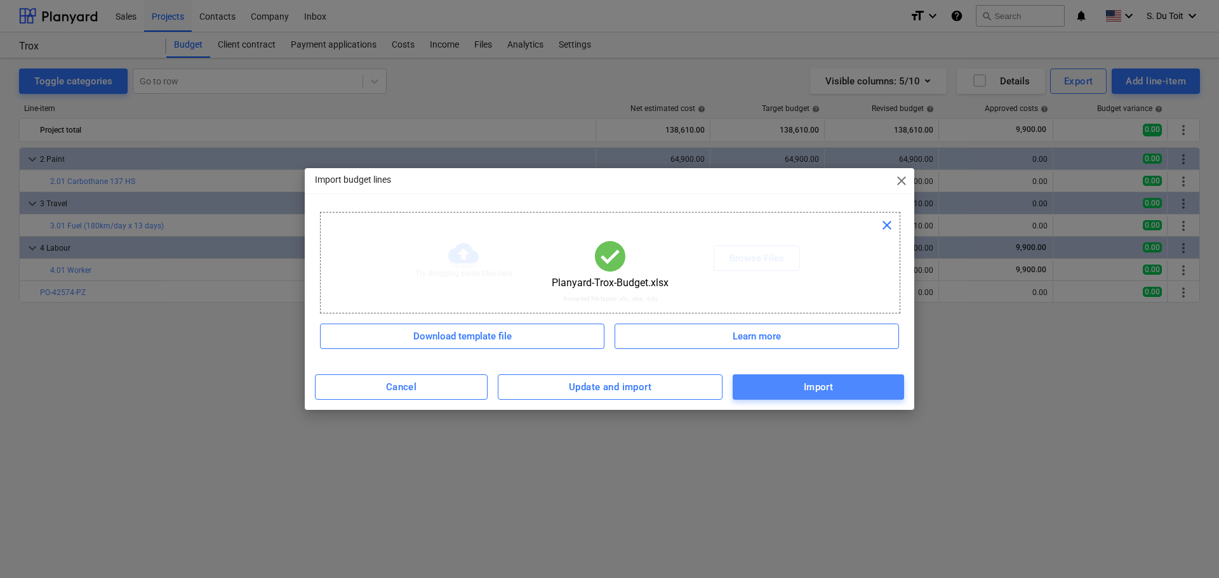
click at [792, 391] on span "Import" at bounding box center [817, 387] width 143 height 17
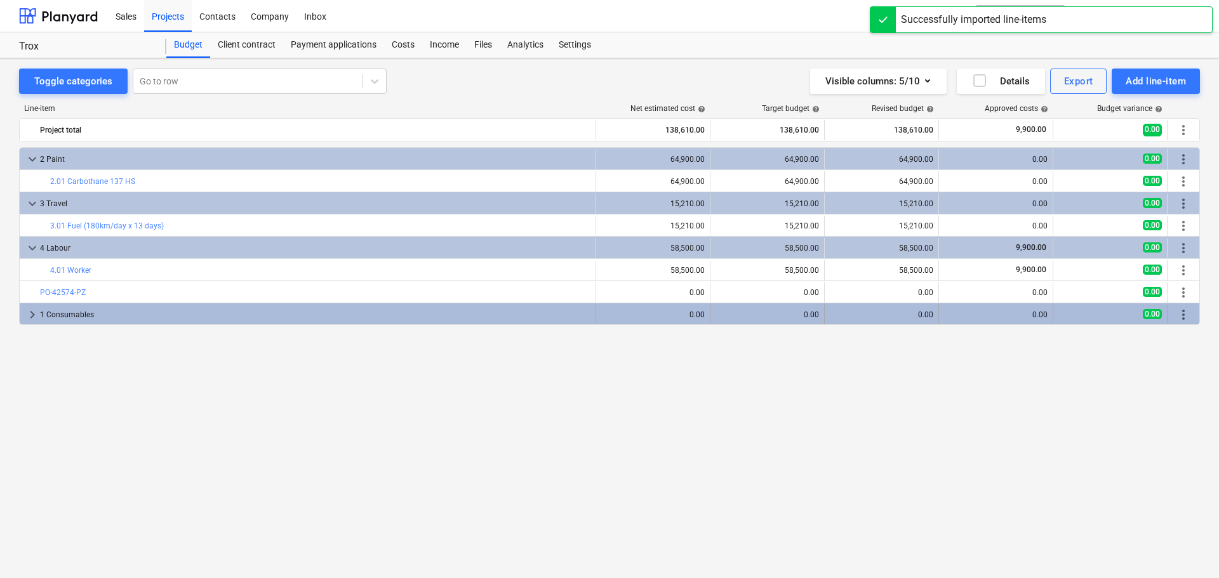
click at [92, 316] on div "1 Consumables" at bounding box center [315, 315] width 550 height 20
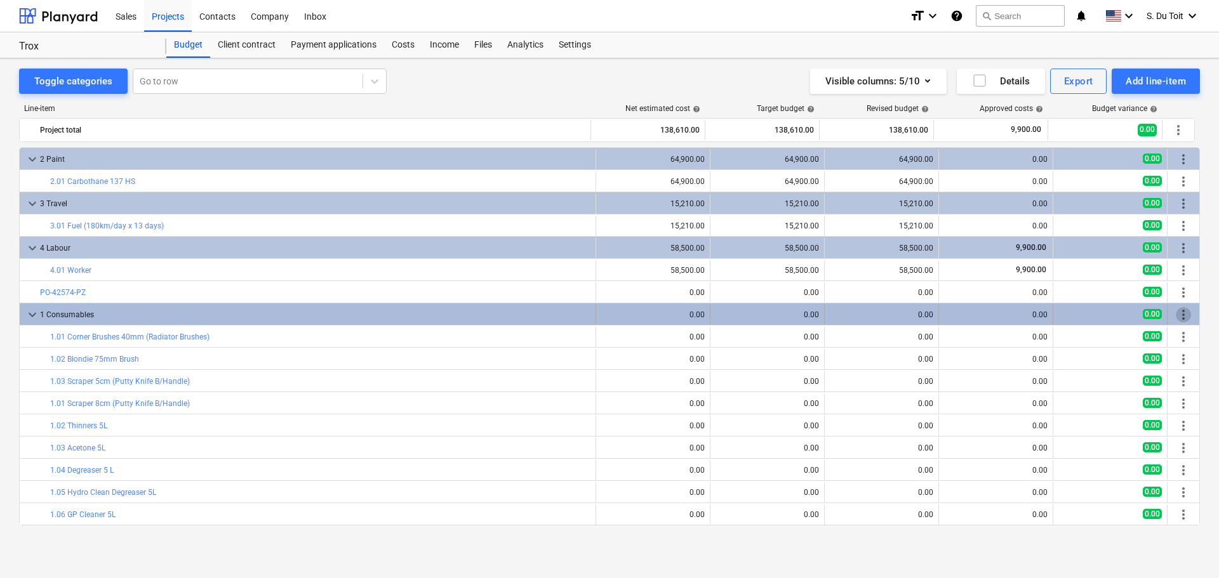
click at [1177, 317] on span "more_vert" at bounding box center [1183, 314] width 15 height 15
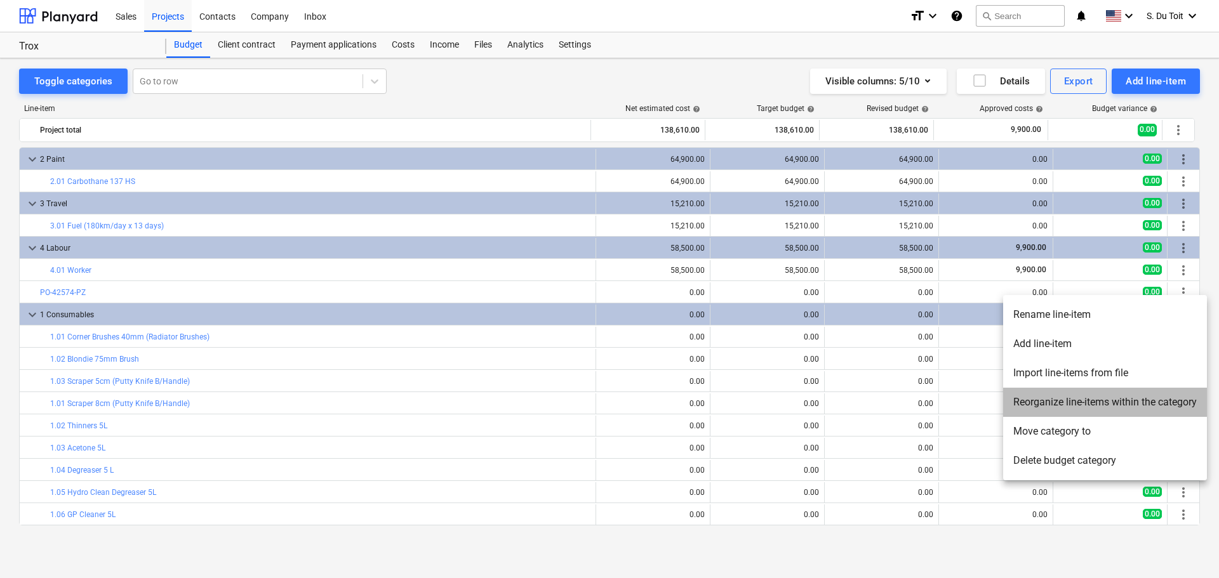
click at [1088, 410] on li "Reorganize line-items within the category" at bounding box center [1105, 402] width 204 height 29
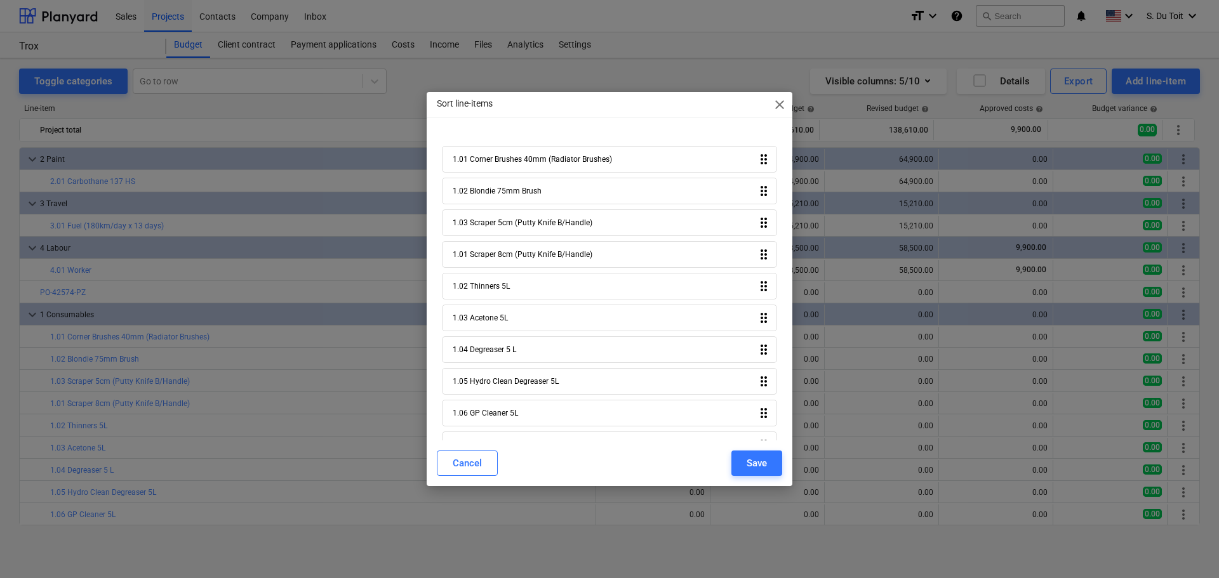
click at [781, 102] on span "close" at bounding box center [779, 104] width 15 height 15
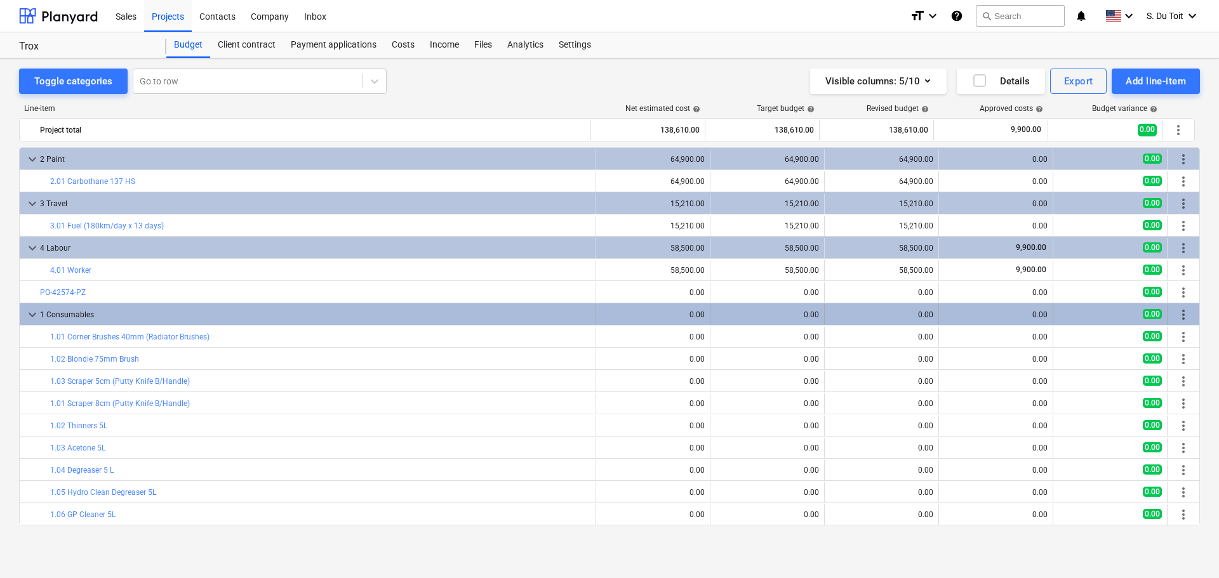
click at [1176, 313] on span "more_vert" at bounding box center [1183, 314] width 15 height 15
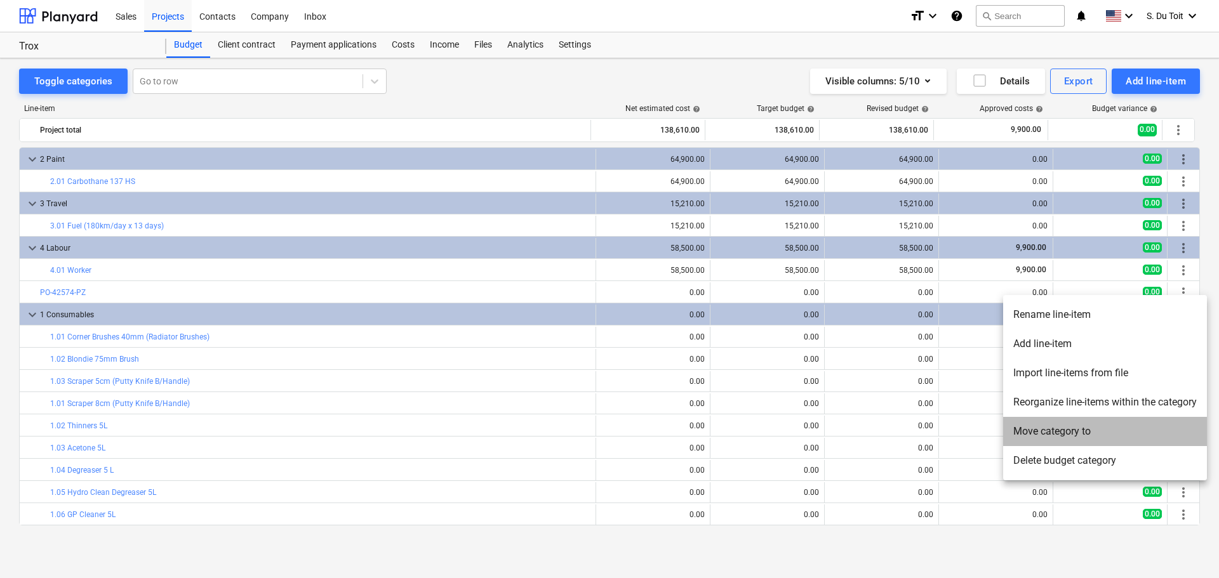
click at [1107, 433] on li "Move category to" at bounding box center [1105, 431] width 204 height 29
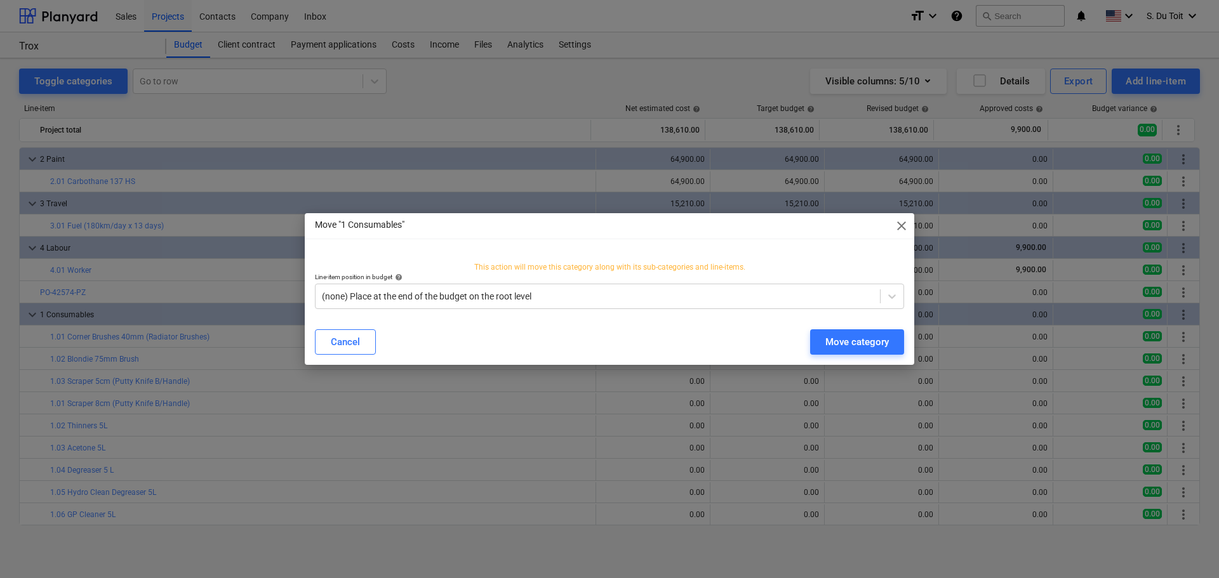
click at [899, 227] on span "close" at bounding box center [901, 225] width 15 height 15
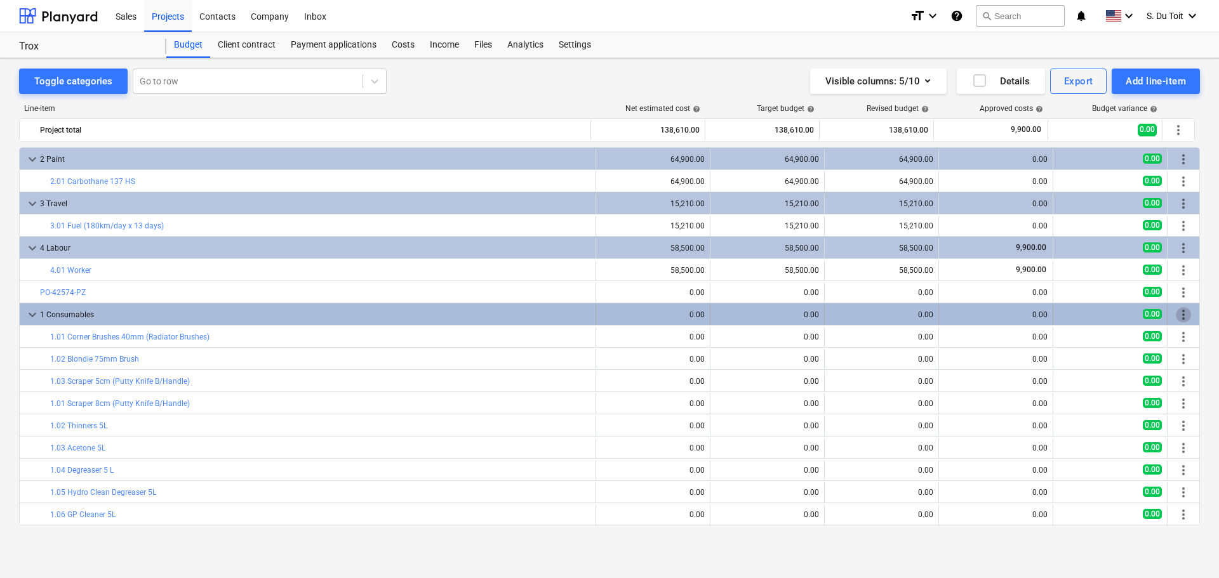
click at [1176, 319] on span "more_vert" at bounding box center [1183, 314] width 15 height 15
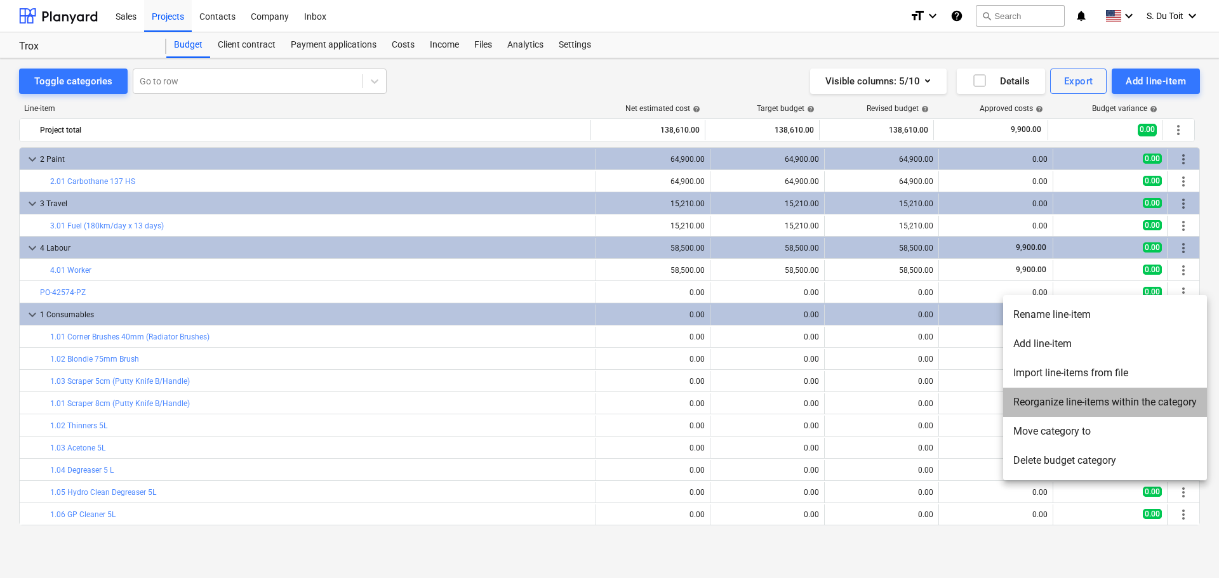
click at [1125, 397] on li "Reorganize line-items within the category" at bounding box center [1105, 402] width 204 height 29
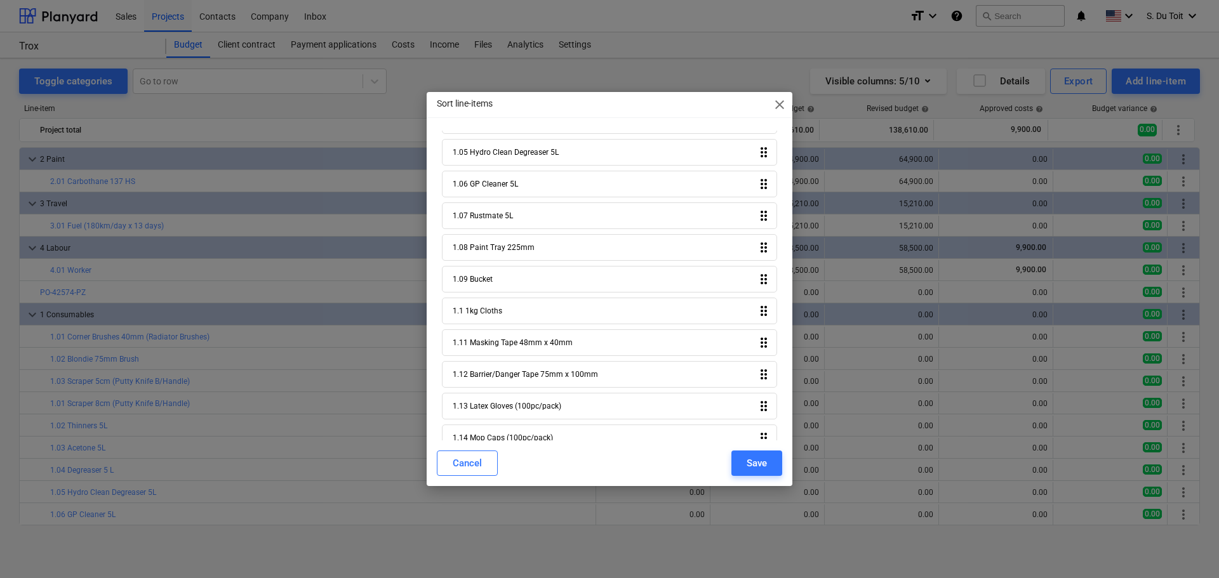
scroll to position [381, 0]
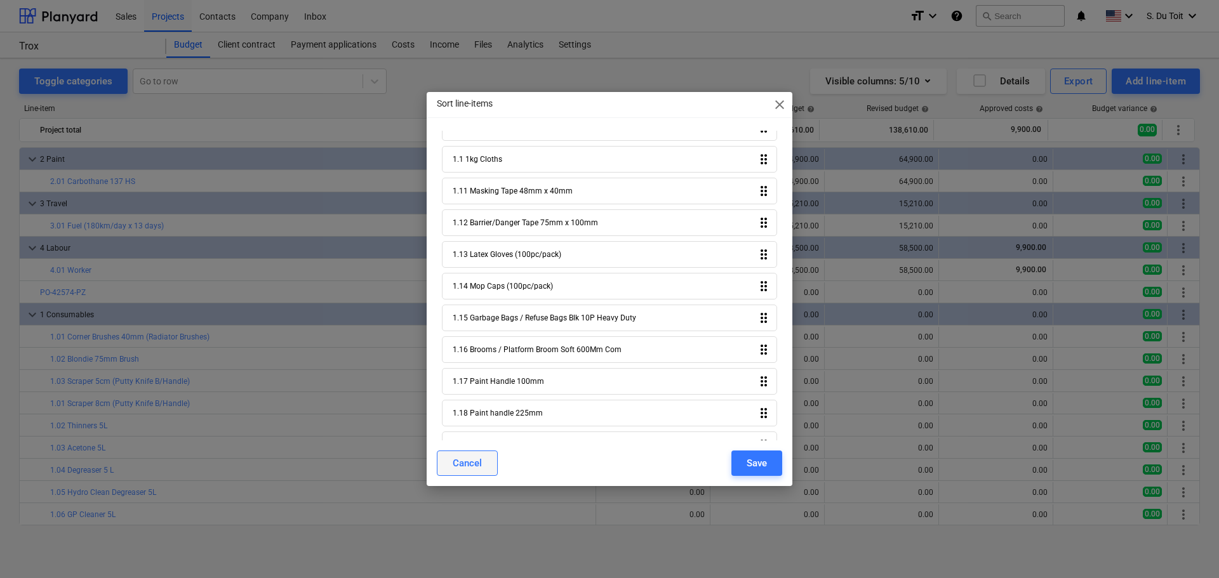
click at [471, 460] on div "Cancel" at bounding box center [467, 463] width 29 height 17
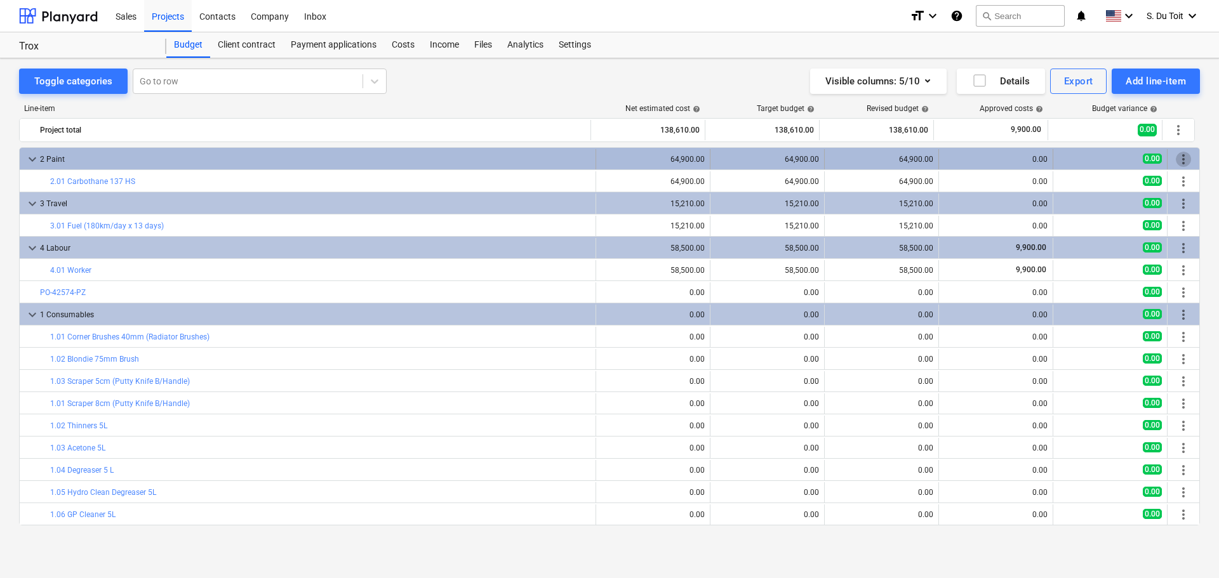
click at [1185, 166] on span "more_vert" at bounding box center [1183, 159] width 15 height 15
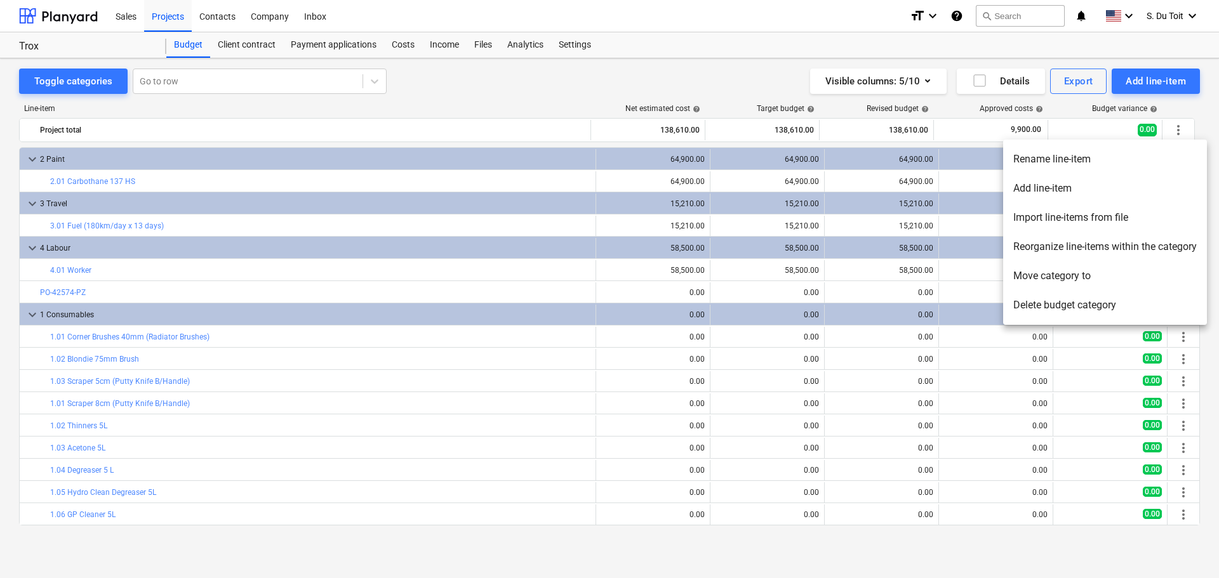
click at [1116, 252] on li "Reorganize line-items within the category" at bounding box center [1105, 246] width 204 height 29
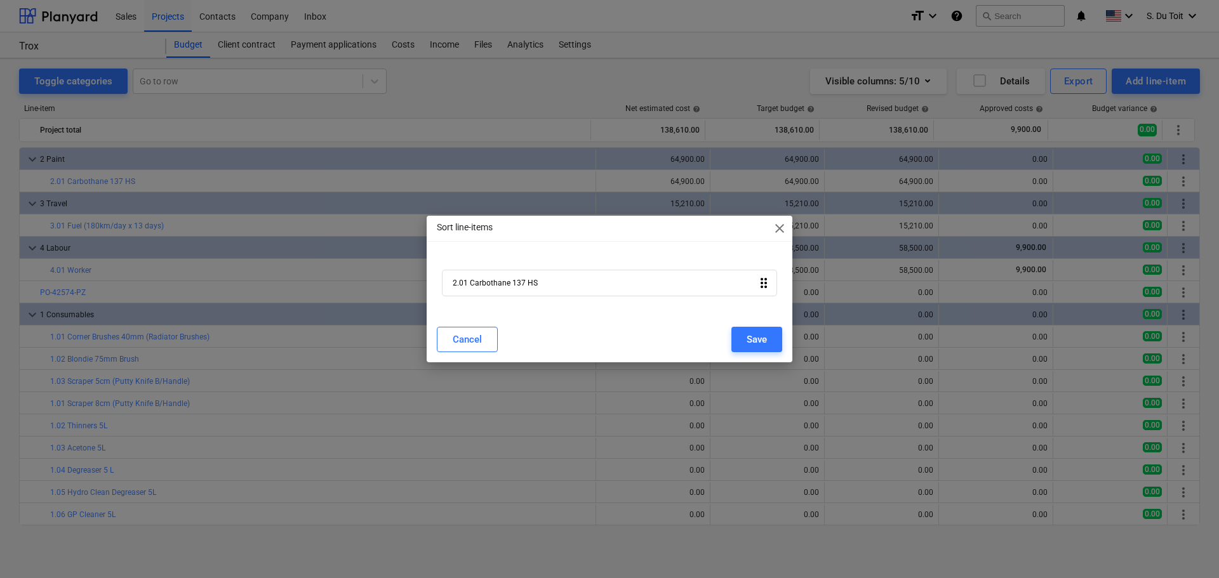
click at [767, 286] on icon "drag_indicator" at bounding box center [763, 282] width 15 height 15
click at [778, 227] on span "close" at bounding box center [779, 228] width 15 height 15
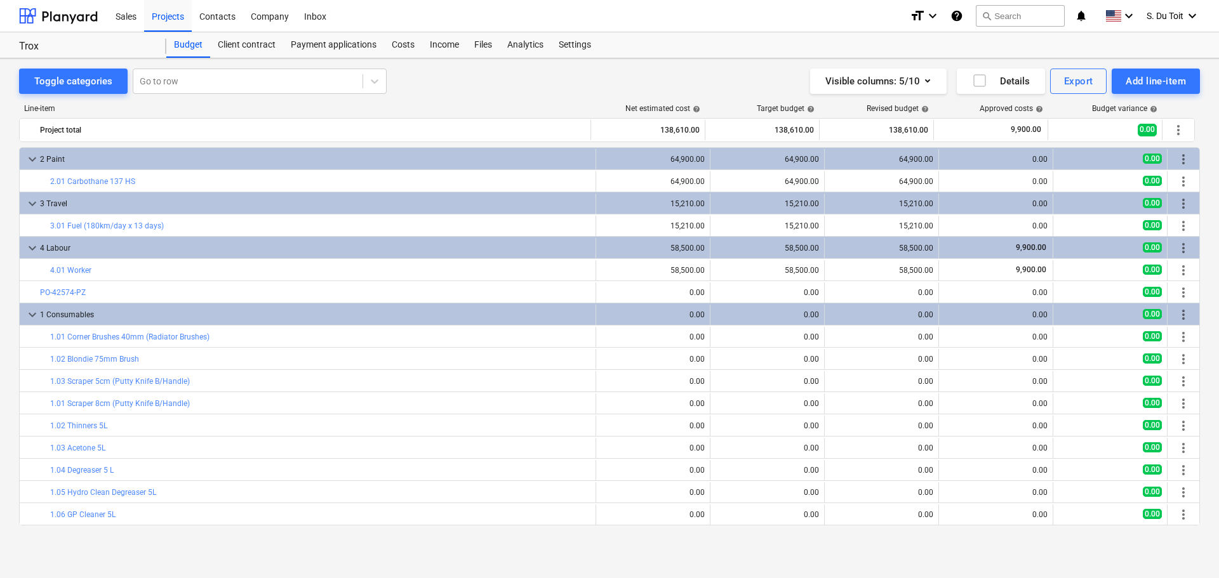
click at [17, 307] on div "Toggle categories Go to row Visible columns : 5/10 Details Export Add line-item…" at bounding box center [609, 304] width 1219 height 493
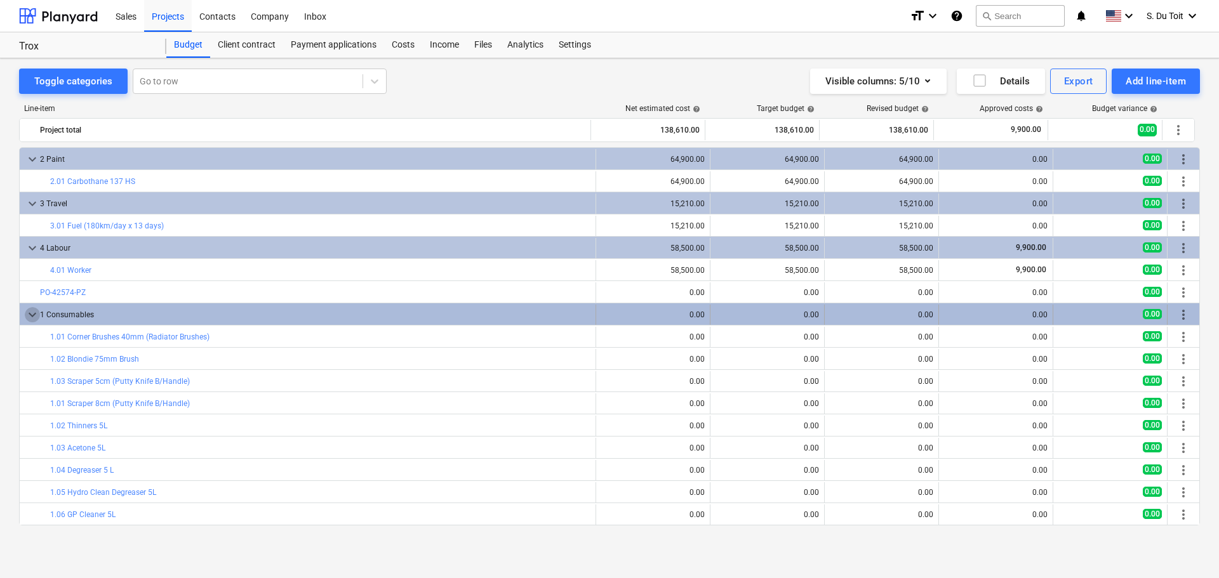
click at [28, 310] on span "keyboard_arrow_down" at bounding box center [32, 314] width 15 height 15
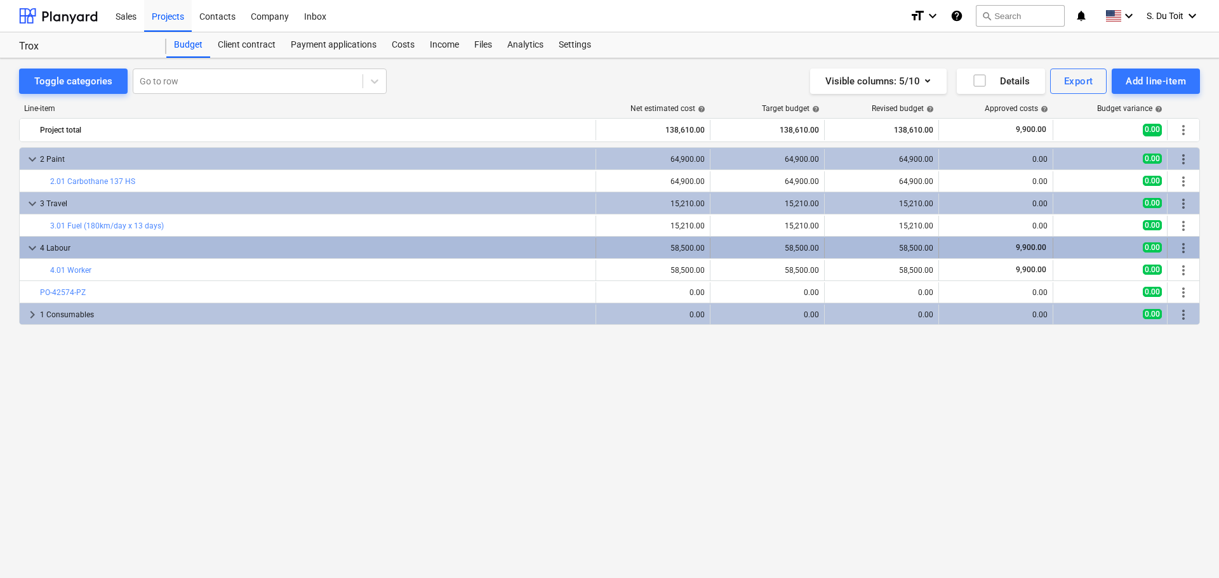
click at [25, 247] on span "keyboard_arrow_down" at bounding box center [32, 248] width 15 height 15
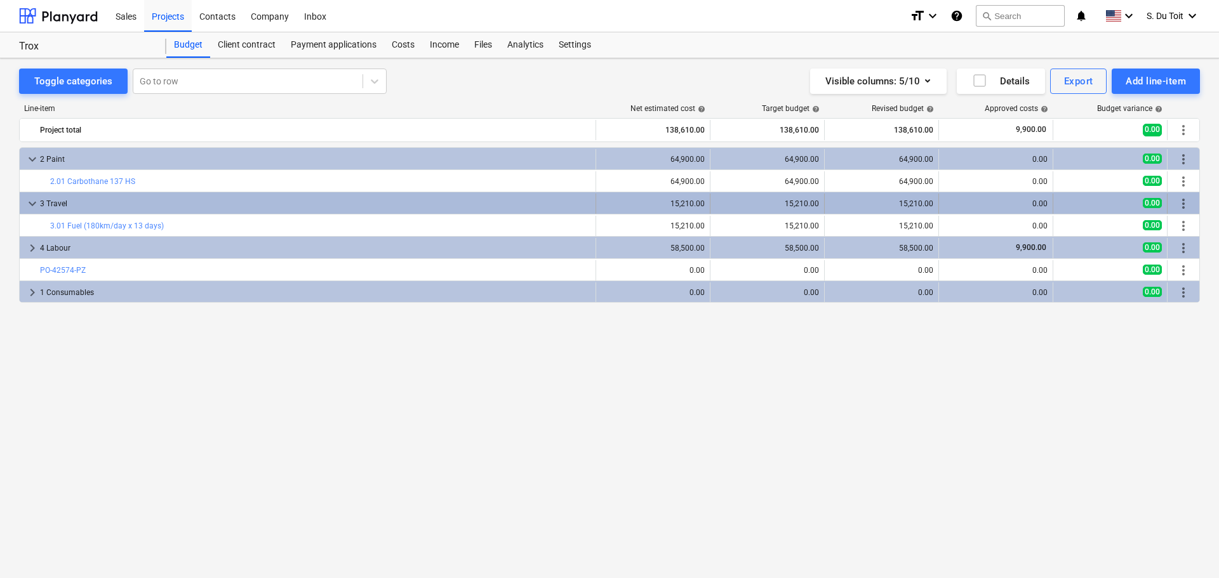
click at [29, 199] on span "keyboard_arrow_down" at bounding box center [32, 203] width 15 height 15
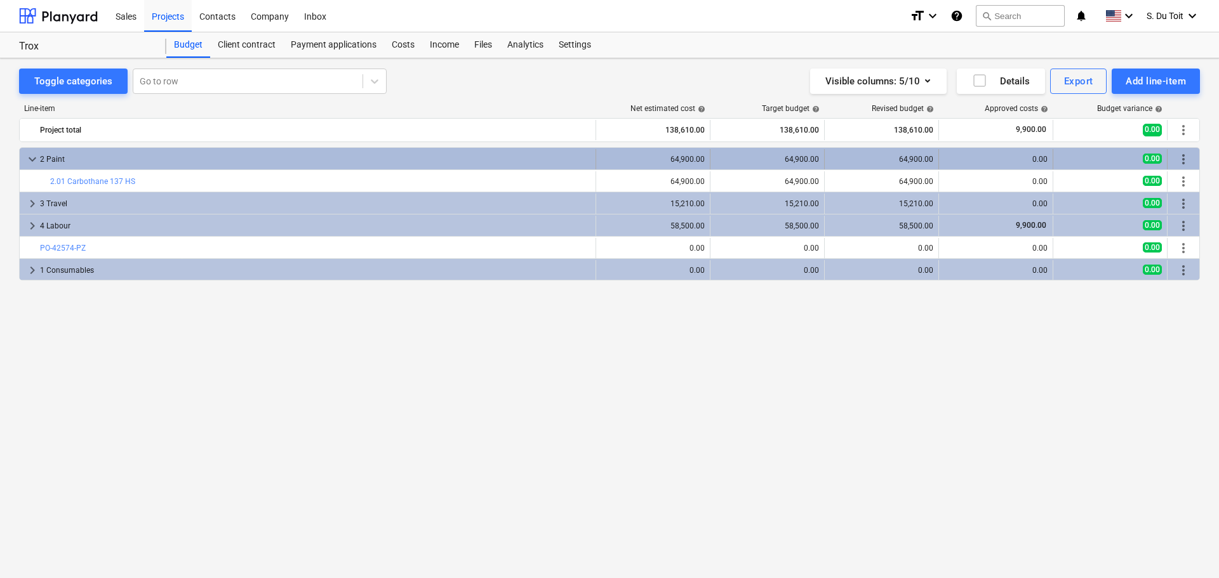
click at [30, 163] on span "keyboard_arrow_down" at bounding box center [32, 159] width 15 height 15
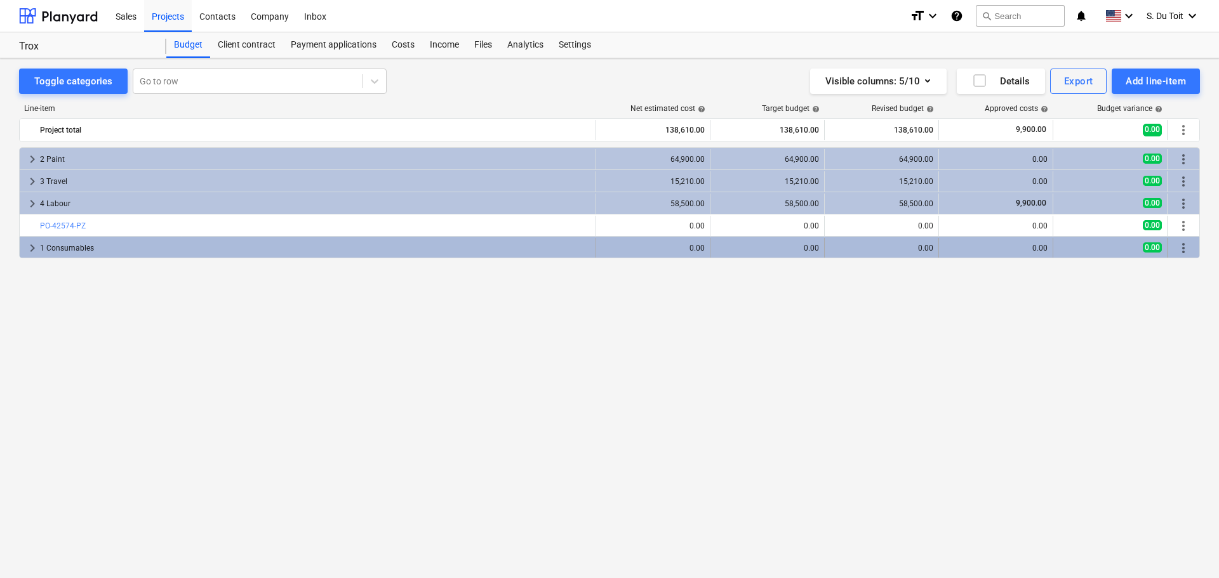
click at [1188, 244] on span "more_vert" at bounding box center [1183, 248] width 15 height 15
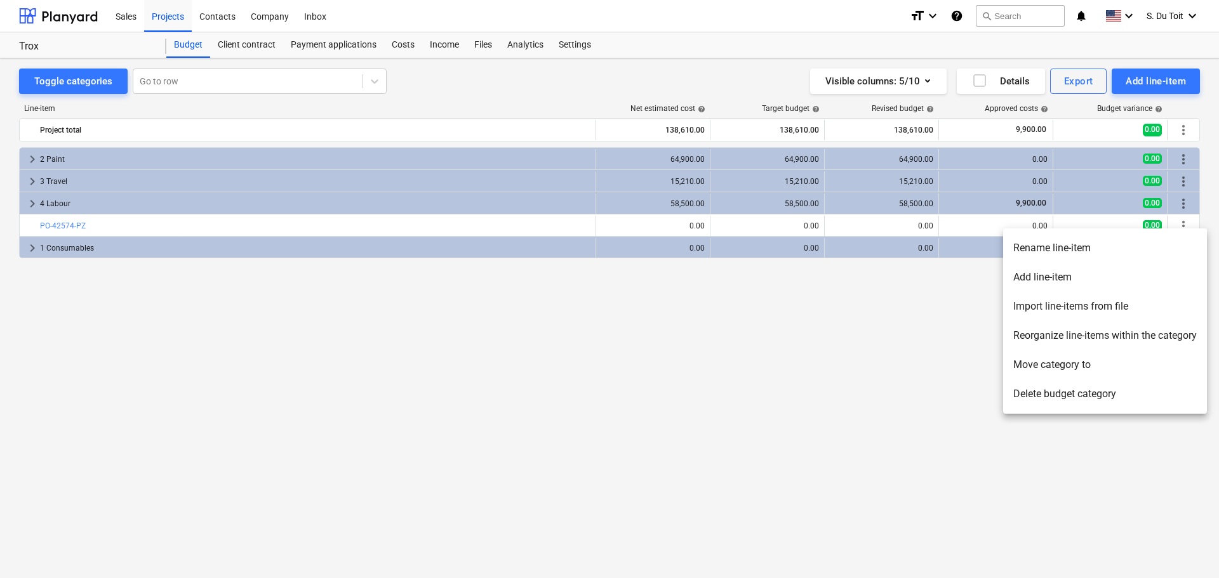
click at [1159, 333] on li "Reorganize line-items within the category" at bounding box center [1105, 335] width 204 height 29
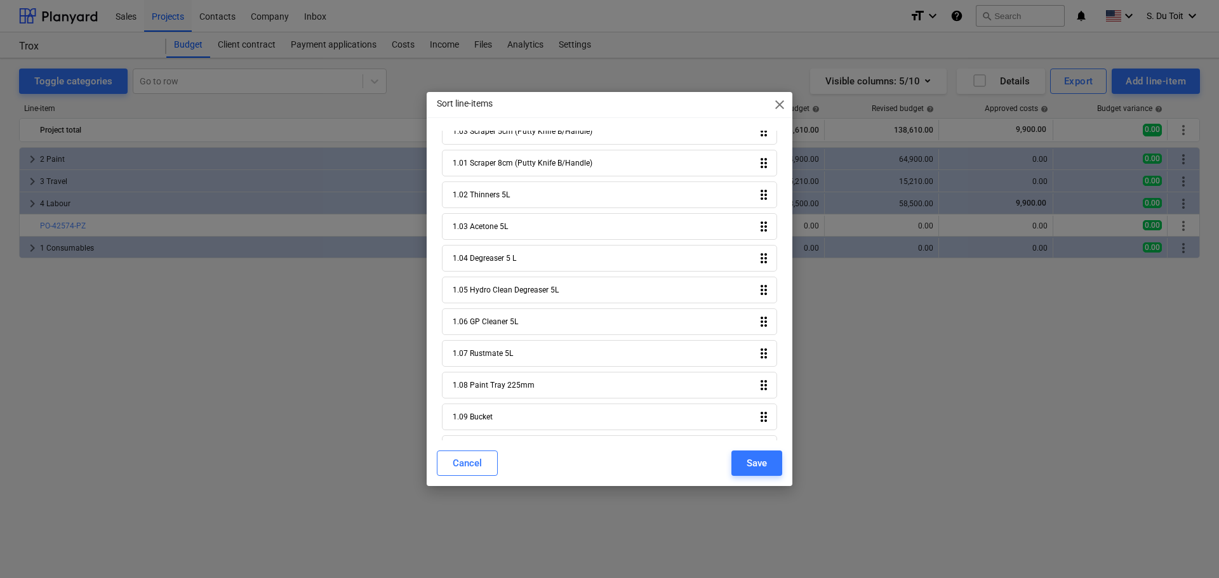
scroll to position [0, 0]
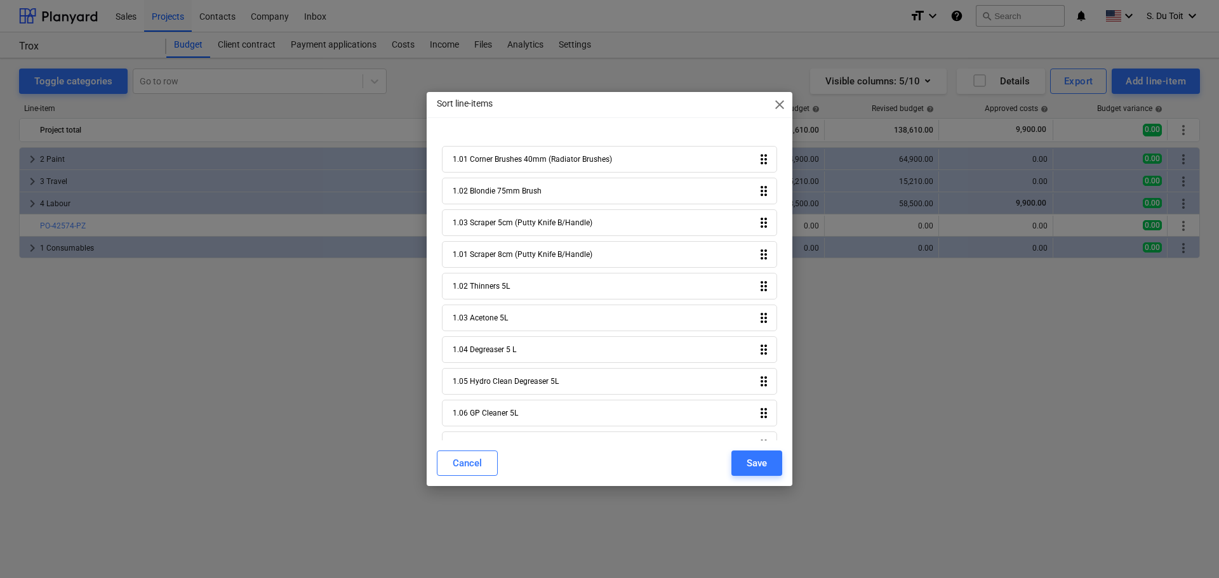
click at [783, 110] on span "close" at bounding box center [779, 104] width 15 height 15
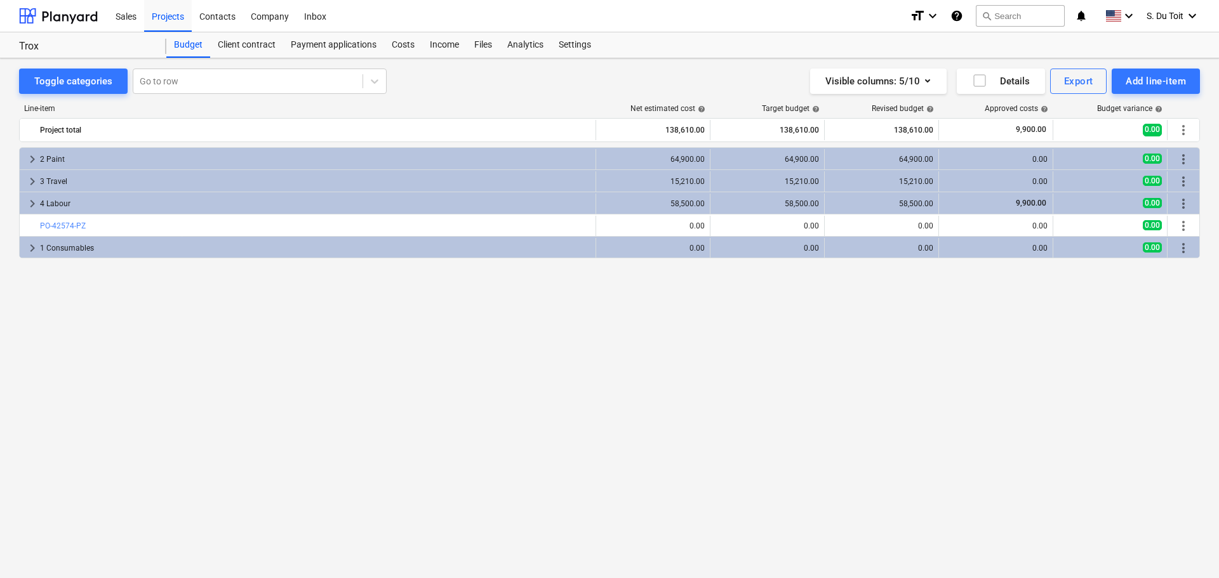
click at [1217, 355] on div "Toggle categories Go to row Visible columns : 5/10 Details Export Add line-item…" at bounding box center [609, 304] width 1219 height 493
click at [1144, 311] on div "keyboard_arrow_right 2 Paint 64,900.00 64,900.00 64,900.00 0.00 0.00 more_vert …" at bounding box center [609, 336] width 1181 height 378
drag, startPoint x: 1191, startPoint y: 250, endPoint x: 1214, endPoint y: 258, distance: 24.1
click at [1175, 240] on div "more_vert" at bounding box center [1183, 248] width 22 height 20
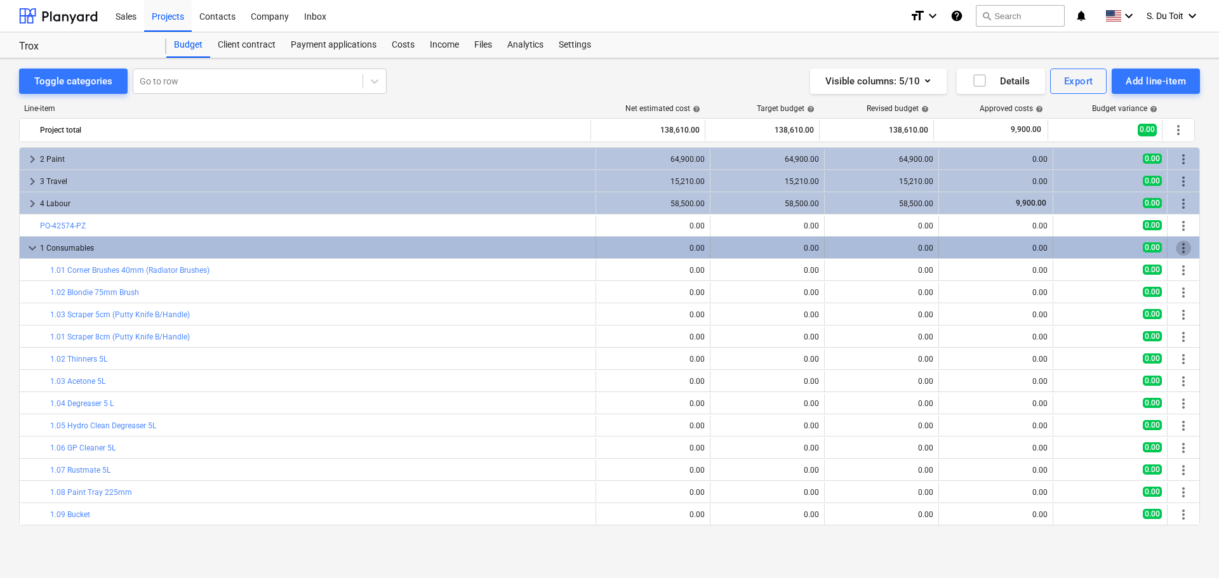
click at [1179, 248] on span "more_vert" at bounding box center [1183, 248] width 15 height 15
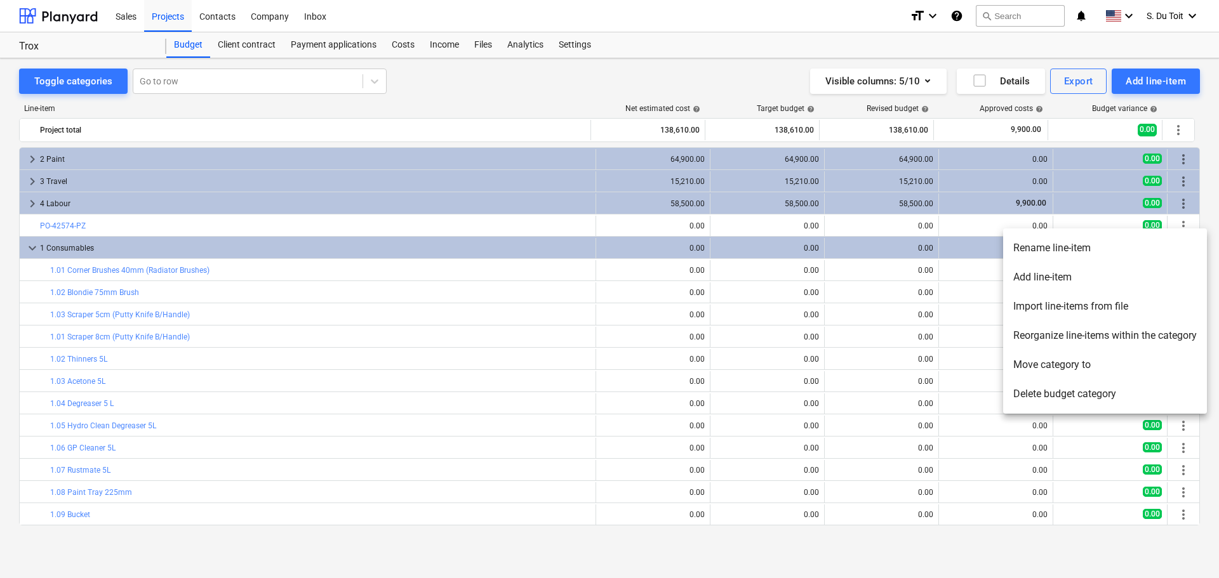
click at [1116, 370] on li "Move category to" at bounding box center [1105, 364] width 204 height 29
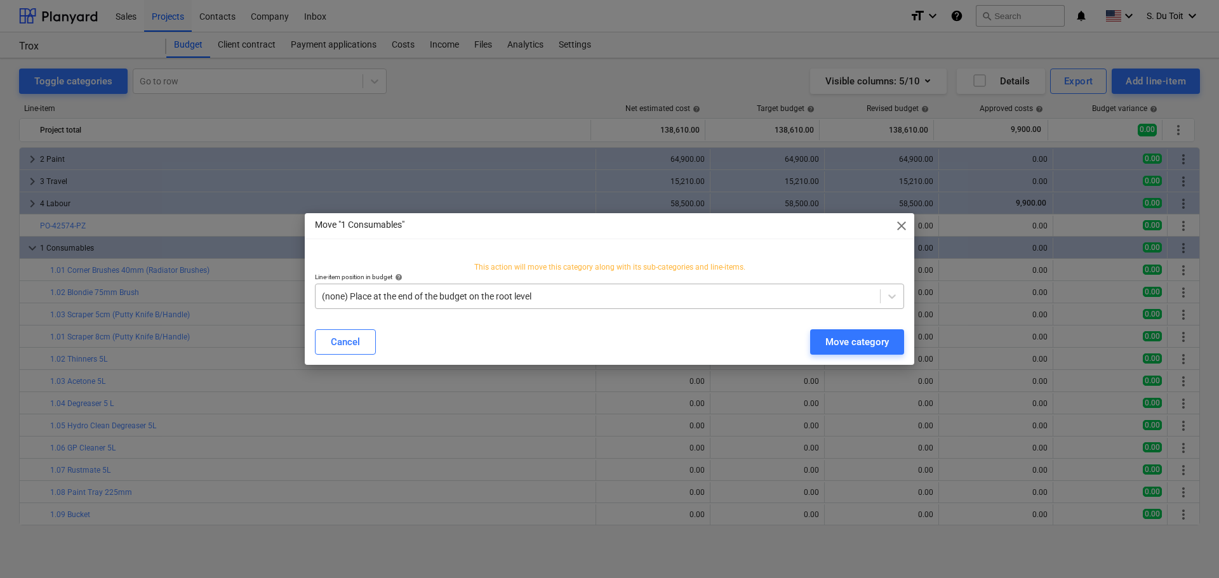
click at [546, 302] on div at bounding box center [598, 296] width 552 height 13
click at [910, 229] on div "Move "1 Consumables" close" at bounding box center [609, 225] width 609 height 25
click at [903, 232] on span "close" at bounding box center [901, 225] width 15 height 15
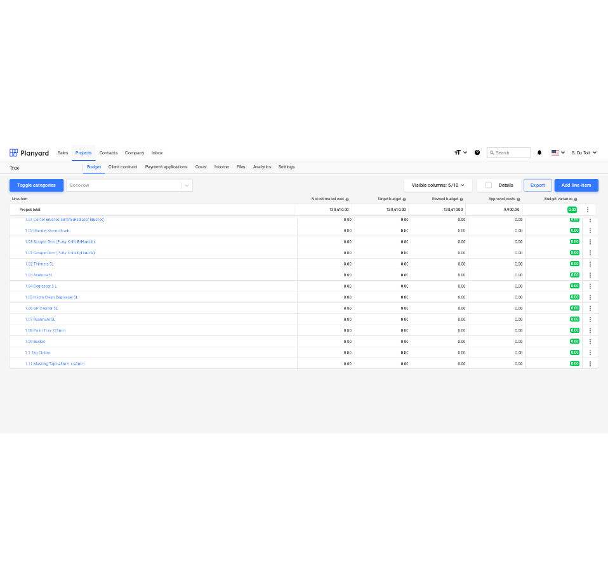
scroll to position [0, 0]
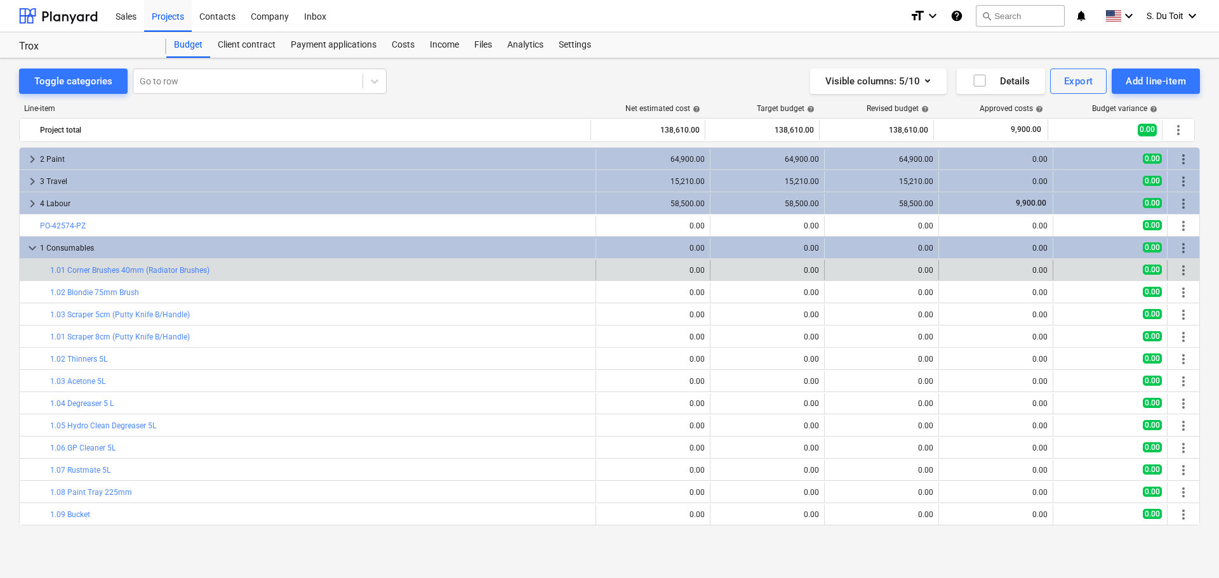
click at [1179, 269] on span "more_vert" at bounding box center [1183, 270] width 15 height 15
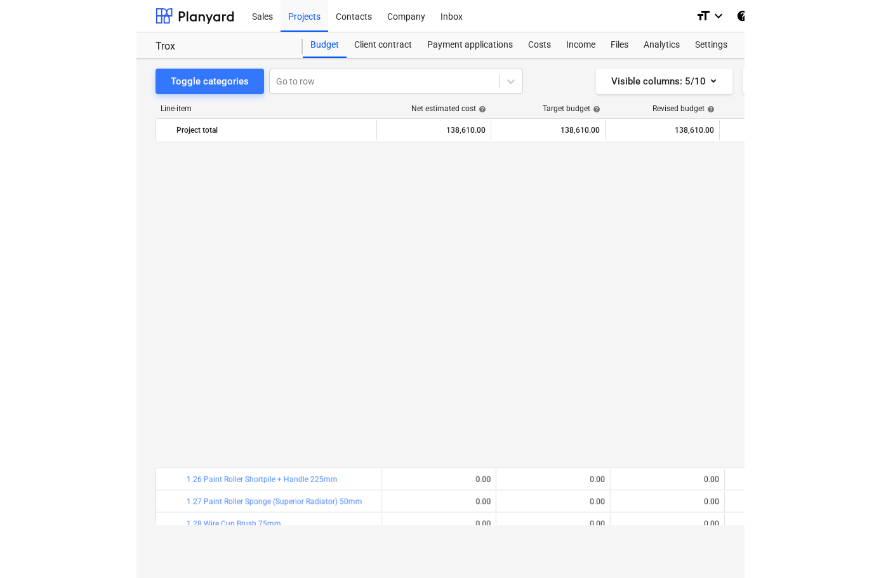
scroll to position [755, 0]
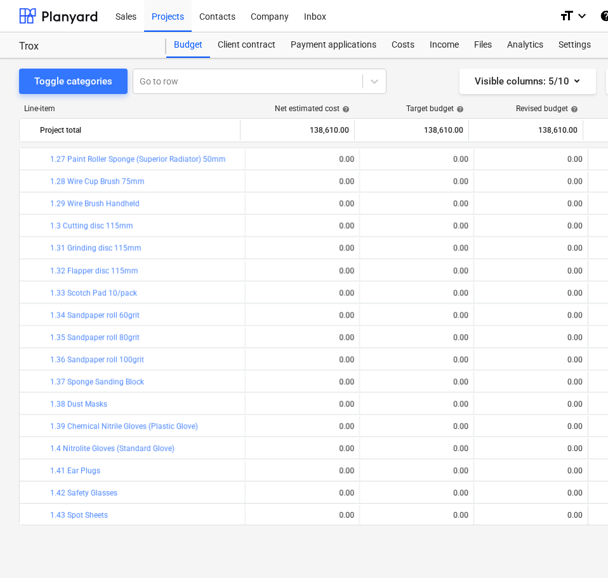
click at [419, 533] on div "Line-item Net estimated cost help Target budget help Revised budget help Approv…" at bounding box center [434, 317] width 830 height 446
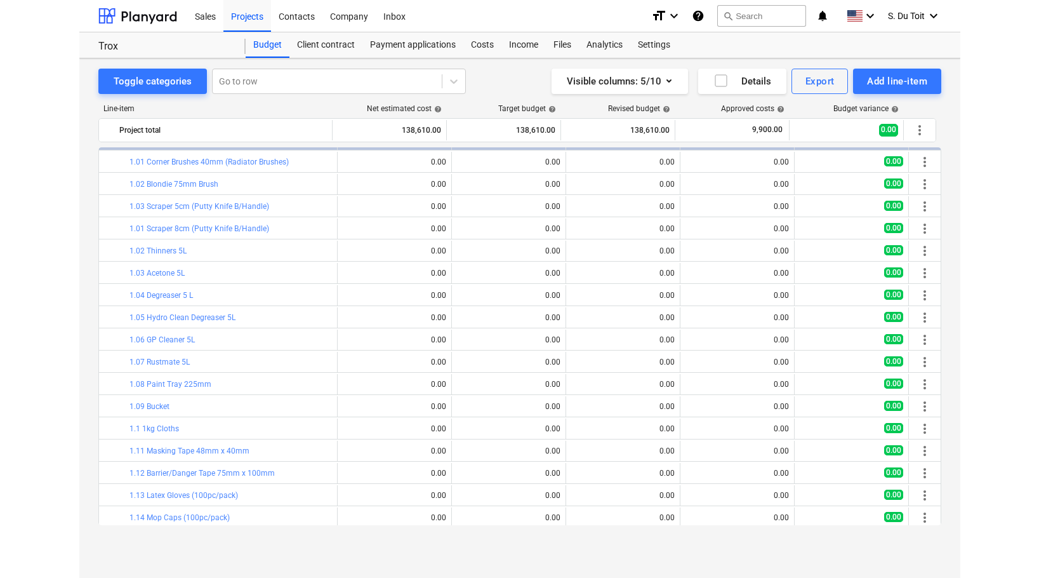
scroll to position [0, 0]
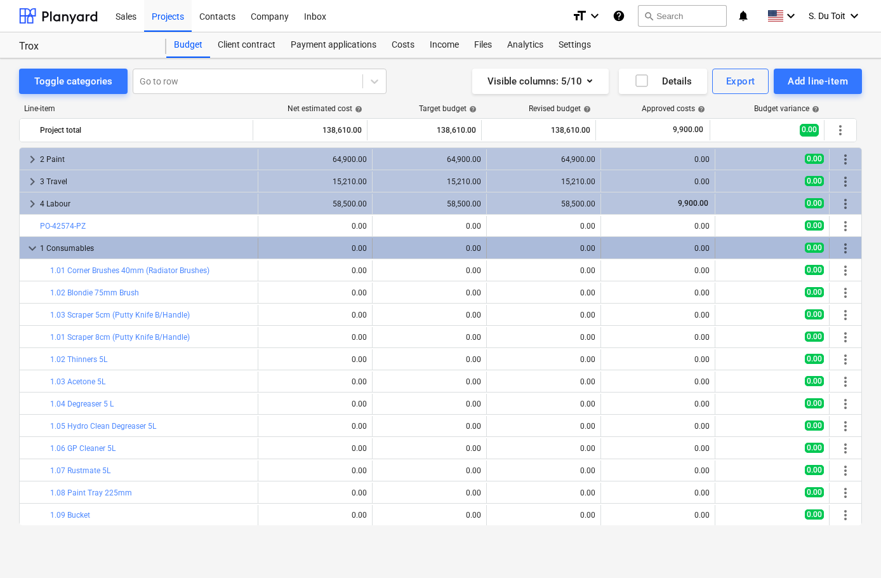
click at [838, 242] on span "more_vert" at bounding box center [845, 248] width 15 height 15
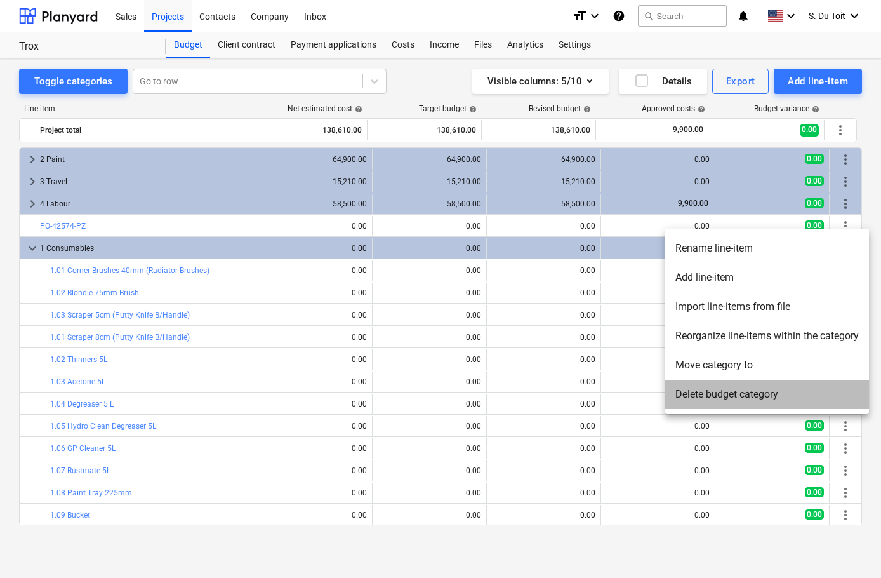
click at [760, 395] on li "Delete budget category" at bounding box center [767, 394] width 204 height 29
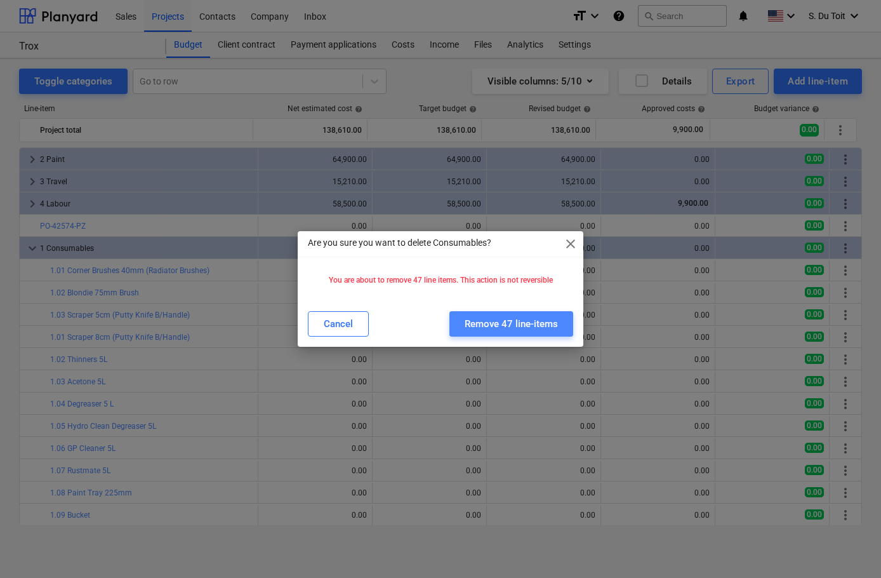
click at [482, 323] on div "Remove 47 line-items" at bounding box center [511, 323] width 93 height 17
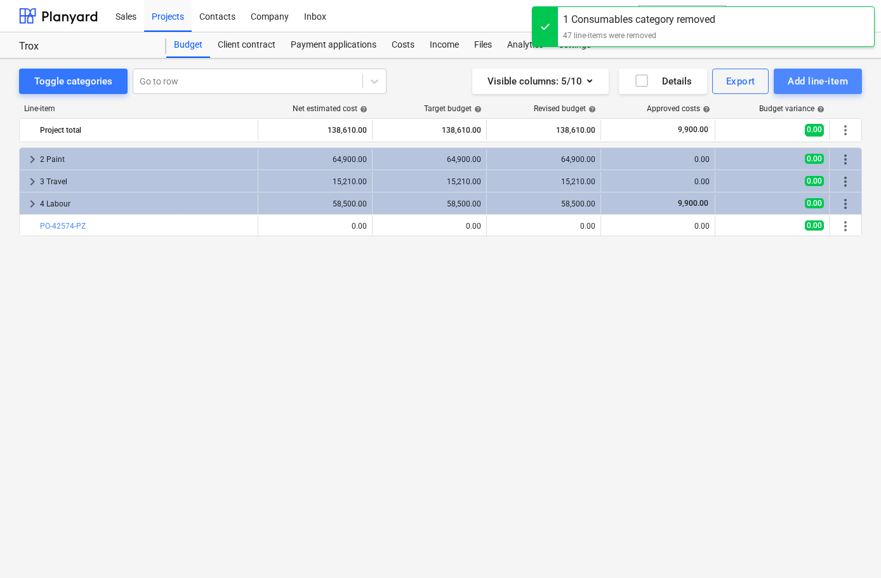
click at [823, 77] on div "Add line-item" at bounding box center [818, 81] width 60 height 17
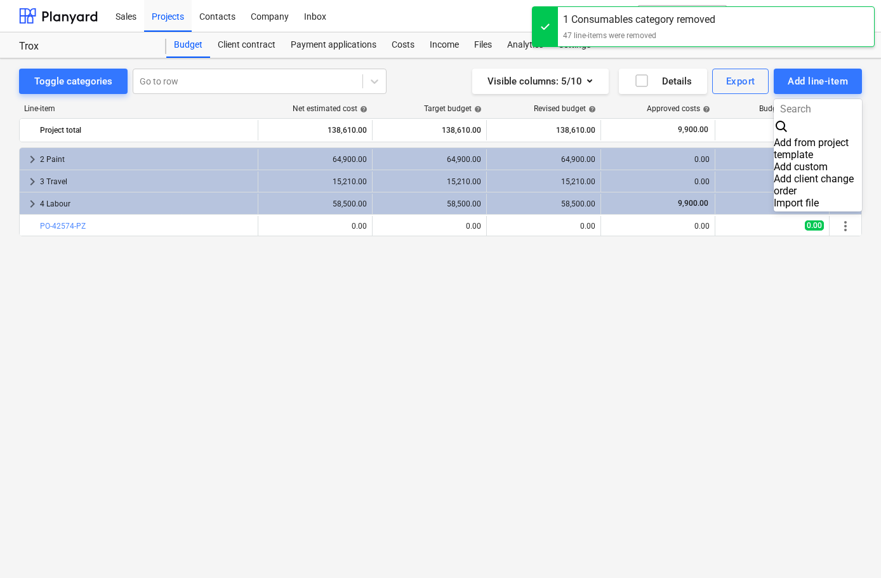
click at [813, 161] on div "Add custom" at bounding box center [818, 167] width 88 height 12
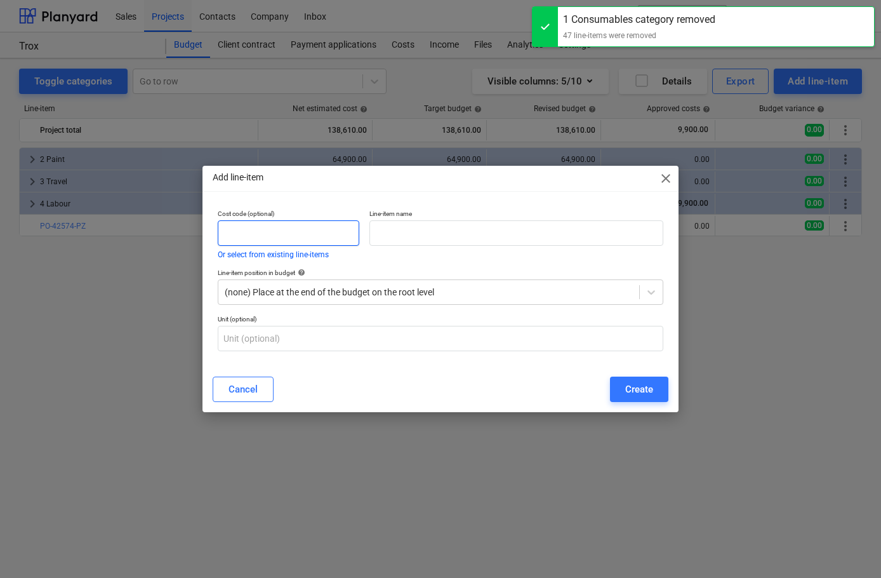
click at [317, 234] on input "text" at bounding box center [289, 232] width 142 height 25
type input "1"
click at [425, 237] on input "text" at bounding box center [516, 232] width 294 height 25
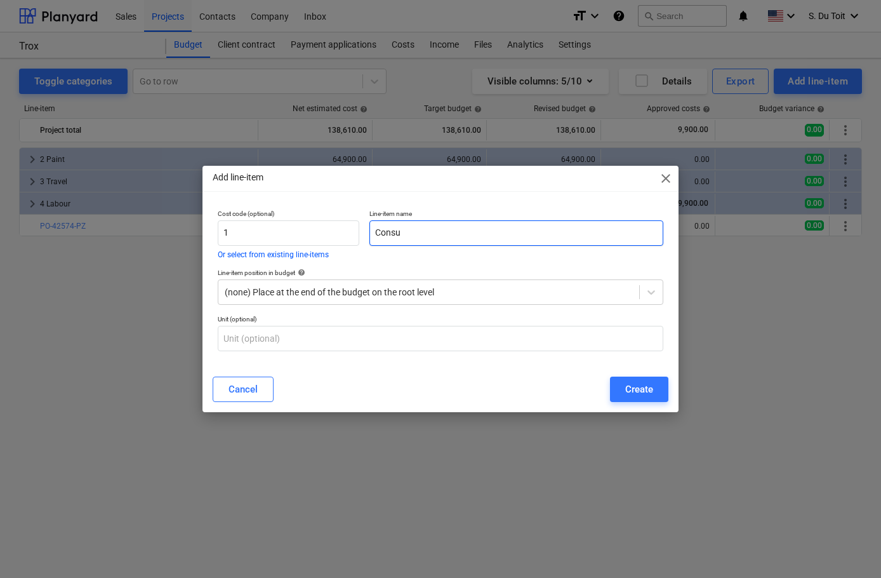
type input "Consu"
click at [670, 185] on span "close" at bounding box center [665, 178] width 15 height 15
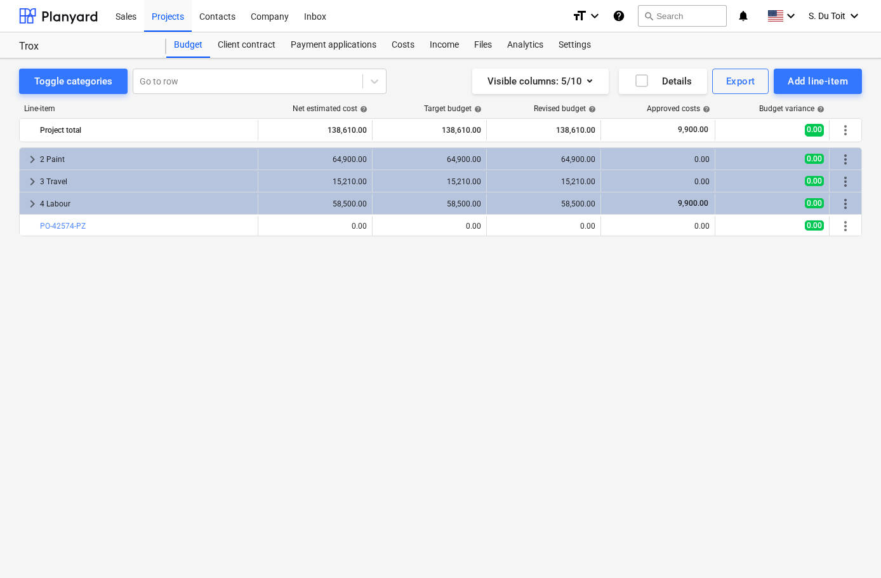
click at [522, 466] on div "keyboard_arrow_right 2 Paint 64,900.00 64,900.00 64,900.00 0.00 0.00 more_vert …" at bounding box center [440, 336] width 843 height 378
click at [826, 89] on div "Add line-item" at bounding box center [818, 81] width 60 height 17
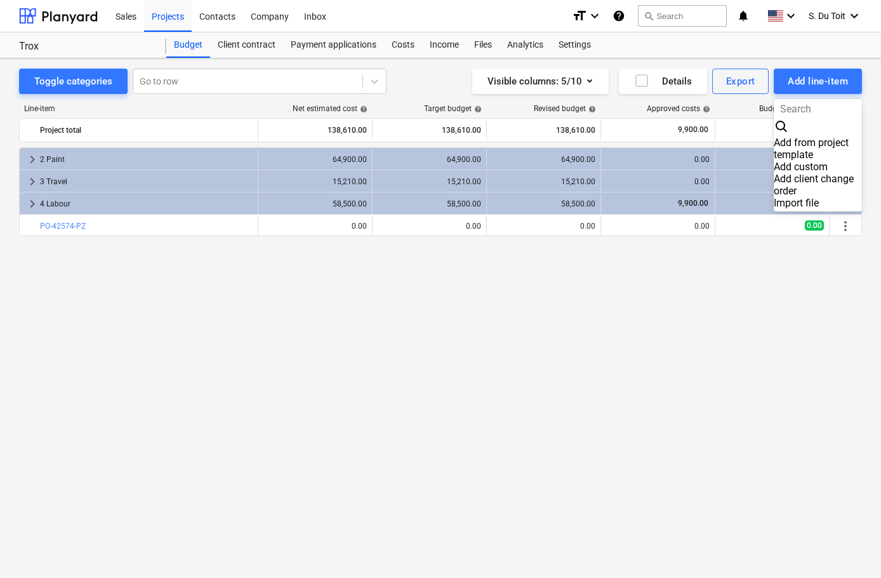
click at [802, 197] on div "Import file" at bounding box center [818, 203] width 88 height 12
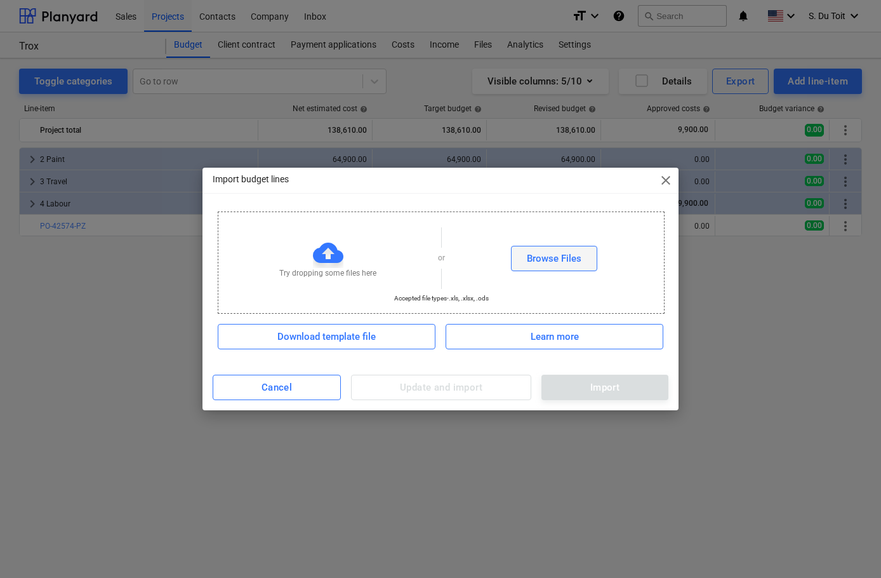
click at [580, 265] on div "Browse Files" at bounding box center [554, 258] width 55 height 17
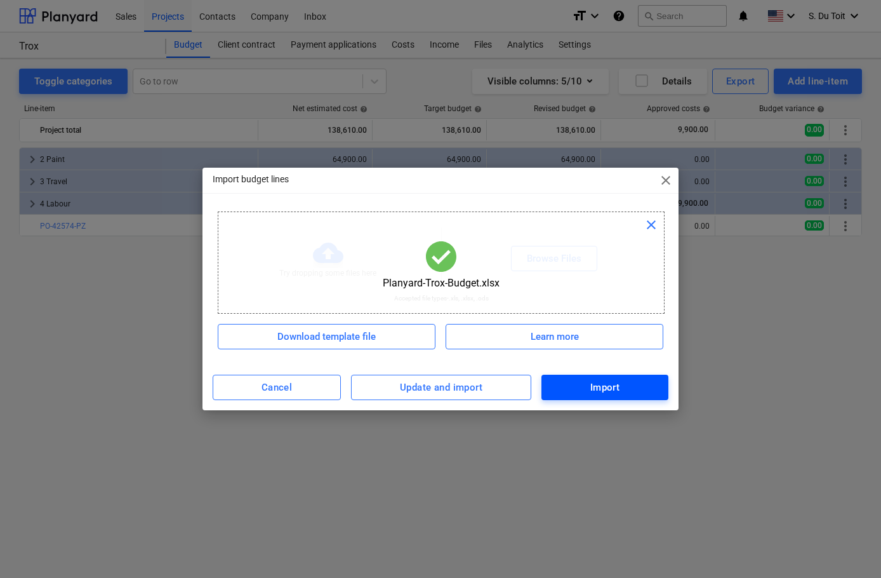
click at [611, 380] on div "Import" at bounding box center [605, 387] width 30 height 17
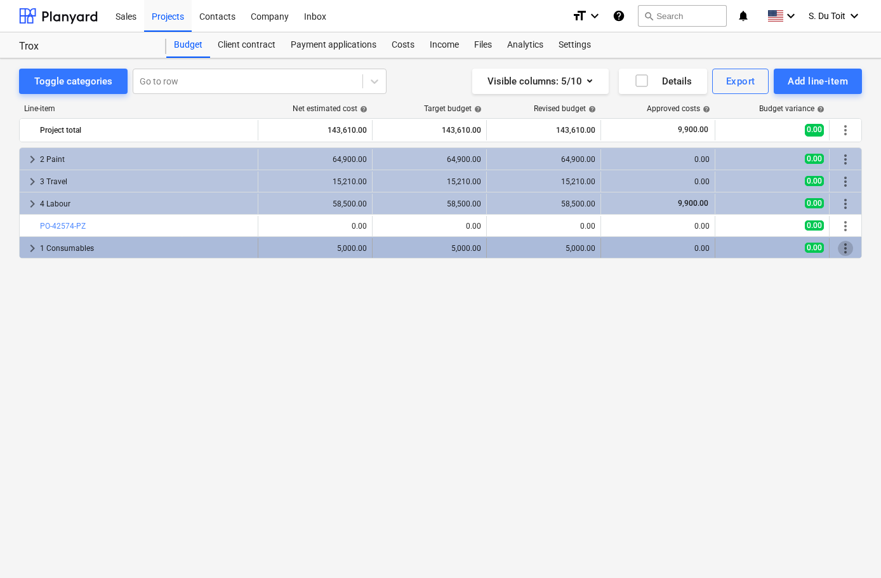
click at [847, 248] on span "more_vert" at bounding box center [845, 248] width 15 height 15
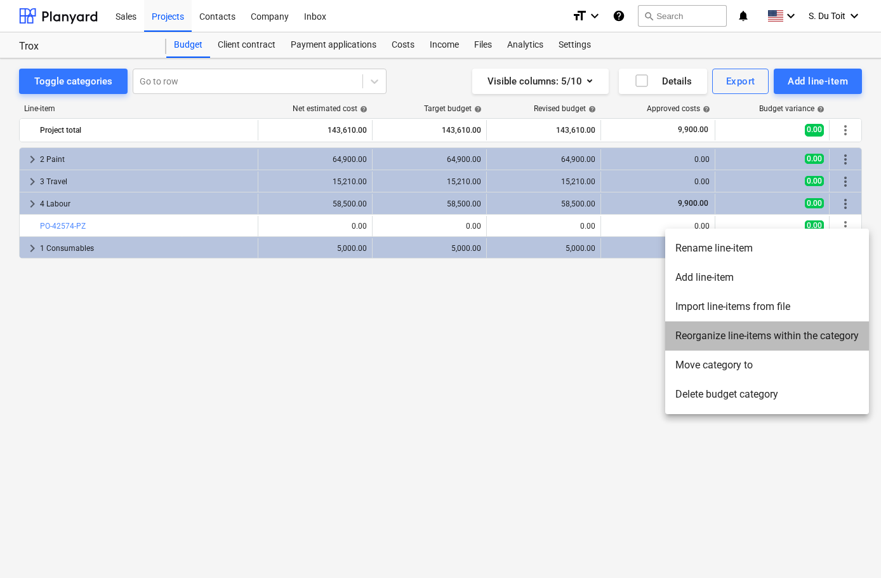
click at [813, 328] on li "Reorganize line-items within the category" at bounding box center [767, 335] width 204 height 29
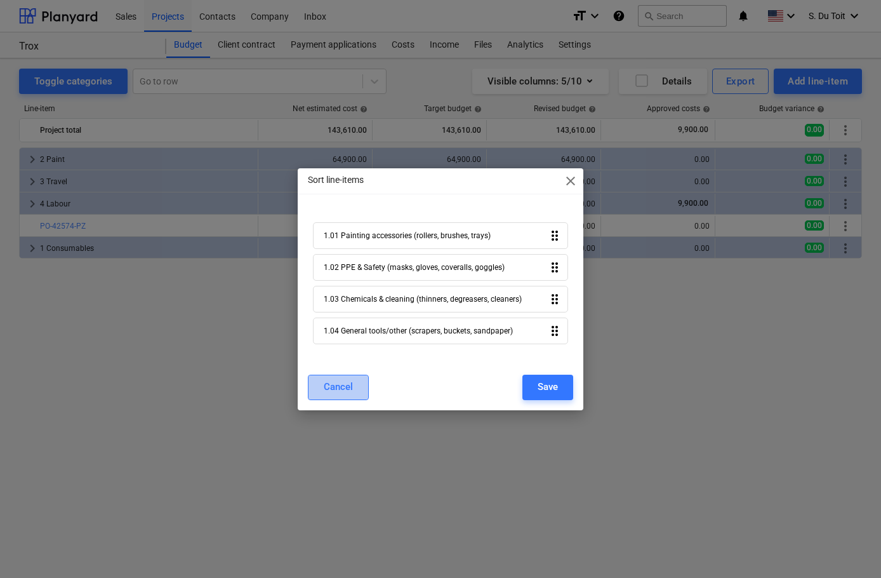
click at [357, 387] on button "Cancel" at bounding box center [338, 387] width 61 height 25
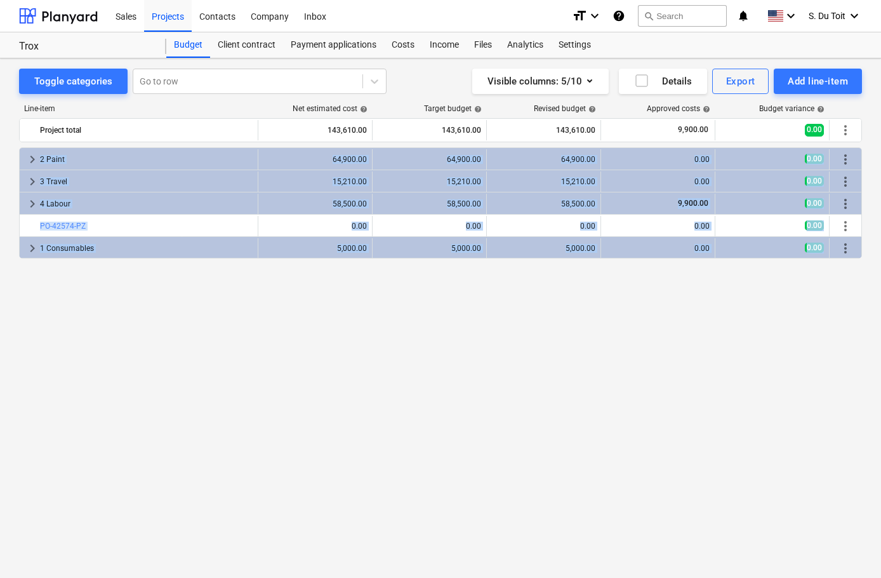
drag, startPoint x: 852, startPoint y: 248, endPoint x: 832, endPoint y: 147, distance: 103.1
click at [832, 147] on div "Line-item Net estimated cost help Target budget help Revised budget help Approv…" at bounding box center [440, 317] width 843 height 446
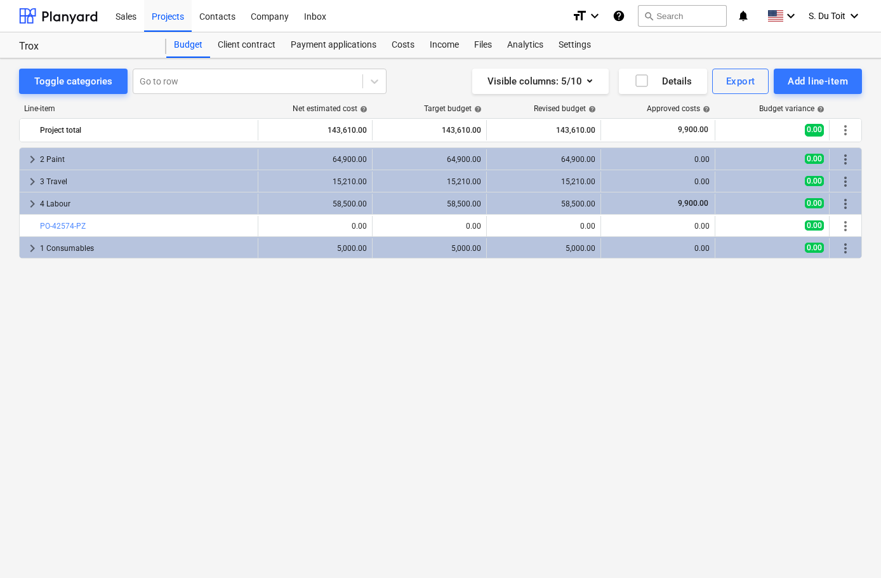
click at [760, 433] on div "keyboard_arrow_right 2 Paint 64,900.00 64,900.00 64,900.00 0.00 0.00 more_vert …" at bounding box center [440, 336] width 843 height 378
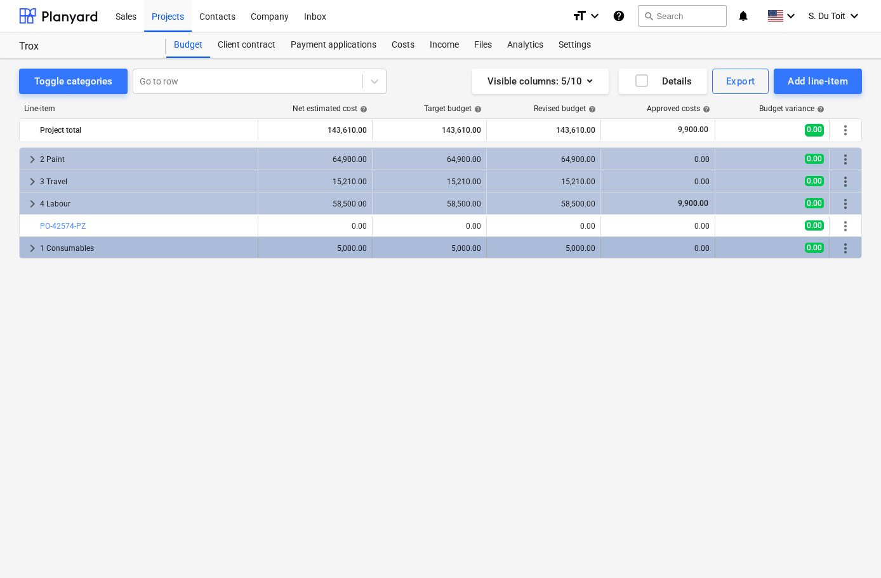
click at [77, 246] on div "1 Consumables" at bounding box center [146, 248] width 213 height 20
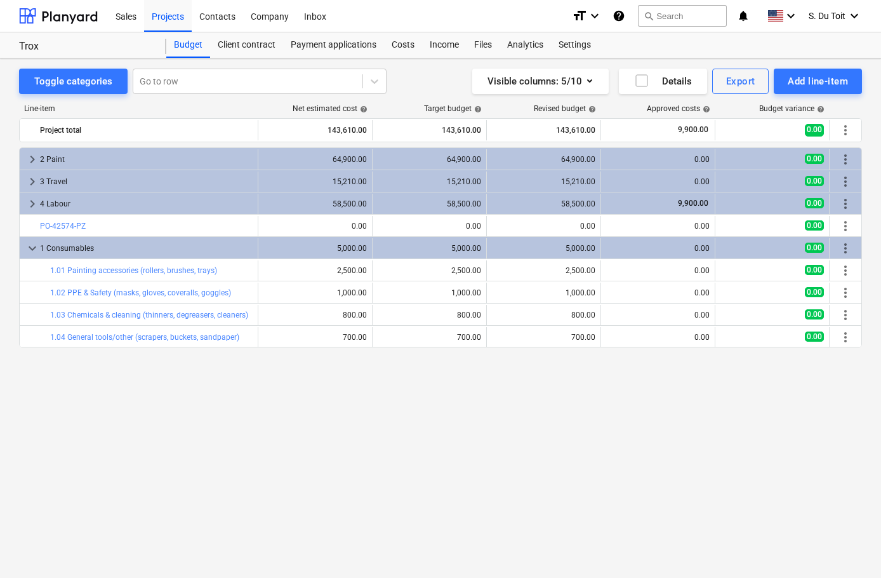
click at [696, 437] on div "keyboard_arrow_right 2 Paint 64,900.00 64,900.00 64,900.00 0.00 0.00 more_vert …" at bounding box center [440, 336] width 843 height 378
click at [718, 359] on div "keyboard_arrow_right 2 Paint 64,900.00 64,900.00 64,900.00 0.00 0.00 more_vert …" at bounding box center [440, 336] width 843 height 378
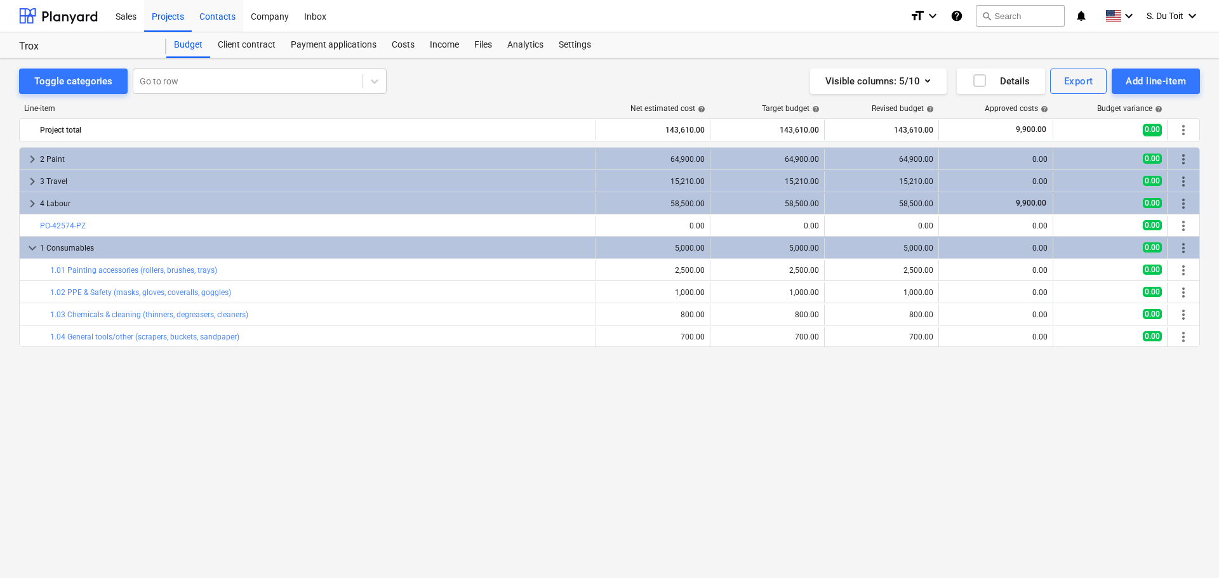
click at [216, 17] on div "Contacts" at bounding box center [217, 15] width 51 height 32
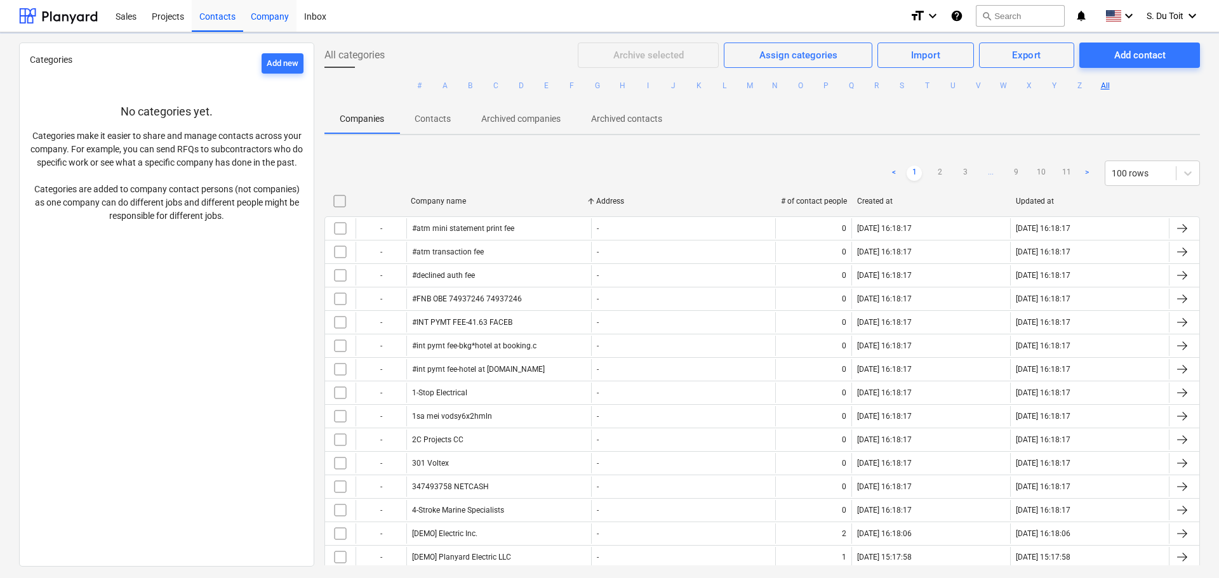
click at [267, 20] on div "Company" at bounding box center [269, 15] width 53 height 32
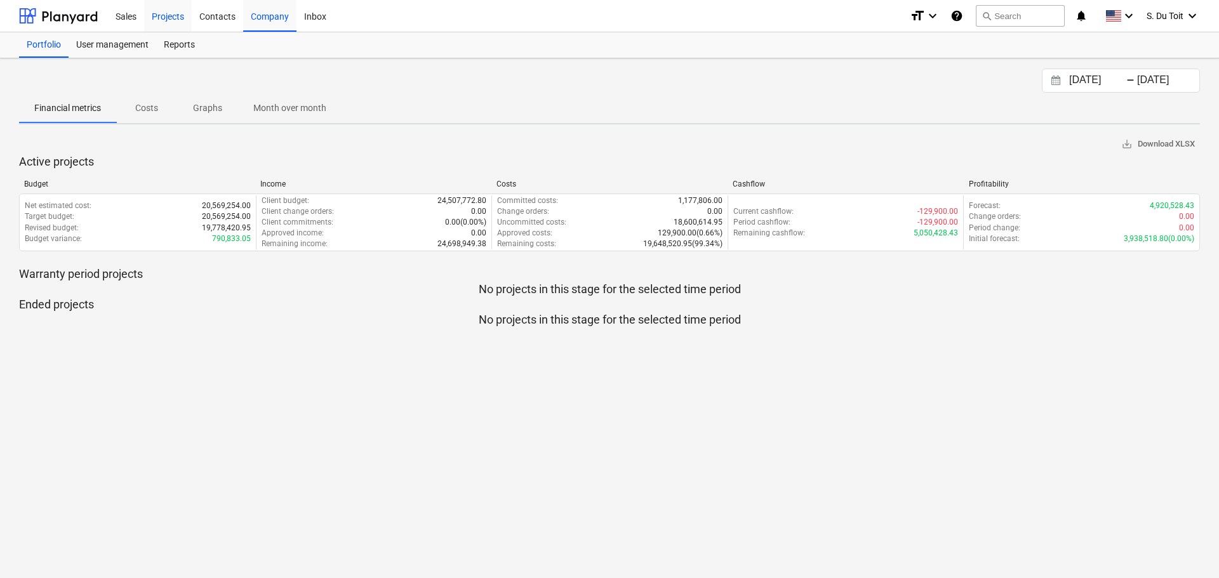
click at [176, 17] on div "Projects" at bounding box center [168, 15] width 48 height 32
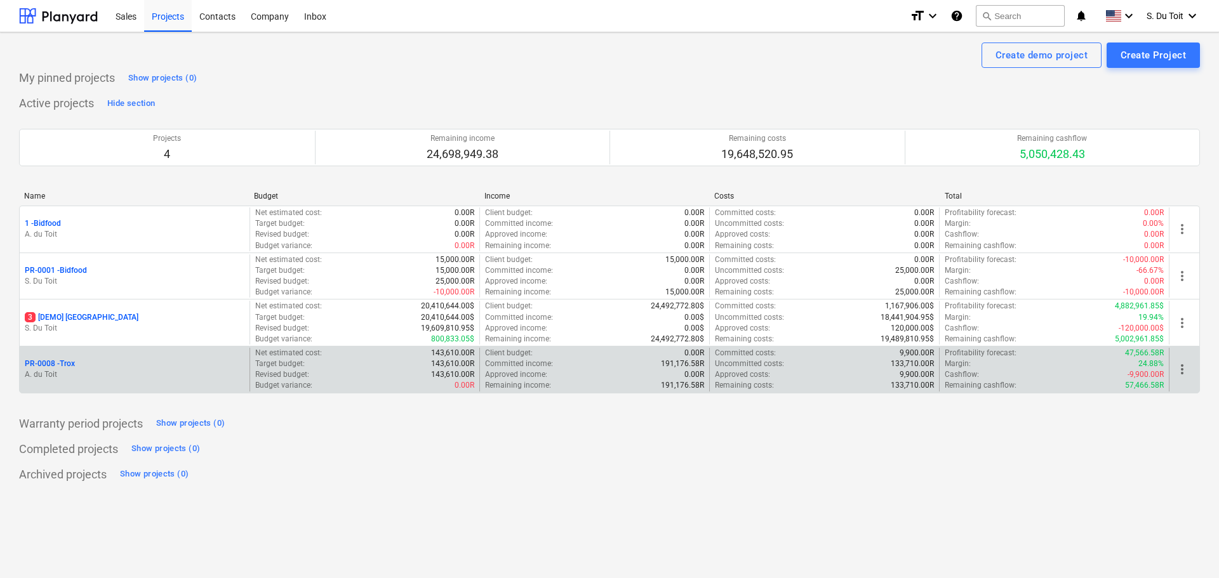
click at [55, 371] on p "A. du Toit" at bounding box center [135, 374] width 220 height 11
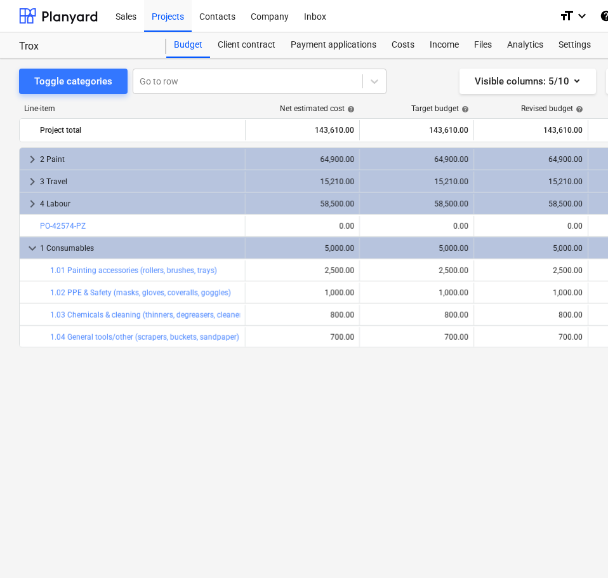
click at [369, 404] on div "keyboard_arrow_right 2 Paint 64,900.00 64,900.00 64,900.00 0.00 0.00 more_vert …" at bounding box center [434, 336] width 830 height 378
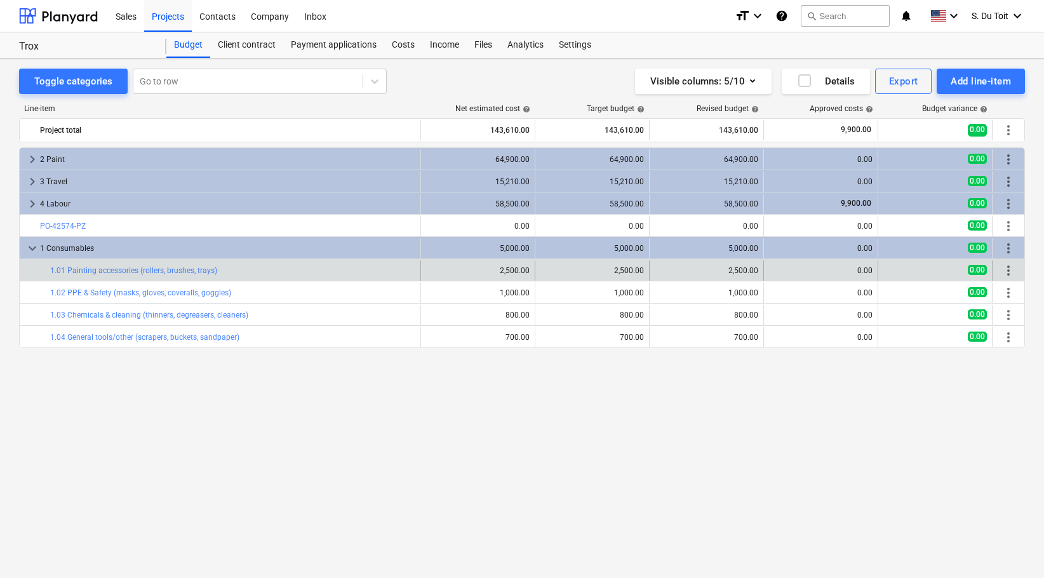
click at [1013, 269] on span "more_vert" at bounding box center [1007, 270] width 15 height 15
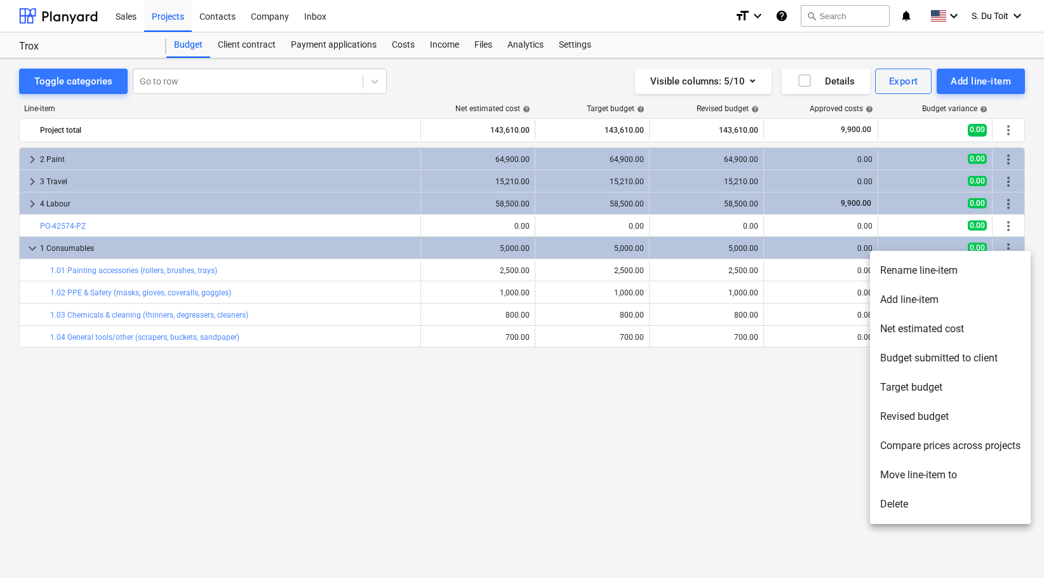
click at [832, 277] on div at bounding box center [522, 289] width 1044 height 578
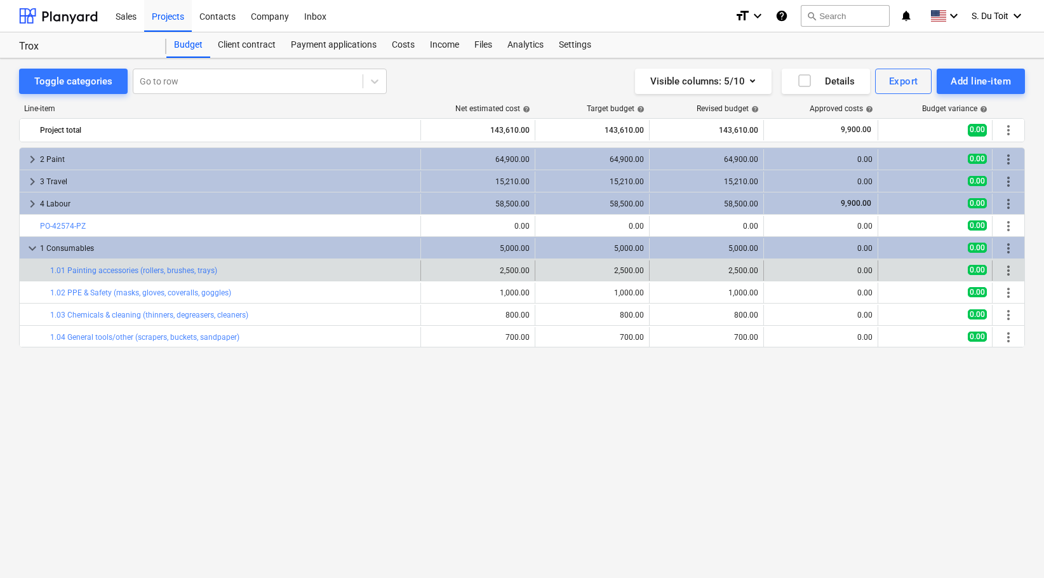
click at [860, 270] on div "0.00" at bounding box center [820, 270] width 103 height 9
click at [870, 270] on div "0.00" at bounding box center [820, 270] width 103 height 9
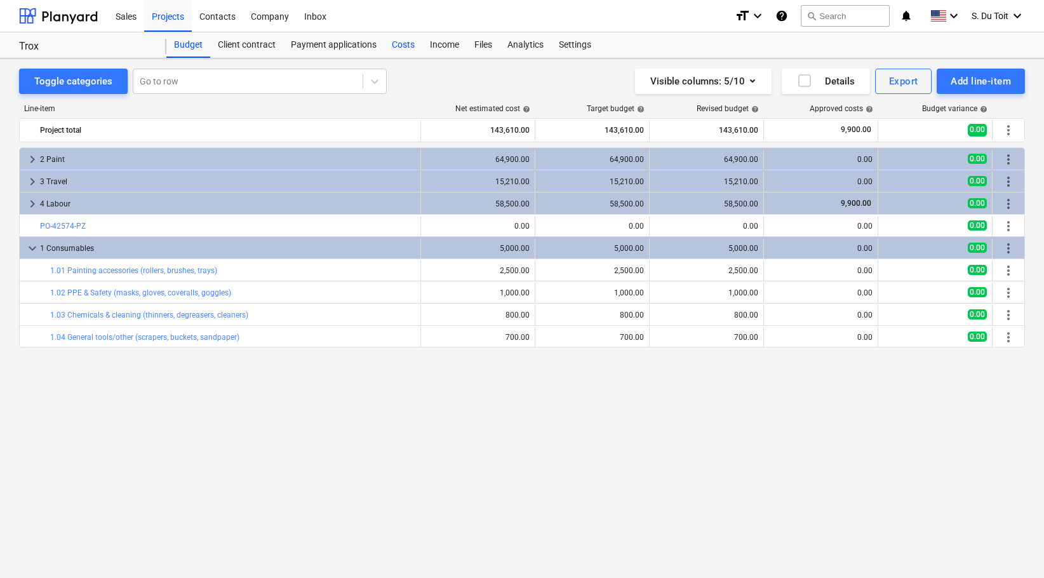
click at [413, 48] on div "Costs" at bounding box center [403, 44] width 38 height 25
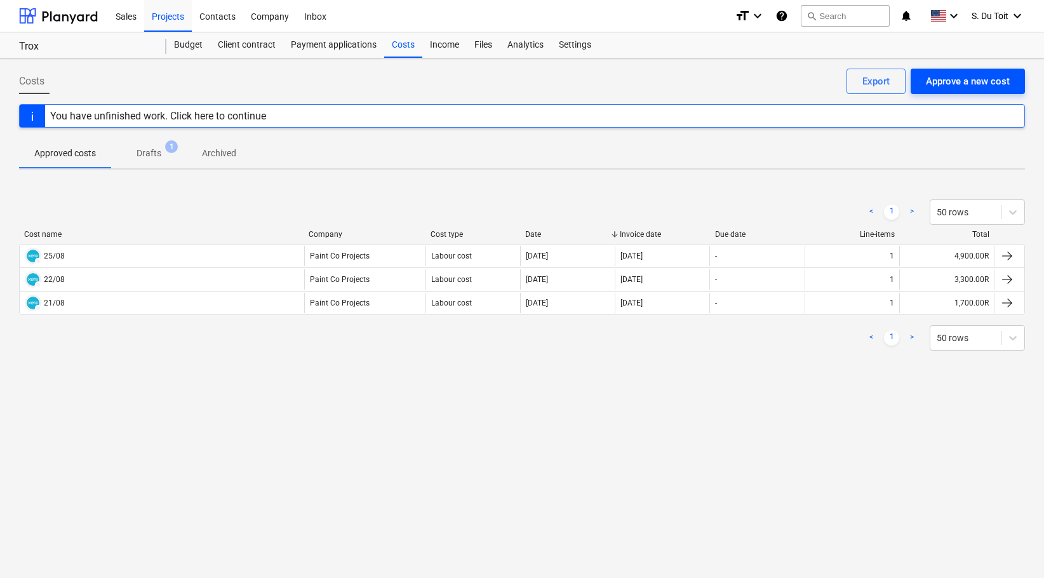
click at [999, 79] on div "Approve a new cost" at bounding box center [967, 81] width 84 height 17
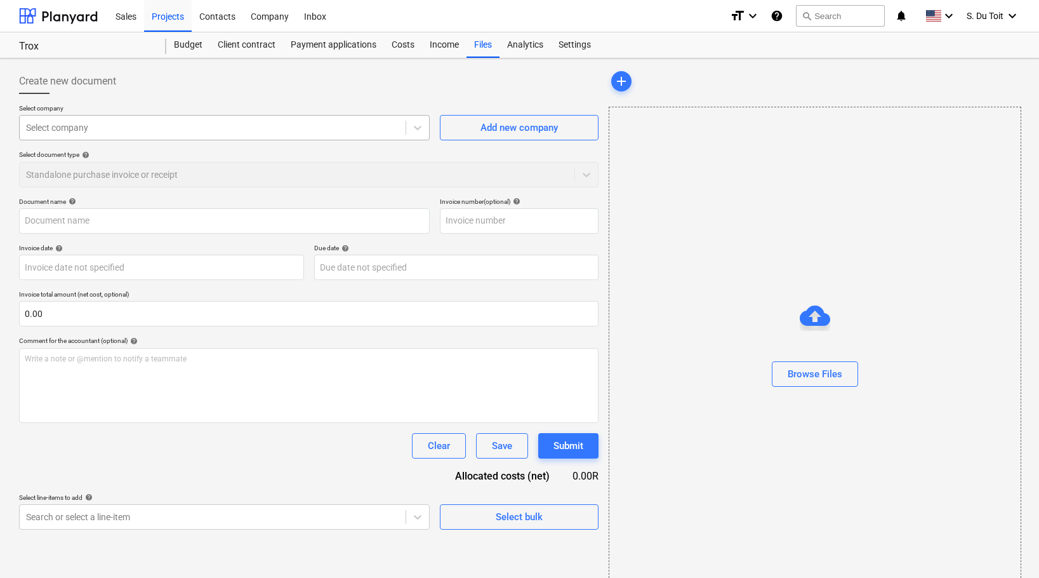
click at [131, 132] on div at bounding box center [212, 127] width 373 height 13
type input "paint co pr"
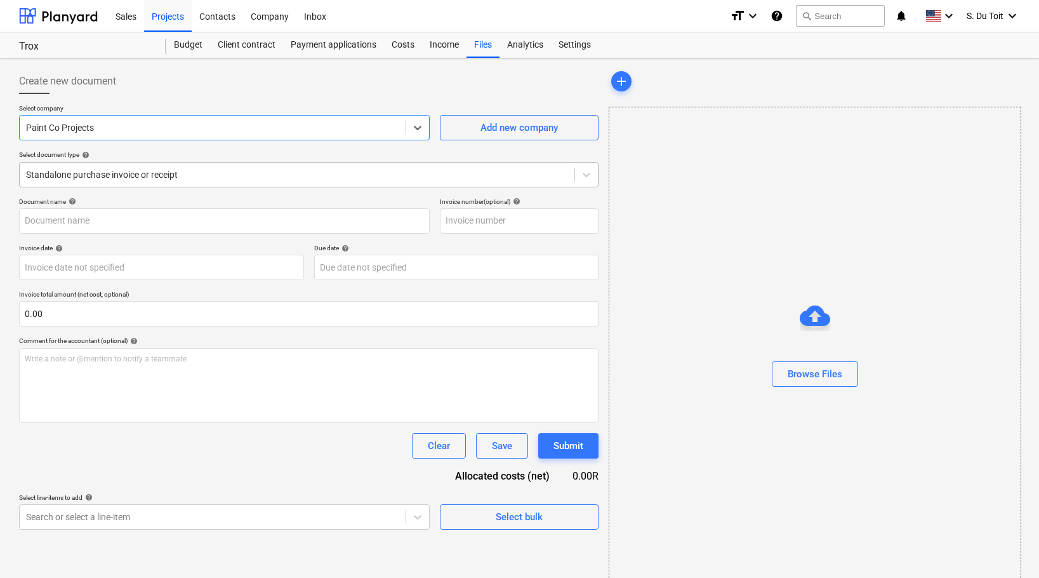
click at [122, 176] on div at bounding box center [297, 174] width 542 height 13
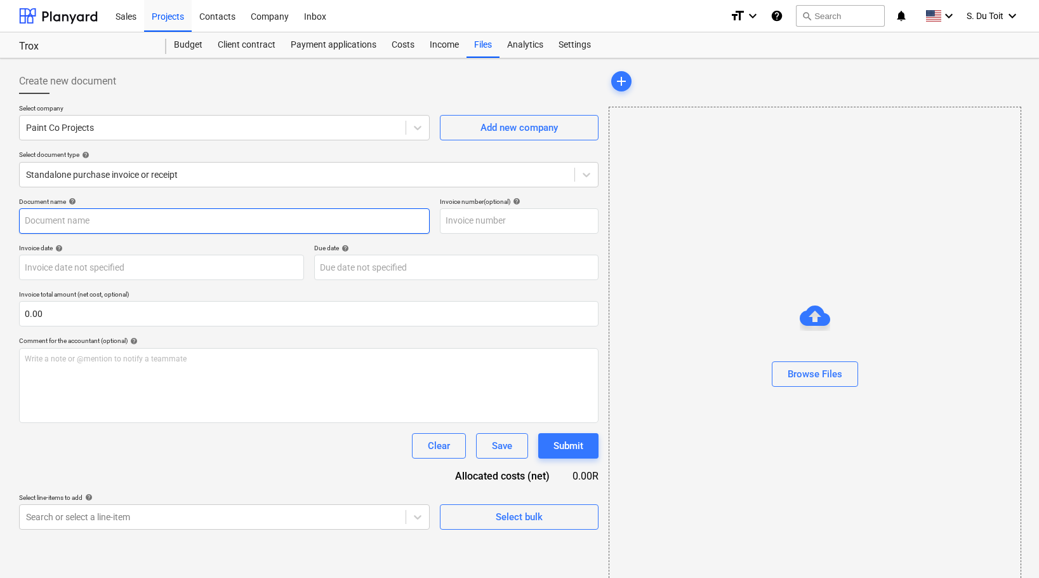
click at [119, 209] on input "text" at bounding box center [224, 220] width 411 height 25
type input "Consuamles"
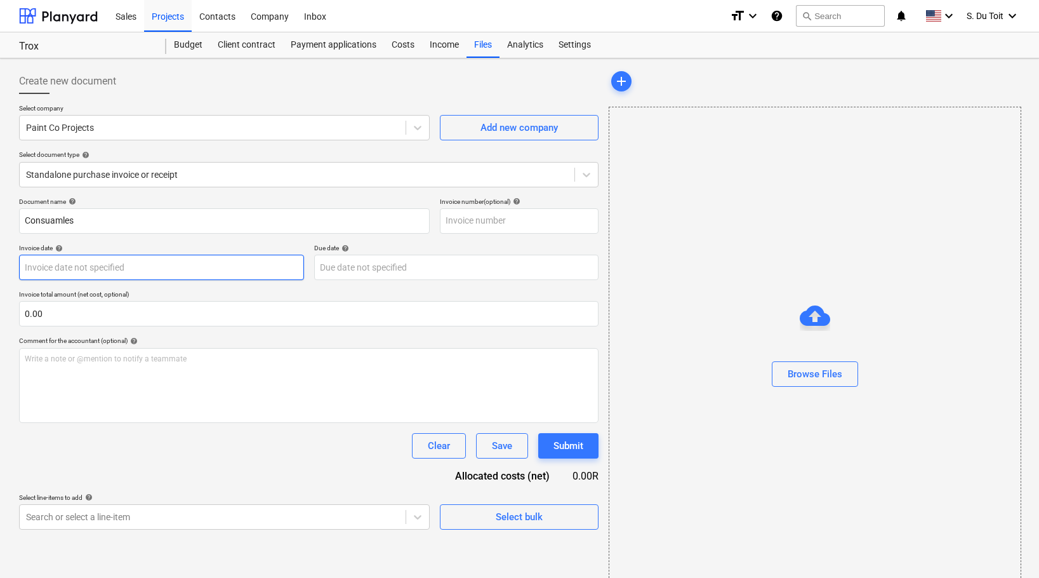
click at [105, 267] on body "Sales Projects Contacts Company Inbox format_size keyboard_arrow_down help sear…" at bounding box center [519, 289] width 1039 height 578
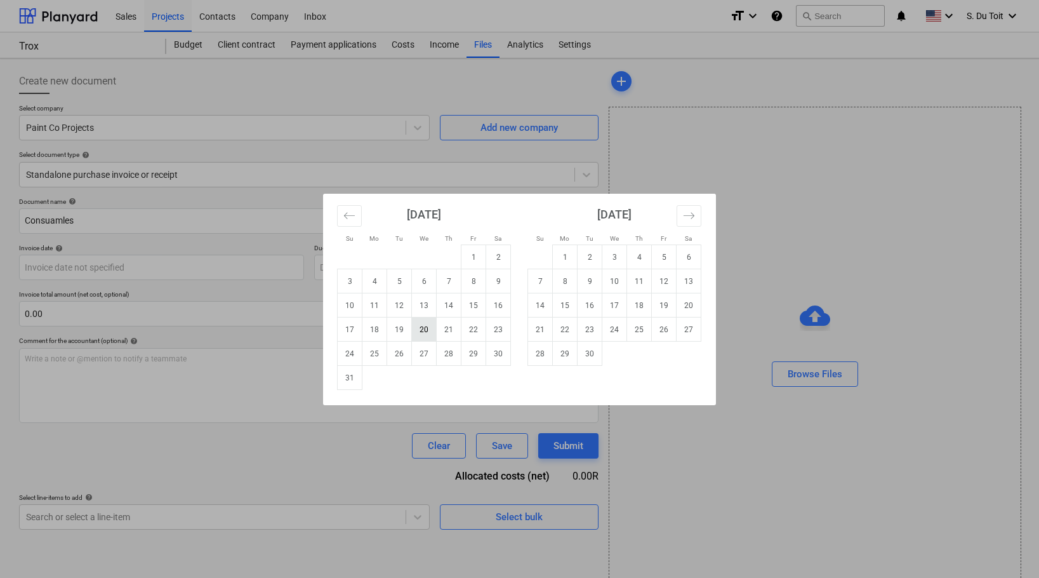
click at [430, 333] on td "20" at bounding box center [424, 329] width 25 height 24
type input "[DATE]"
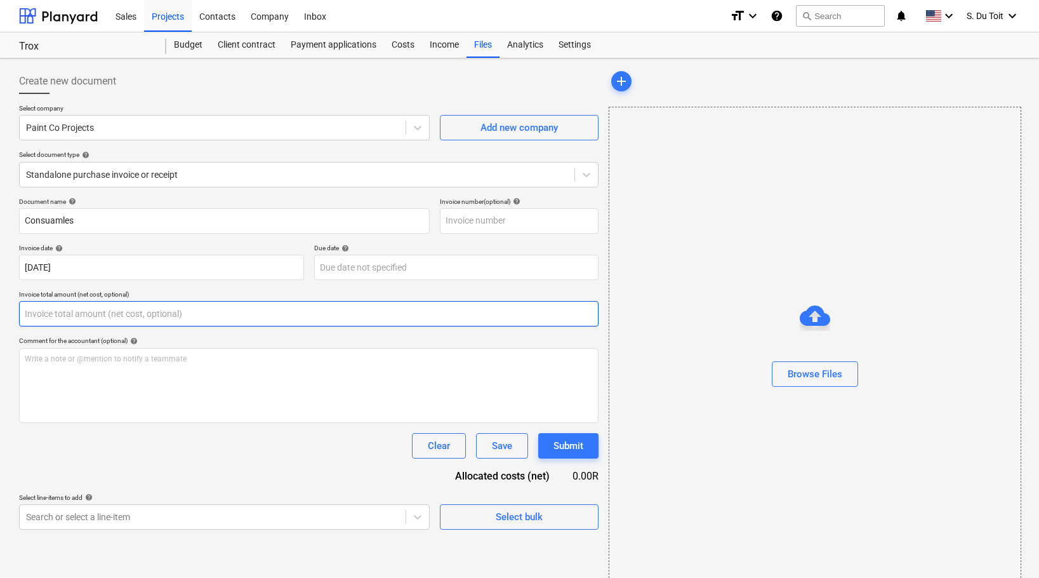
click at [167, 323] on input "text" at bounding box center [309, 313] width 580 height 25
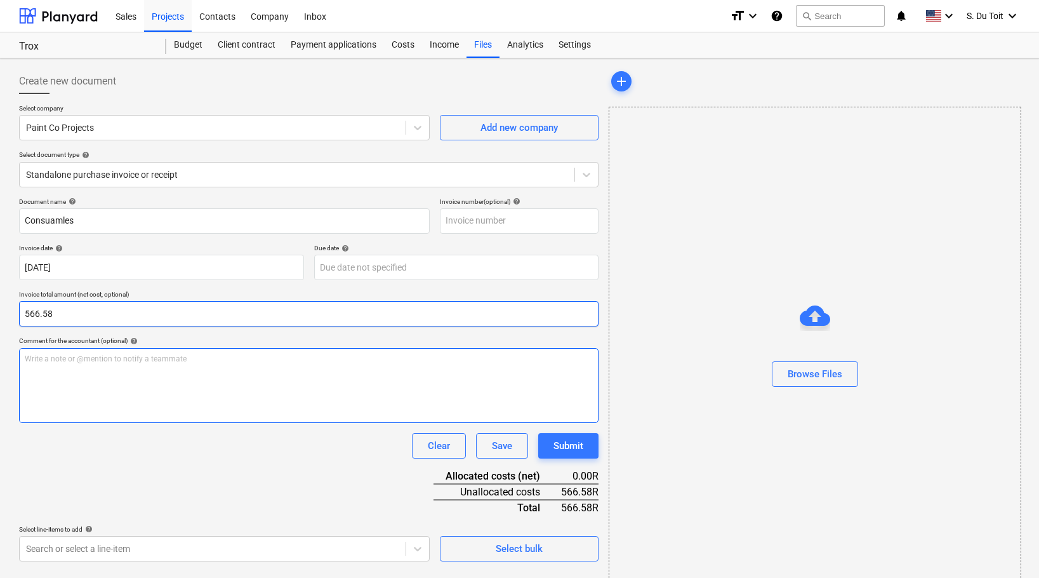
type input "566.58"
click at [133, 372] on div "Write a note or @mention to notify a teammate [PERSON_NAME]" at bounding box center [309, 385] width 580 height 75
drag, startPoint x: 138, startPoint y: 317, endPoint x: -4, endPoint y: 314, distance: 142.2
click at [0, 314] on html "Sales Projects Contacts Company Inbox format_size keyboard_arrow_down help sear…" at bounding box center [519, 289] width 1039 height 578
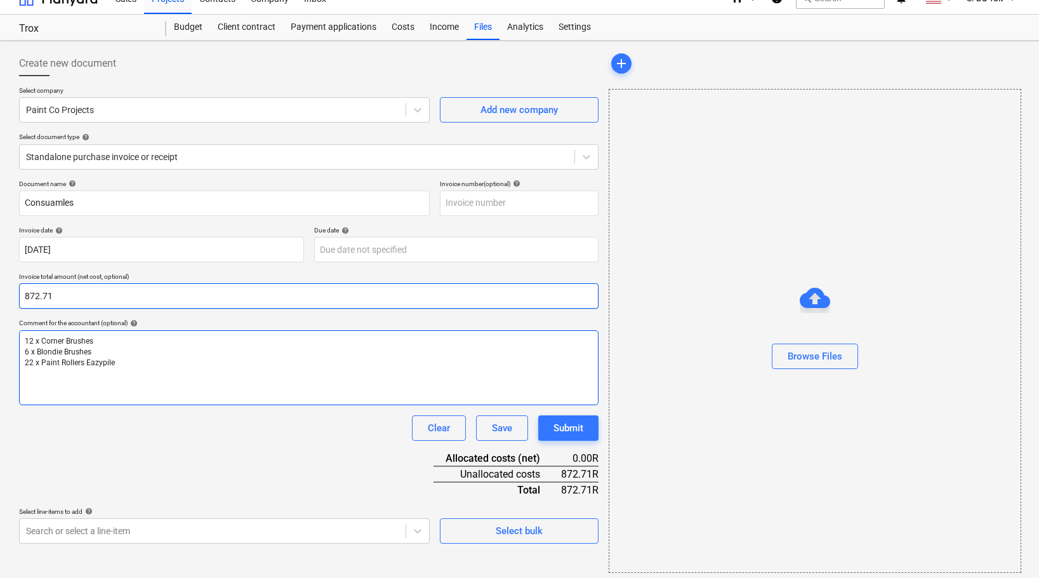
scroll to position [23, 0]
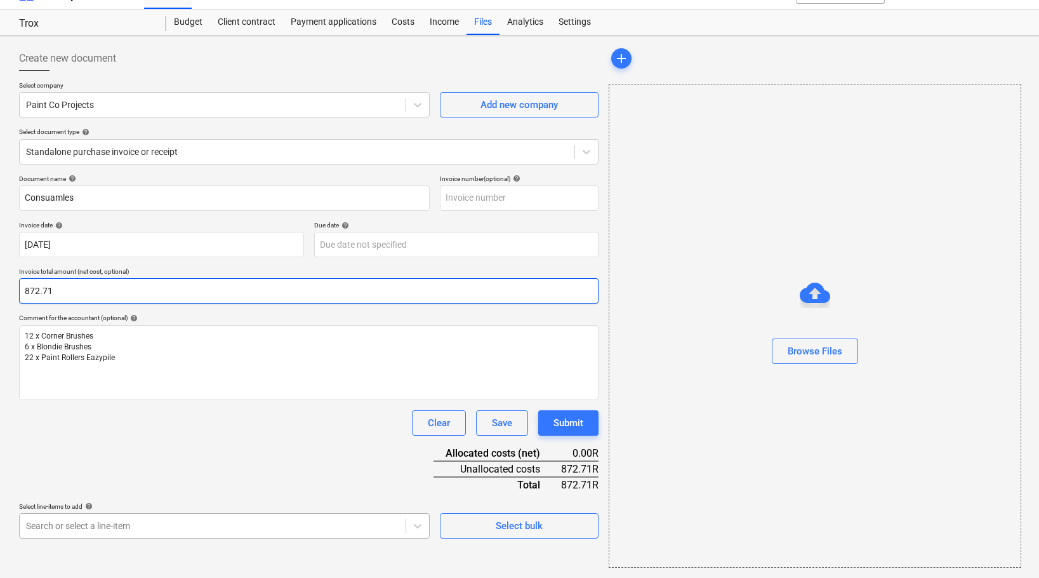
type input "872.71"
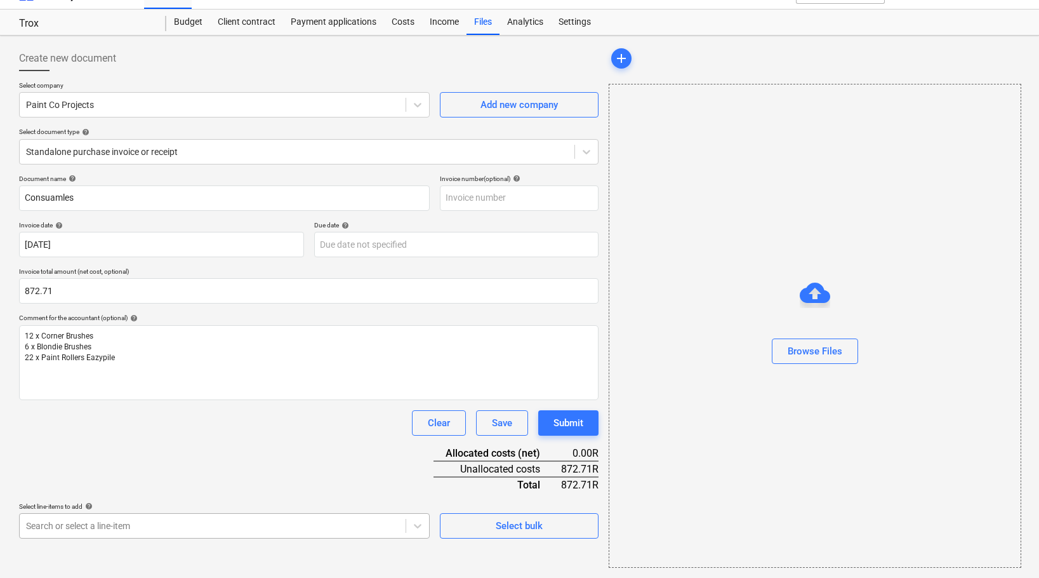
click at [281, 523] on body "Sales Projects Contacts Company Inbox format_size keyboard_arrow_down help sear…" at bounding box center [519, 266] width 1039 height 578
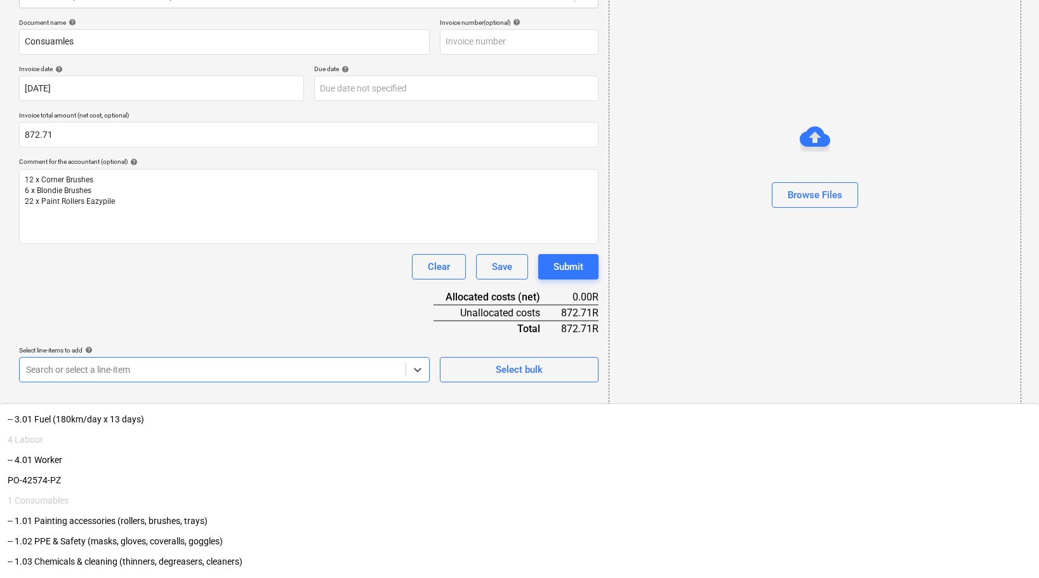
scroll to position [129, 0]
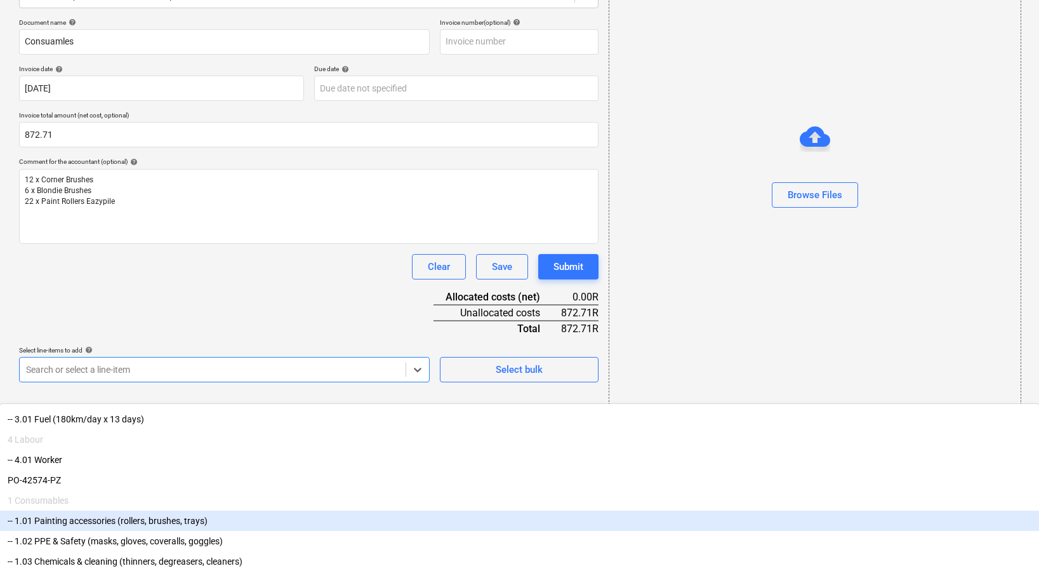
click at [211, 510] on div "-- 1.01 Painting accessories (rollers, brushes, trays)" at bounding box center [519, 520] width 1039 height 20
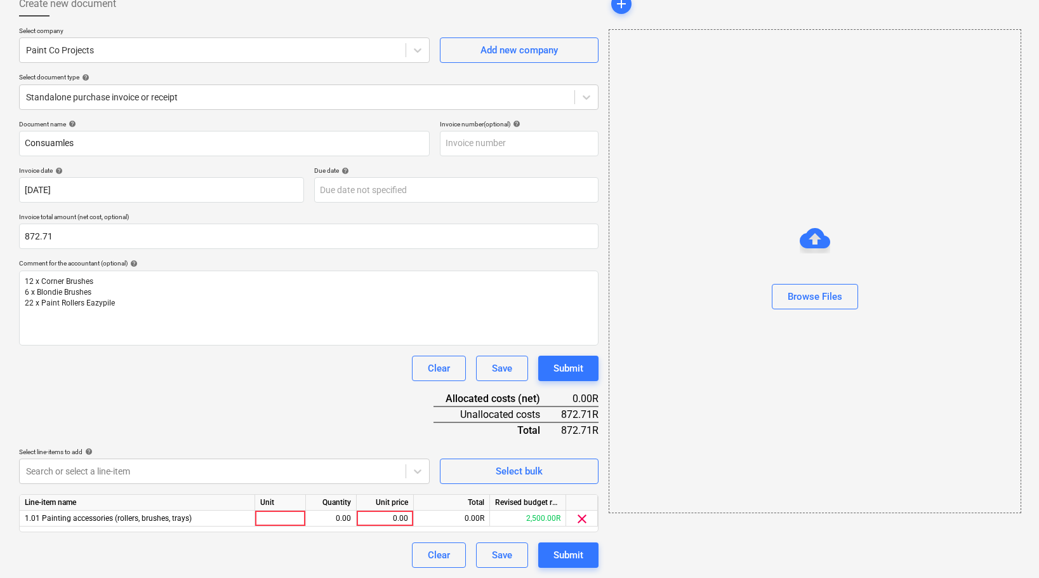
drag, startPoint x: 511, startPoint y: 504, endPoint x: 462, endPoint y: 437, distance: 82.7
click at [511, 500] on html "Sales Projects Contacts Company Inbox format_size keyboard_arrow_down help sear…" at bounding box center [519, 212] width 1039 height 578
drag, startPoint x: 380, startPoint y: 515, endPoint x: 420, endPoint y: 515, distance: 40.6
click at [0, 0] on div "1.01 Painting accessories (rollers, brushes, trays) 0.00 0.00 0.00R 2,500.00R c…" at bounding box center [0, 0] width 0 height 0
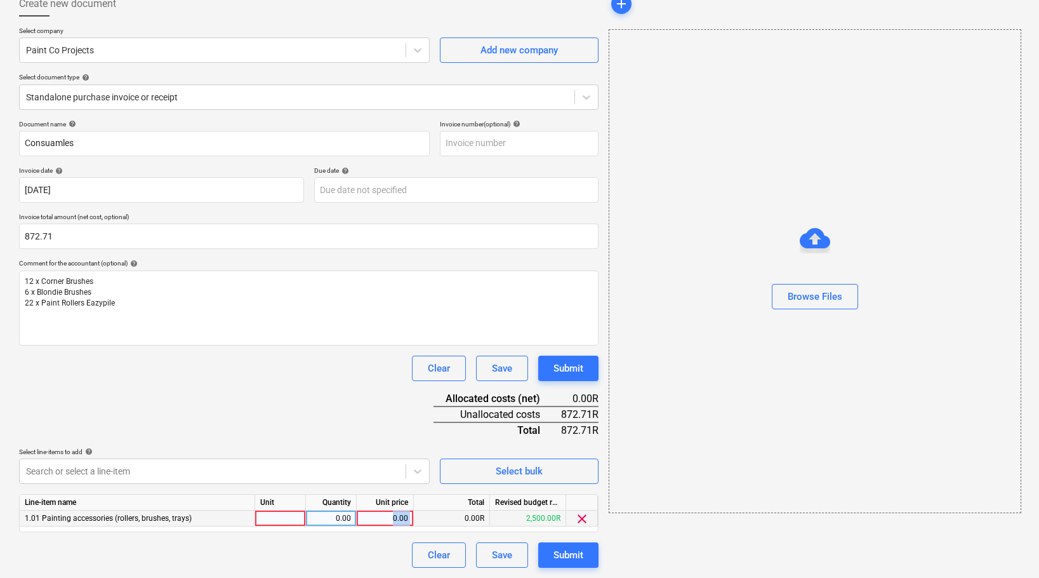
click at [395, 522] on div "0.00" at bounding box center [385, 518] width 46 height 16
type input "872.71"
click at [359, 540] on div "Document name help Consuamles Invoice number (optional) help Invoice date help …" at bounding box center [309, 344] width 580 height 448
click at [563, 558] on div "Submit" at bounding box center [569, 555] width 30 height 17
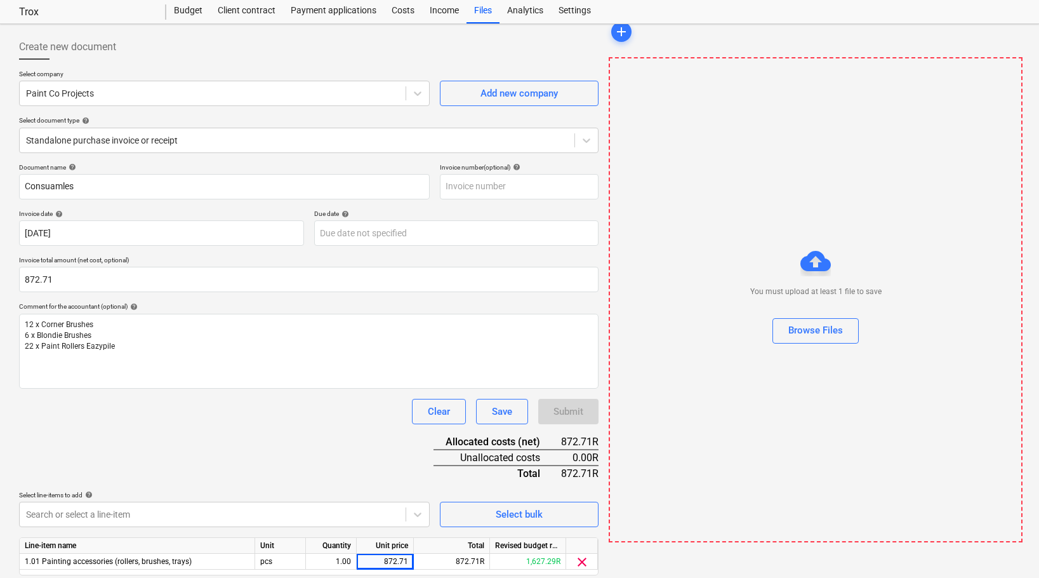
scroll to position [0, 0]
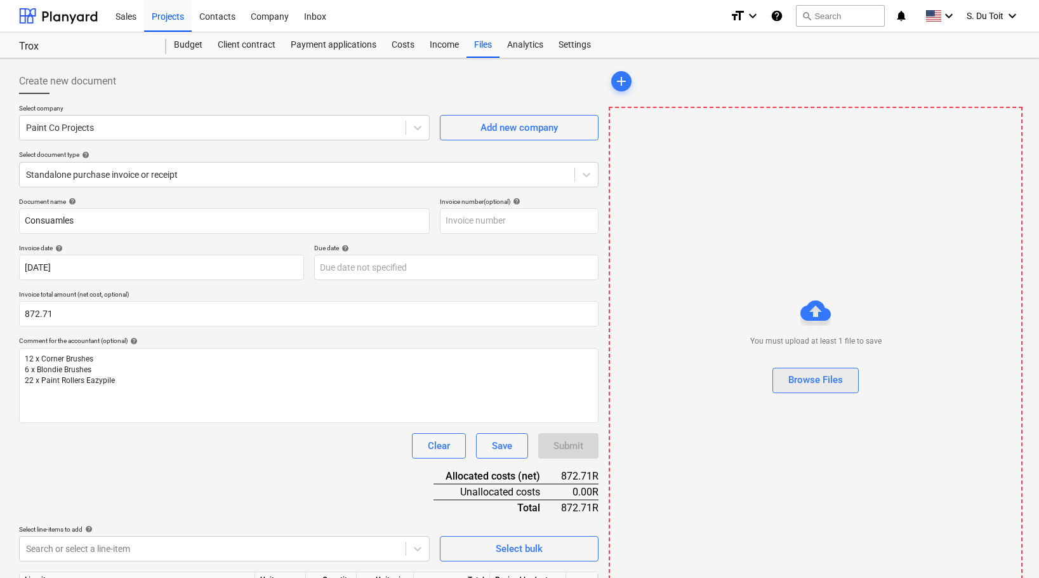
click at [811, 378] on div "Browse Files" at bounding box center [815, 379] width 55 height 17
click at [816, 370] on button "Browse Files" at bounding box center [816, 380] width 86 height 25
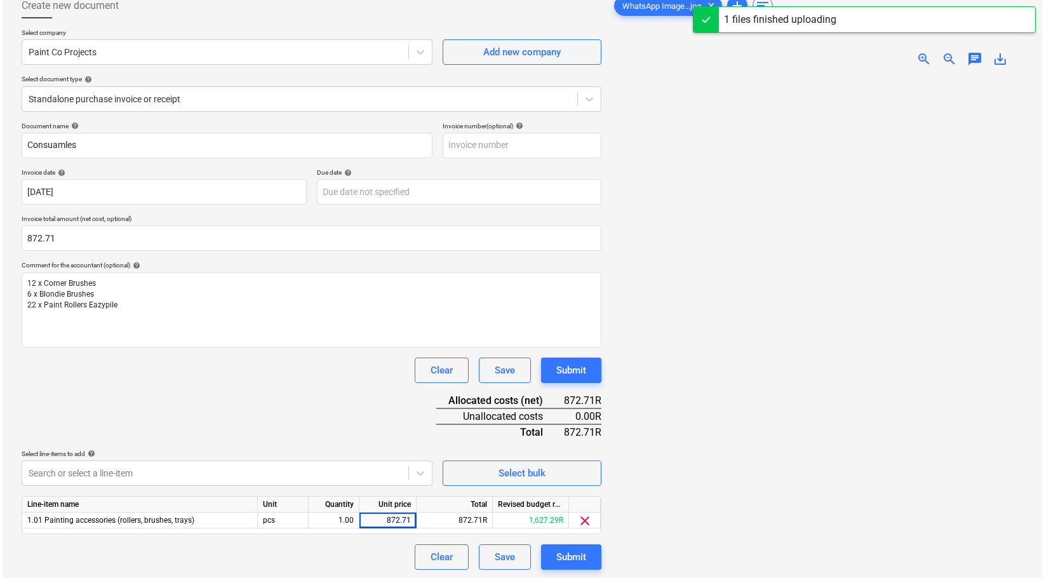
scroll to position [77, 0]
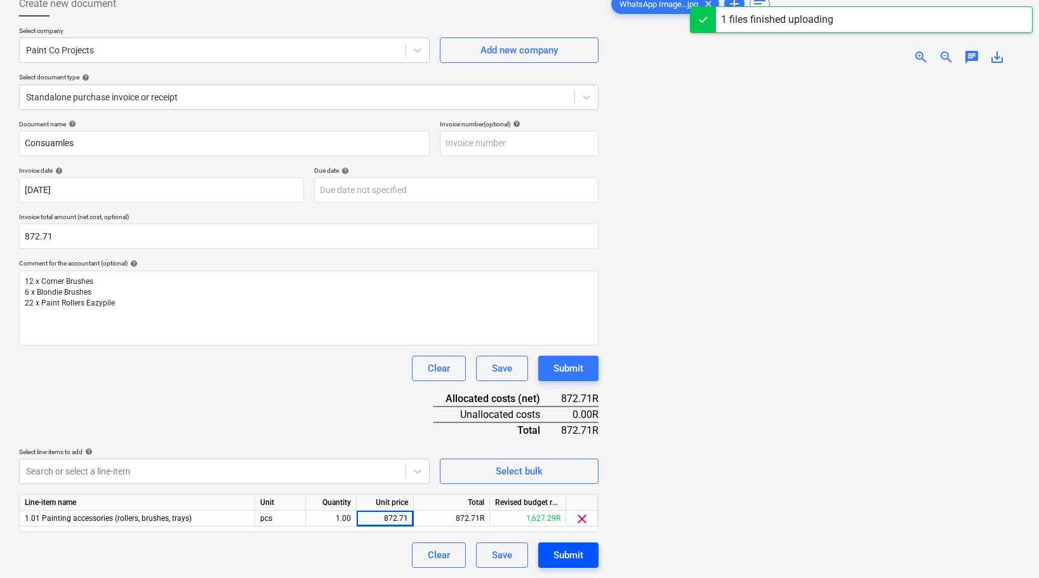
click at [562, 550] on div "Submit" at bounding box center [569, 555] width 30 height 17
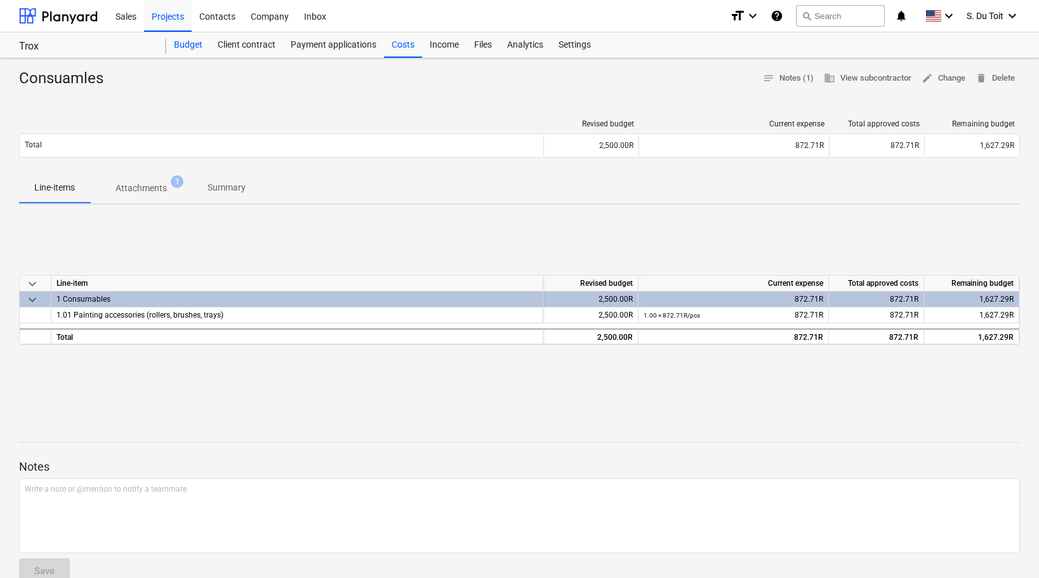
click at [185, 50] on div "Budget" at bounding box center [188, 44] width 44 height 25
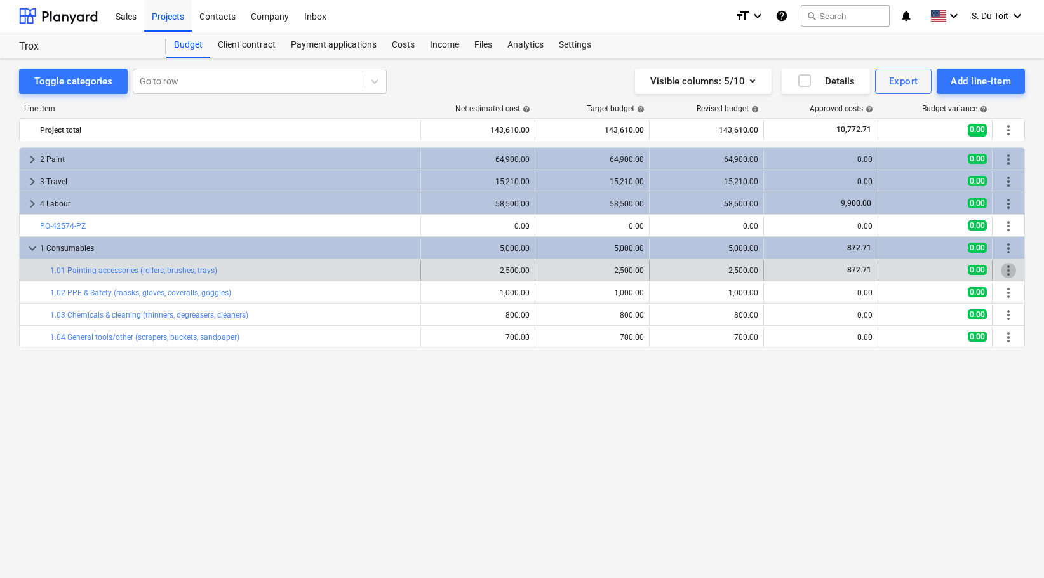
click at [1005, 272] on span "more_vert" at bounding box center [1007, 270] width 15 height 15
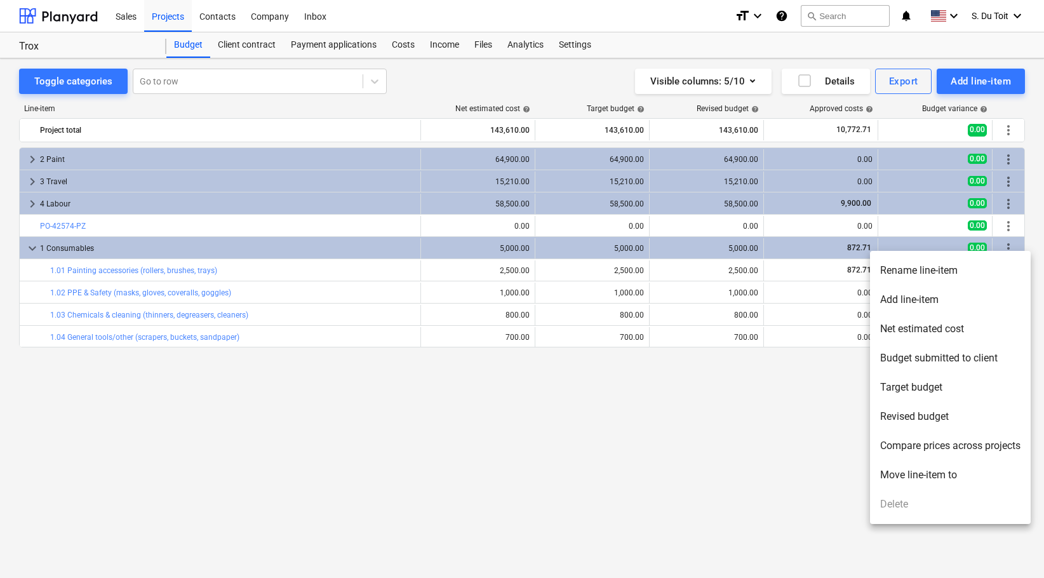
click at [663, 468] on div at bounding box center [522, 289] width 1044 height 578
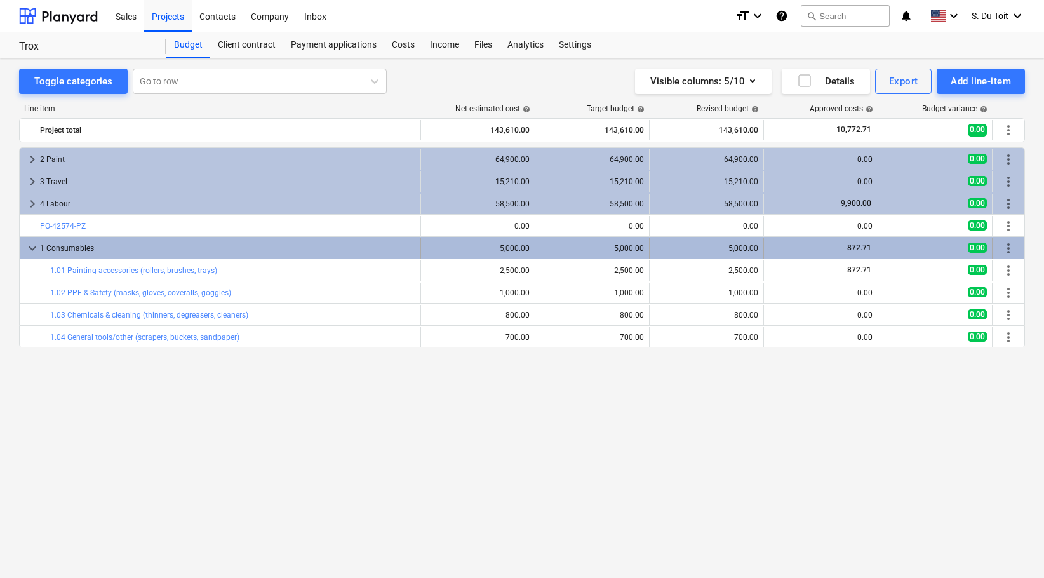
click at [47, 249] on div "1 Consumables" at bounding box center [227, 248] width 375 height 20
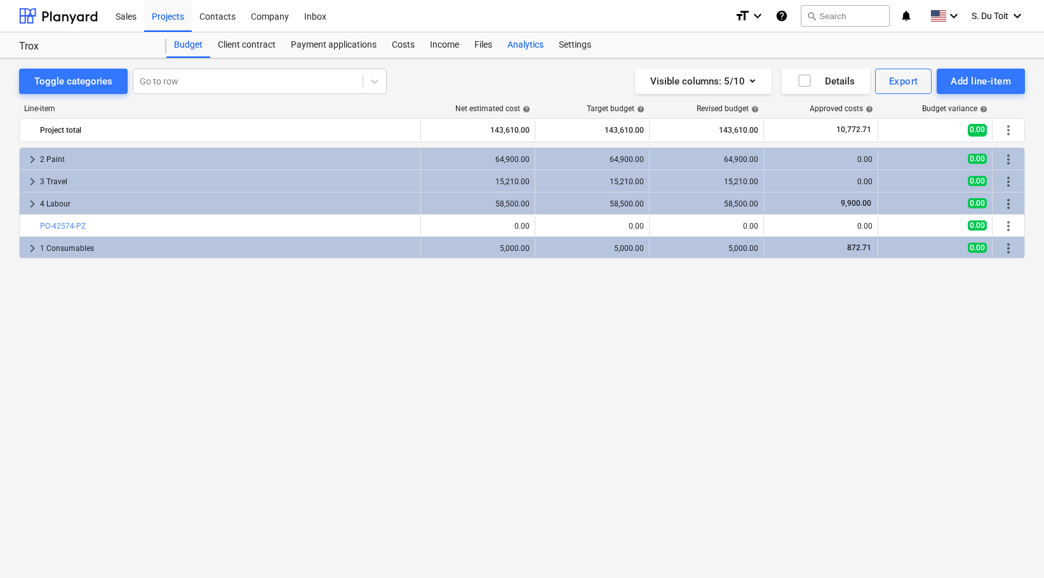
click at [516, 48] on div "Analytics" at bounding box center [525, 44] width 51 height 25
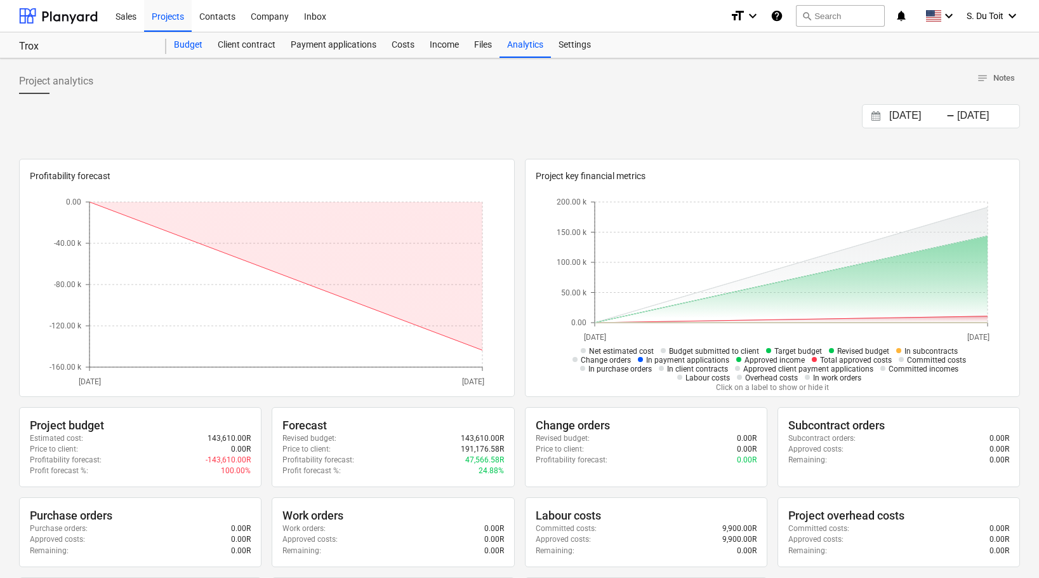
click at [179, 53] on div "Budget" at bounding box center [188, 44] width 44 height 25
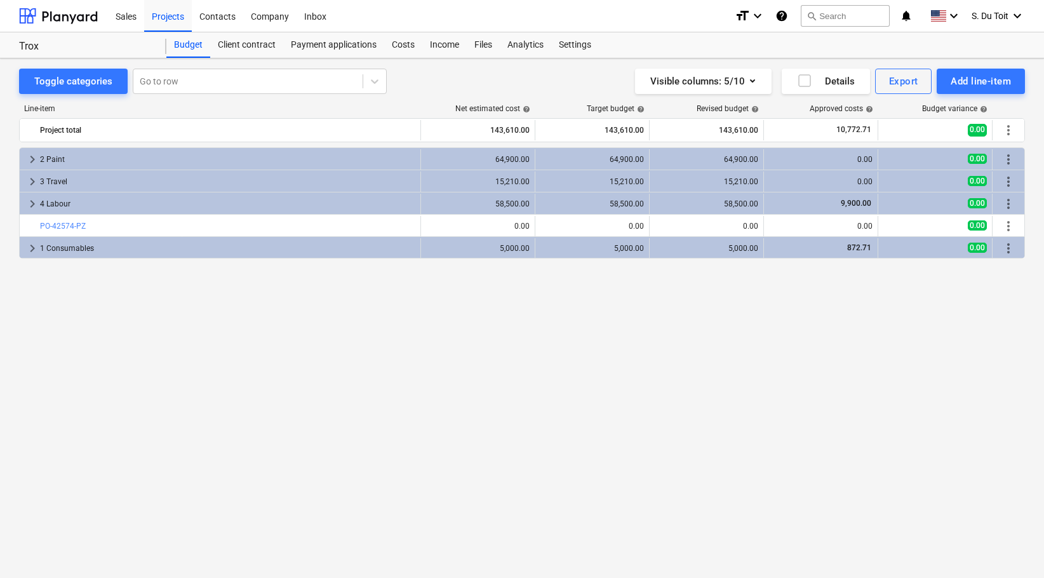
click at [539, 392] on div "keyboard_arrow_right 2 Paint 64,900.00 64,900.00 64,900.00 0.00 0.00 more_vert …" at bounding box center [521, 336] width 1005 height 378
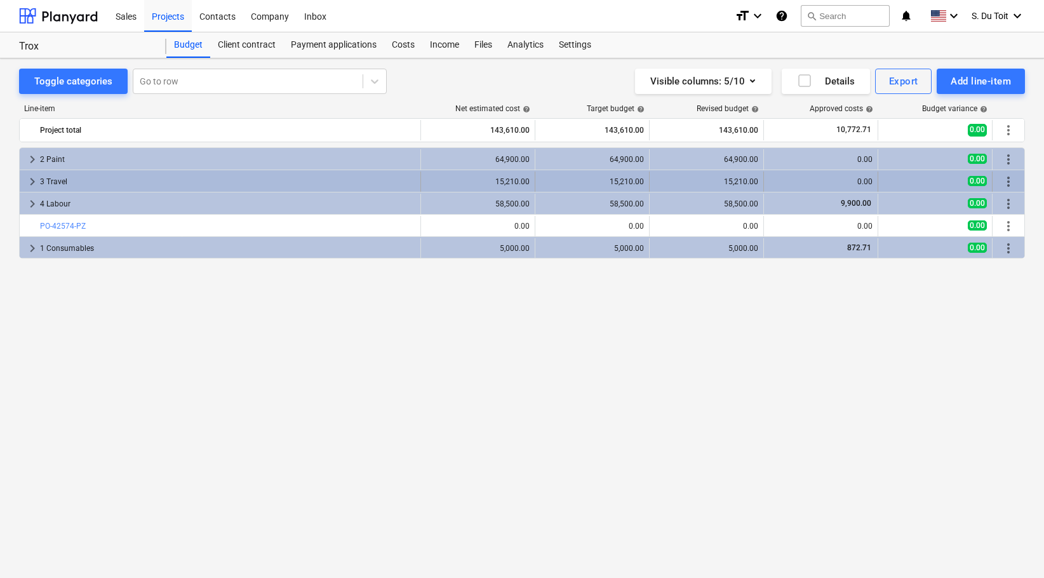
click at [843, 180] on div "0.00" at bounding box center [820, 181] width 103 height 9
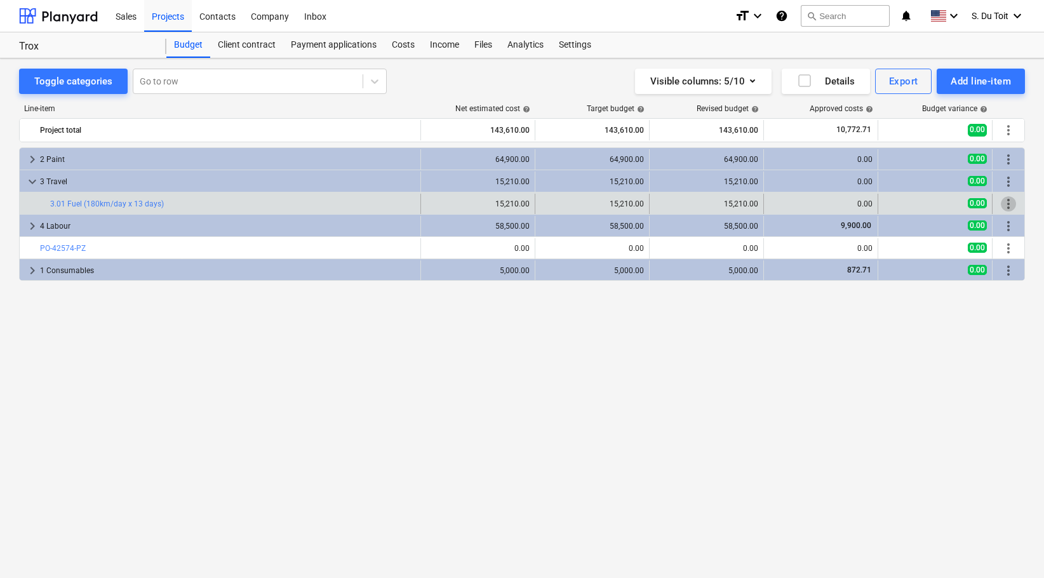
click at [1007, 204] on span "more_vert" at bounding box center [1007, 203] width 15 height 15
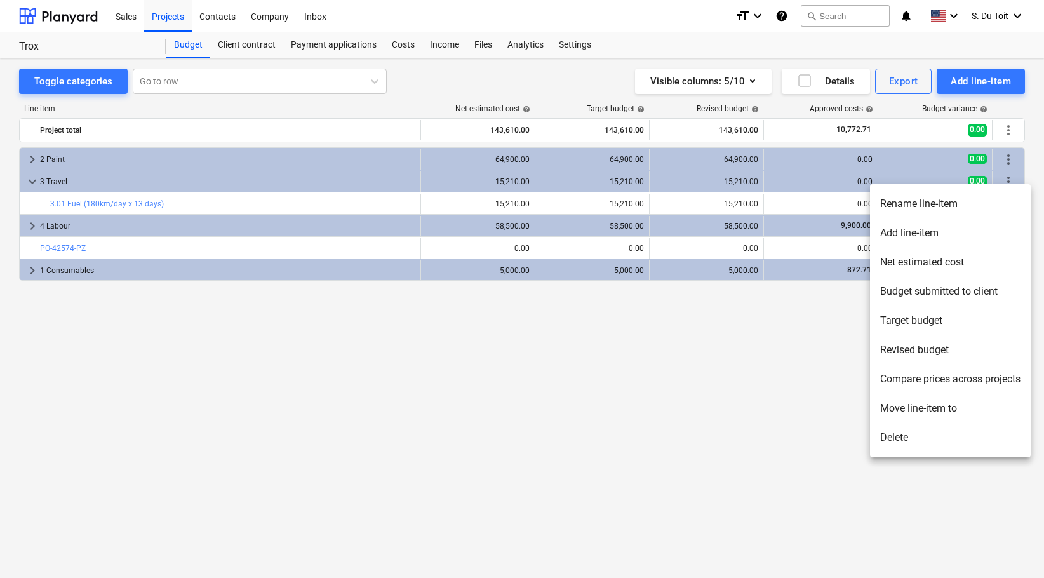
click at [393, 47] on div at bounding box center [522, 289] width 1044 height 578
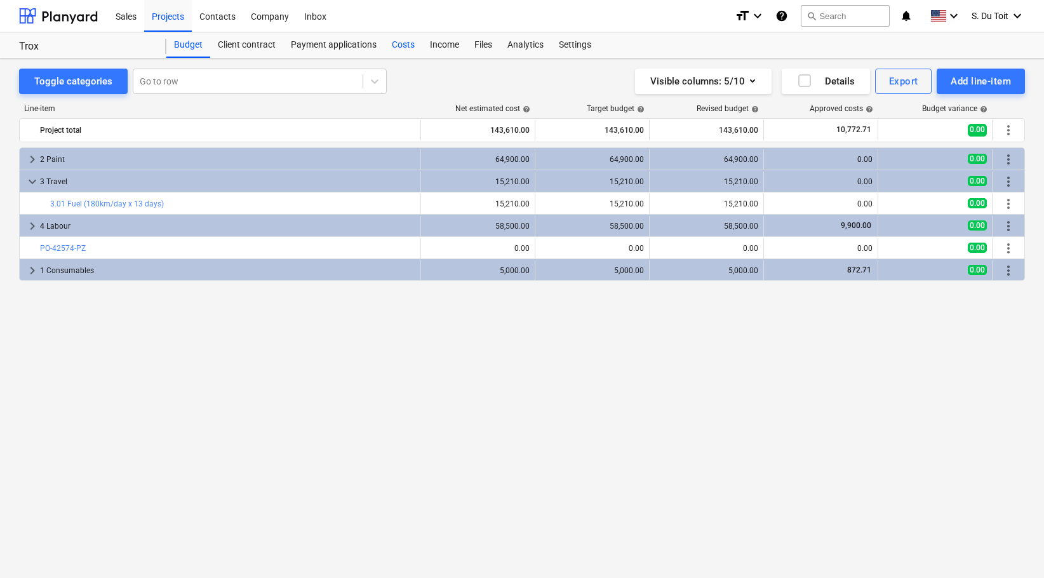
click at [402, 45] on div "Costs" at bounding box center [403, 44] width 38 height 25
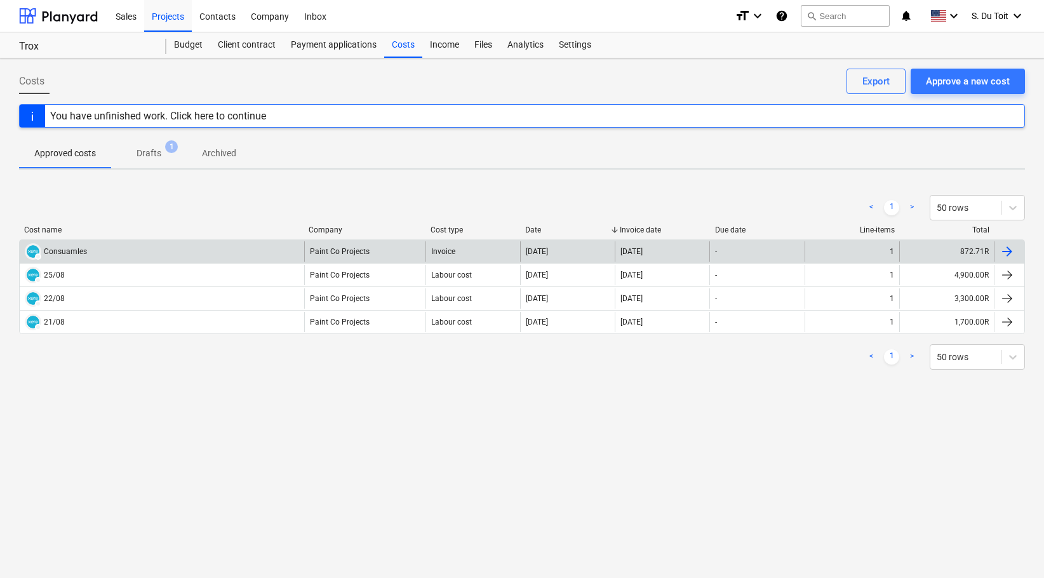
click at [1021, 255] on div at bounding box center [1008, 251] width 30 height 20
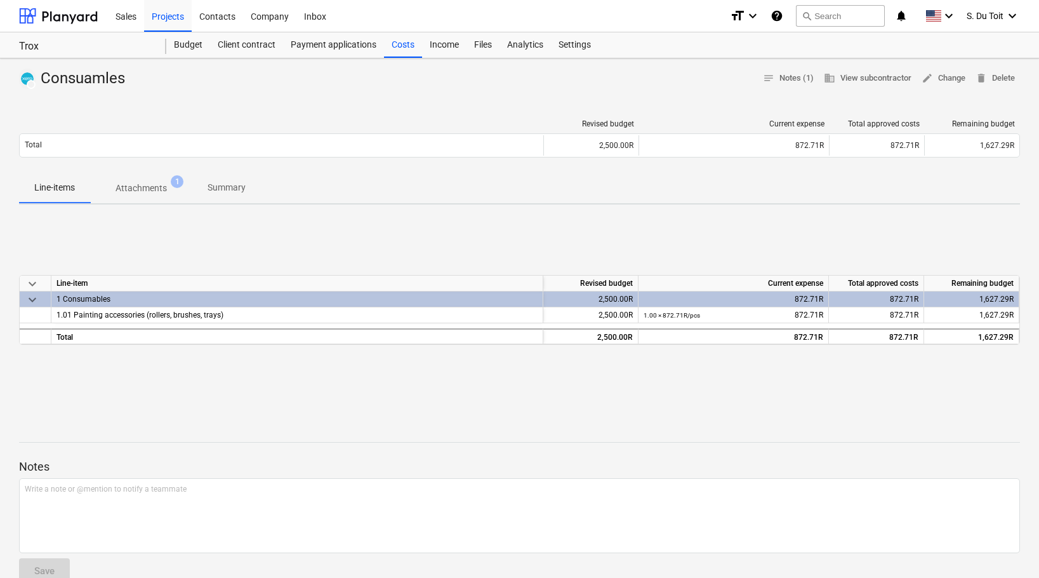
click at [119, 298] on div "1 Consumables" at bounding box center [296, 298] width 481 height 15
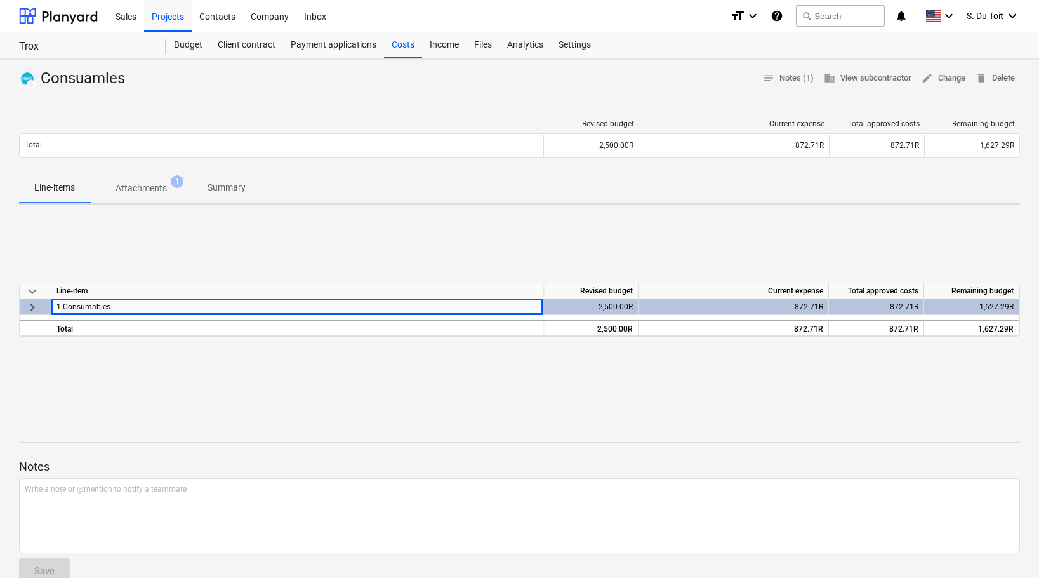
click at [164, 413] on div "DRAFT Consuamles notes Notes (1) business View subcontractor edit Change delete…" at bounding box center [519, 406] width 1039 height 696
click at [945, 81] on span "edit Change" at bounding box center [944, 78] width 44 height 15
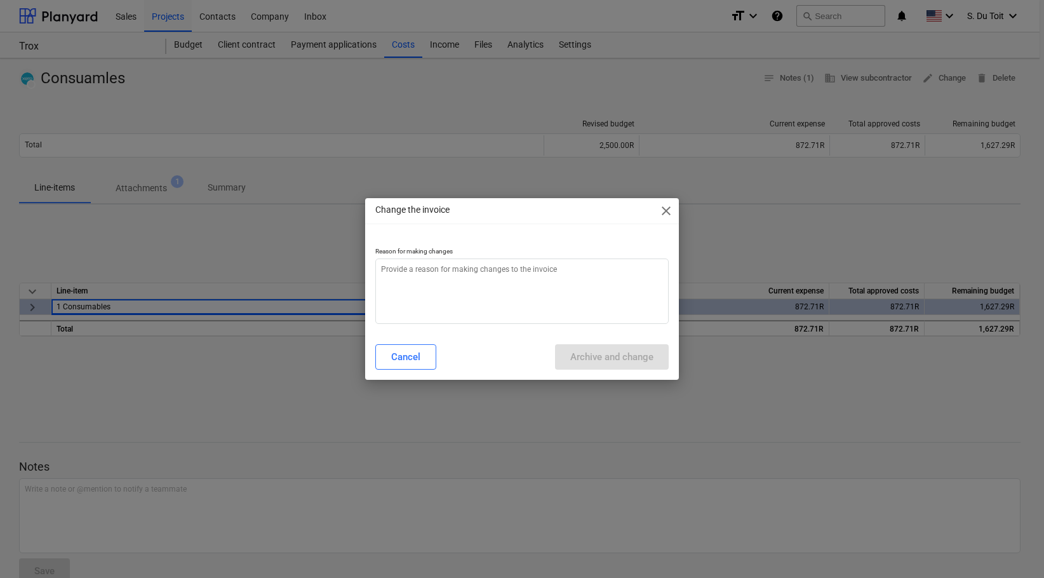
click at [672, 215] on span "close" at bounding box center [665, 210] width 15 height 15
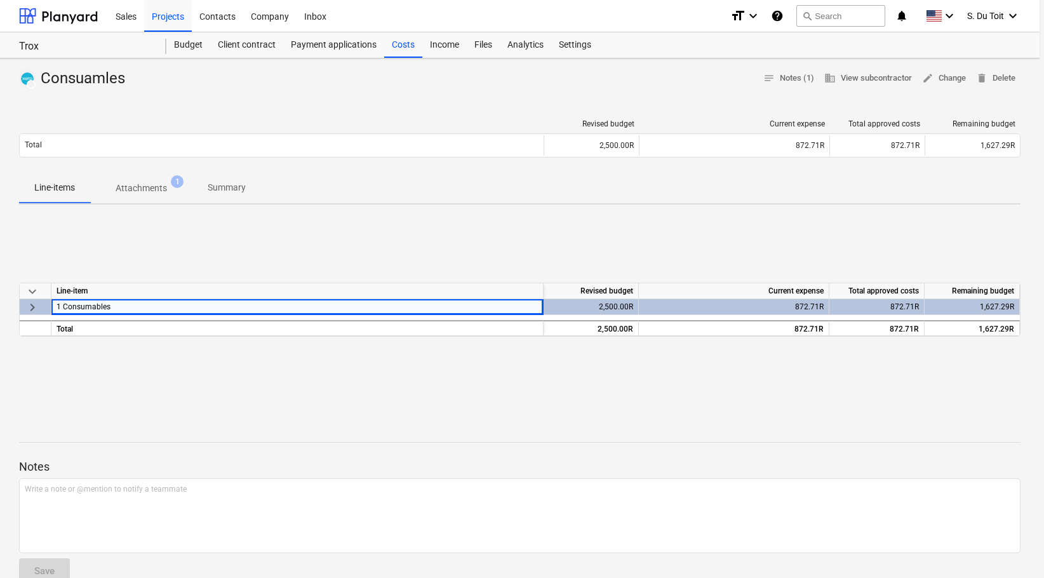
type textarea "x"
click at [419, 35] on div "Costs" at bounding box center [403, 44] width 38 height 25
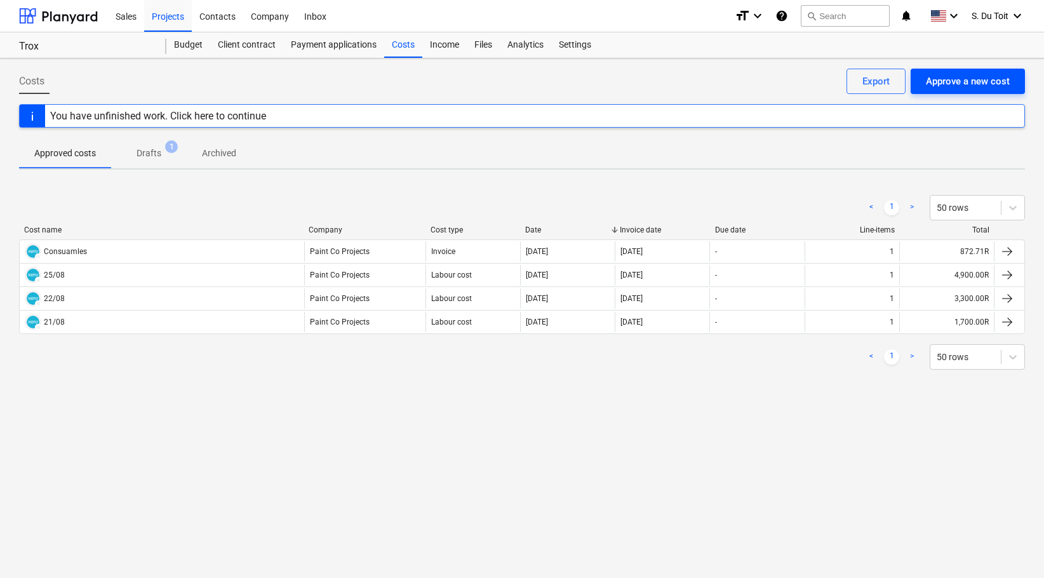
click at [981, 90] on div "Approve a new cost" at bounding box center [967, 81] width 84 height 17
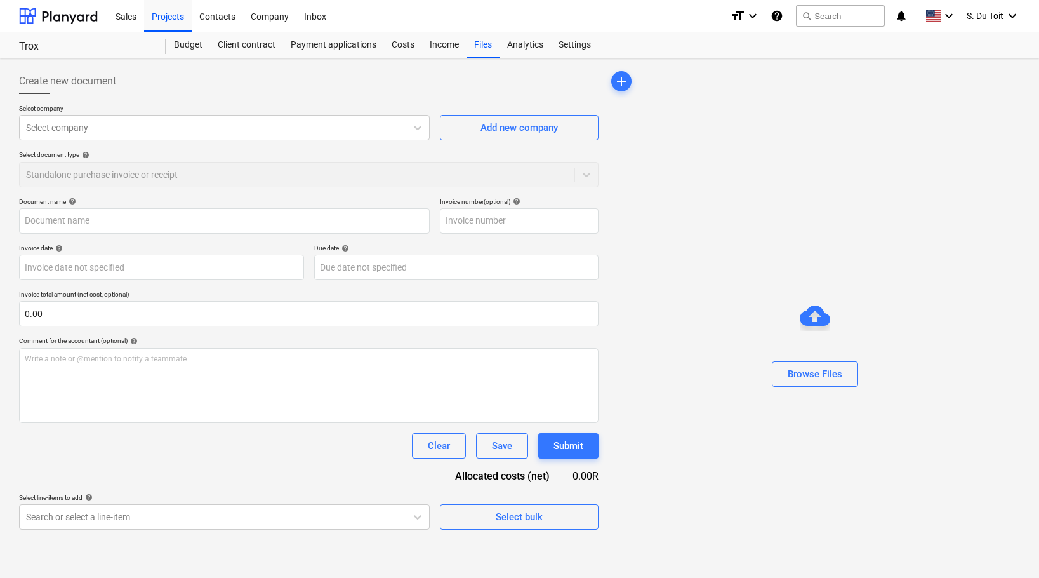
click at [175, 165] on div "Select document type help Standalone purchase invoice or receipt" at bounding box center [309, 168] width 580 height 36
click at [203, 135] on div "Select company" at bounding box center [213, 128] width 386 height 18
click at [533, 160] on p "Select document type help" at bounding box center [309, 155] width 580 height 11
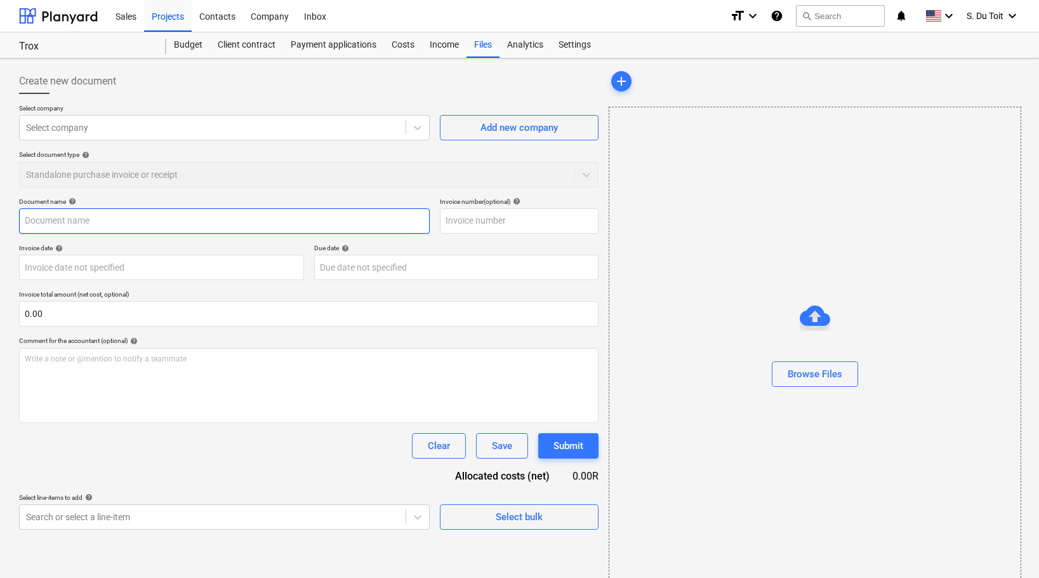
click at [118, 222] on input "text" at bounding box center [224, 220] width 411 height 25
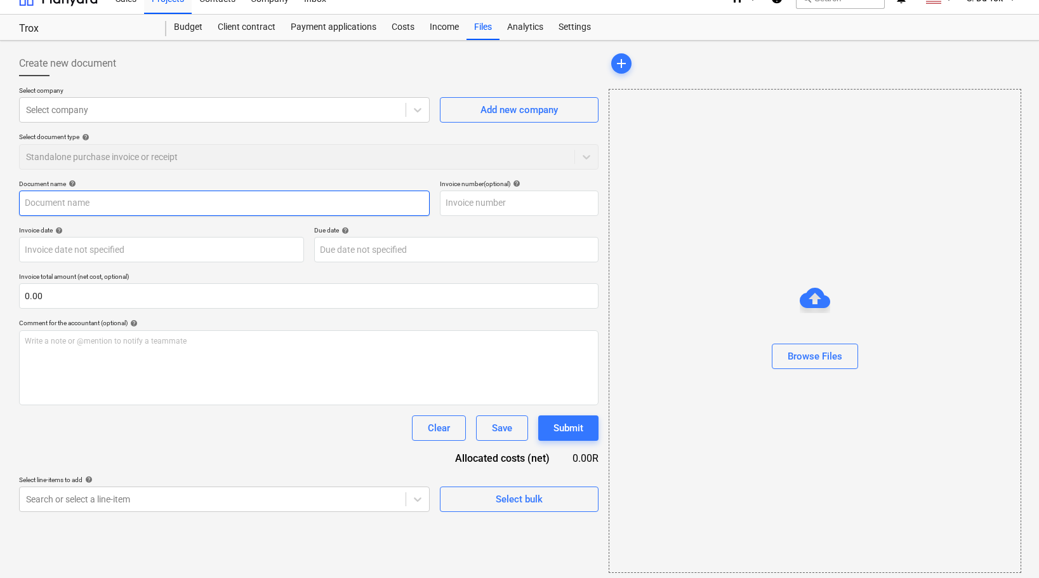
scroll to position [23, 0]
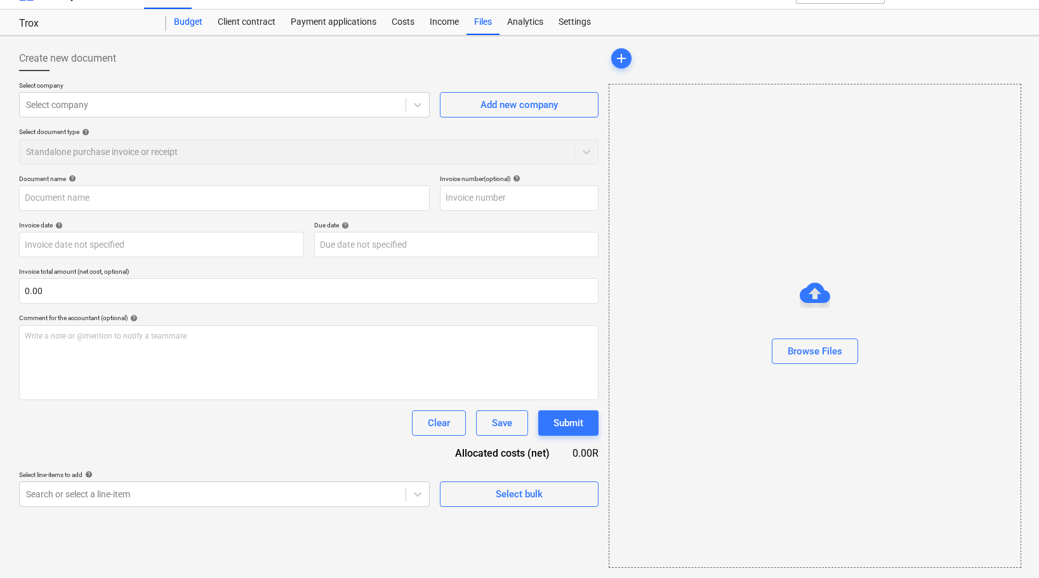
click at [190, 25] on div "Budget" at bounding box center [188, 22] width 44 height 25
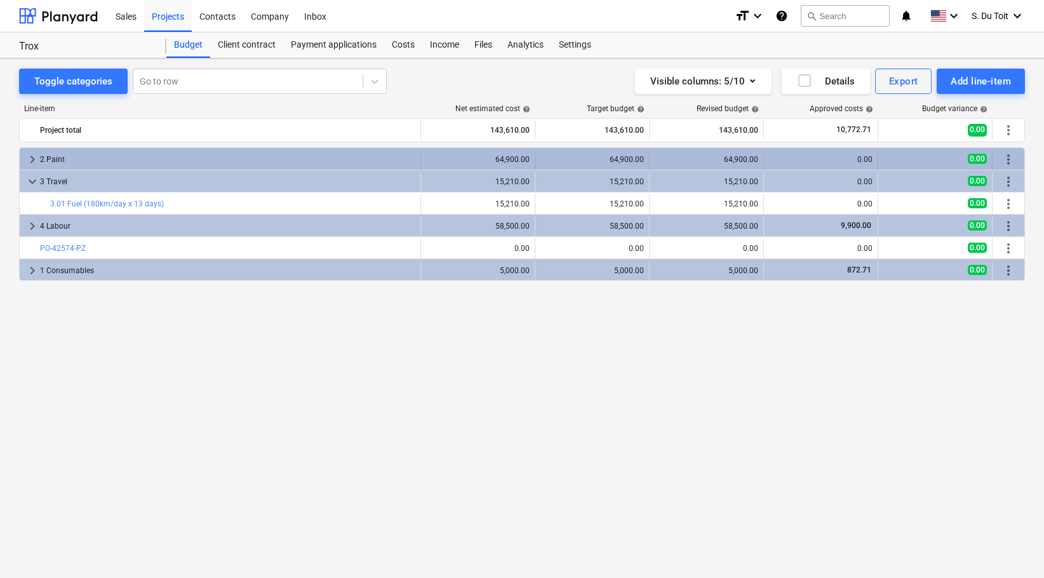
click at [887, 151] on div "0.00" at bounding box center [934, 159] width 103 height 20
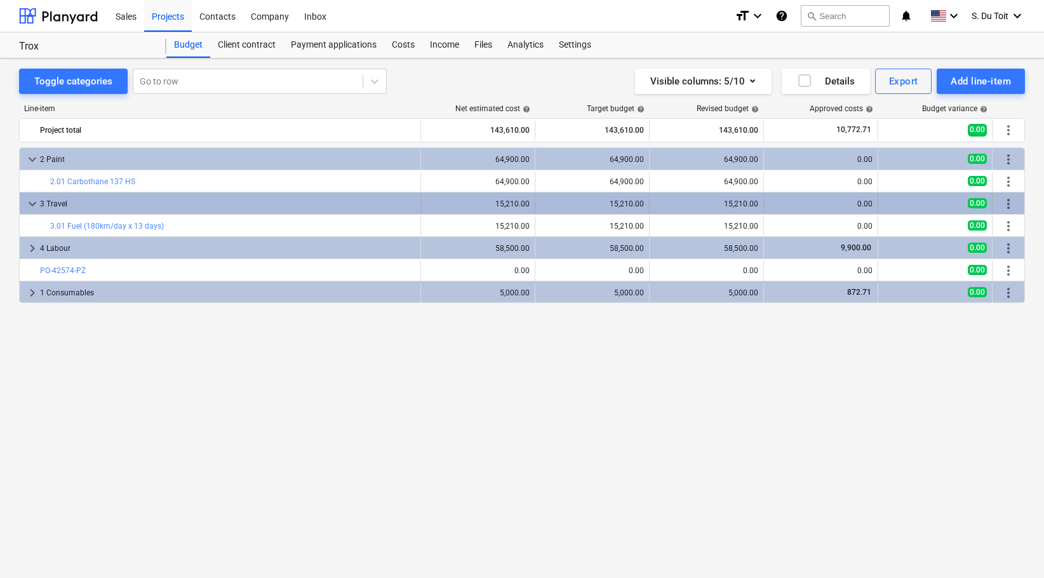
click at [882, 199] on div "0.00" at bounding box center [935, 204] width 114 height 20
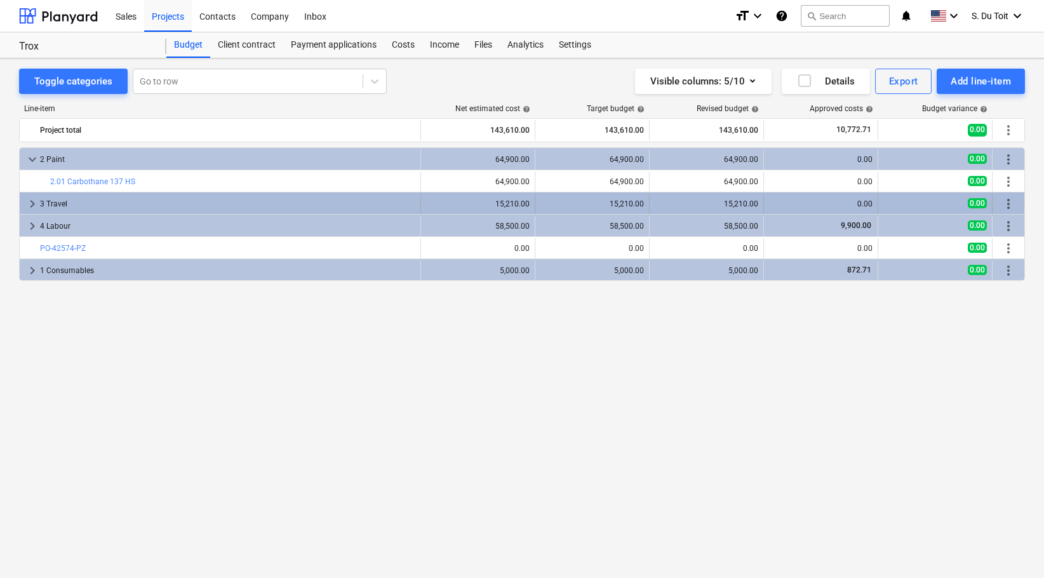
click at [882, 205] on div "0.00" at bounding box center [935, 204] width 114 height 20
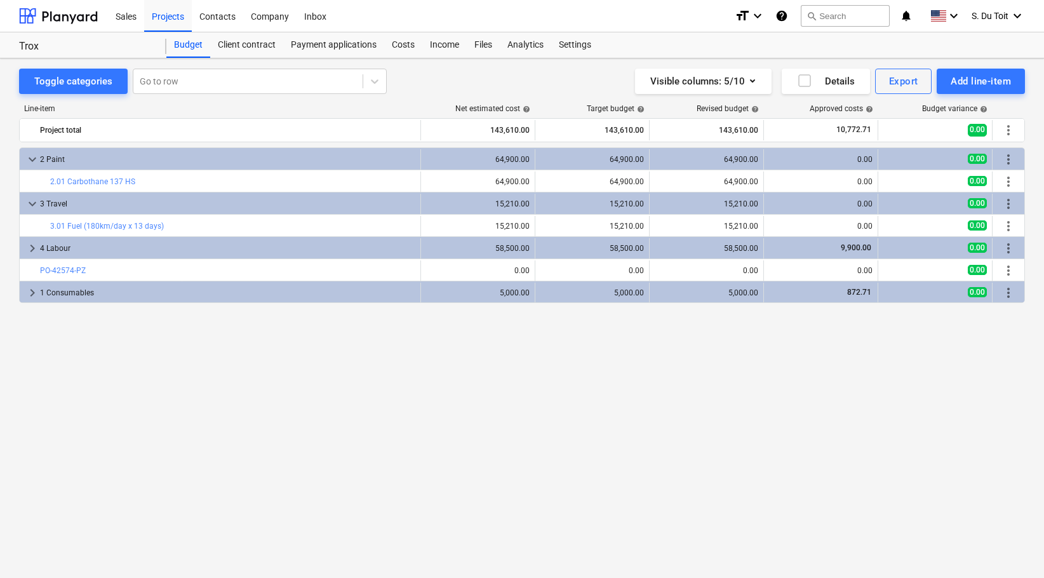
click at [556, 414] on div "keyboard_arrow_down 2 Paint 64,900.00 64,900.00 64,900.00 0.00 0.00 more_vert b…" at bounding box center [521, 336] width 1005 height 378
click at [239, 404] on div "keyboard_arrow_down 2 Paint 64,900.00 64,900.00 64,900.00 0.00 0.00 more_vert b…" at bounding box center [521, 336] width 1005 height 378
click at [557, 434] on div "keyboard_arrow_down 2 Paint 64,900.00 64,900.00 64,900.00 0.00 0.00 more_vert b…" at bounding box center [521, 336] width 1005 height 378
click at [149, 20] on div "Projects" at bounding box center [168, 15] width 48 height 32
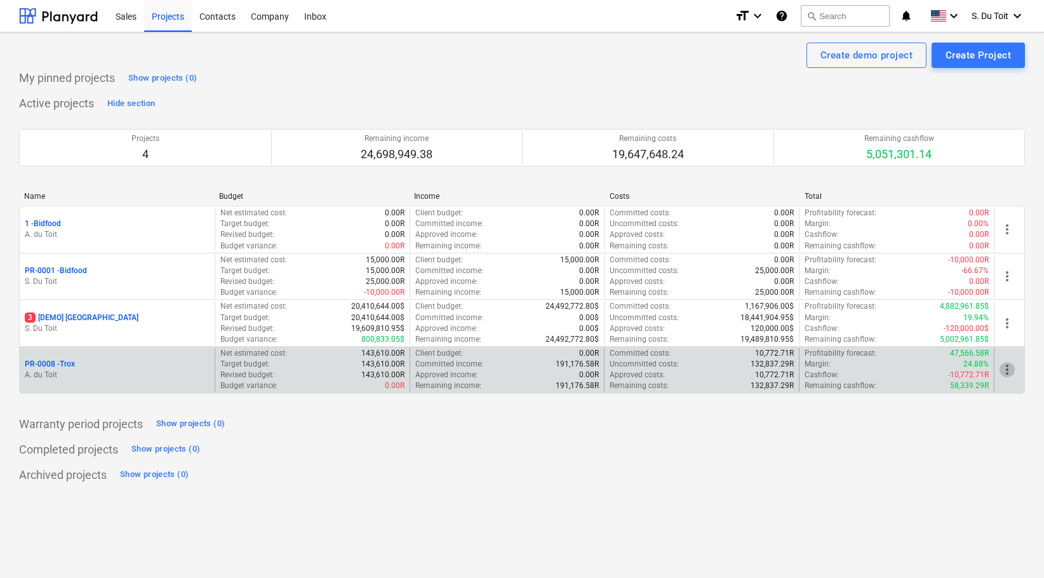
click at [1013, 366] on span "more_vert" at bounding box center [1006, 369] width 15 height 15
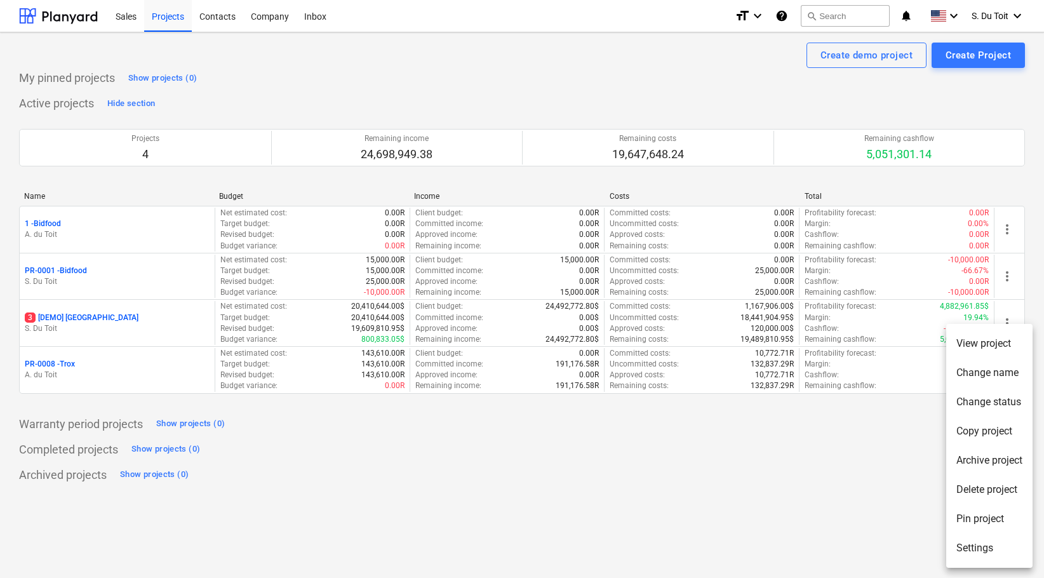
click at [790, 371] on div at bounding box center [522, 289] width 1044 height 578
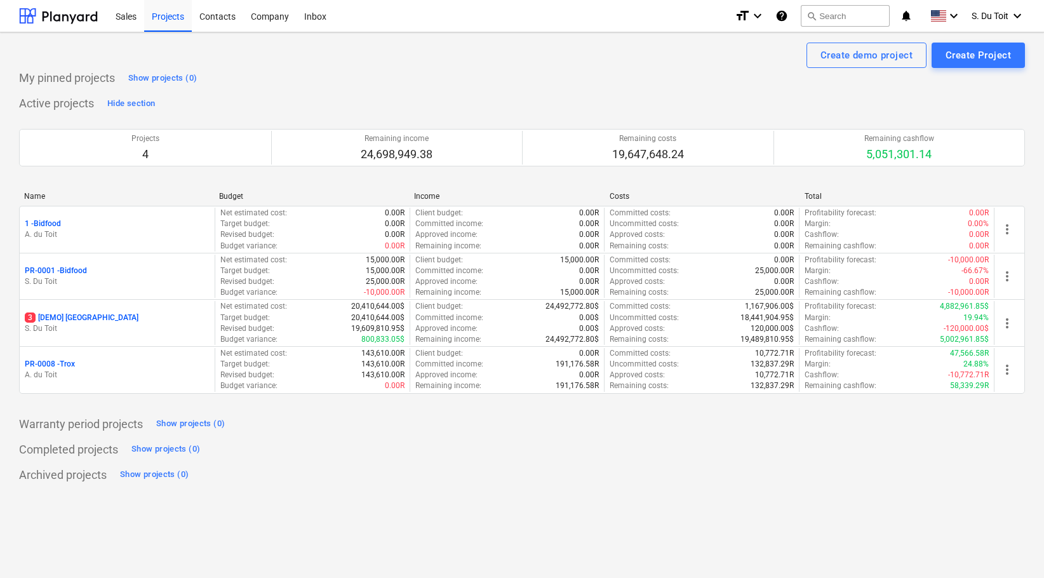
click at [846, 369] on div "Cashflow : -10,772.71R" at bounding box center [896, 374] width 184 height 11
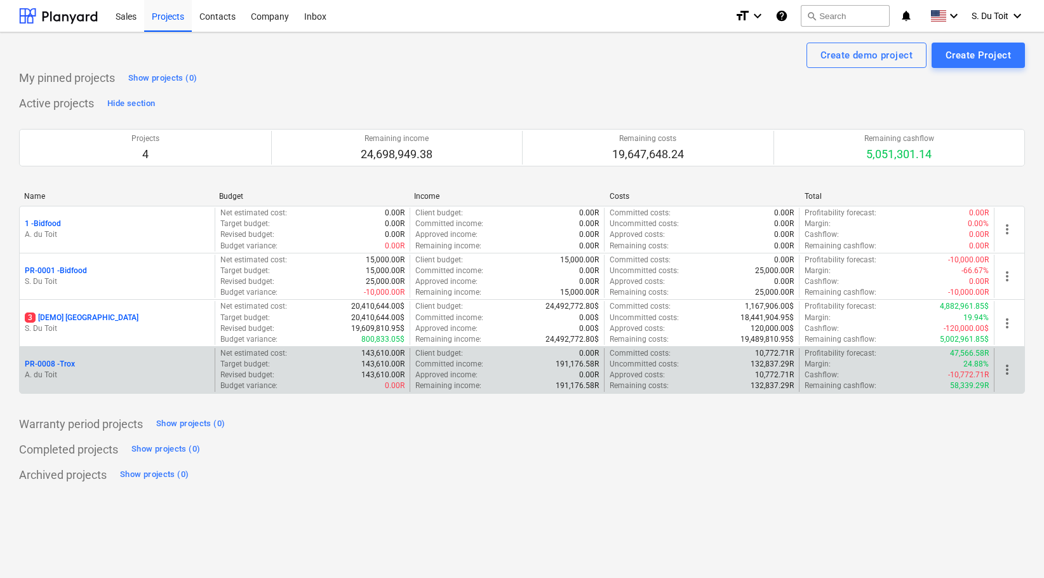
click at [416, 382] on p "Remaining income :" at bounding box center [448, 385] width 66 height 11
click at [43, 361] on p "PR-0008 - Trox" at bounding box center [50, 364] width 50 height 11
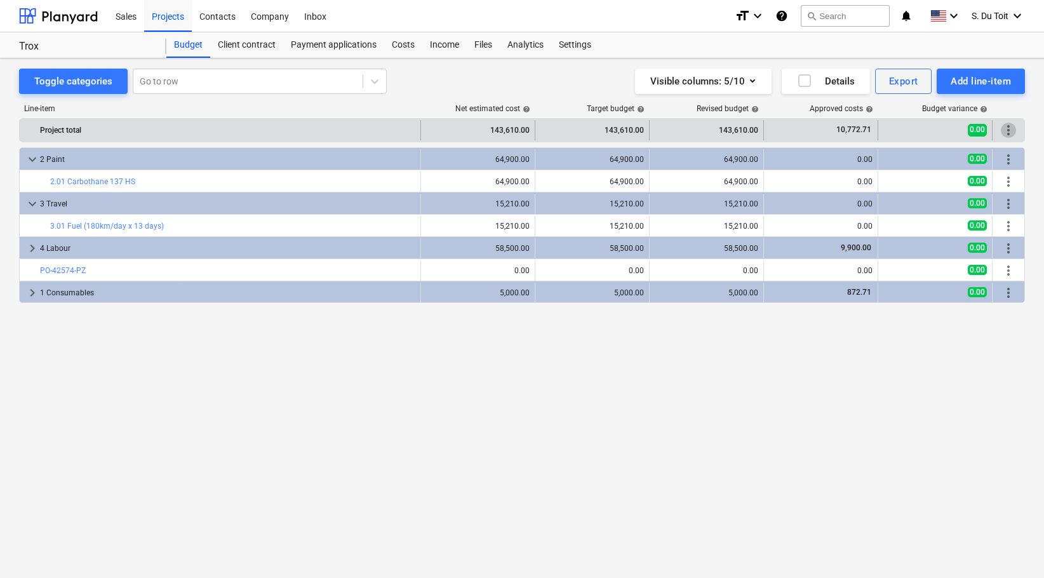
click at [1014, 128] on span "more_vert" at bounding box center [1007, 130] width 15 height 15
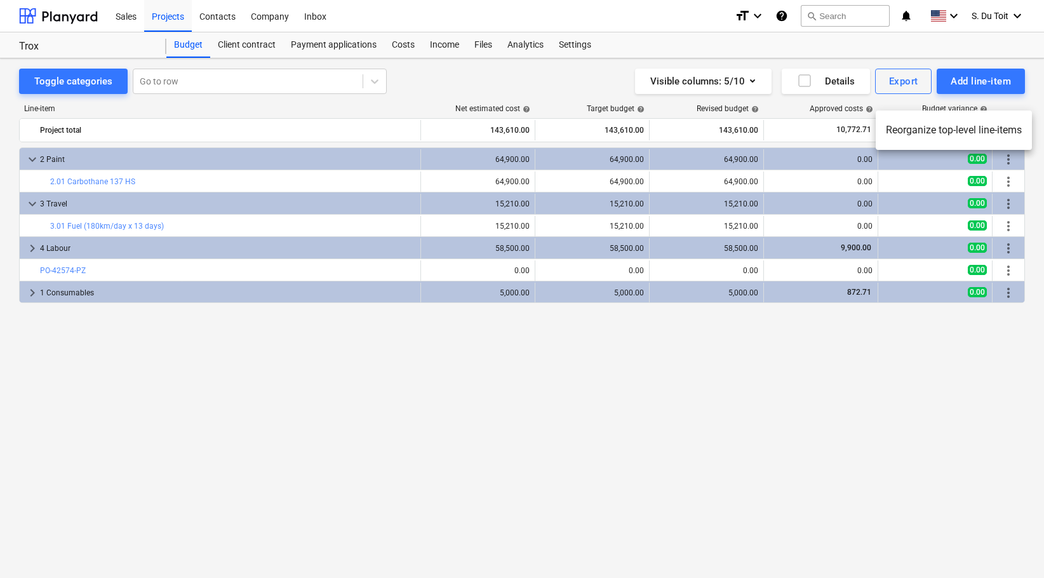
click at [800, 436] on div at bounding box center [522, 289] width 1044 height 578
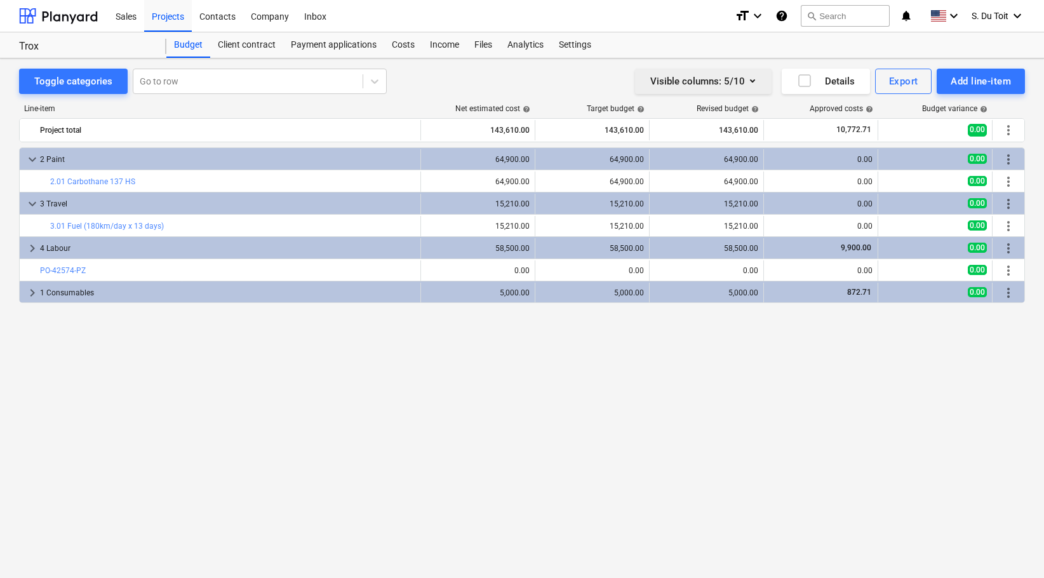
click at [754, 86] on icon "button" at bounding box center [752, 80] width 15 height 15
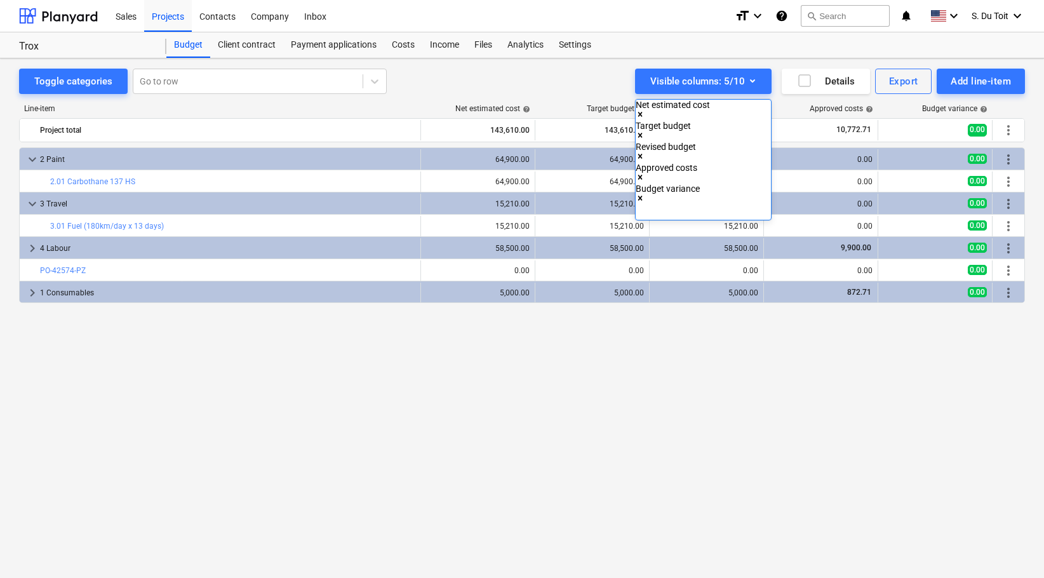
click at [644, 131] on icon "Remove Target budget" at bounding box center [639, 135] width 9 height 9
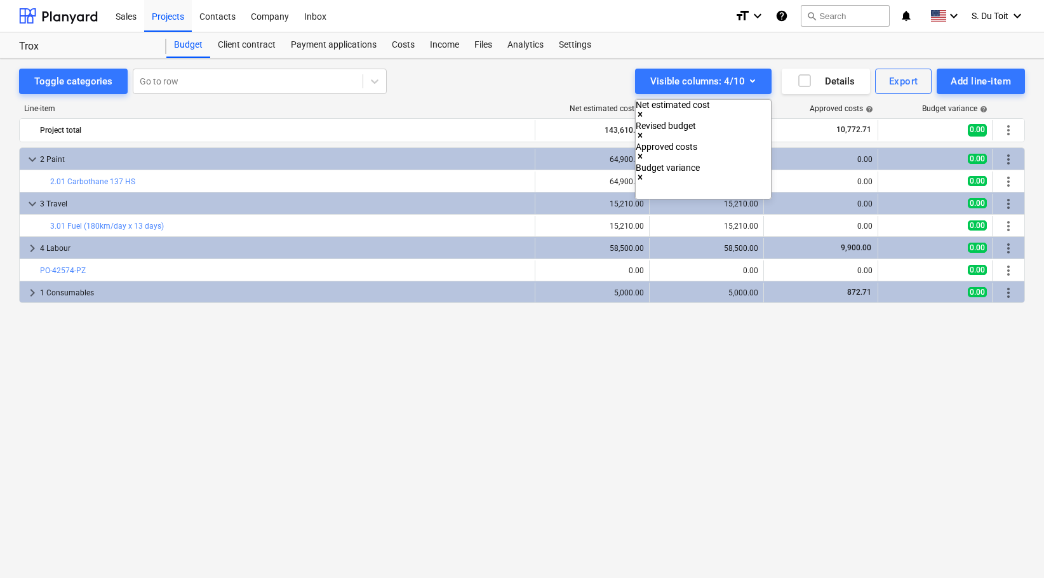
click at [551, 435] on div at bounding box center [522, 289] width 1044 height 578
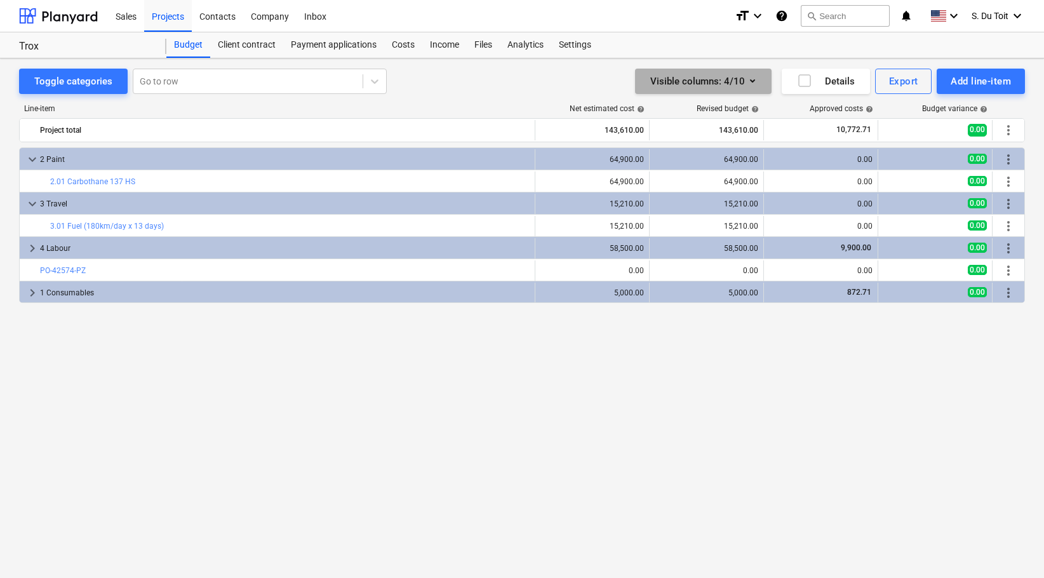
click at [747, 83] on icon "button" at bounding box center [752, 80] width 15 height 15
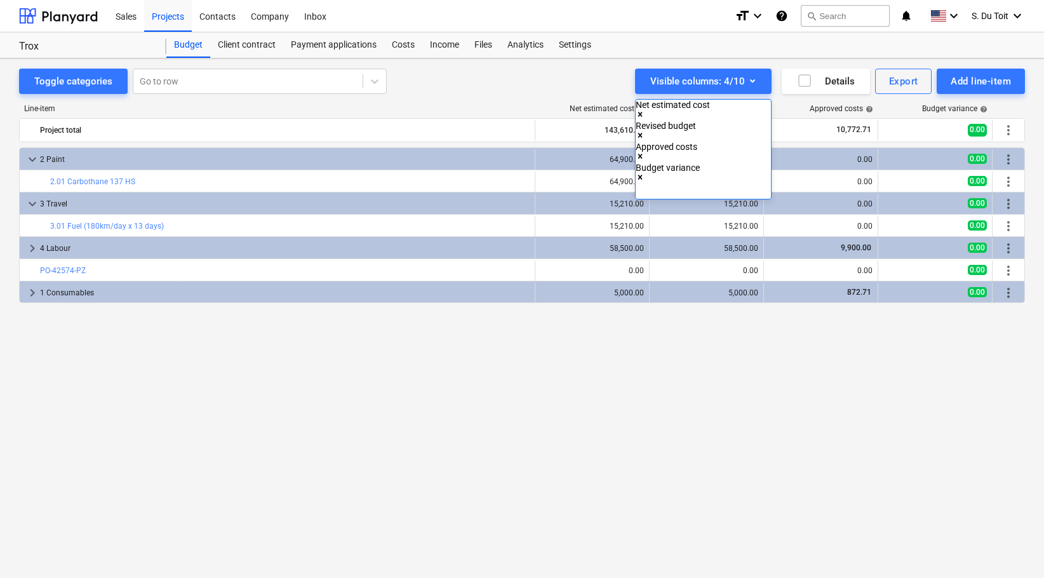
click at [644, 131] on icon "Remove Revised budget" at bounding box center [639, 135] width 9 height 9
click at [555, 436] on div at bounding box center [522, 289] width 1044 height 578
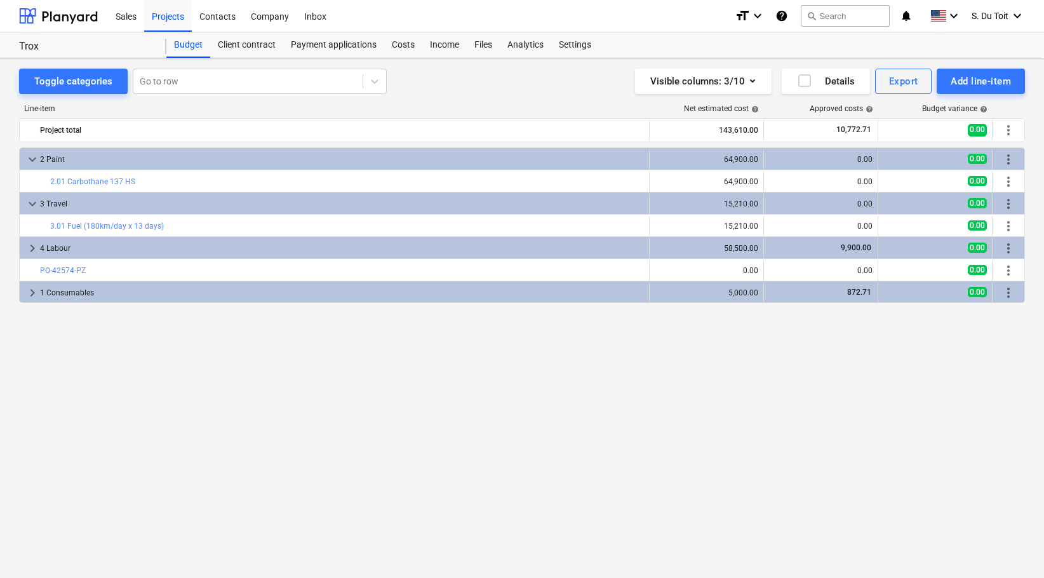
click at [465, 368] on div "keyboard_arrow_down 2 Paint 64,900.00 0.00 0.00 more_vert bar_chart 2.01 Carbot…" at bounding box center [521, 336] width 1005 height 378
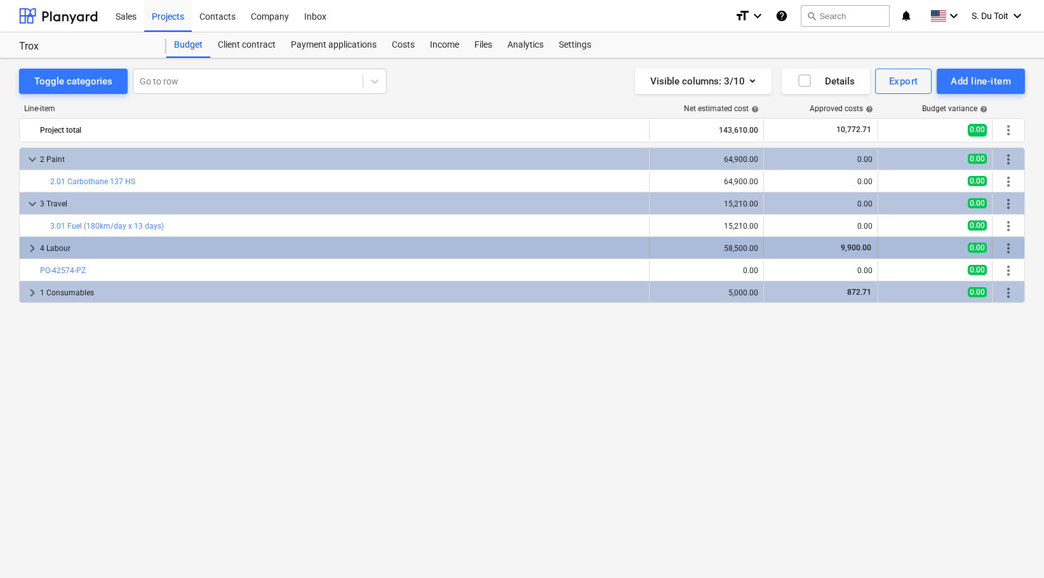
click at [144, 248] on div "4 Labour" at bounding box center [342, 248] width 604 height 20
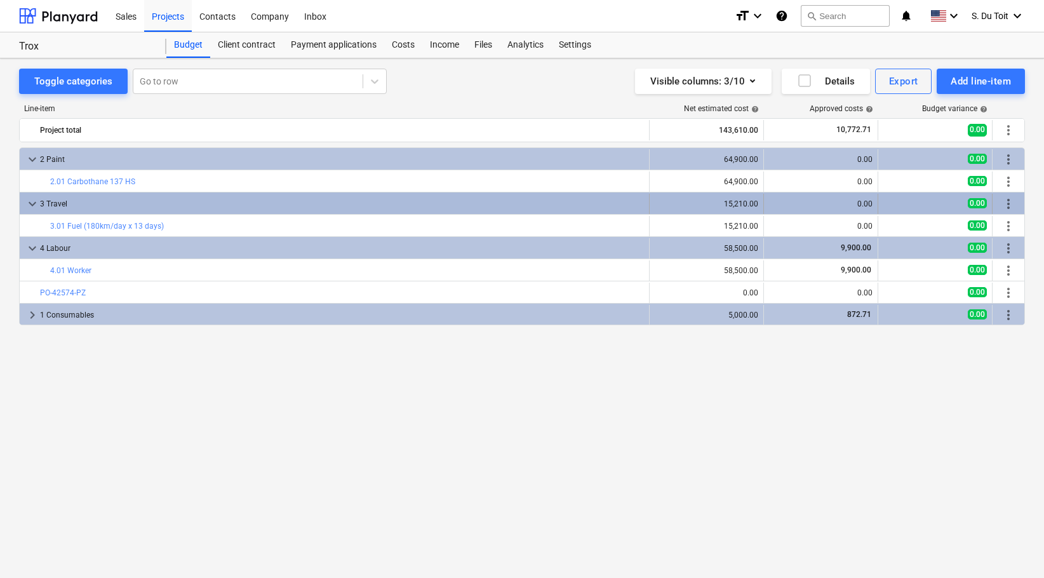
click at [183, 204] on div "3 Travel" at bounding box center [342, 204] width 604 height 20
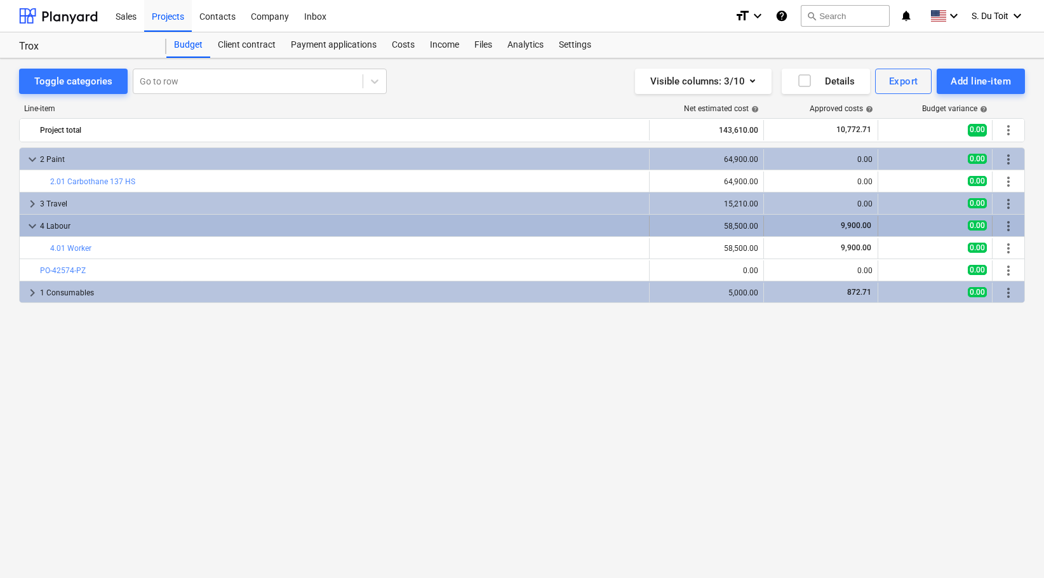
click at [149, 226] on div "4 Labour" at bounding box center [342, 226] width 604 height 20
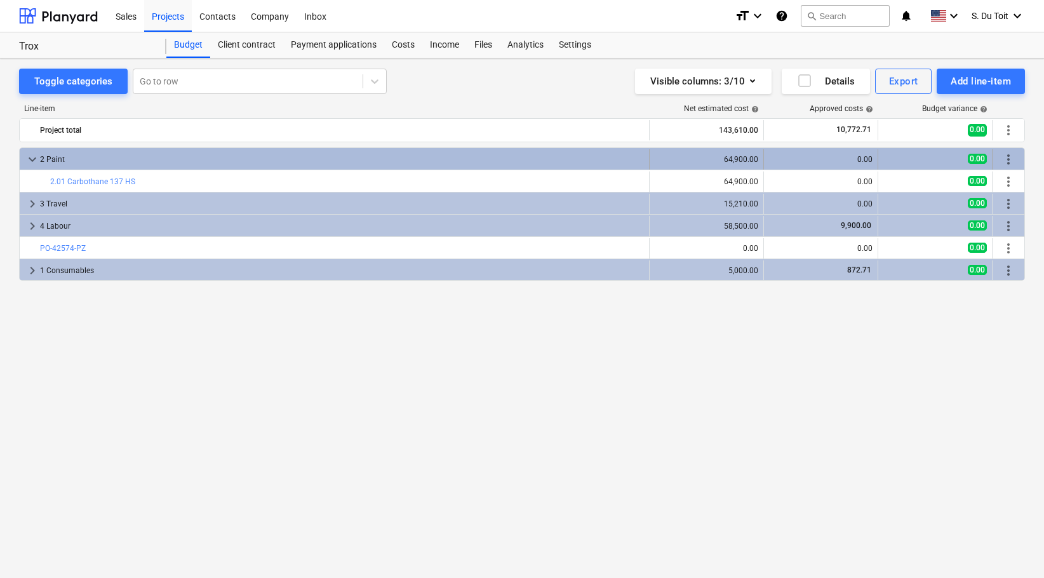
click at [158, 161] on div "2 Paint" at bounding box center [342, 159] width 604 height 20
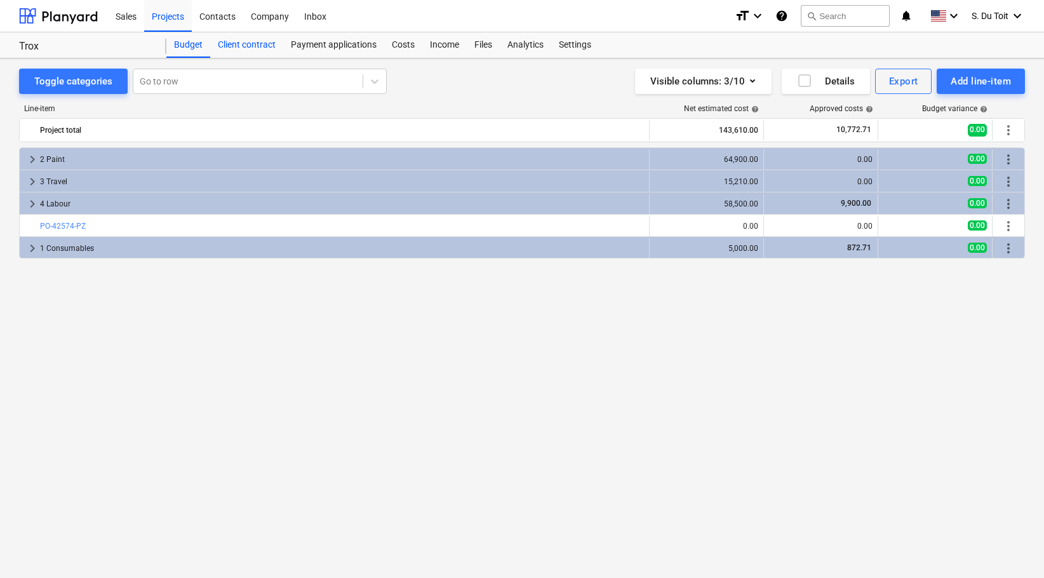
click at [249, 42] on div "Client contract" at bounding box center [246, 44] width 73 height 25
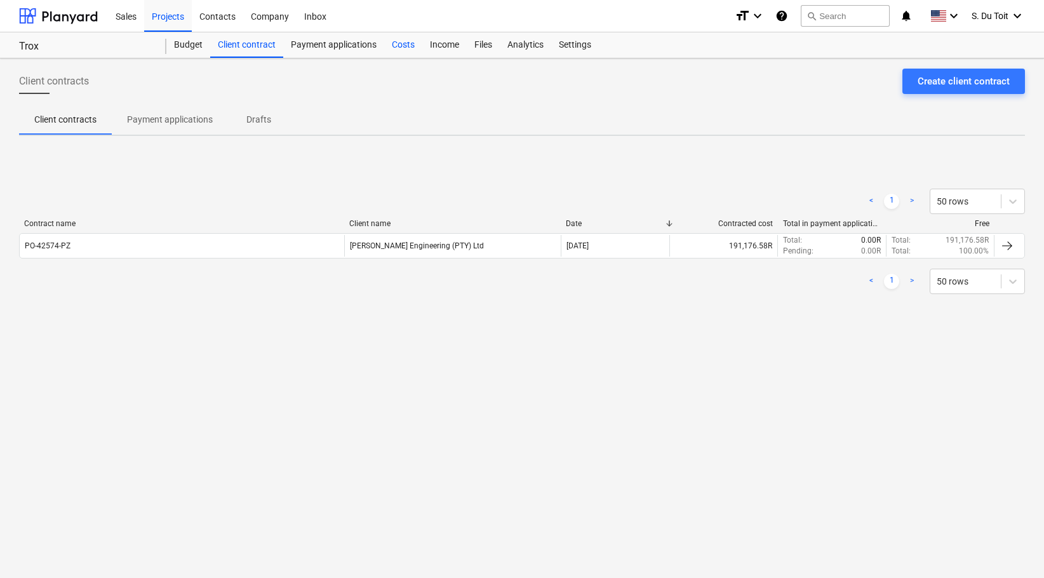
click at [401, 53] on div "Costs" at bounding box center [403, 44] width 38 height 25
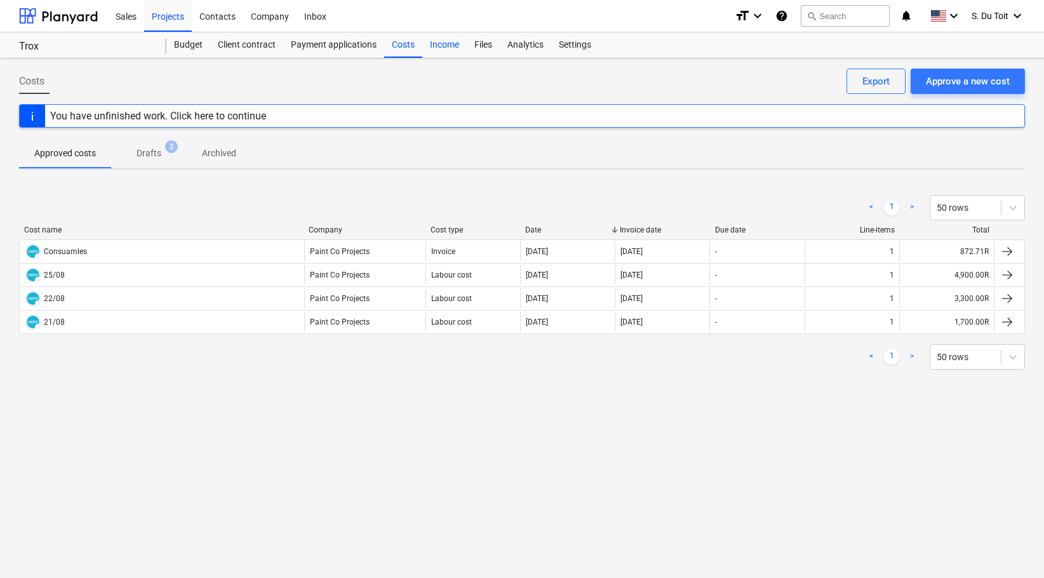
click at [448, 41] on div "Income" at bounding box center [444, 44] width 44 height 25
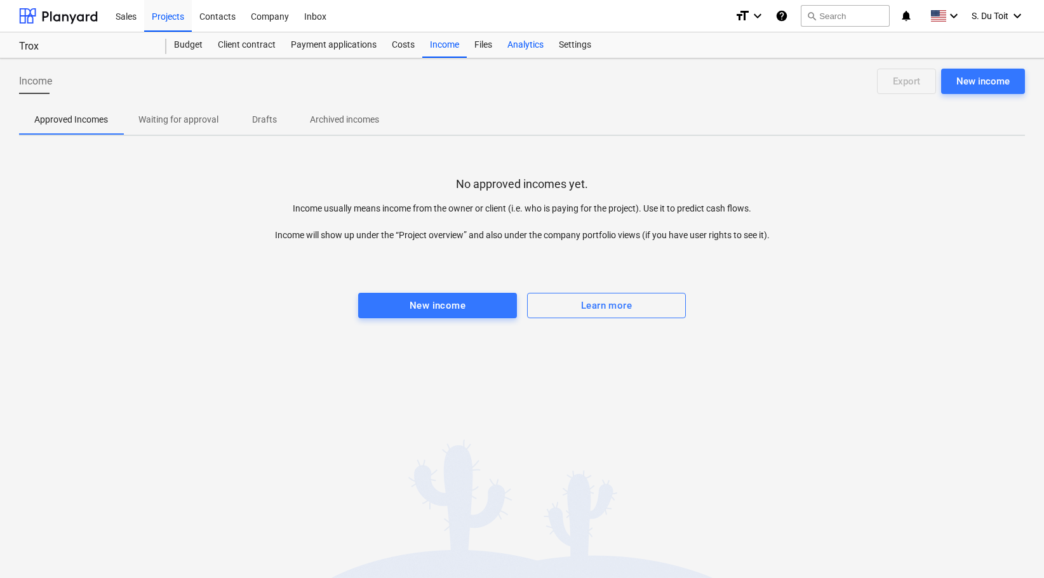
click at [505, 46] on div "Analytics" at bounding box center [525, 44] width 51 height 25
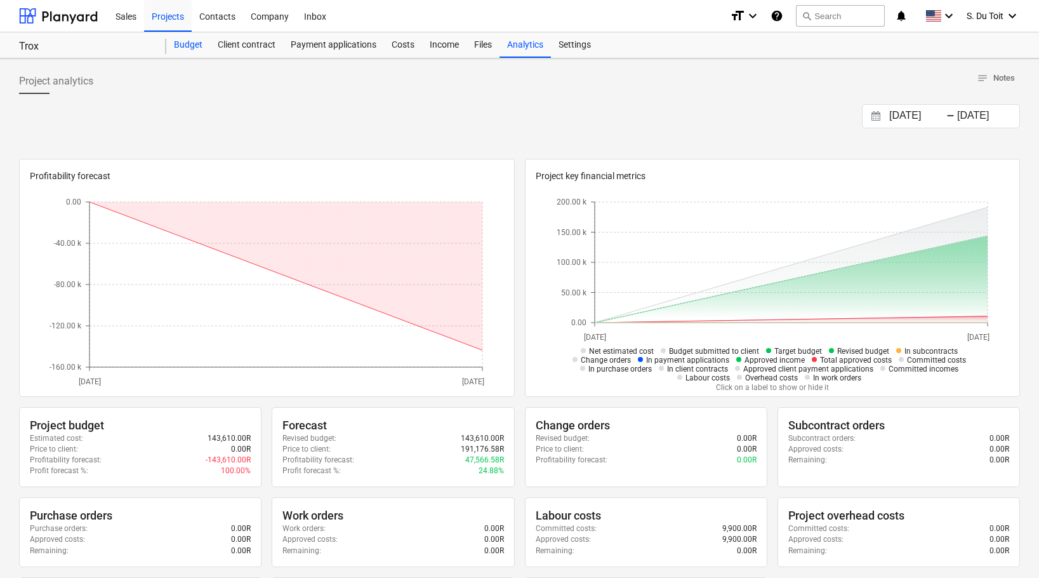
click at [184, 46] on div "Budget" at bounding box center [188, 44] width 44 height 25
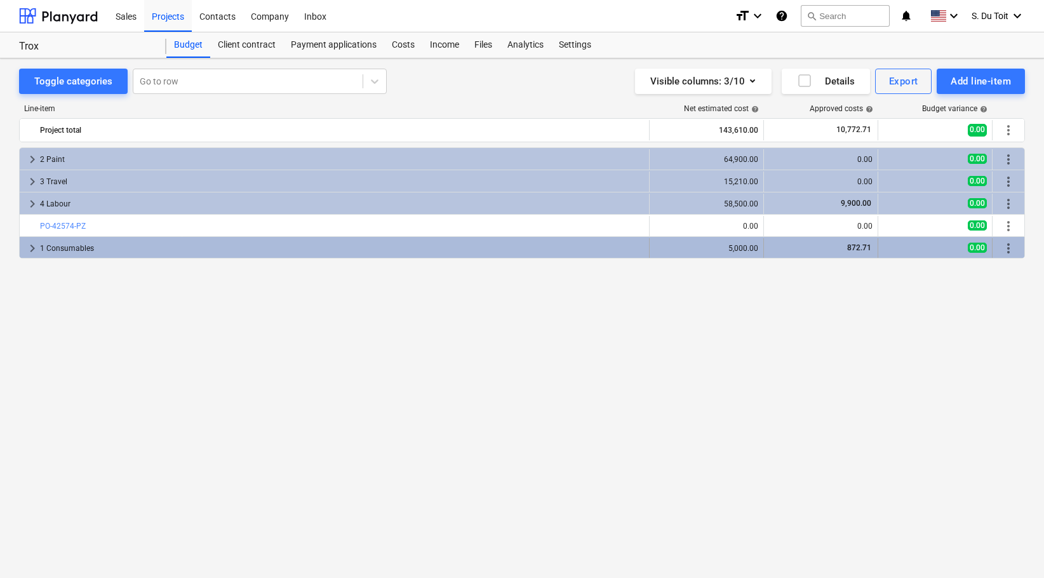
click at [280, 239] on div "1 Consumables" at bounding box center [342, 248] width 604 height 20
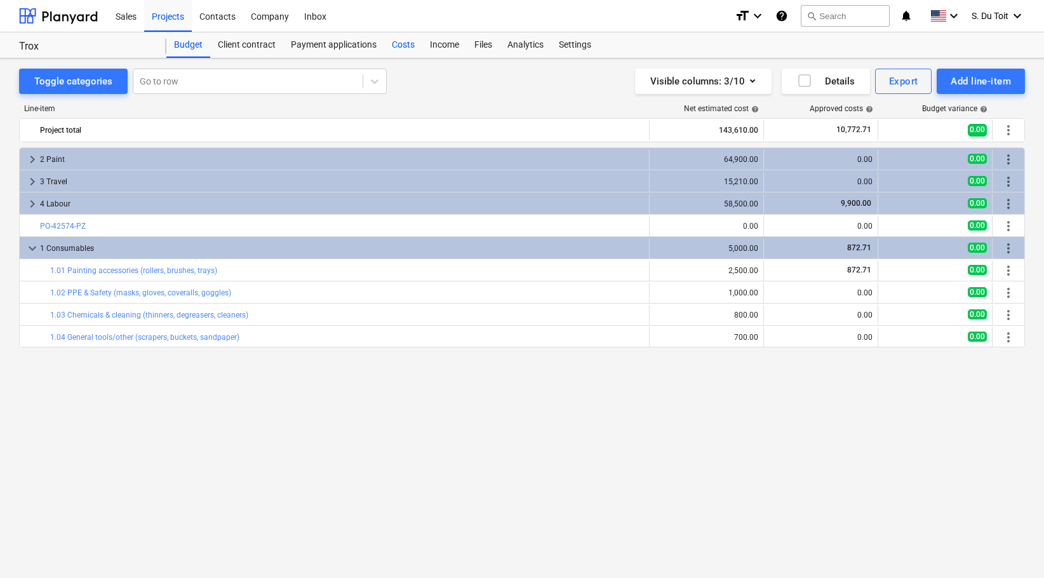
click at [391, 45] on div "Costs" at bounding box center [403, 44] width 38 height 25
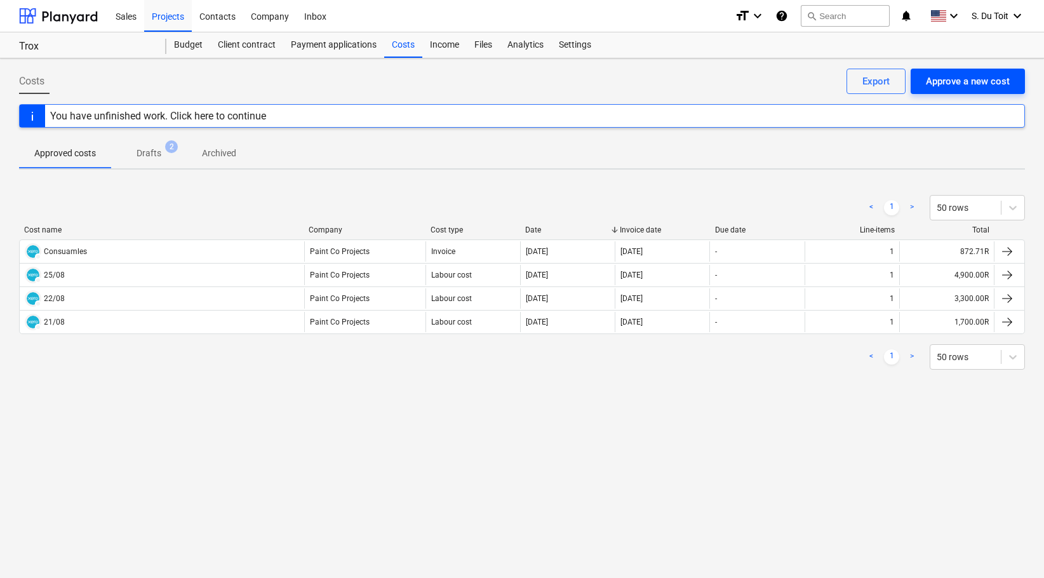
click at [984, 86] on div "Approve a new cost" at bounding box center [967, 81] width 84 height 17
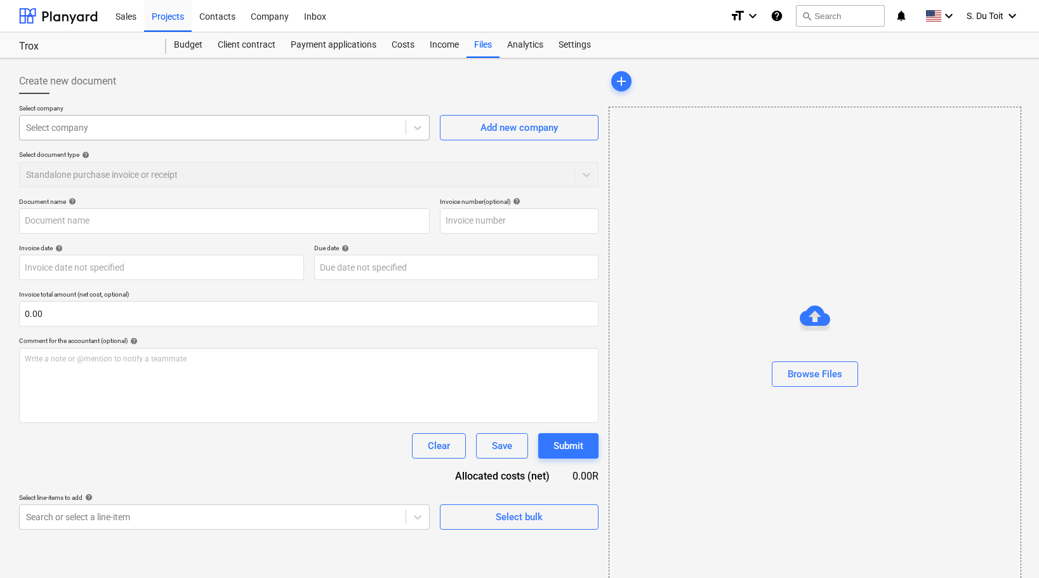
click at [138, 117] on div "Select company" at bounding box center [224, 127] width 411 height 25
click at [640, 255] on div "Browse Files" at bounding box center [815, 349] width 413 height 484
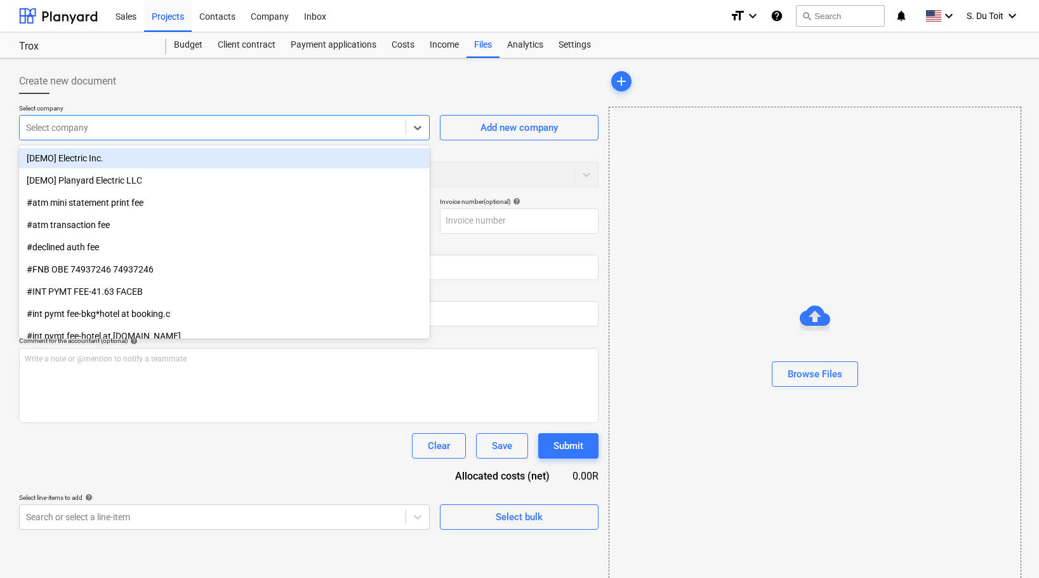
click at [118, 132] on div at bounding box center [212, 127] width 373 height 13
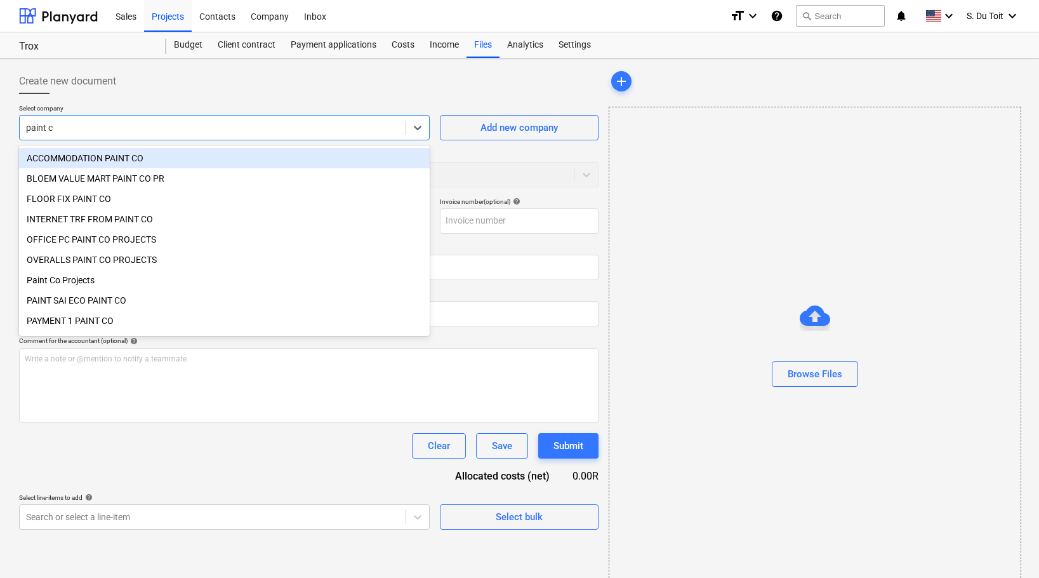
type input "paint co"
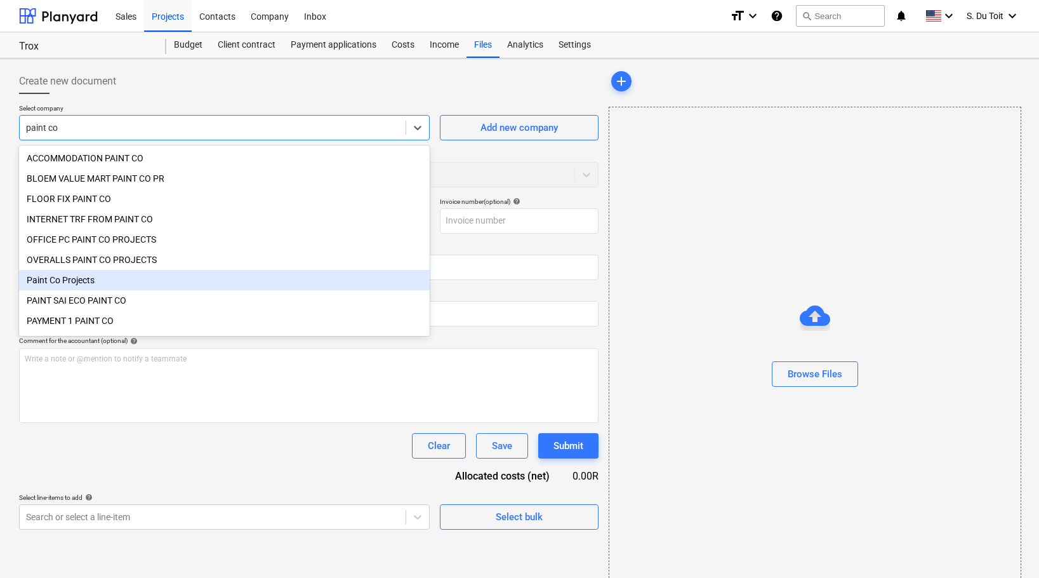
click at [115, 290] on div "Paint Co Projects" at bounding box center [224, 280] width 411 height 20
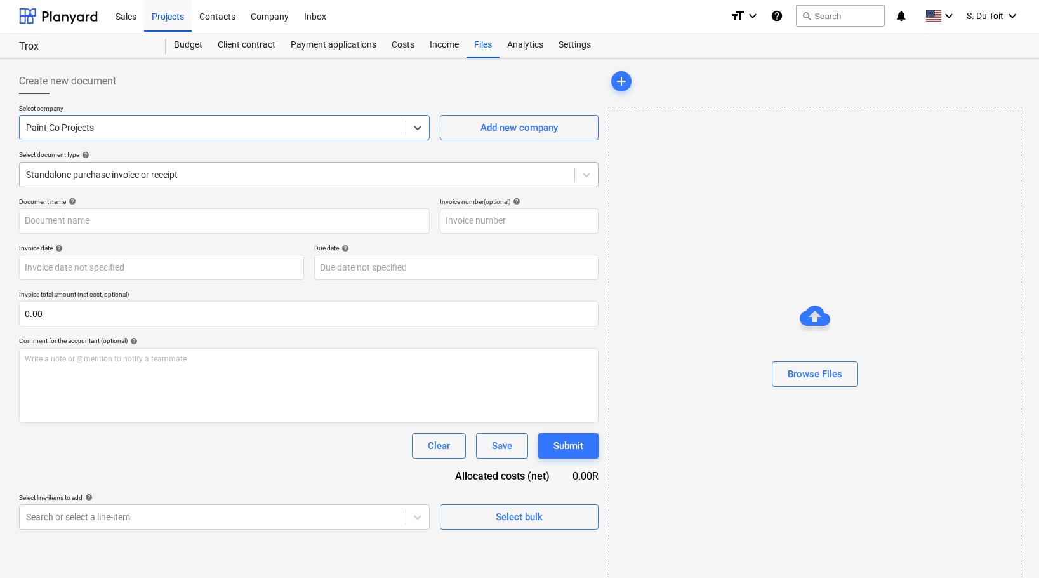
click at [158, 175] on div at bounding box center [297, 174] width 542 height 13
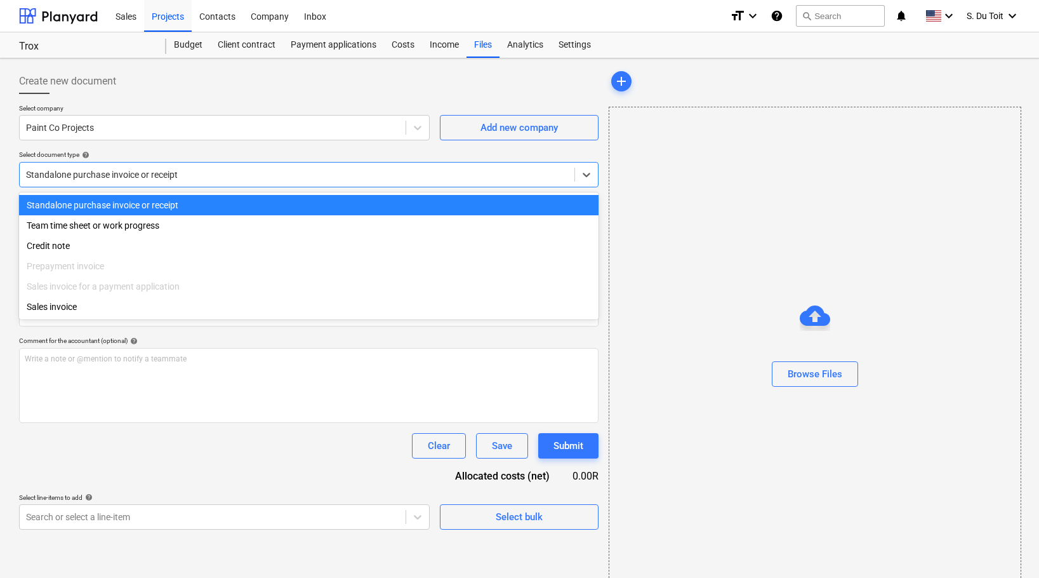
click at [121, 208] on div "Standalone purchase invoice or receipt" at bounding box center [309, 205] width 580 height 20
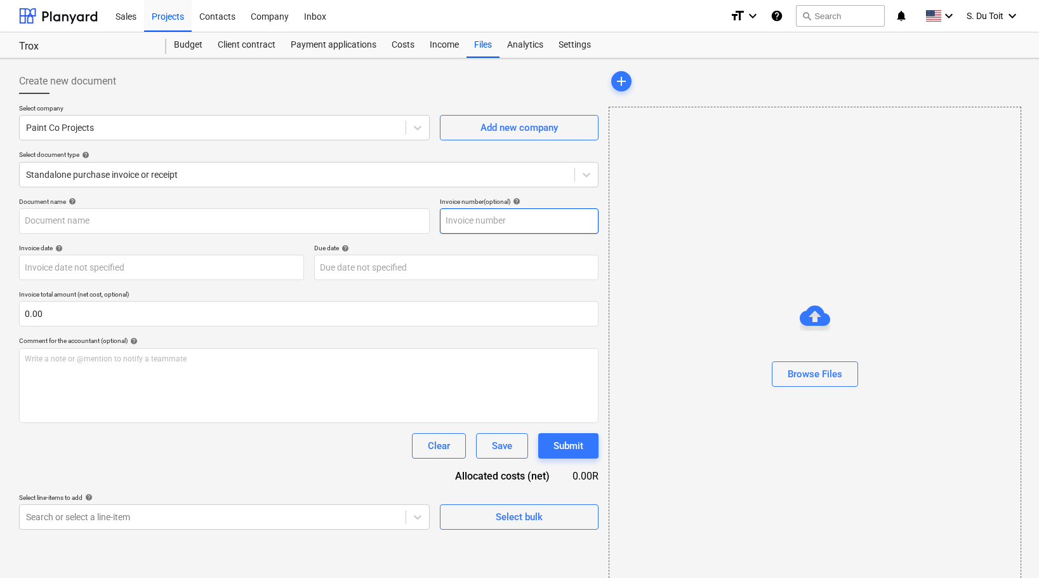
click at [503, 230] on input "text" at bounding box center [519, 220] width 159 height 25
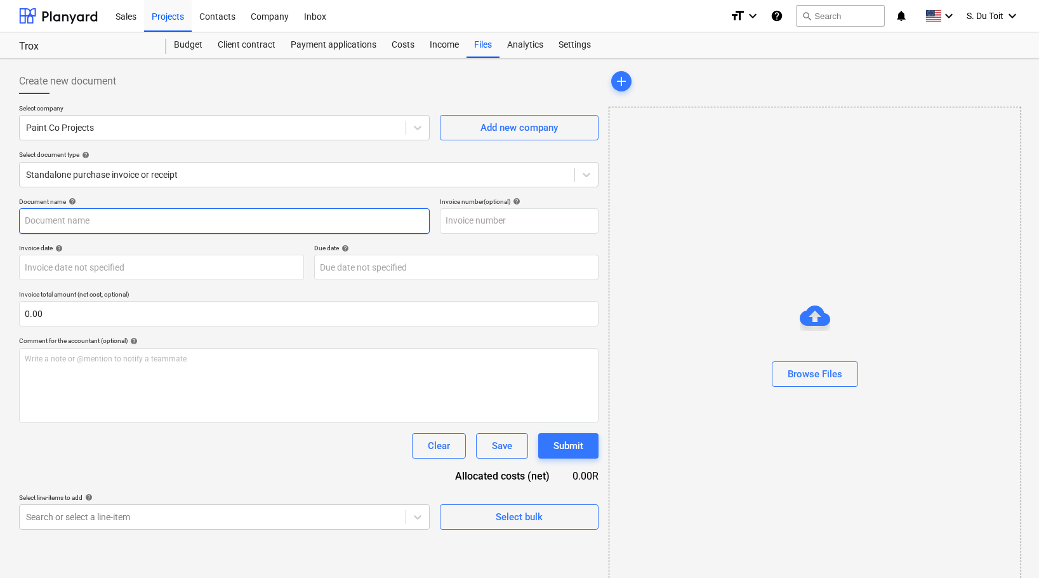
click at [225, 230] on input "text" at bounding box center [224, 220] width 411 height 25
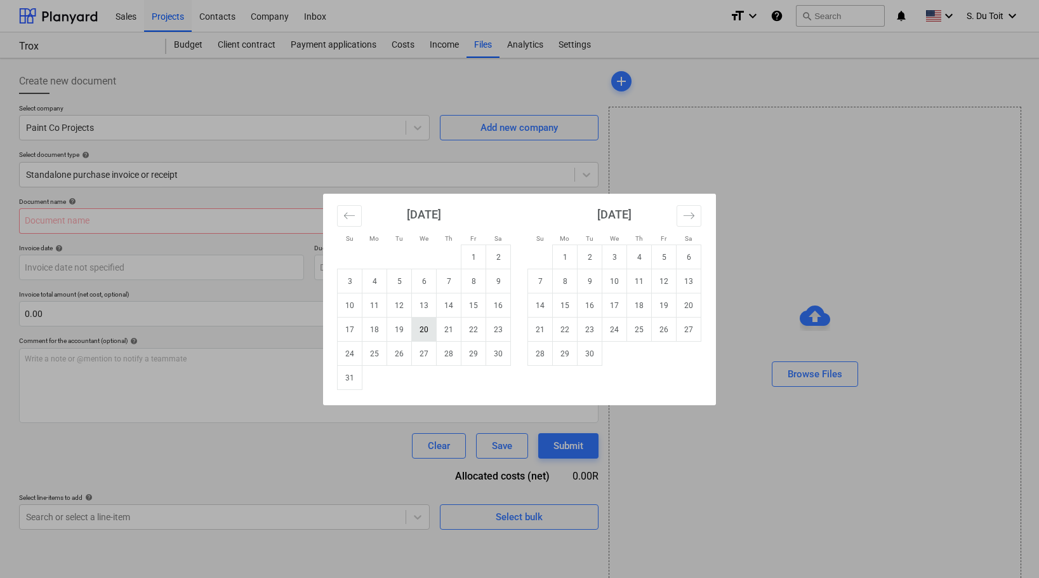
click at [430, 333] on td "20" at bounding box center [424, 329] width 25 height 24
type input "[DATE]"
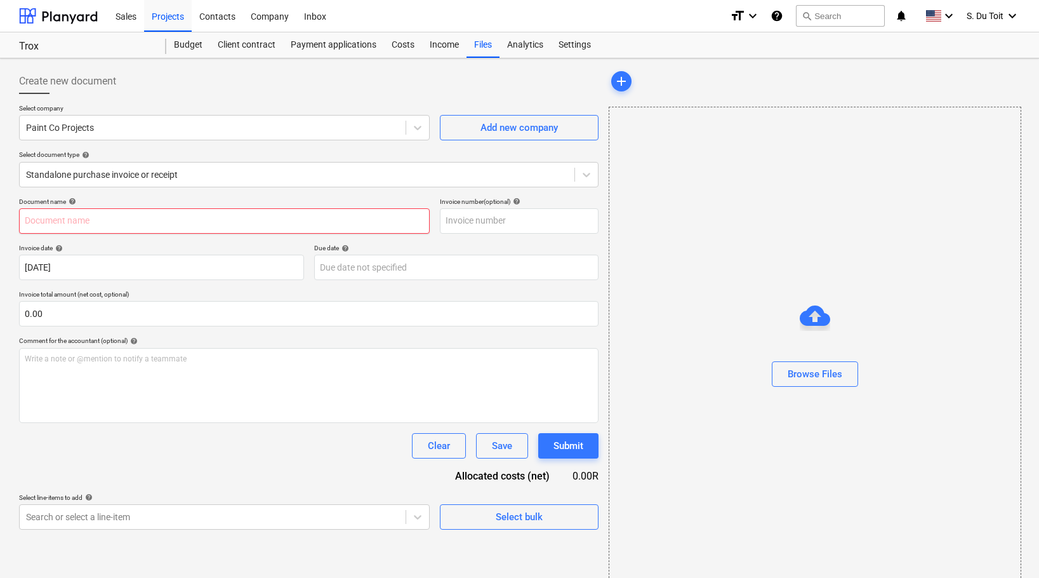
click at [191, 223] on input "text" at bounding box center [224, 220] width 411 height 25
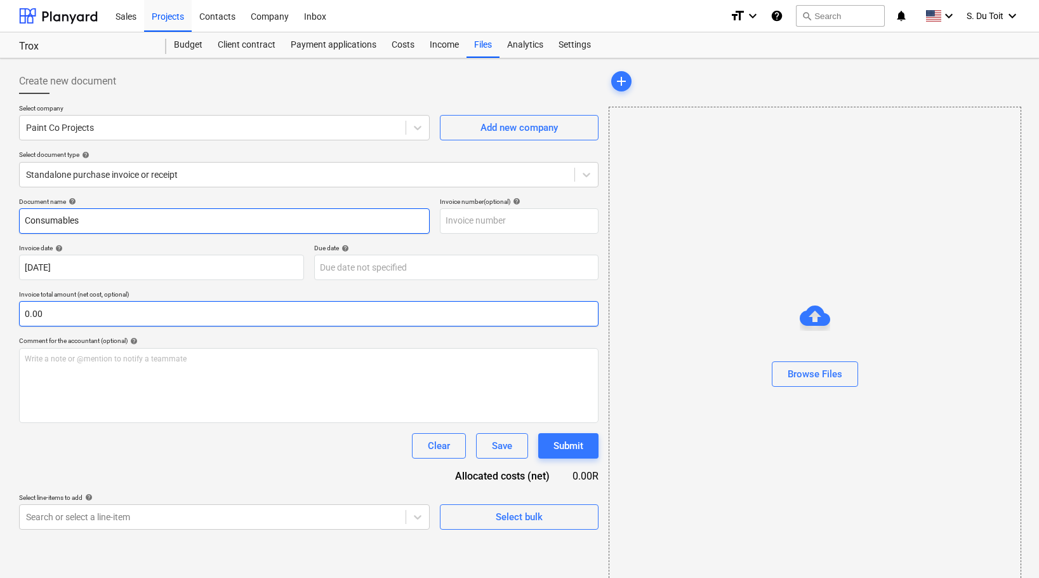
type input "Consumables"
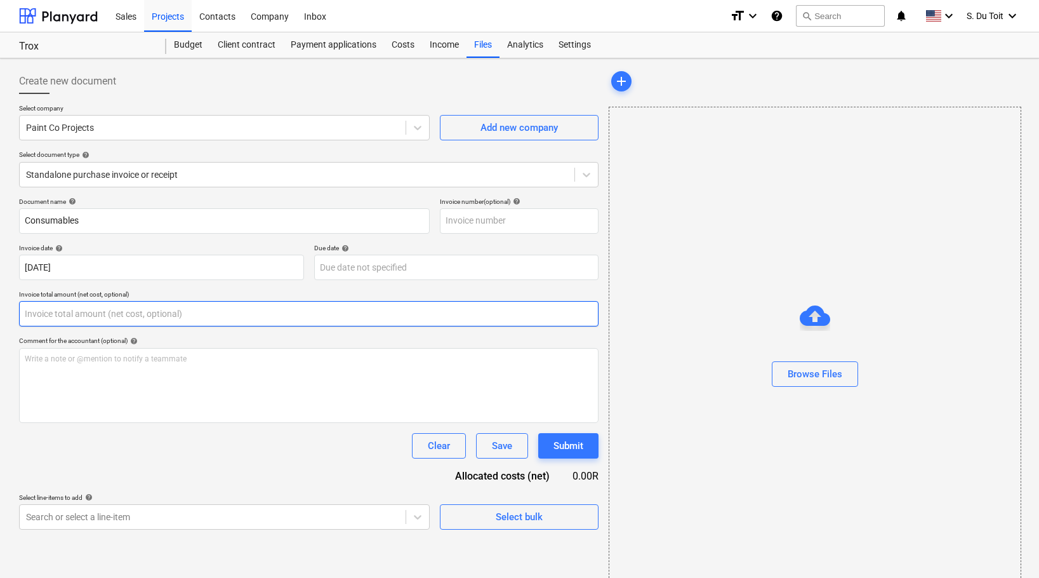
drag, startPoint x: 126, startPoint y: 319, endPoint x: -4, endPoint y: 297, distance: 132.0
click at [0, 297] on html "Sales Projects Contacts Company Inbox format_size keyboard_arrow_down help sear…" at bounding box center [519, 289] width 1039 height 578
click at [31, 316] on input "text" at bounding box center [309, 313] width 580 height 25
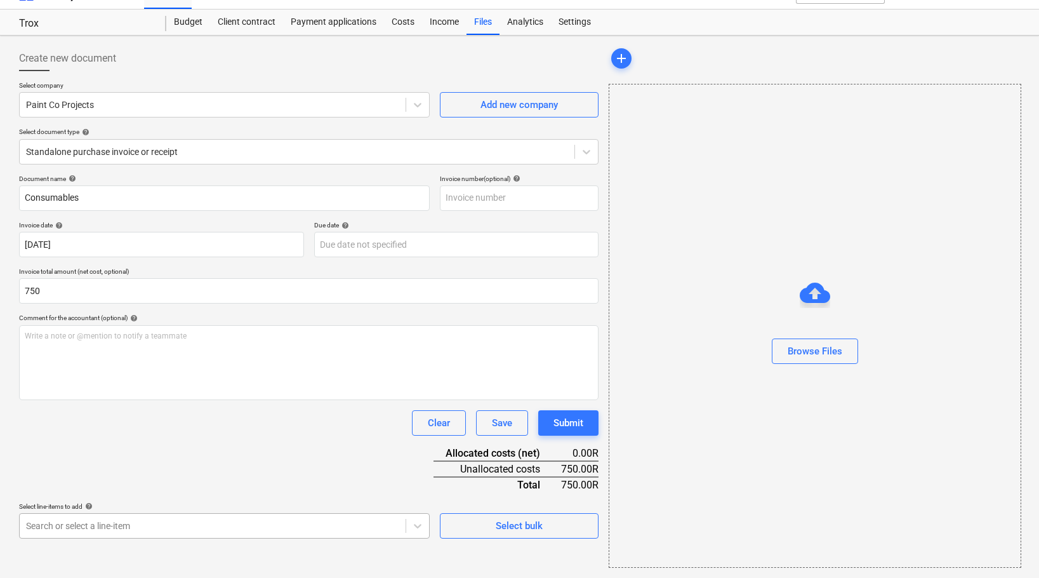
type input "750.00"
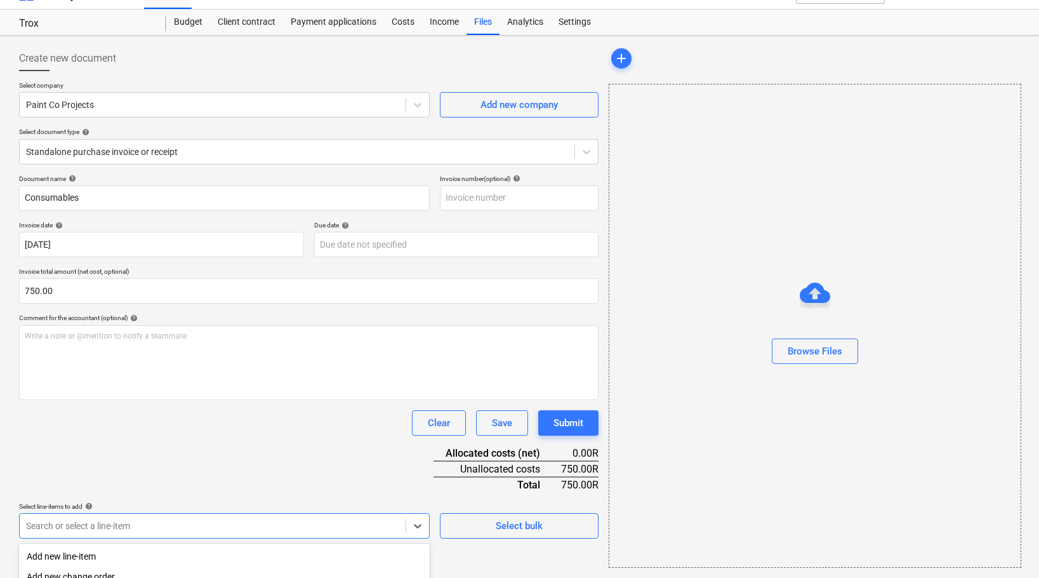
scroll to position [179, 0]
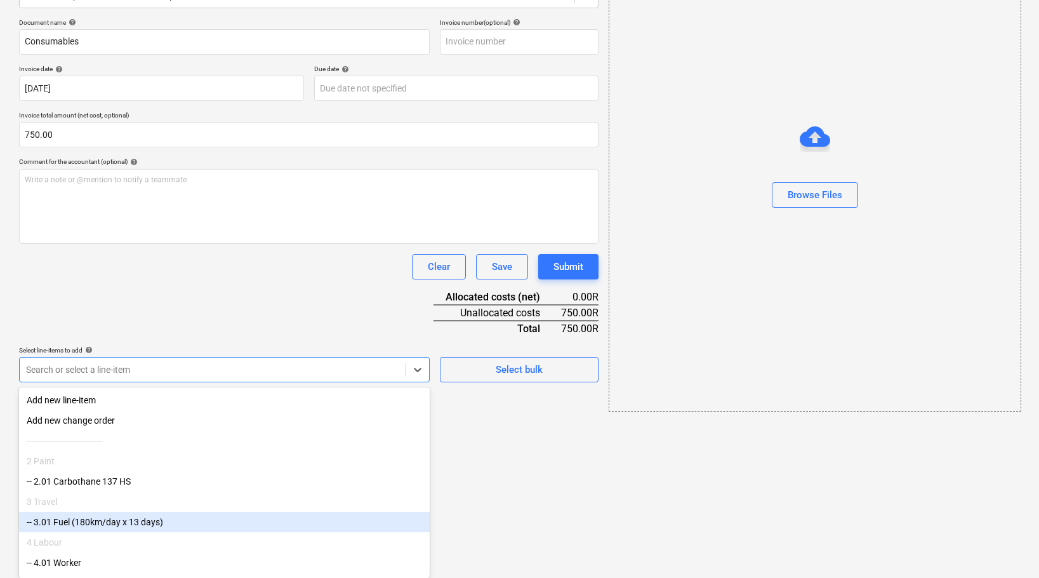
click at [376, 399] on body "Sales Projects Contacts Company Inbox format_size keyboard_arrow_down help sear…" at bounding box center [519, 110] width 1039 height 578
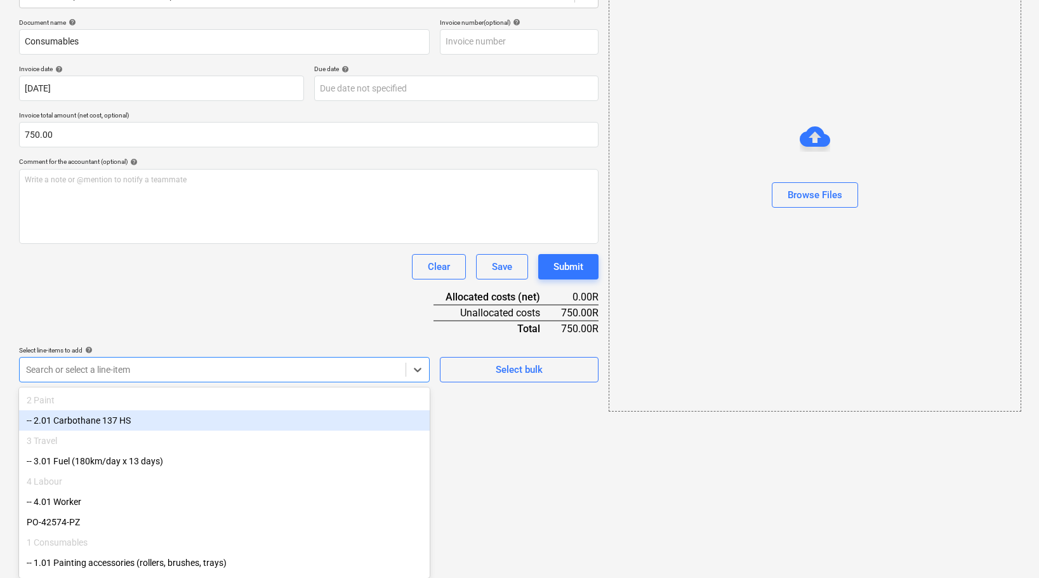
scroll to position [129, 0]
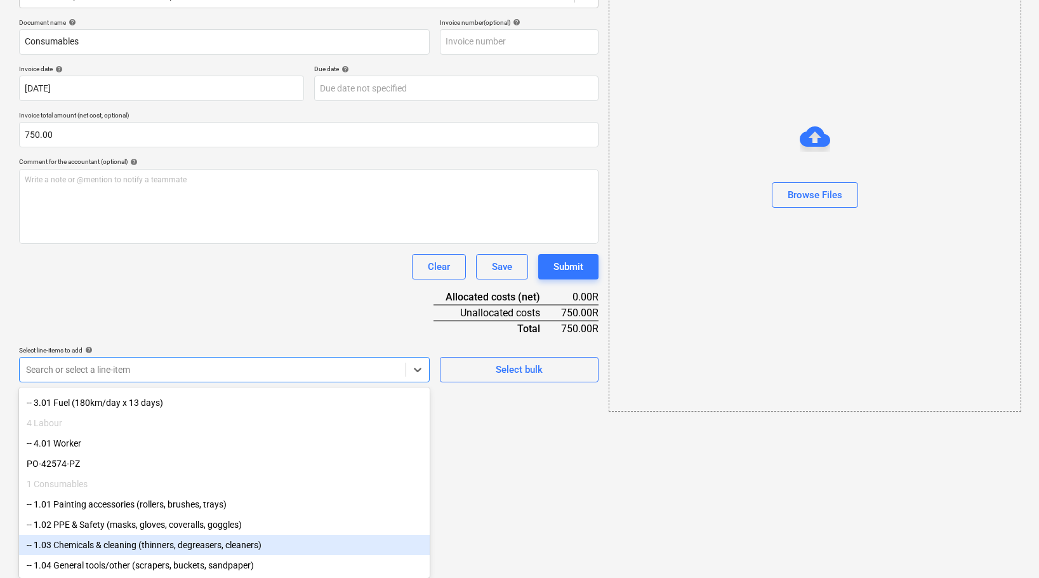
click at [227, 550] on div "-- 1.03 Chemicals & cleaning (thinners, degreasers, cleaners)" at bounding box center [224, 544] width 411 height 20
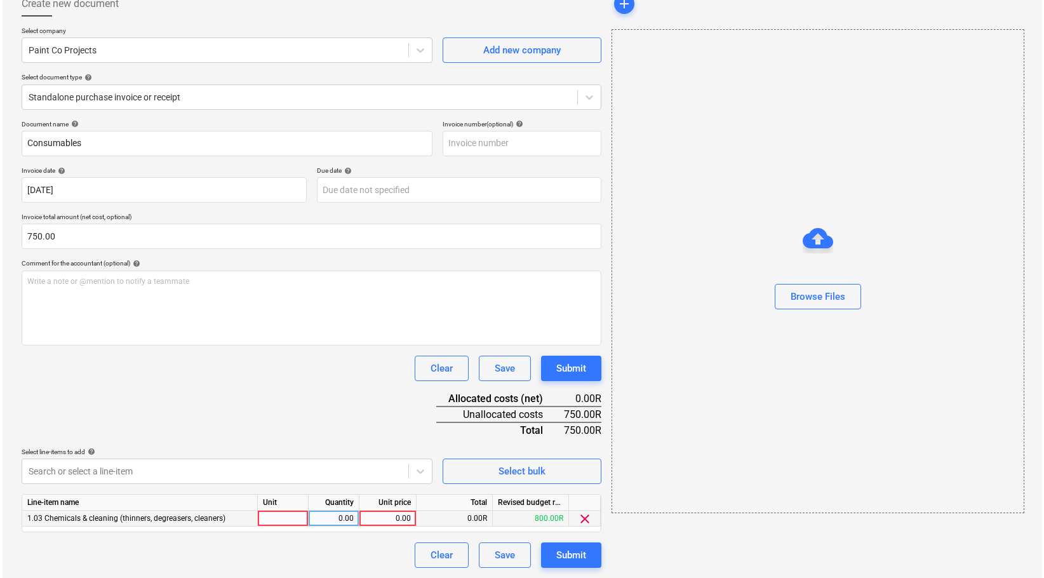
scroll to position [77, 0]
click at [463, 416] on div "Document name help Consumables Invoice number (optional) help Invoice date help…" at bounding box center [309, 344] width 580 height 448
drag, startPoint x: 330, startPoint y: 517, endPoint x: 369, endPoint y: 520, distance: 38.8
click at [0, 0] on div "1.03 Chemicals & cleaning (thinners, degreasers, cleaners) 0.00 0.00 0.00R 800.…" at bounding box center [0, 0] width 0 height 0
click at [269, 519] on div at bounding box center [280, 518] width 51 height 16
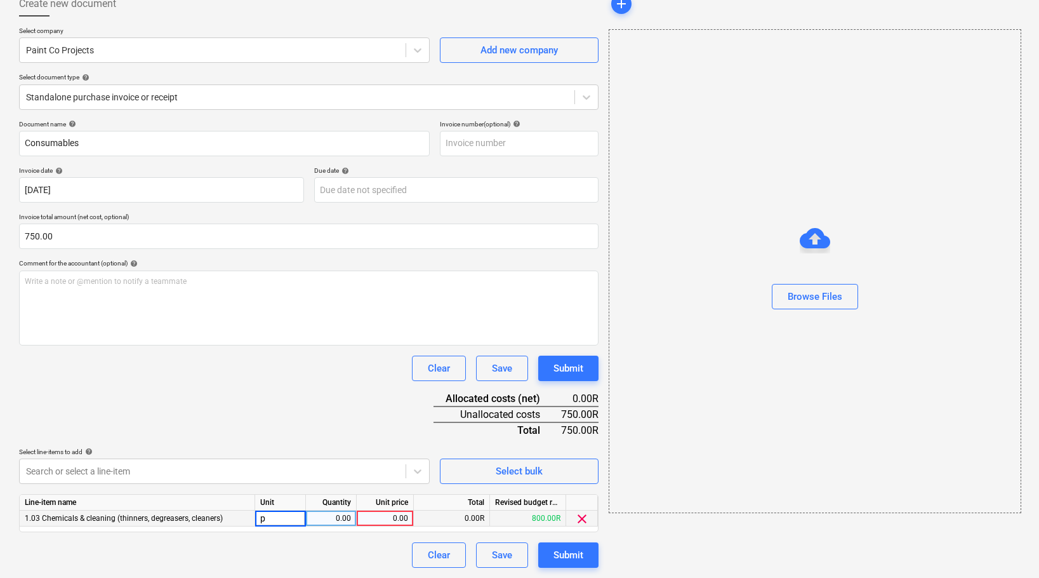
type input "pc"
click at [319, 522] on div "0.00" at bounding box center [331, 518] width 40 height 16
type input "5"
click at [392, 520] on div "0.00" at bounding box center [385, 518] width 46 height 16
type input "150"
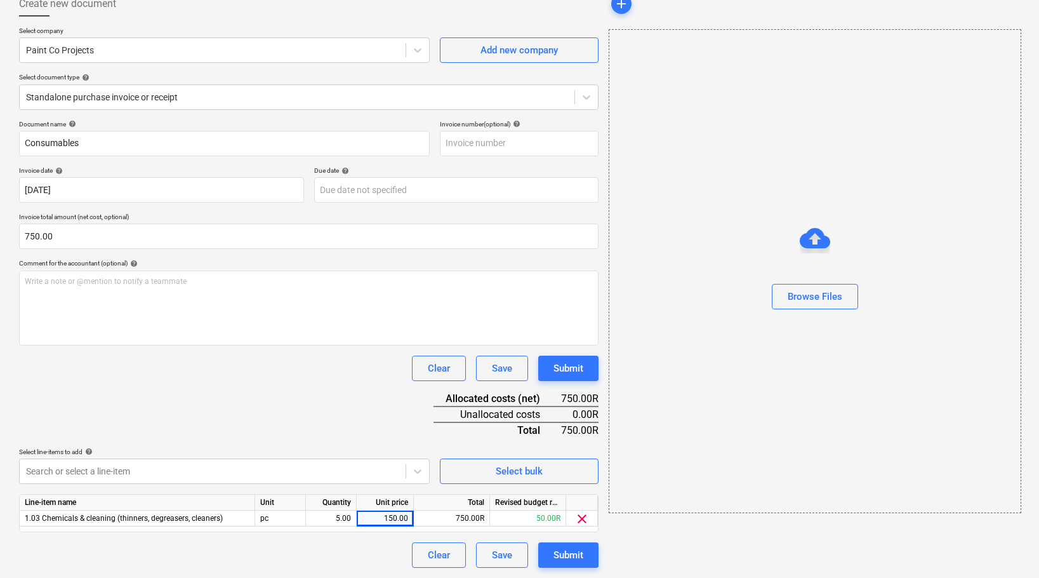
click at [383, 544] on div "Clear Save Submit" at bounding box center [309, 554] width 580 height 25
click at [558, 554] on div "Submit" at bounding box center [569, 555] width 30 height 17
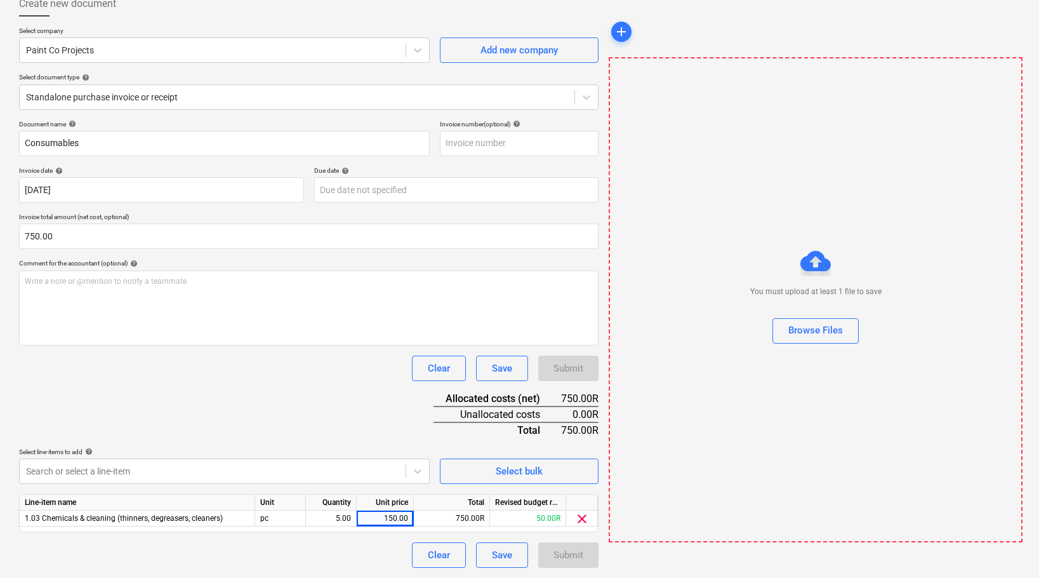
click at [861, 343] on div at bounding box center [815, 348] width 411 height 10
click at [833, 336] on div "Browse Files" at bounding box center [815, 330] width 55 height 17
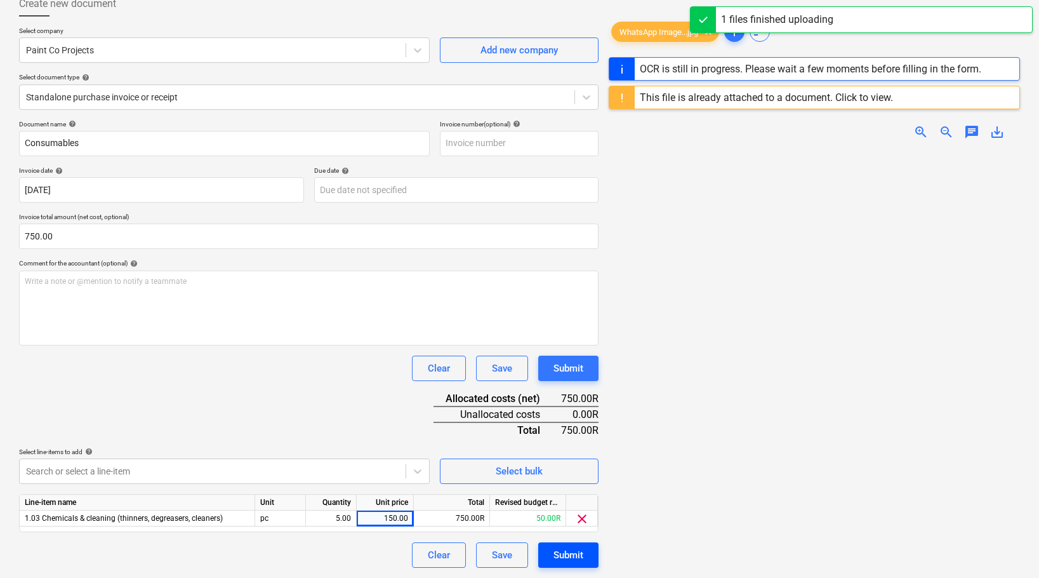
click at [569, 559] on div "Submit" at bounding box center [569, 555] width 30 height 17
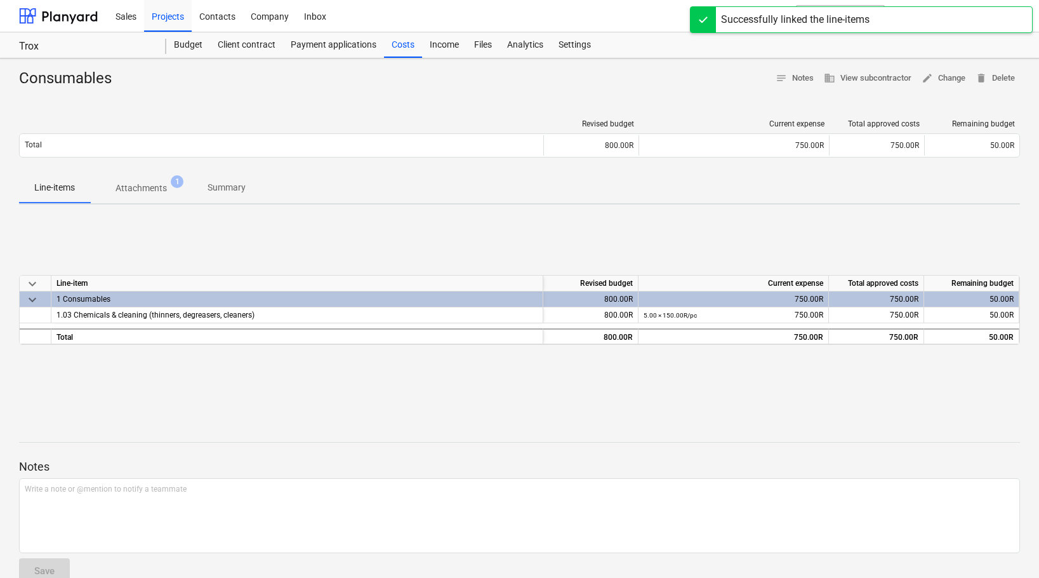
click at [234, 465] on p "Notes" at bounding box center [519, 466] width 1001 height 15
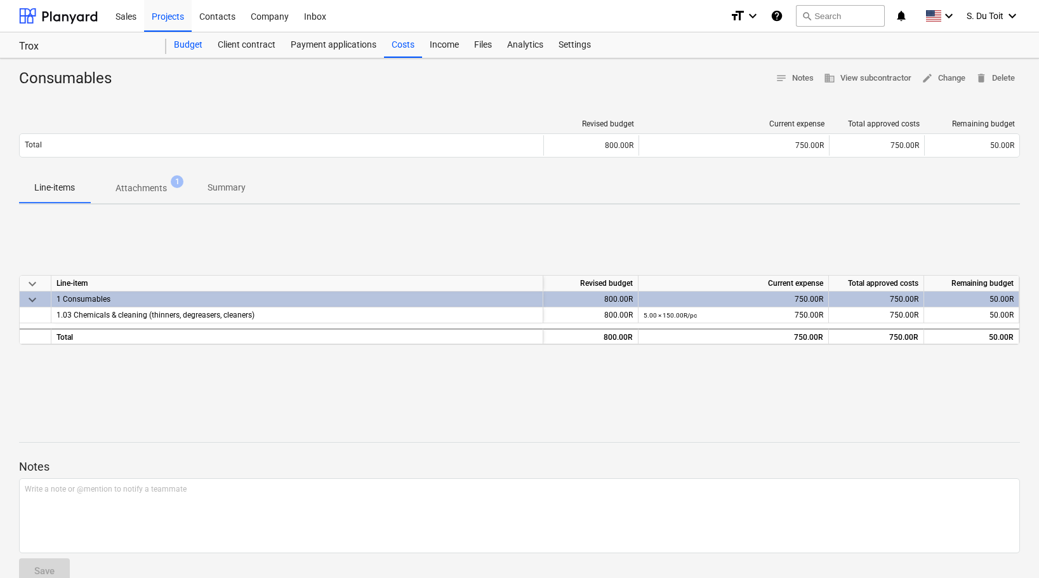
click at [192, 44] on div "Budget" at bounding box center [188, 44] width 44 height 25
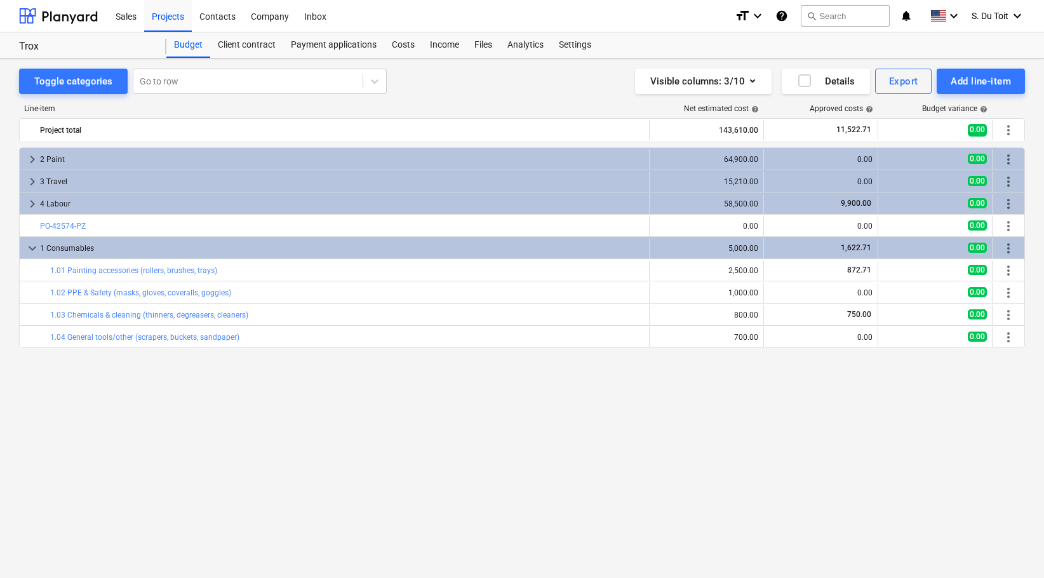
click at [271, 458] on div "keyboard_arrow_right 2 Paint 64,900.00 0.00 0.00 more_vert keyboard_arrow_right…" at bounding box center [521, 336] width 1005 height 378
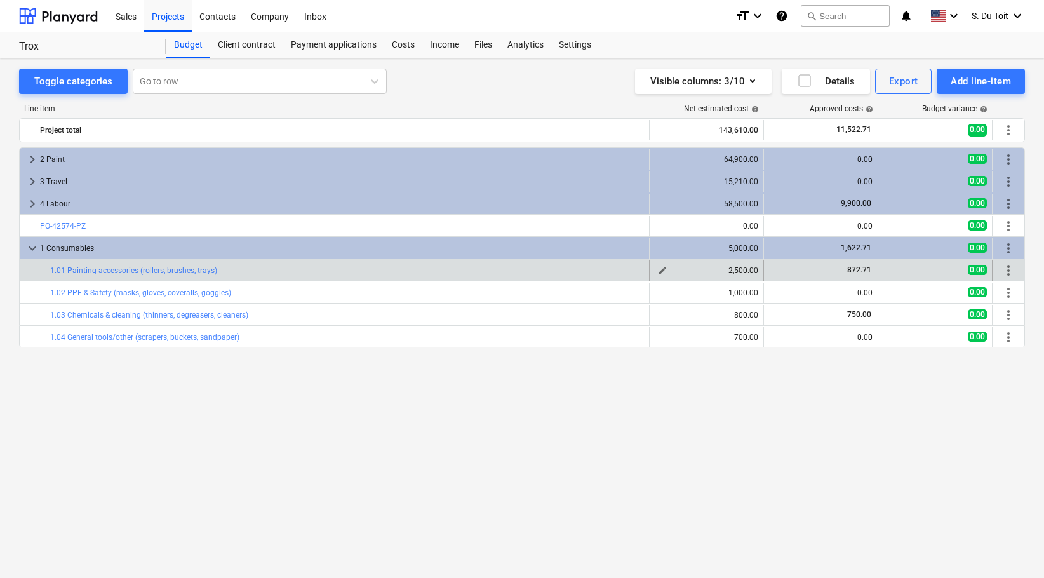
click at [737, 272] on div "2,500.00" at bounding box center [705, 270] width 103 height 9
click at [668, 270] on button "edit" at bounding box center [661, 270] width 15 height 15
type textarea "x"
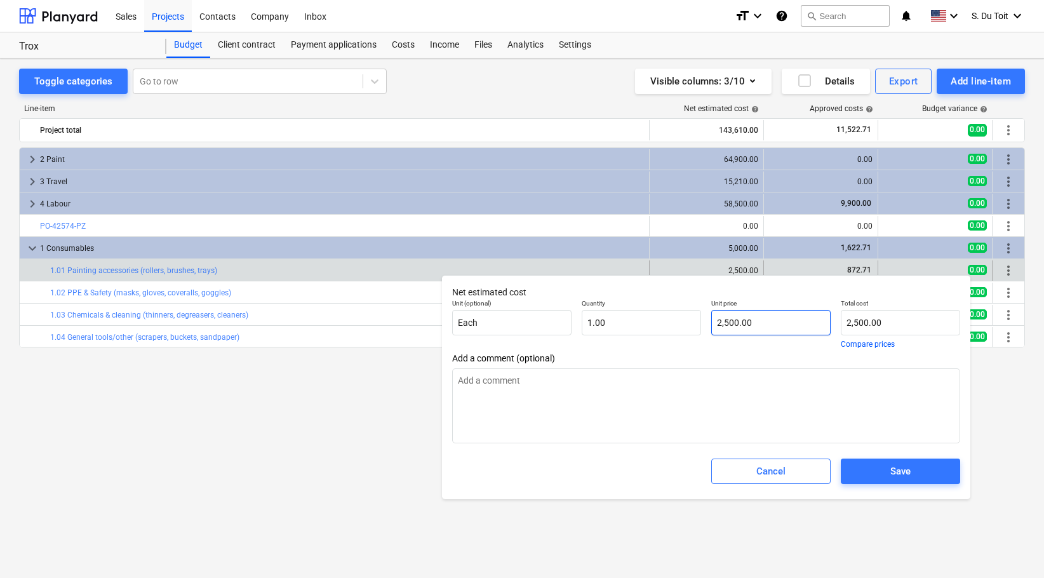
type input "2500"
drag, startPoint x: 719, startPoint y: 323, endPoint x: 738, endPoint y: 333, distance: 21.3
click at [719, 323] on input "2500" at bounding box center [770, 322] width 119 height 25
type textarea "x"
type input "1500"
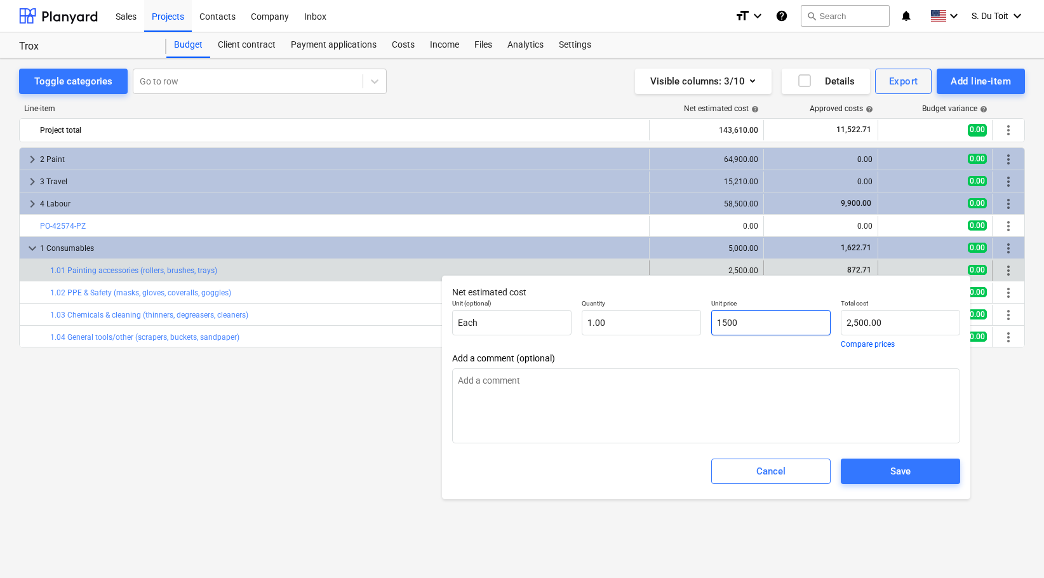
type input "1,500.00"
type input "1500"
type textarea "x"
type input "1,500.00"
click at [909, 477] on div "Save" at bounding box center [900, 471] width 20 height 17
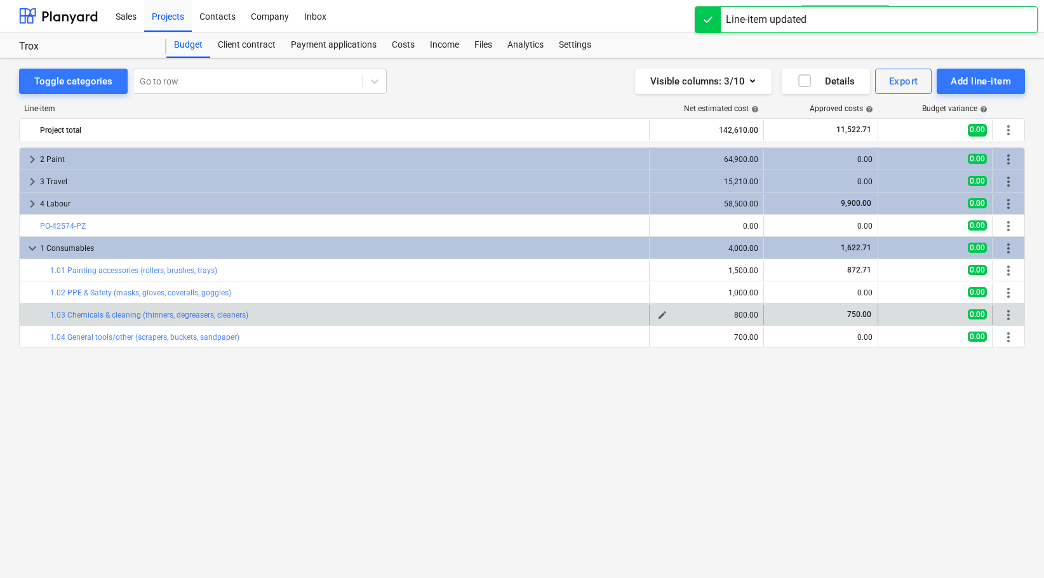
click at [663, 315] on span "edit" at bounding box center [662, 315] width 10 height 10
type textarea "x"
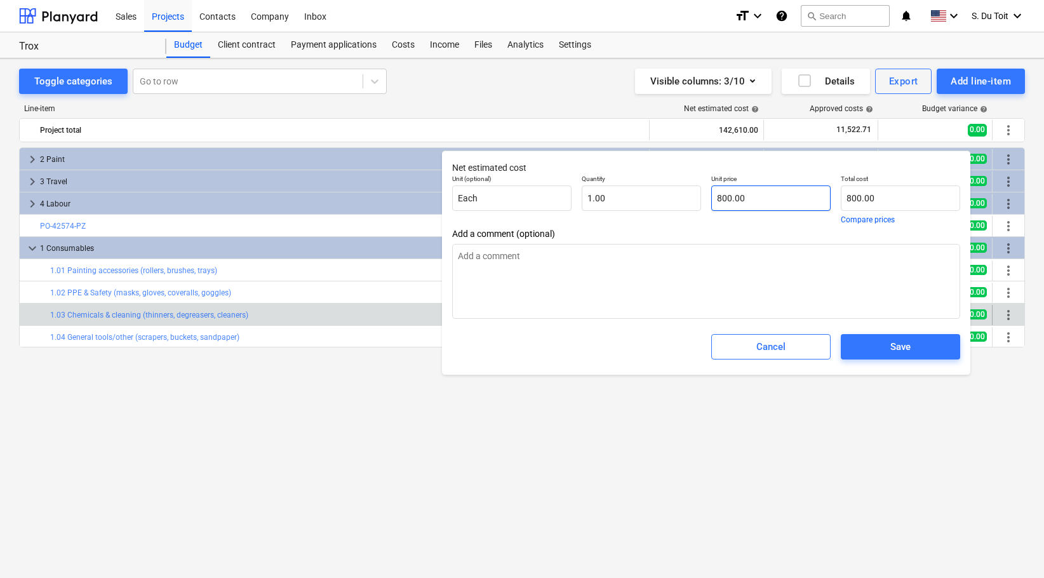
type input "800"
click at [713, 196] on input "800" at bounding box center [770, 197] width 119 height 25
type textarea "x"
type input "1800"
type input "1,800.00"
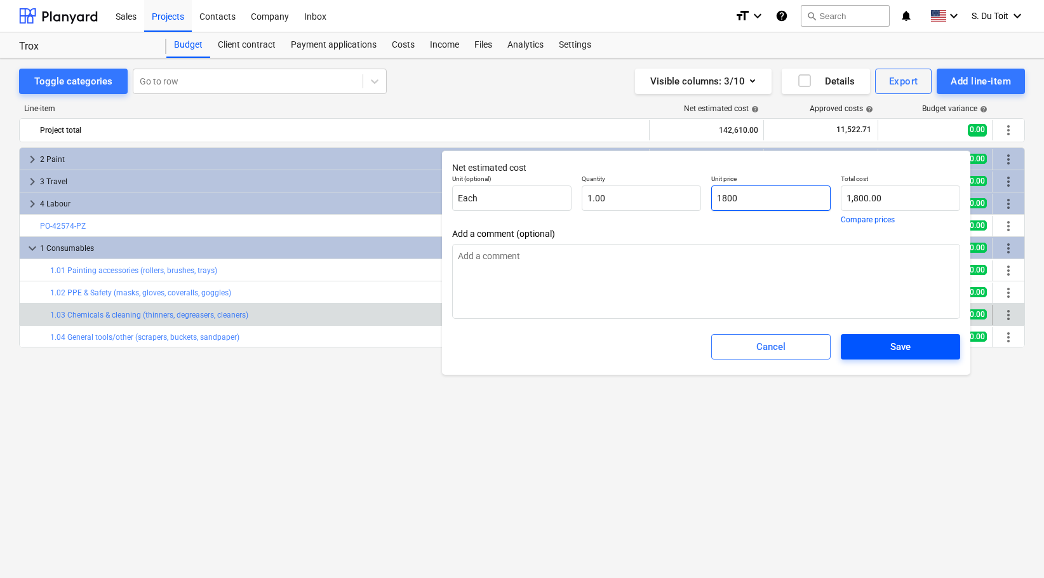
type input "1800"
type textarea "x"
type input "1,800.00"
click at [910, 345] on div "Save" at bounding box center [900, 346] width 20 height 17
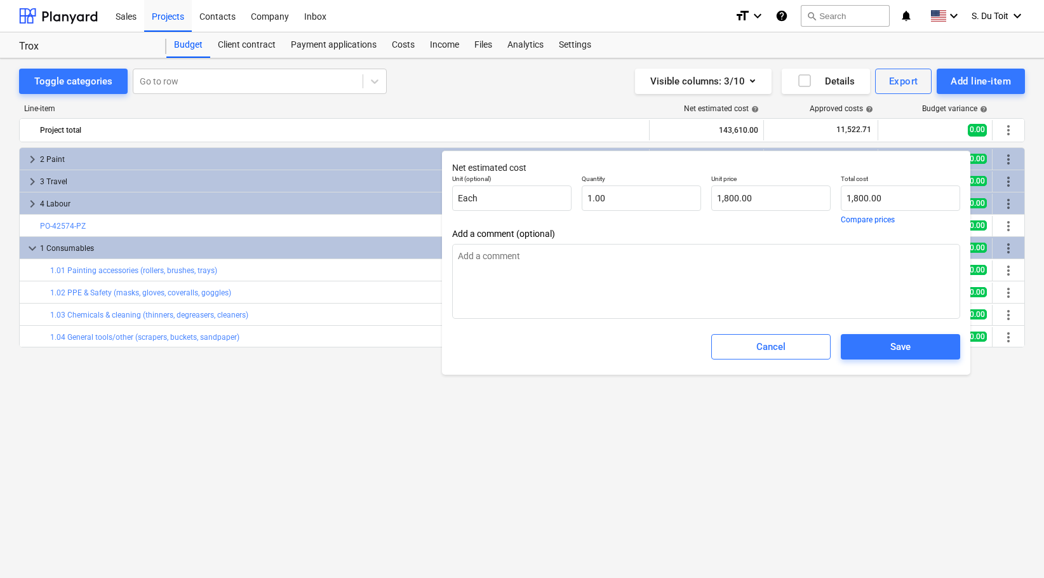
type textarea "x"
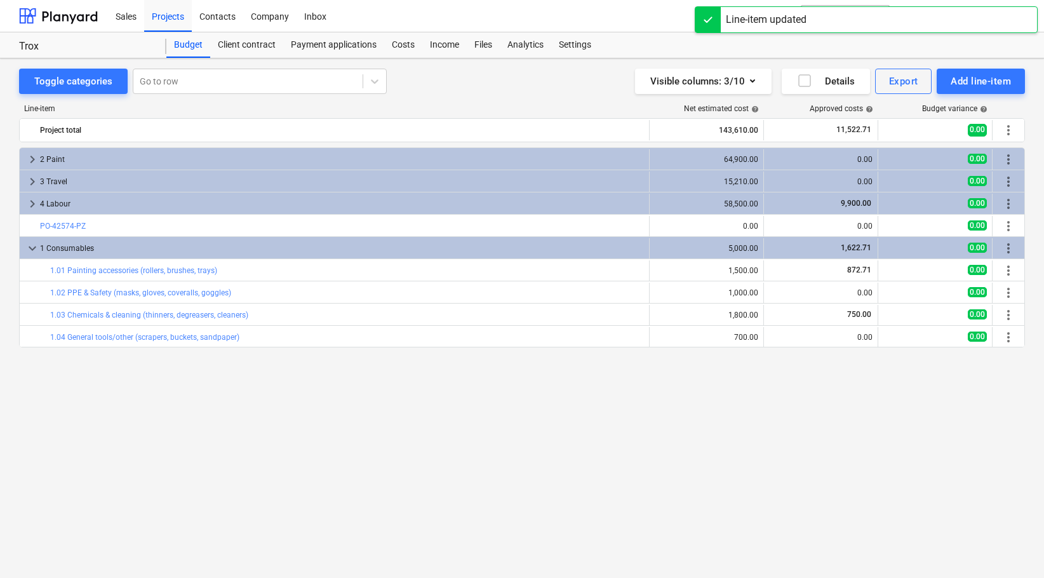
click at [873, 462] on div "keyboard_arrow_right 2 Paint 64,900.00 0.00 0.00 more_vert keyboard_arrow_right…" at bounding box center [521, 336] width 1005 height 378
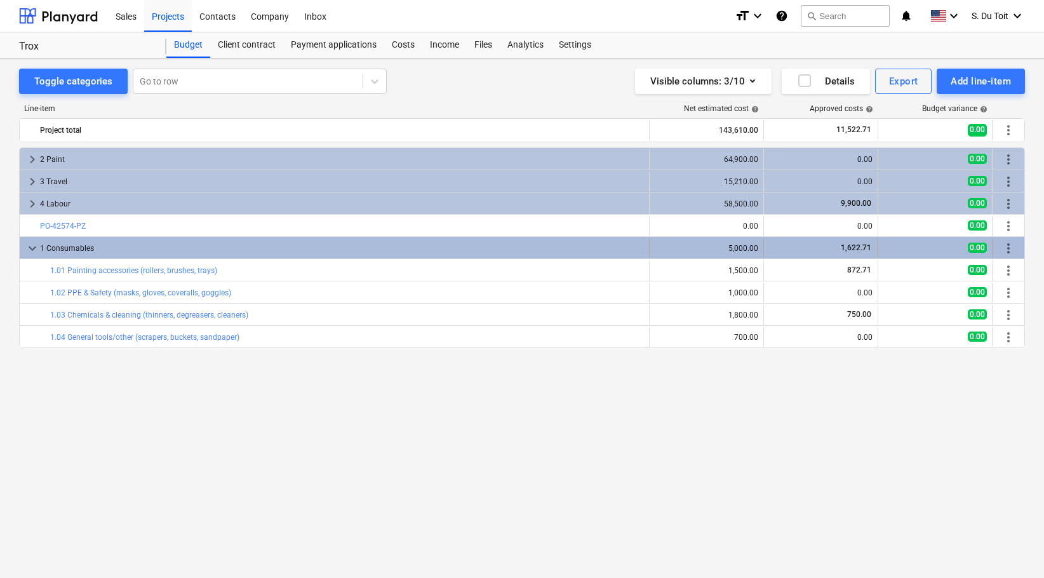
click at [59, 245] on div "1 Consumables" at bounding box center [342, 248] width 604 height 20
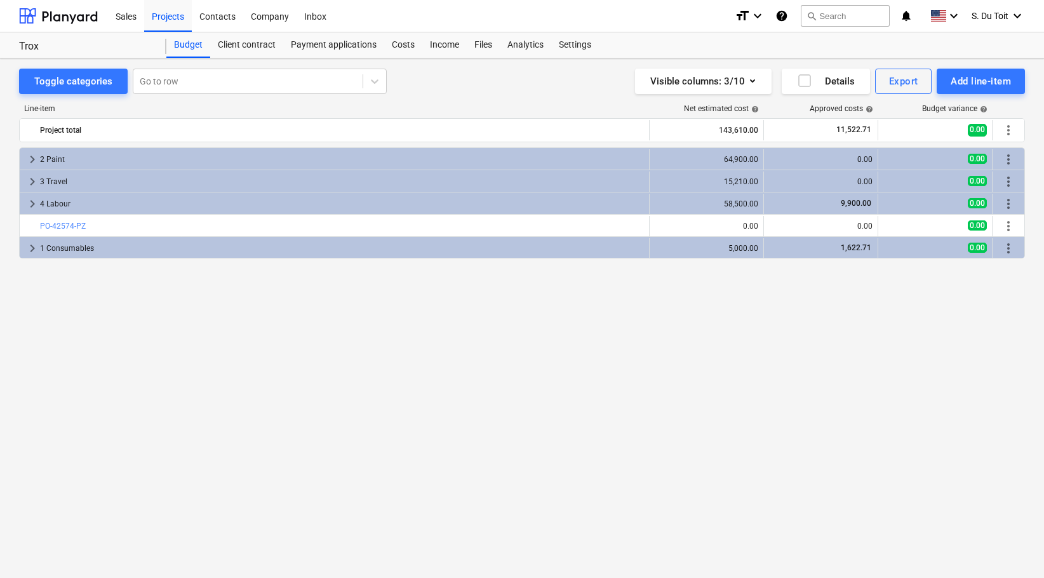
click at [444, 430] on div "keyboard_arrow_right 2 Paint 64,900.00 0.00 0.00 more_vert keyboard_arrow_right…" at bounding box center [521, 336] width 1005 height 378
click at [261, 405] on div "keyboard_arrow_right 2 Paint 64,900.00 0.00 0.00 more_vert keyboard_arrow_right…" at bounding box center [521, 336] width 1005 height 378
